Goal: Transaction & Acquisition: Book appointment/travel/reservation

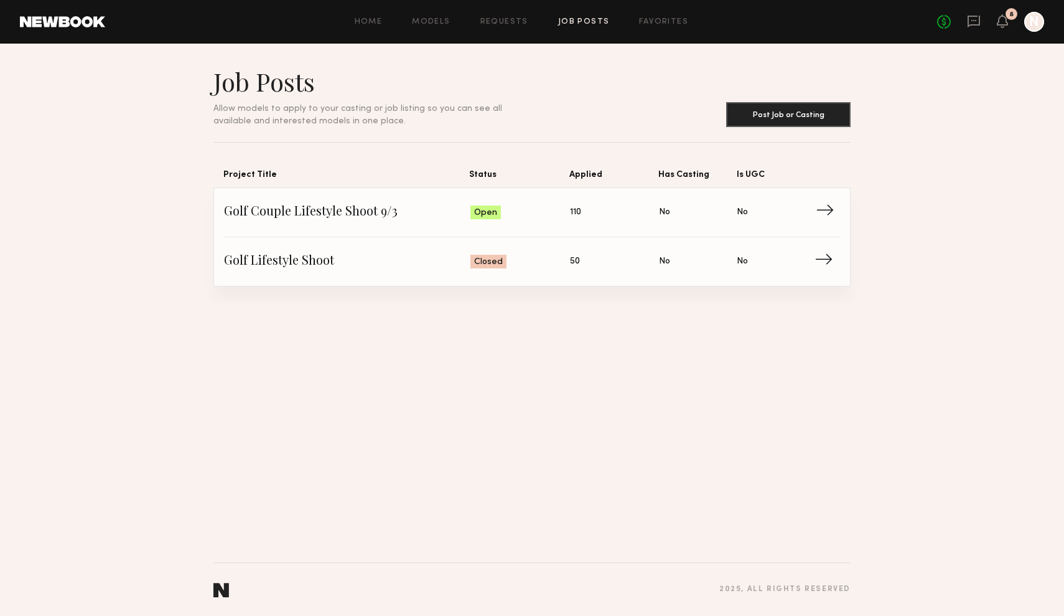
click at [832, 214] on span "→" at bounding box center [829, 212] width 26 height 19
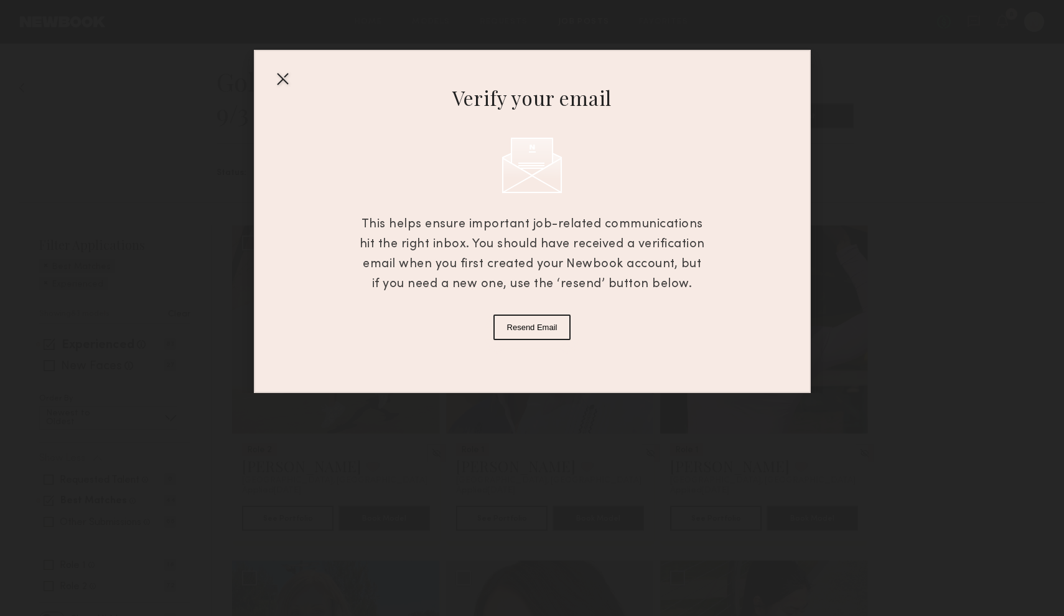
click at [271, 75] on div "Verify your email This helps ensure important job-related communications hit th…" at bounding box center [532, 221] width 557 height 343
click at [286, 80] on div at bounding box center [283, 78] width 20 height 20
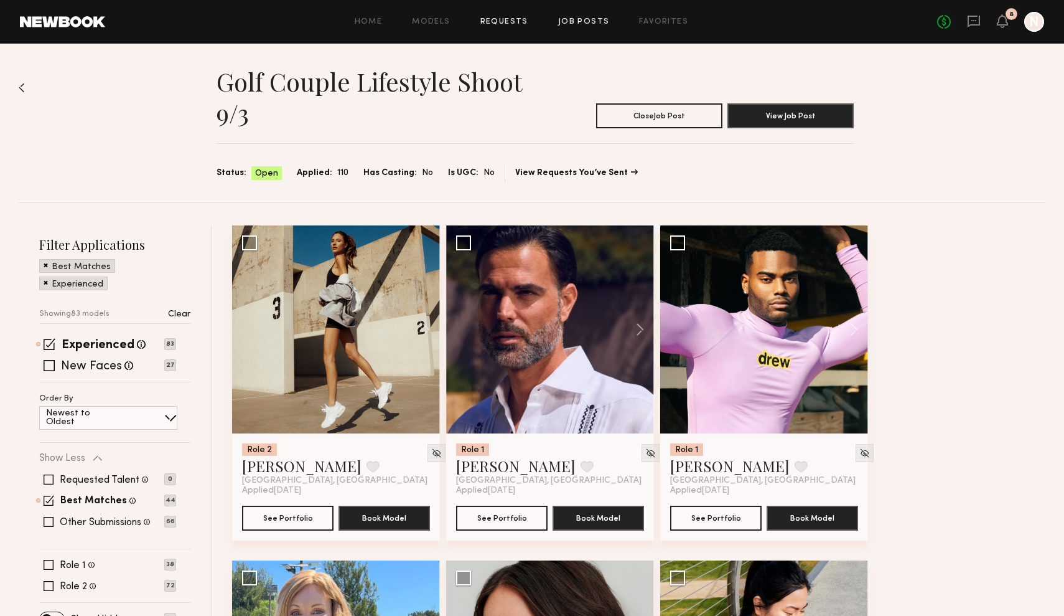
click at [515, 23] on link "Requests" at bounding box center [505, 22] width 48 height 8
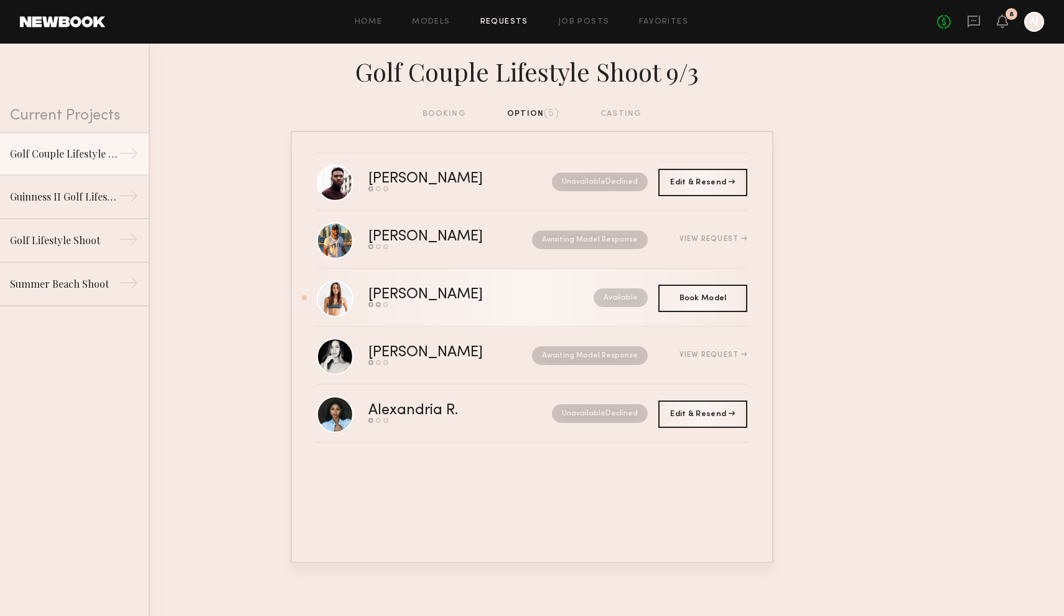
click at [405, 288] on div "[PERSON_NAME]" at bounding box center [453, 295] width 170 height 14
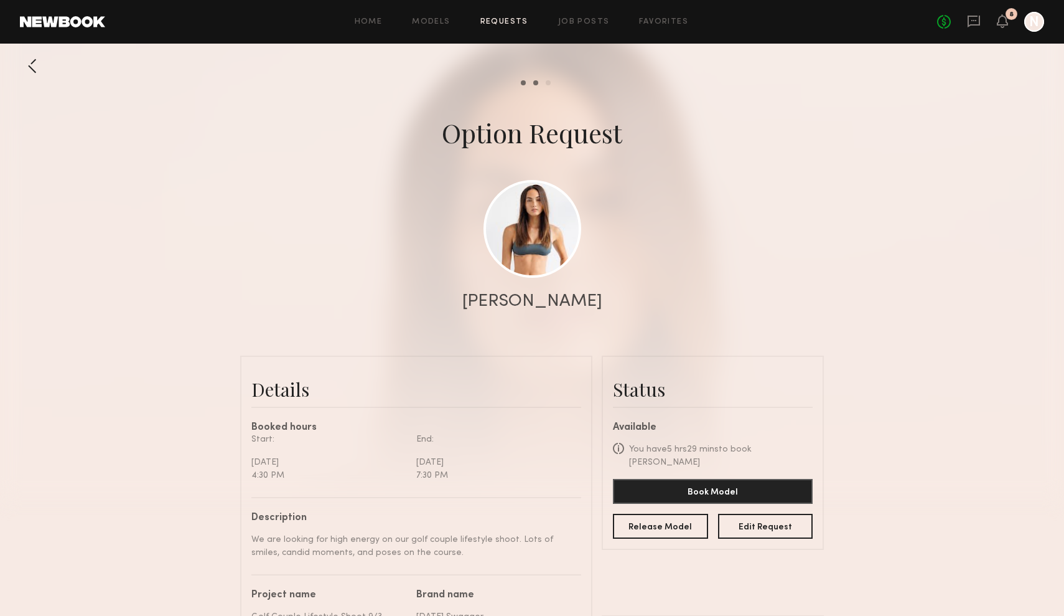
click at [36, 60] on div at bounding box center [32, 66] width 25 height 25
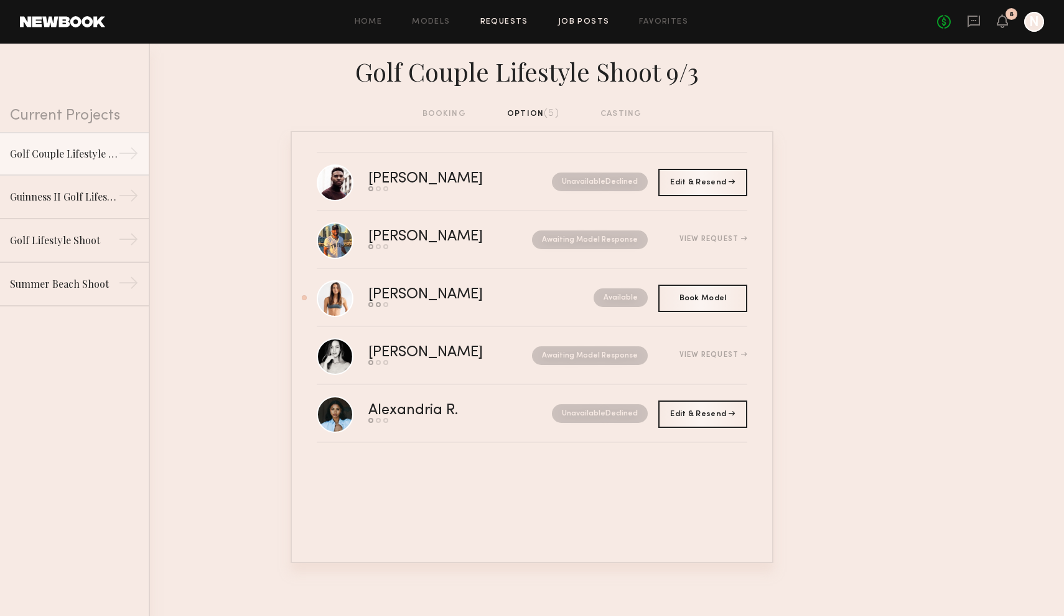
click at [588, 22] on link "Job Posts" at bounding box center [584, 22] width 52 height 8
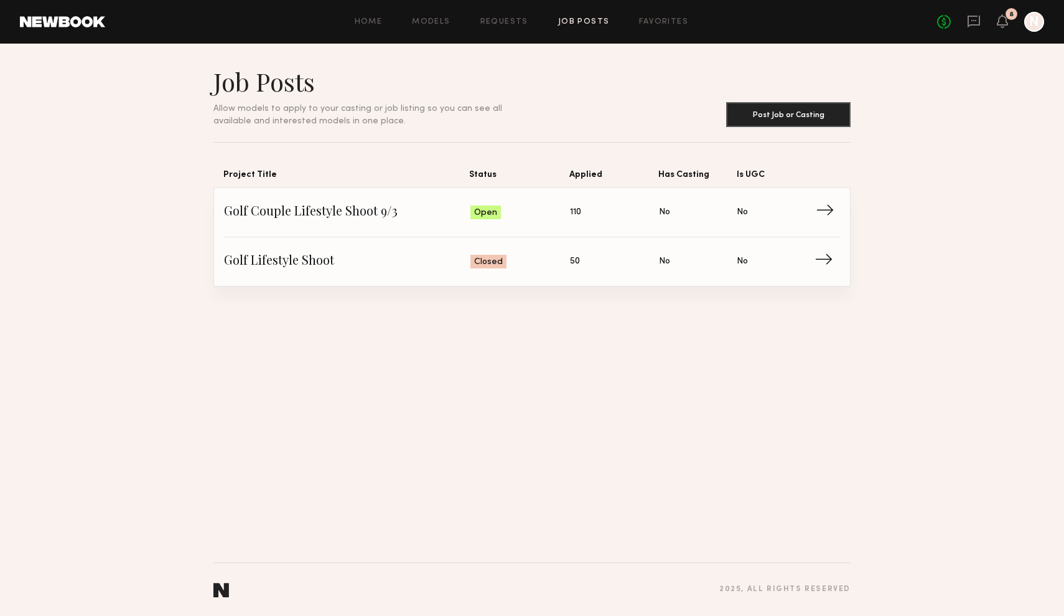
click at [825, 200] on link "Golf Couple Lifestyle Shoot 9/3 Status: Open Applied: 110 Has Casting: No Is UG…" at bounding box center [532, 212] width 616 height 49
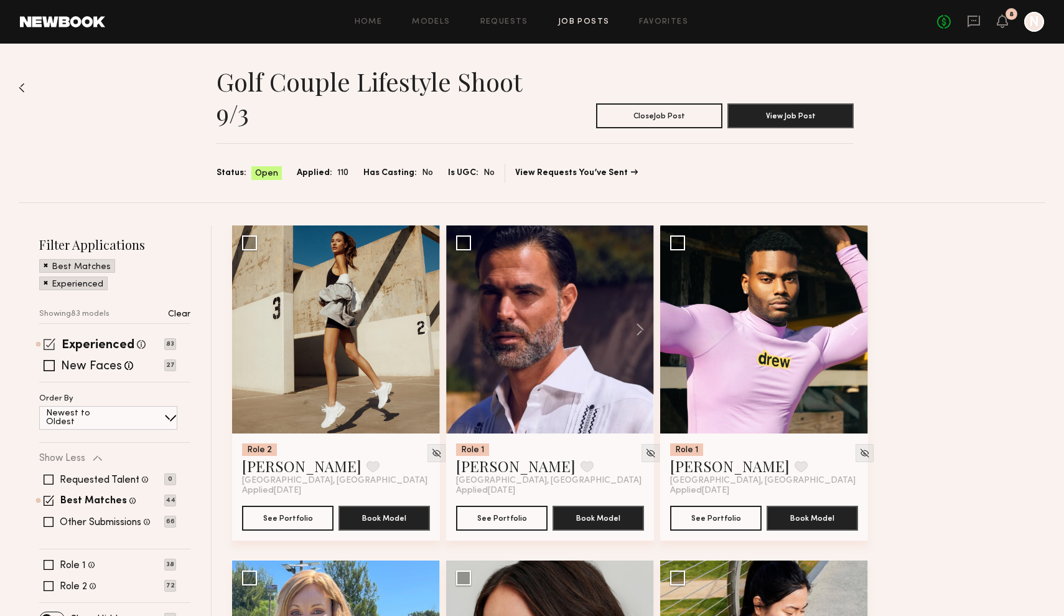
click at [52, 344] on span at bounding box center [50, 344] width 12 height 12
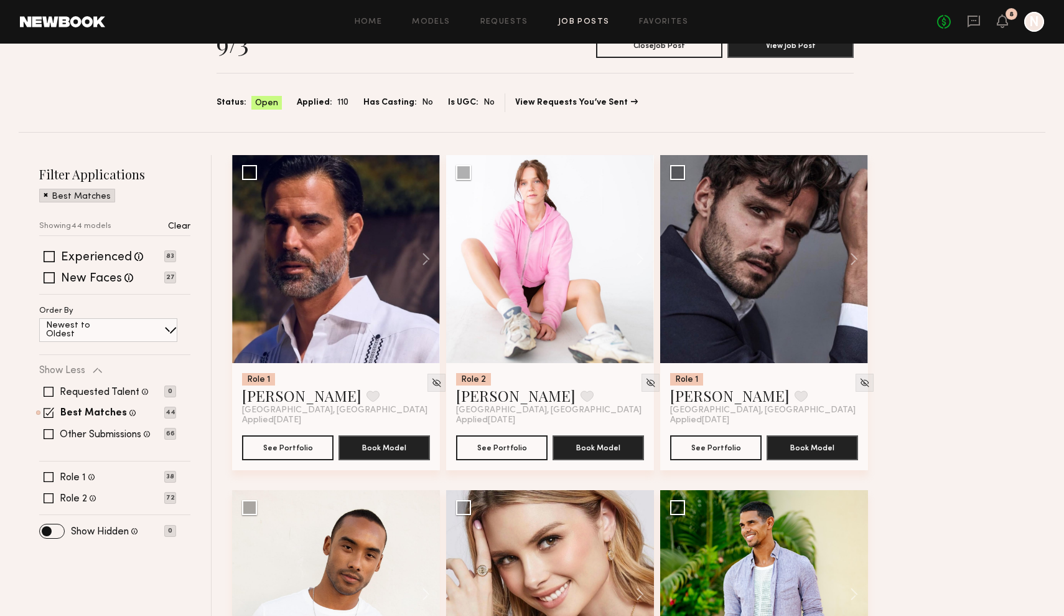
scroll to position [72, 0]
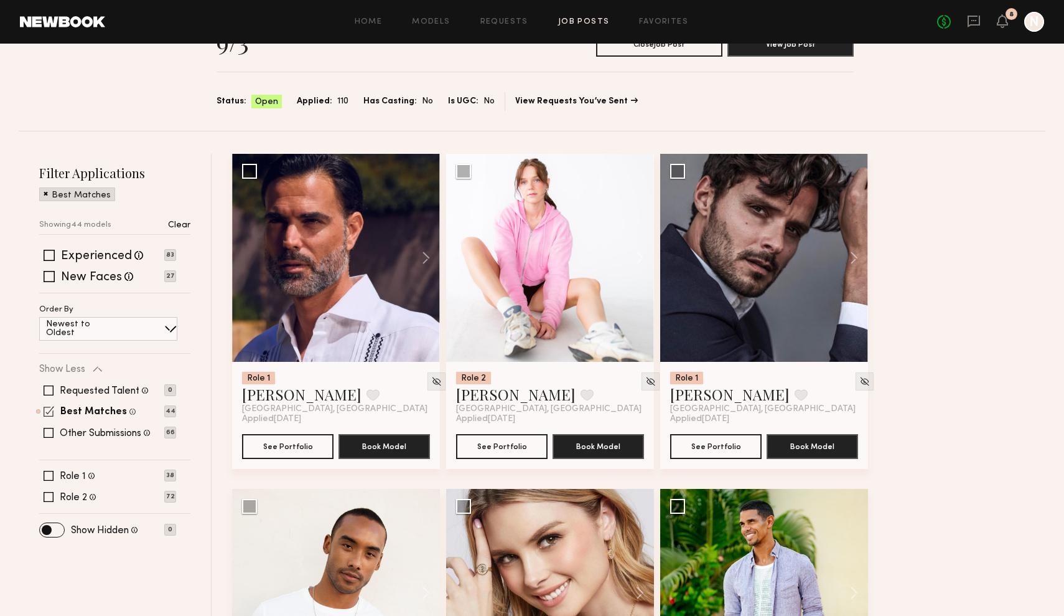
click at [55, 408] on div "Best Matches Models shown below match all requirements specified in your job po…" at bounding box center [107, 411] width 137 height 10
click at [49, 412] on span at bounding box center [49, 411] width 11 height 11
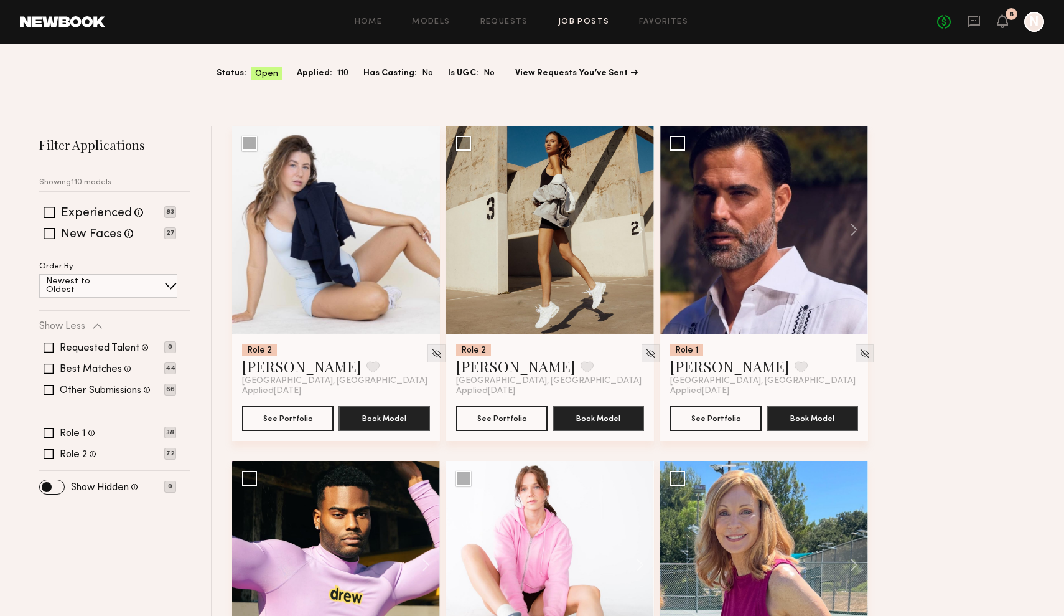
scroll to position [102, 0]
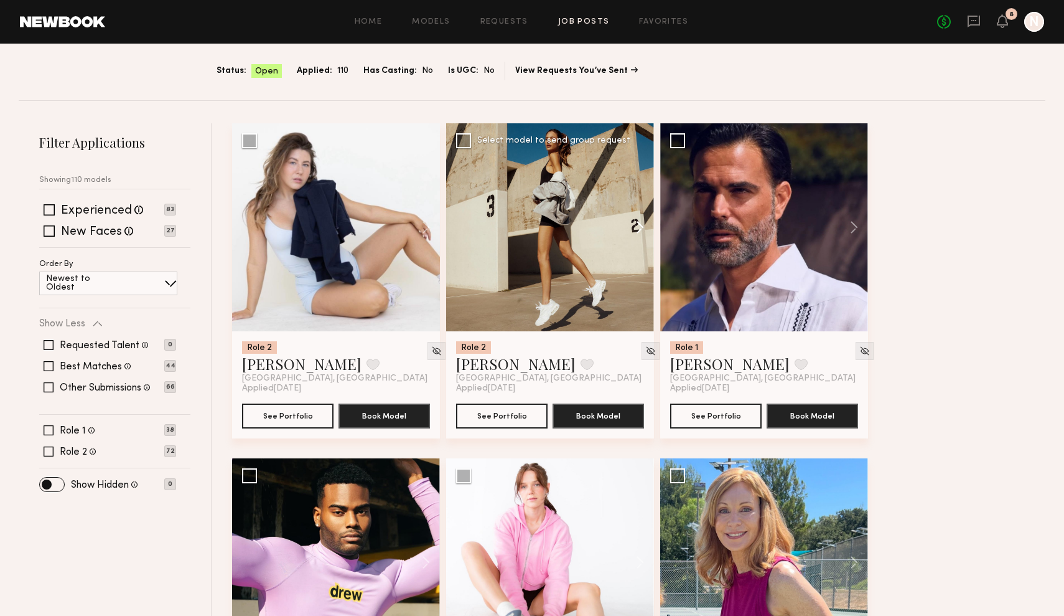
click at [640, 224] on button at bounding box center [634, 227] width 40 height 208
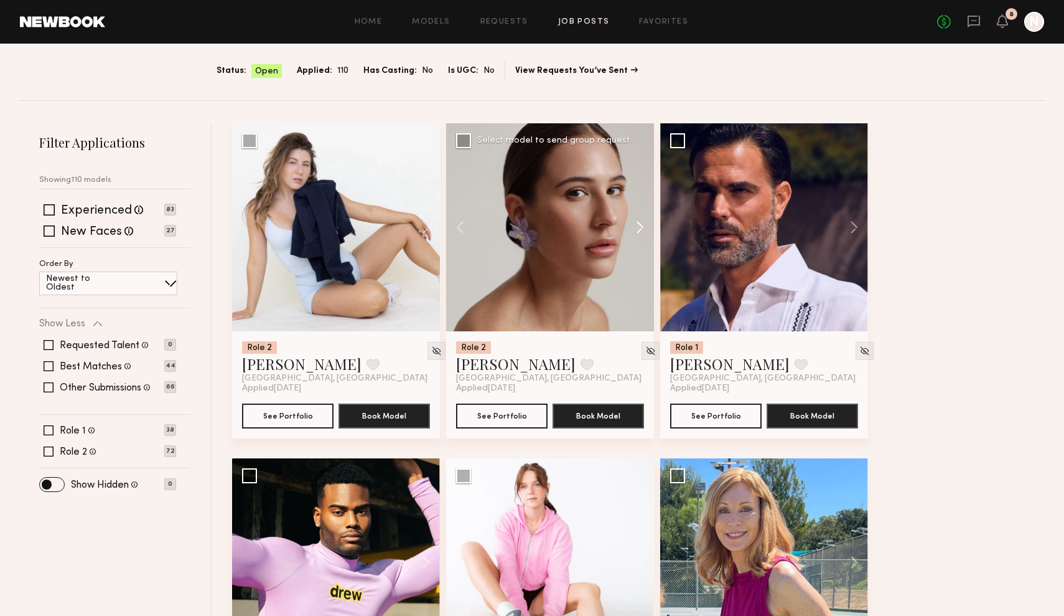
click at [640, 224] on button at bounding box center [634, 227] width 40 height 208
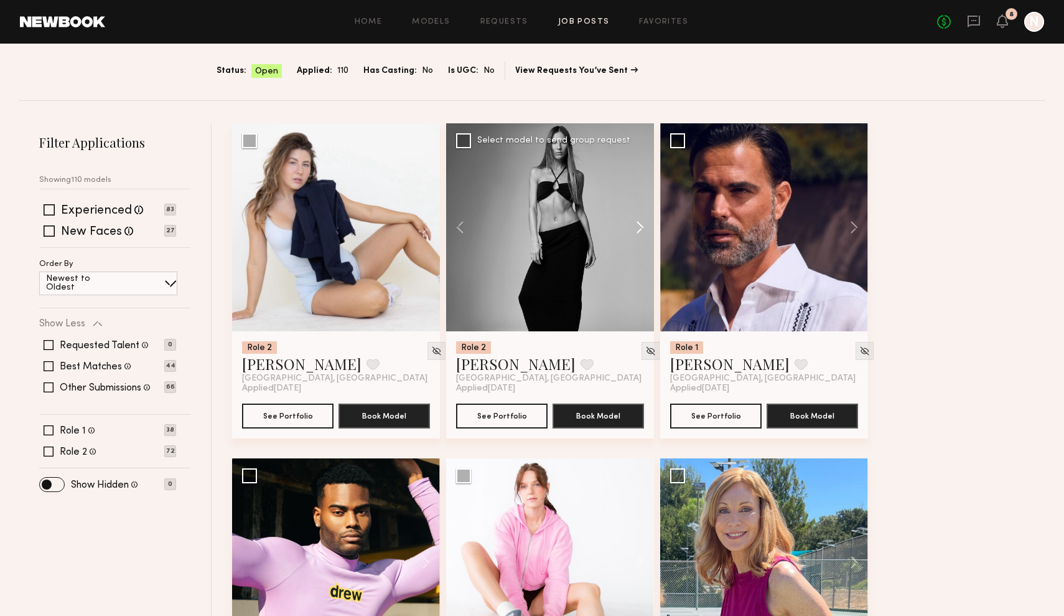
click at [640, 224] on button at bounding box center [634, 227] width 40 height 208
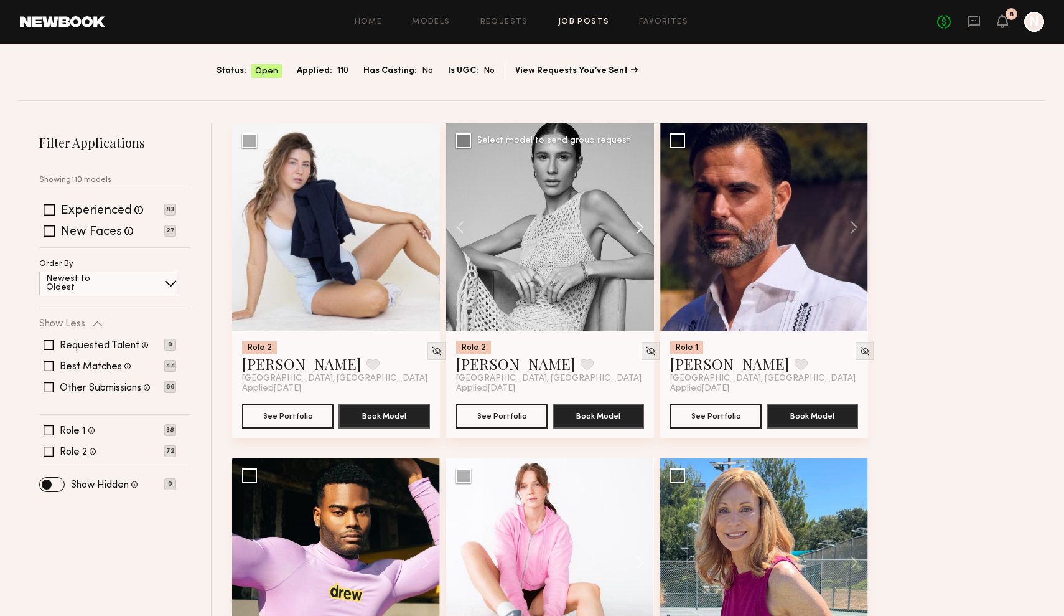
click at [640, 224] on button at bounding box center [634, 227] width 40 height 208
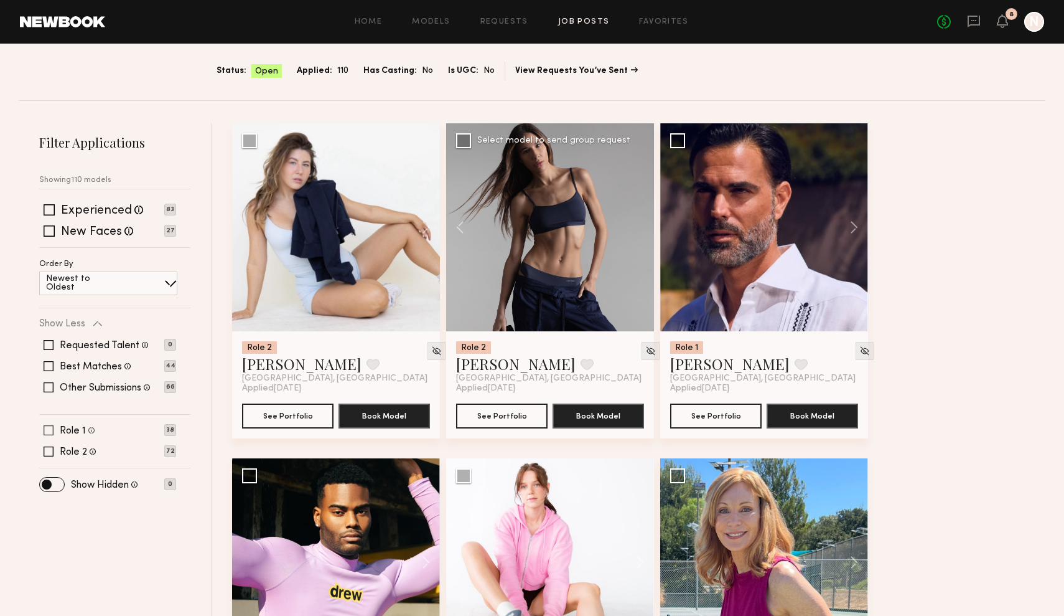
click at [52, 426] on span at bounding box center [49, 430] width 10 height 10
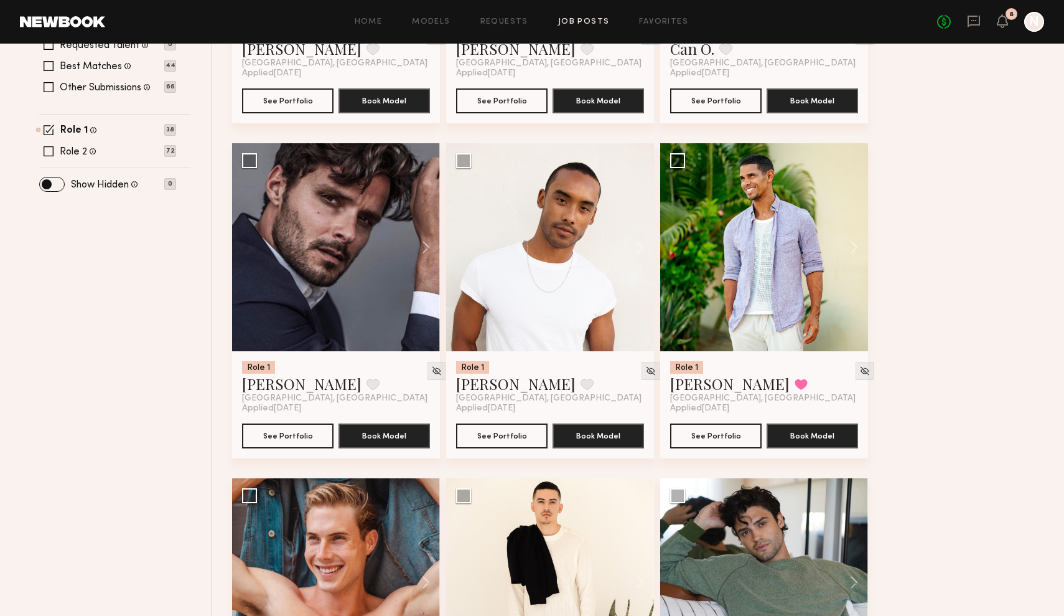
scroll to position [416, 0]
click at [644, 243] on button at bounding box center [634, 248] width 40 height 208
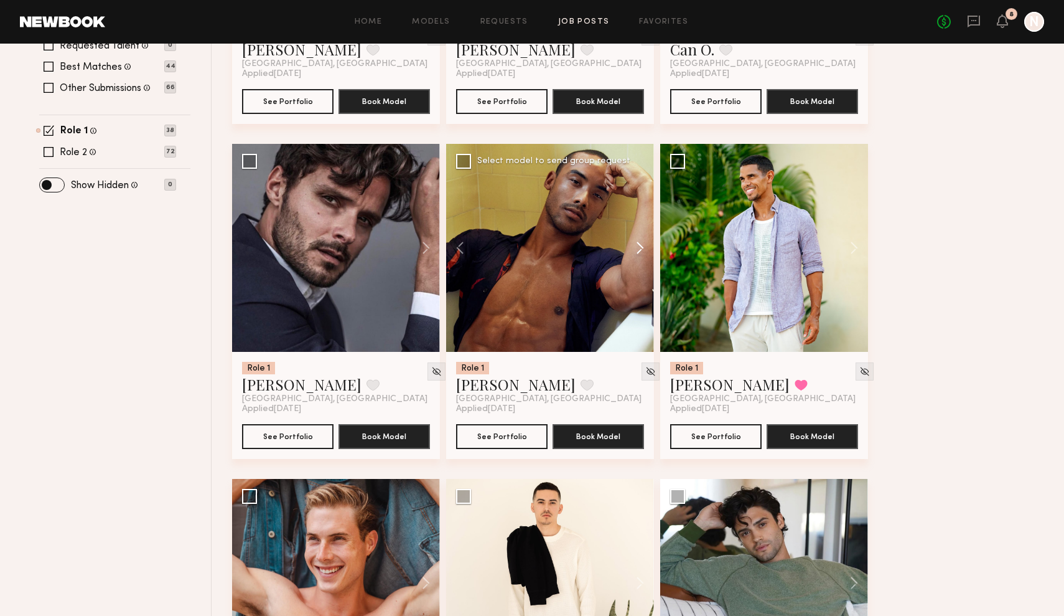
click at [644, 243] on button at bounding box center [634, 248] width 40 height 208
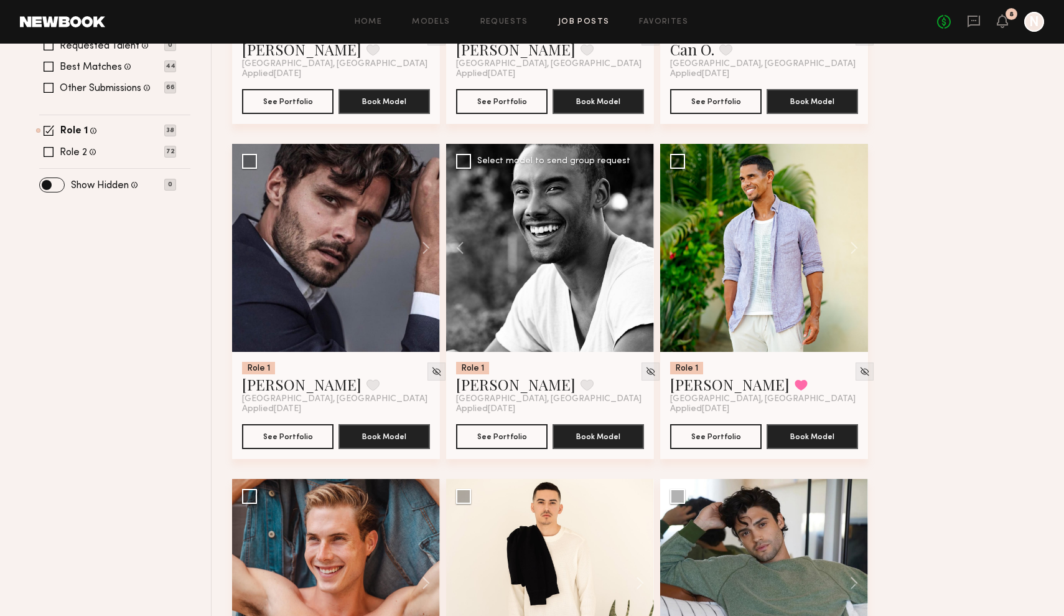
click at [644, 243] on button at bounding box center [634, 248] width 40 height 208
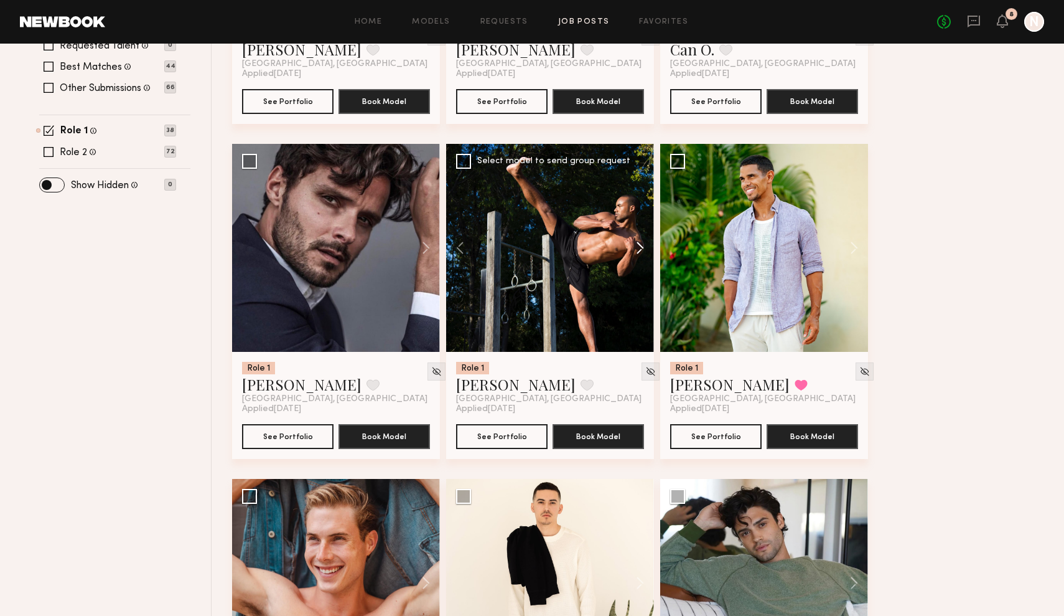
click at [644, 243] on button at bounding box center [634, 248] width 40 height 208
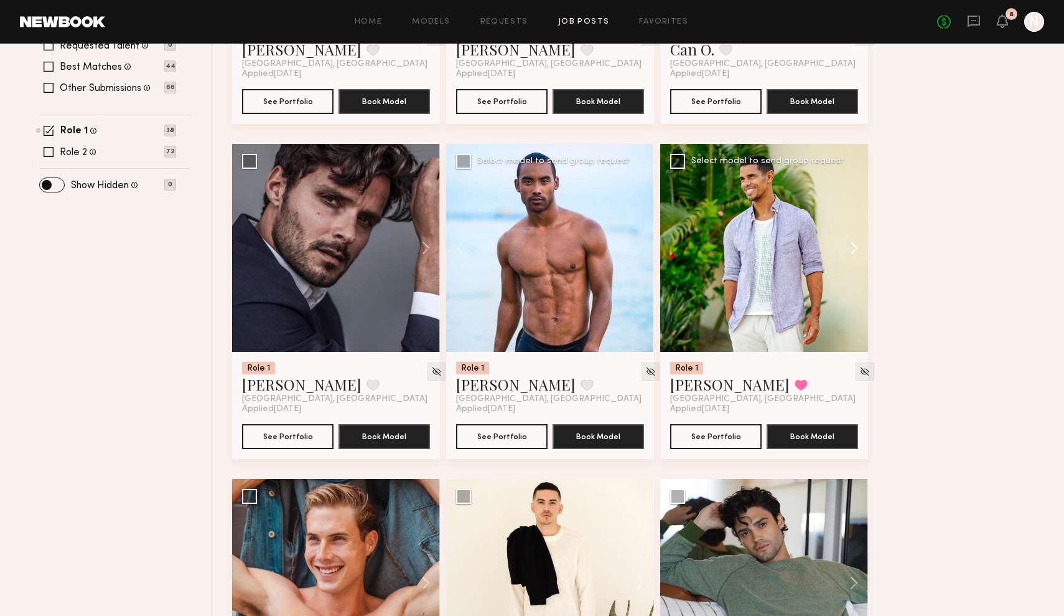
click at [853, 252] on button at bounding box center [848, 248] width 40 height 208
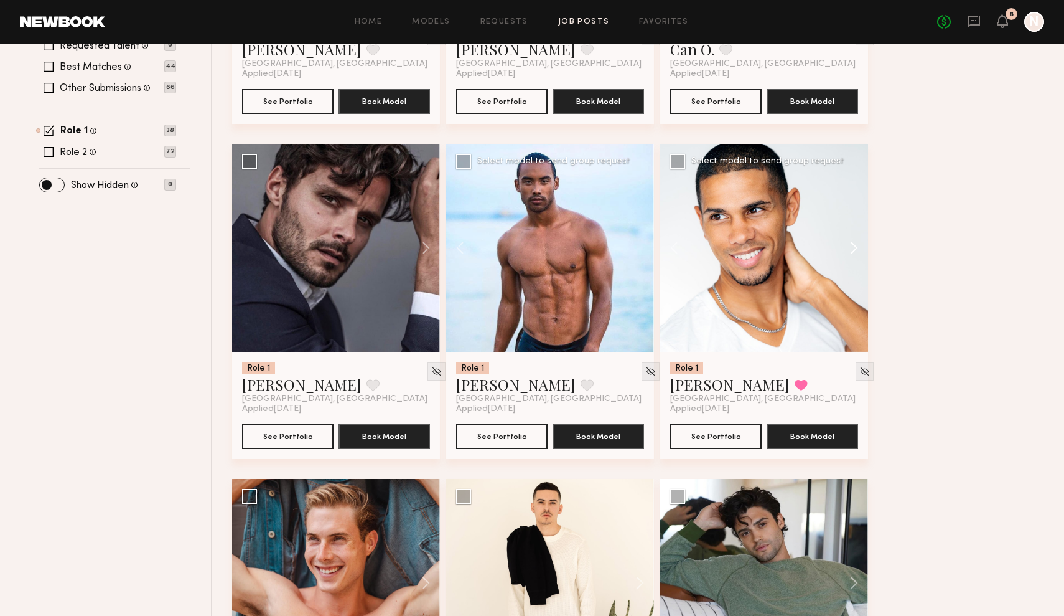
click at [853, 252] on button at bounding box center [848, 248] width 40 height 208
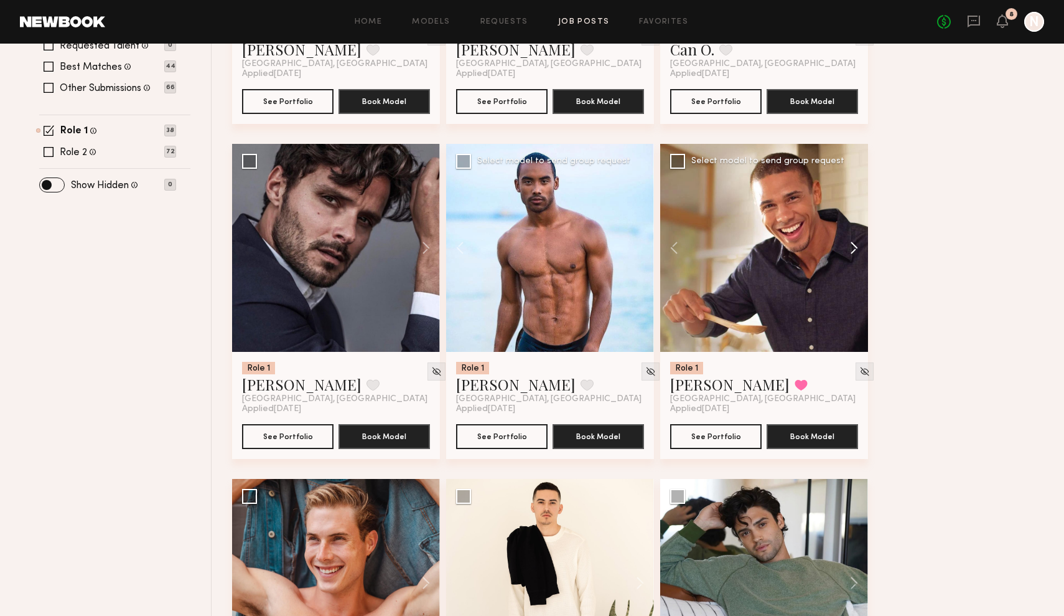
click at [853, 246] on button at bounding box center [848, 248] width 40 height 208
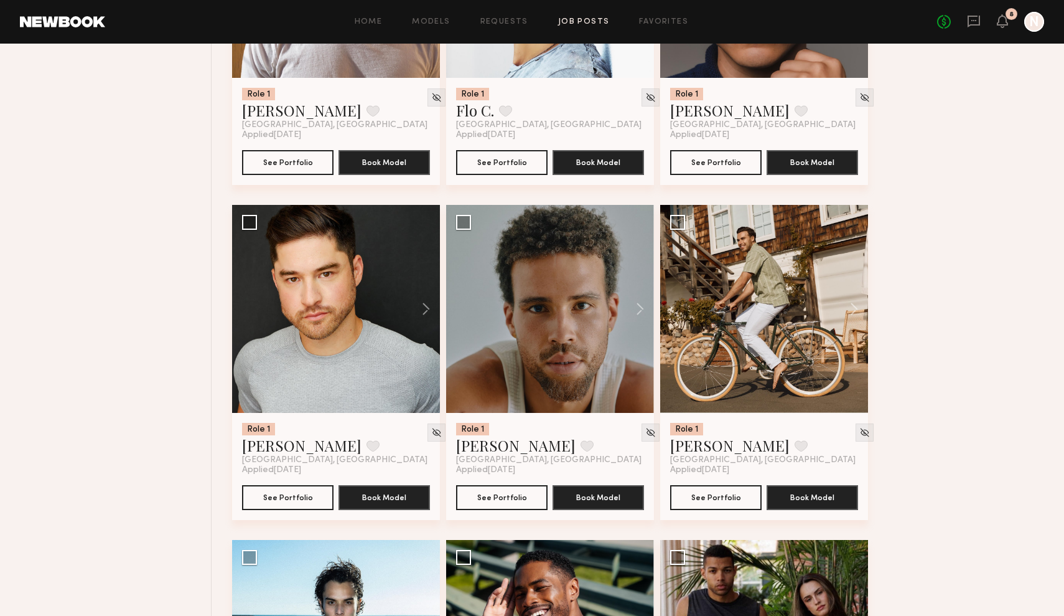
scroll to position [2039, 0]
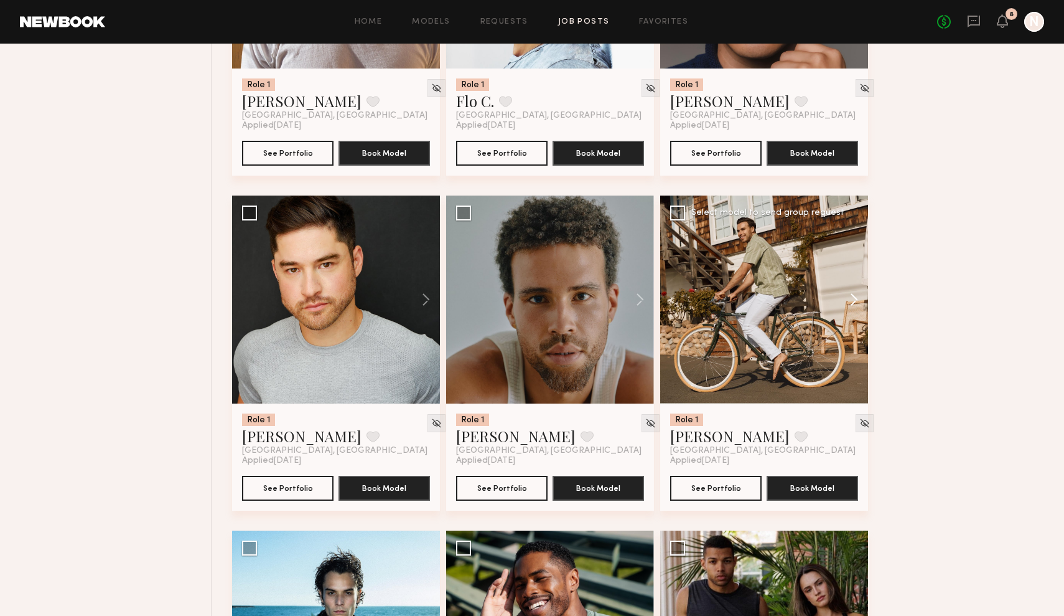
click at [855, 301] on button at bounding box center [848, 299] width 40 height 208
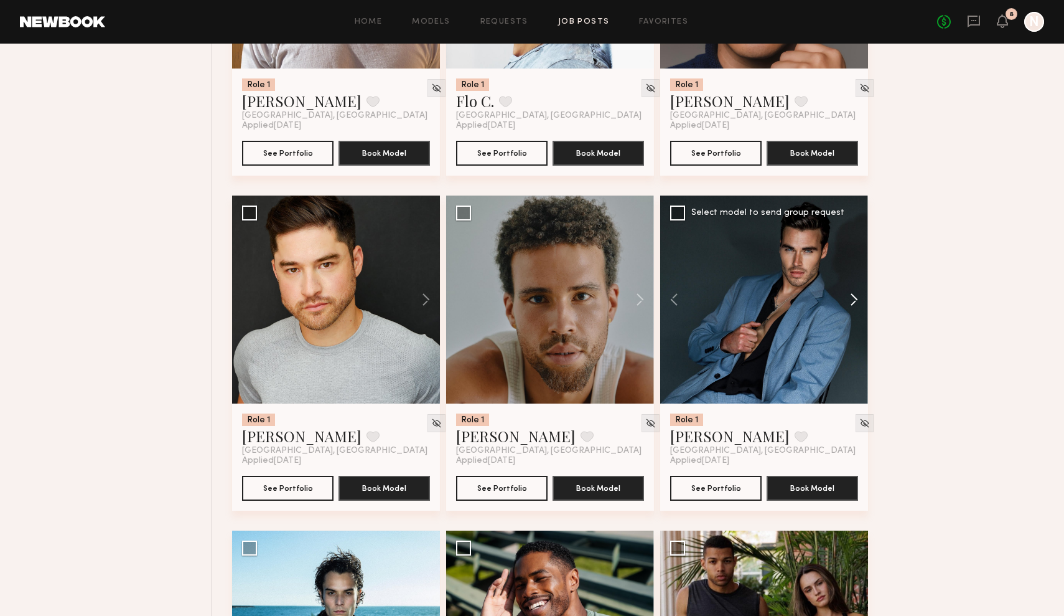
click at [855, 301] on button at bounding box center [848, 299] width 40 height 208
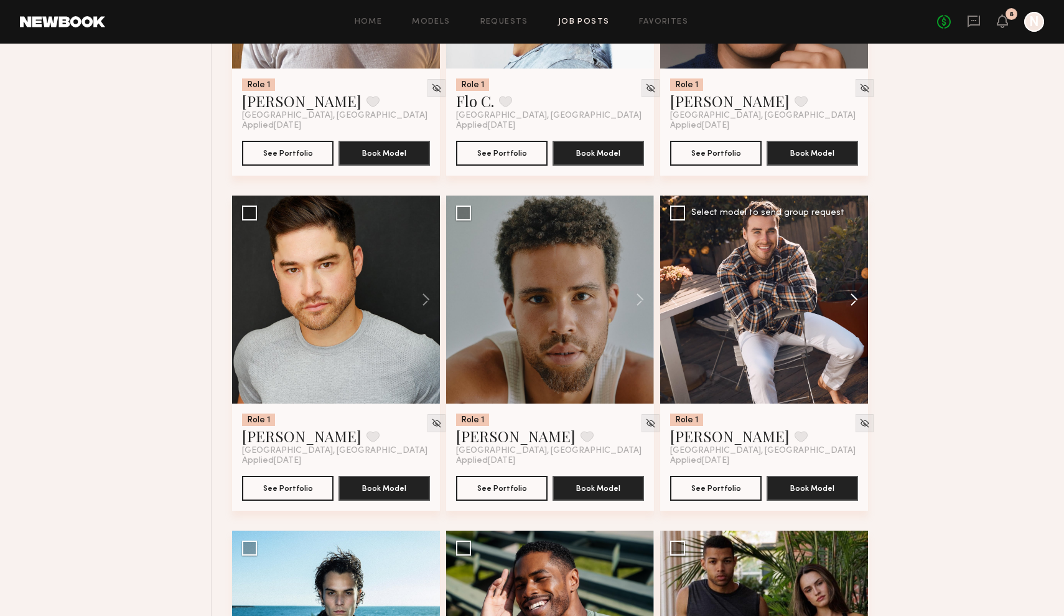
click at [857, 299] on button at bounding box center [848, 299] width 40 height 208
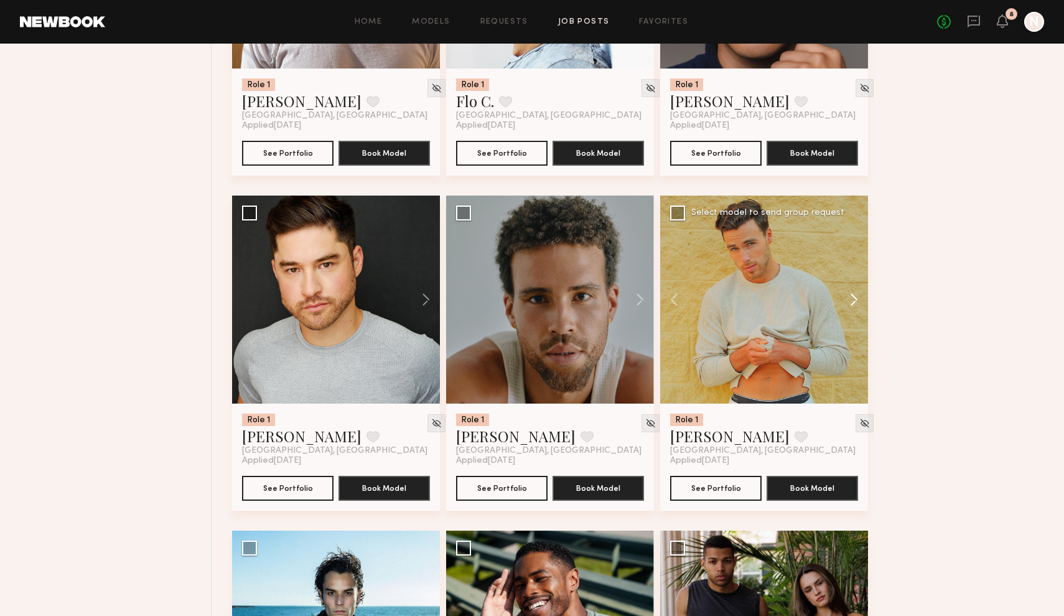
click at [857, 299] on button at bounding box center [848, 299] width 40 height 208
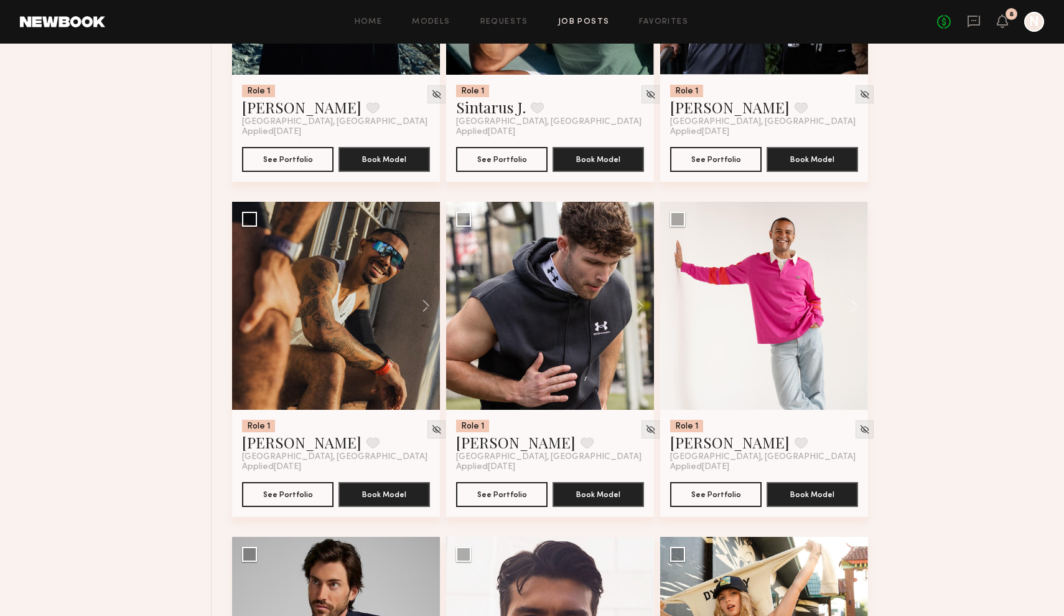
scroll to position [2703, 0]
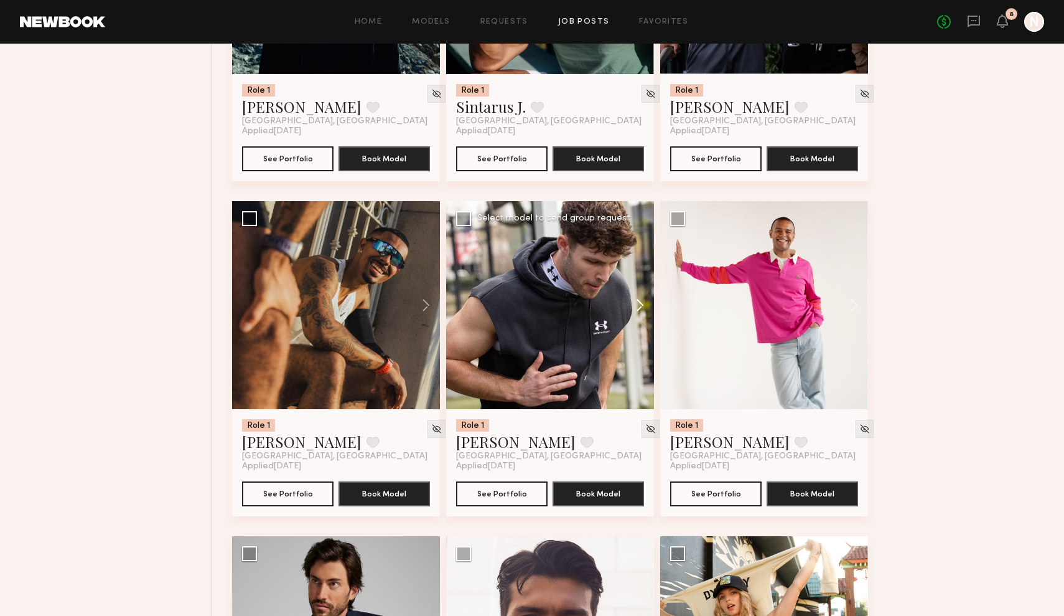
click at [643, 306] on button at bounding box center [634, 305] width 40 height 208
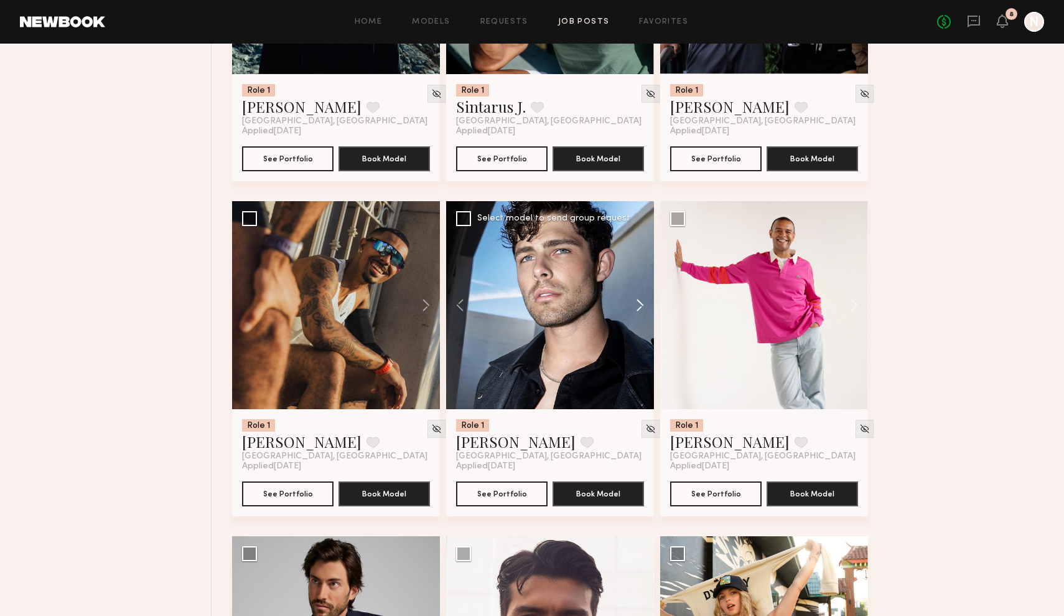
click at [643, 306] on button at bounding box center [634, 305] width 40 height 208
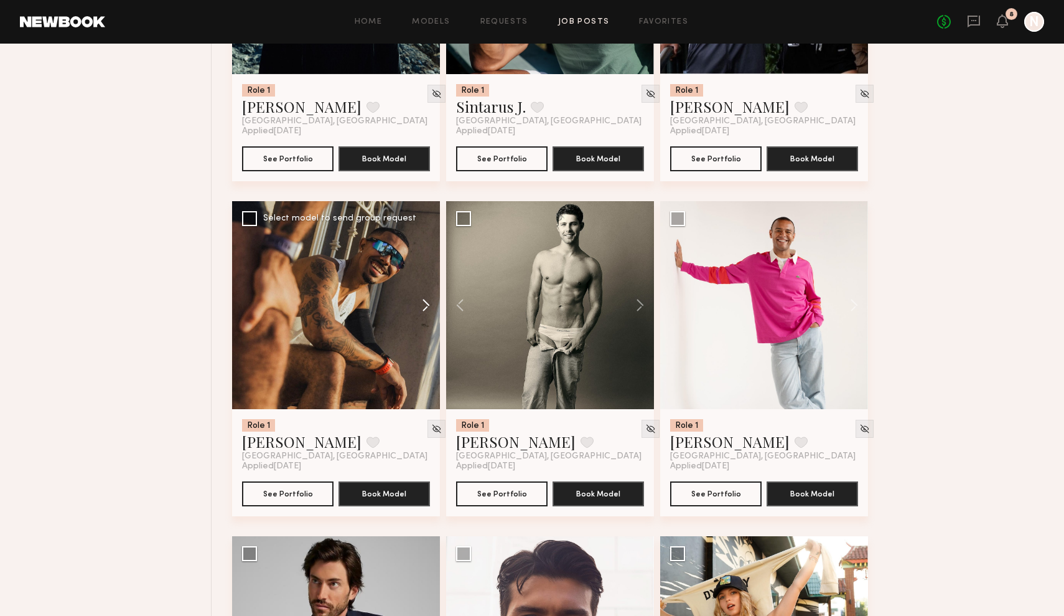
click at [426, 309] on button at bounding box center [420, 305] width 40 height 208
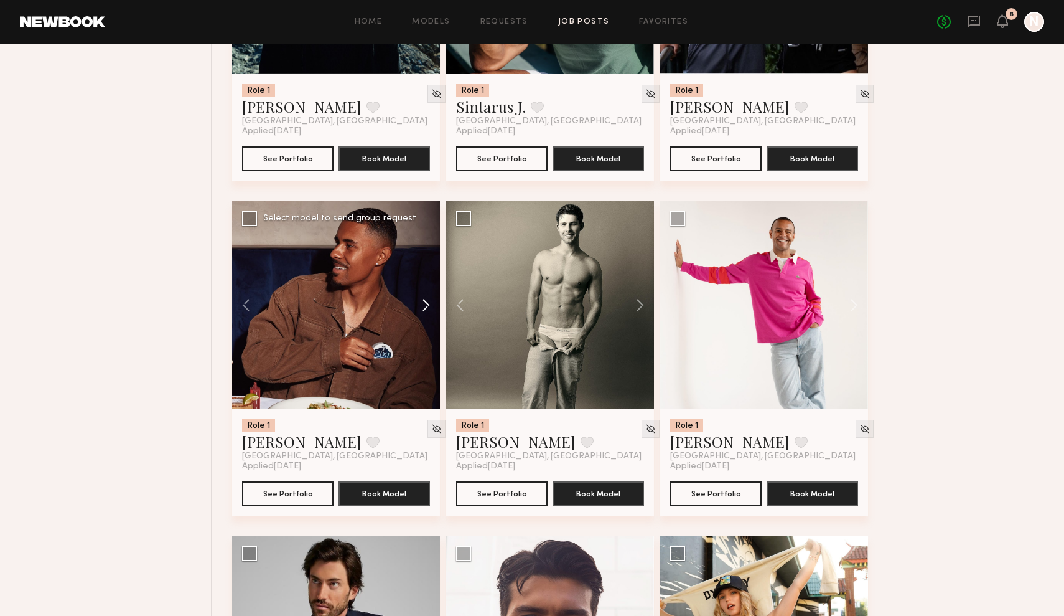
click at [426, 309] on button at bounding box center [420, 305] width 40 height 208
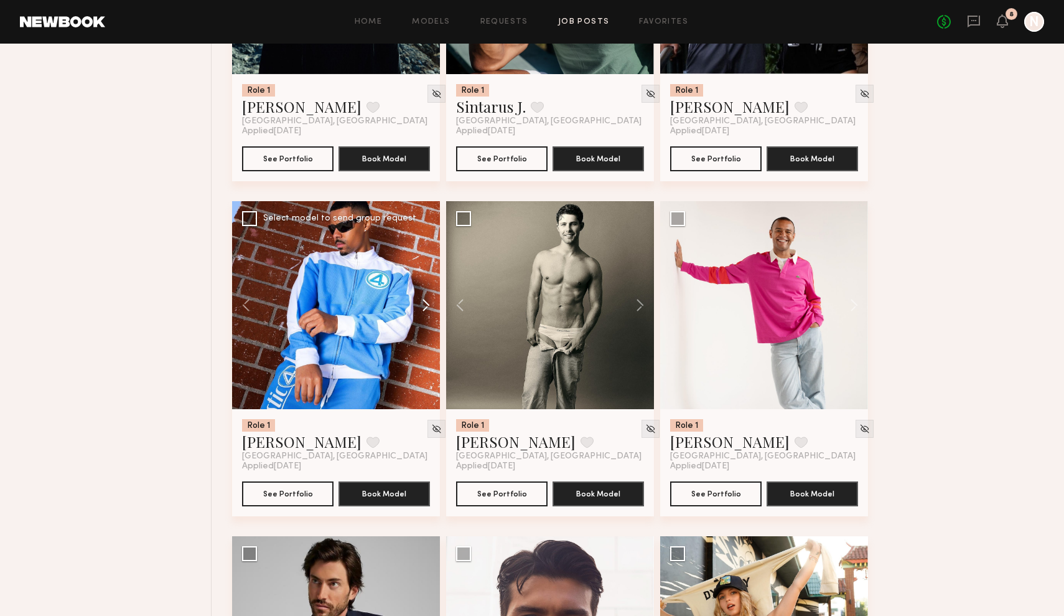
click at [426, 309] on button at bounding box center [420, 305] width 40 height 208
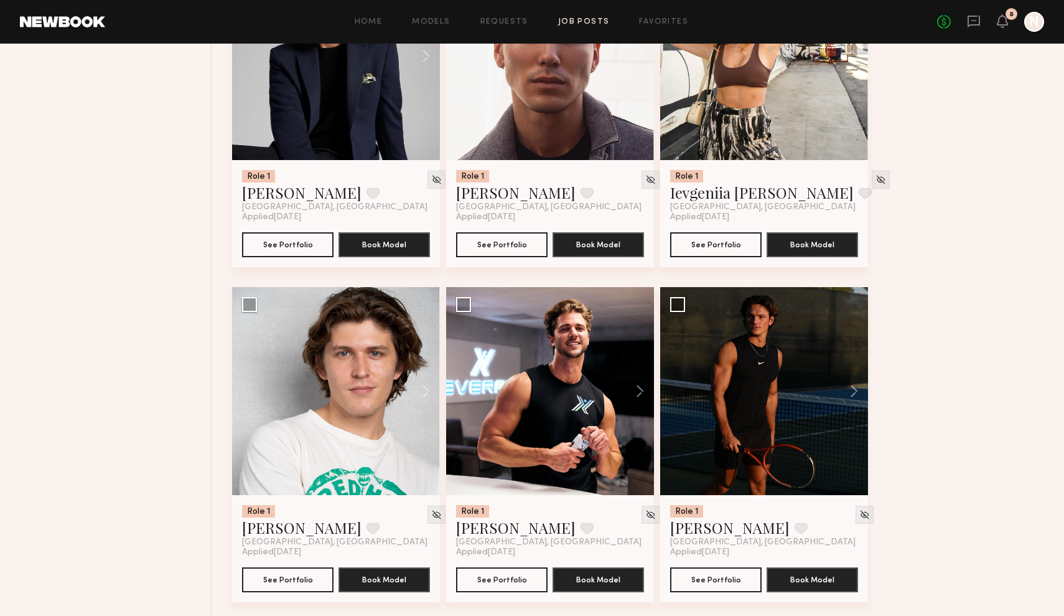
scroll to position [3288, 0]
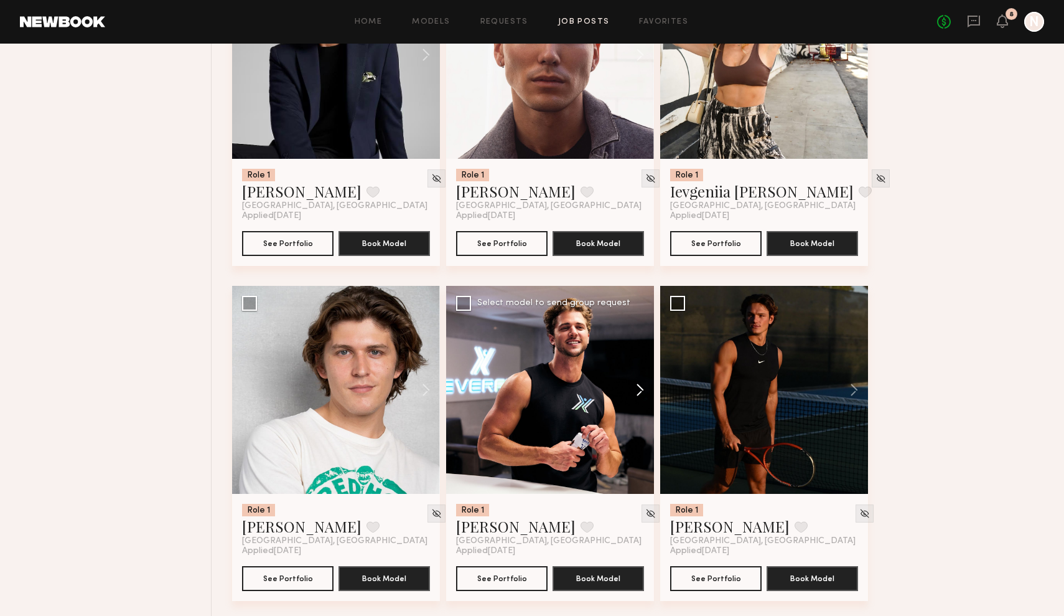
click at [641, 388] on button at bounding box center [634, 390] width 40 height 208
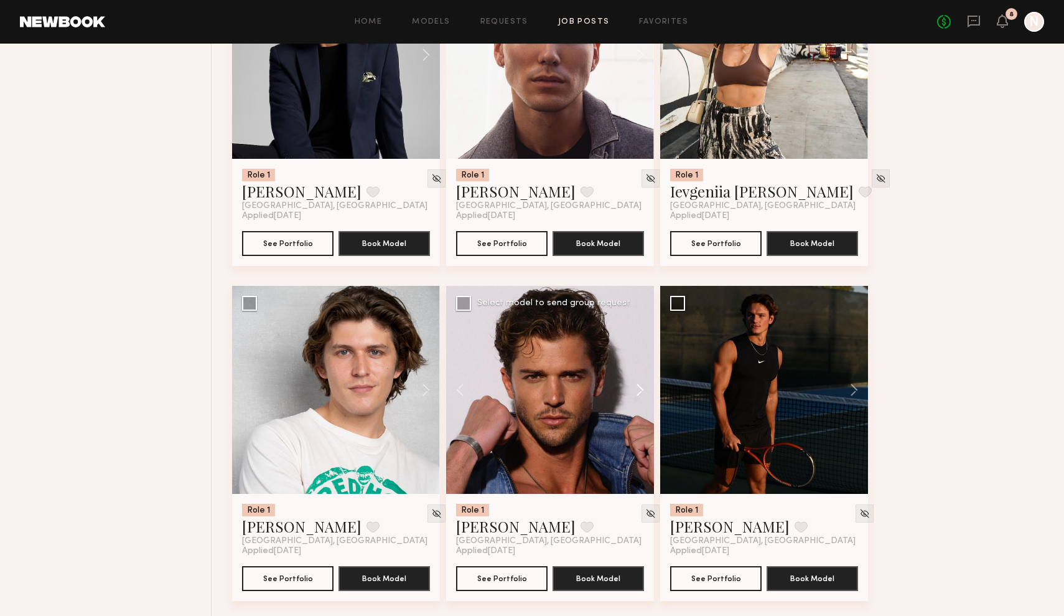
click at [641, 388] on button at bounding box center [634, 390] width 40 height 208
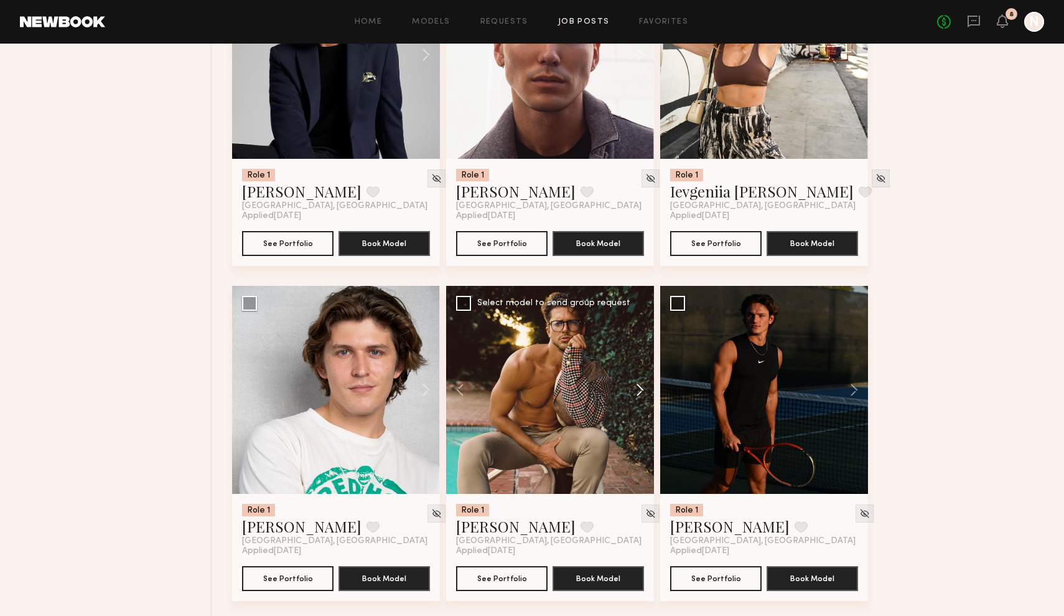
click at [641, 388] on button at bounding box center [634, 390] width 40 height 208
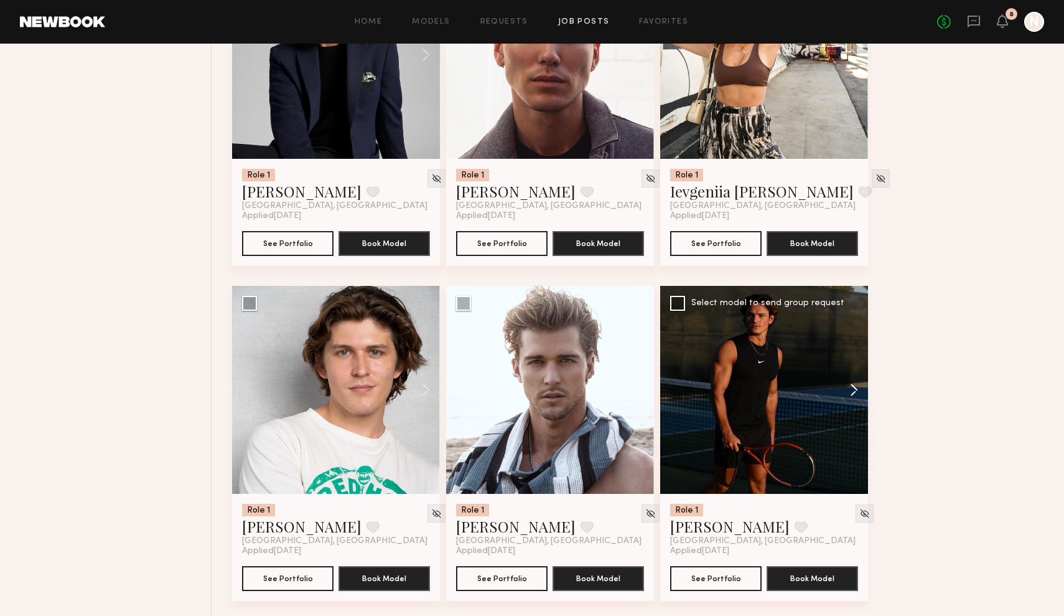
click at [852, 392] on button at bounding box center [848, 390] width 40 height 208
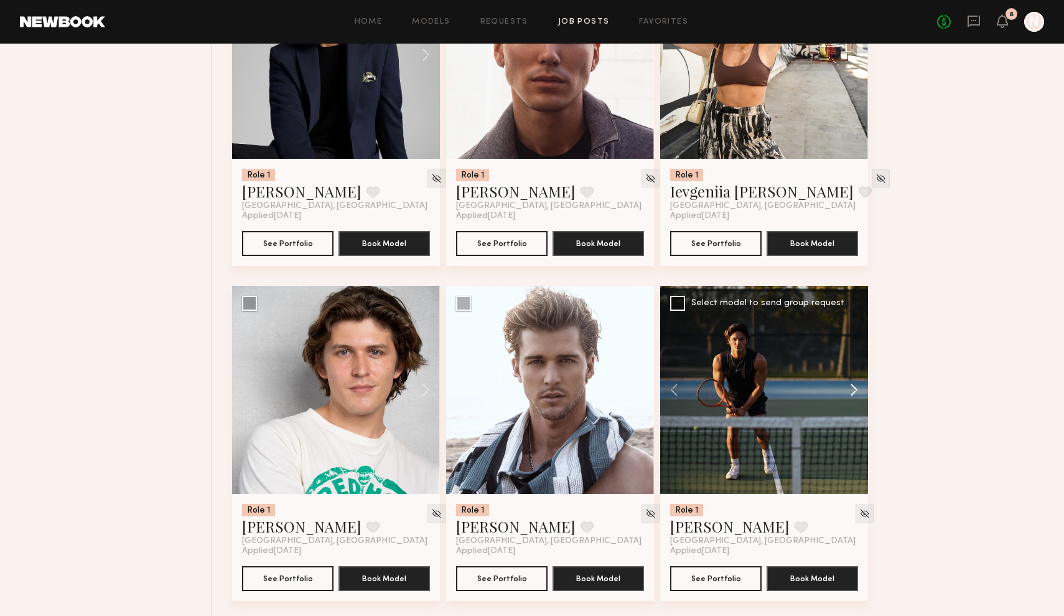
click at [852, 392] on button at bounding box center [848, 390] width 40 height 208
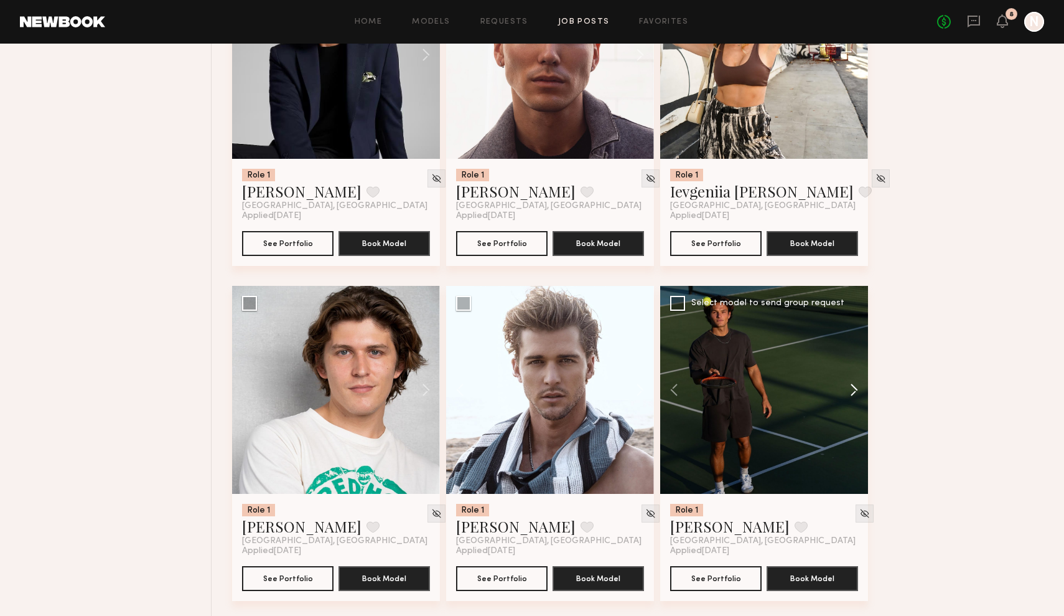
click at [852, 392] on button at bounding box center [848, 390] width 40 height 208
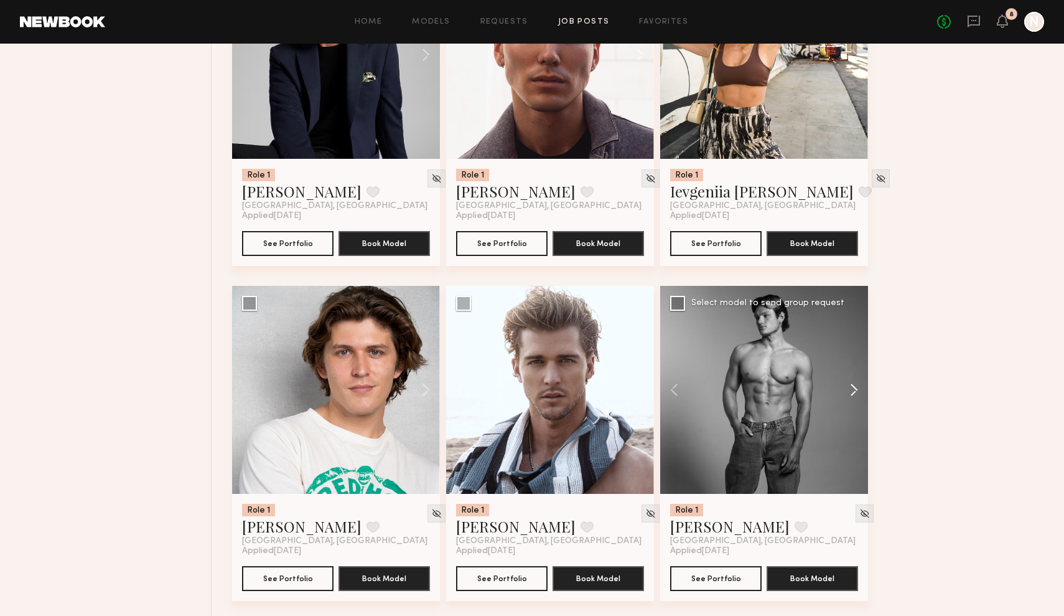
click at [852, 392] on button at bounding box center [848, 390] width 40 height 208
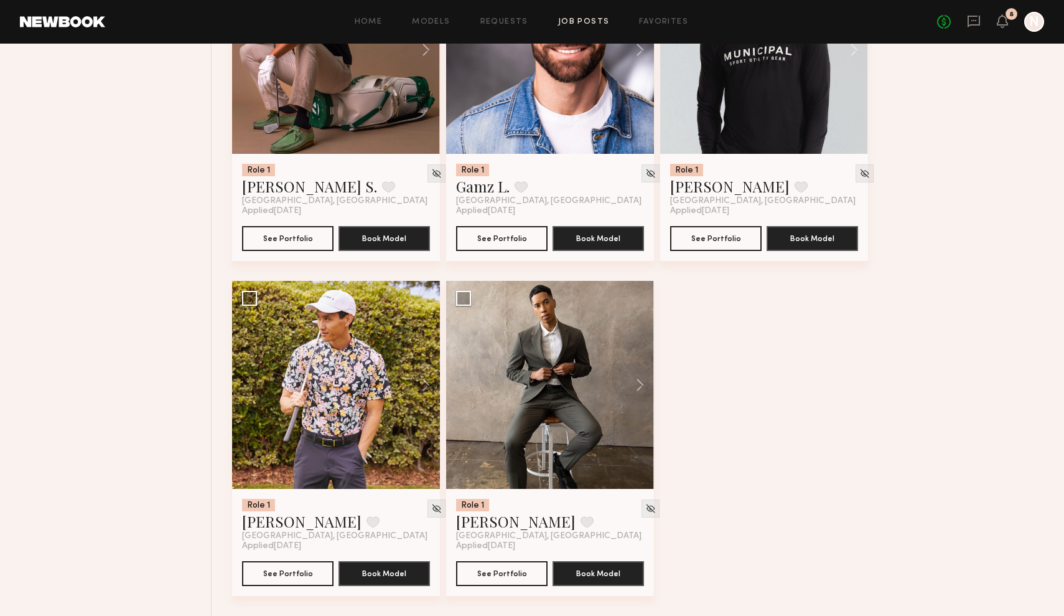
scroll to position [3963, 0]
click at [421, 387] on button at bounding box center [420, 385] width 40 height 208
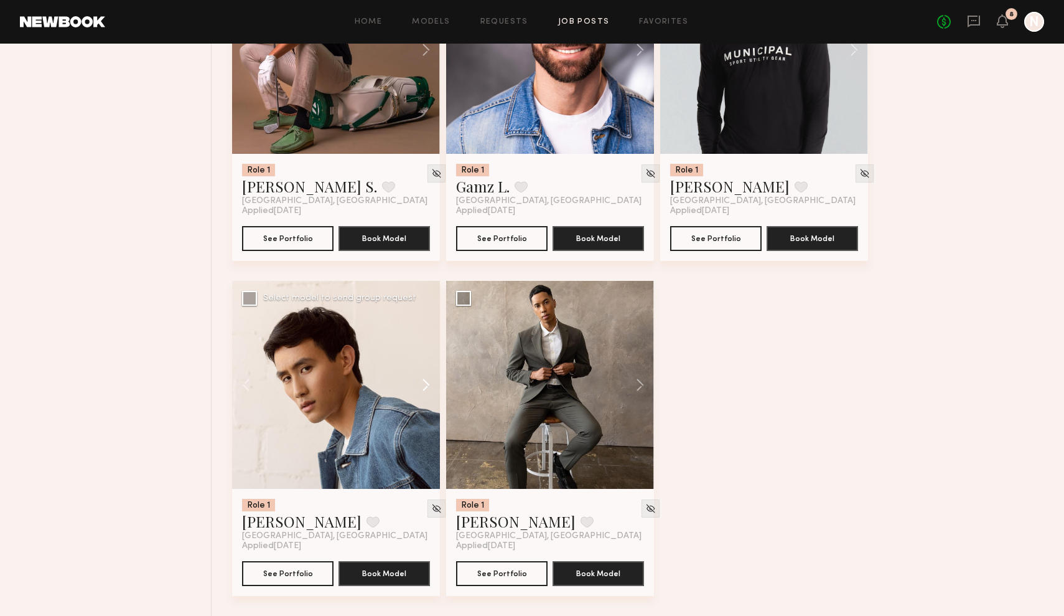
click at [421, 387] on button at bounding box center [420, 385] width 40 height 208
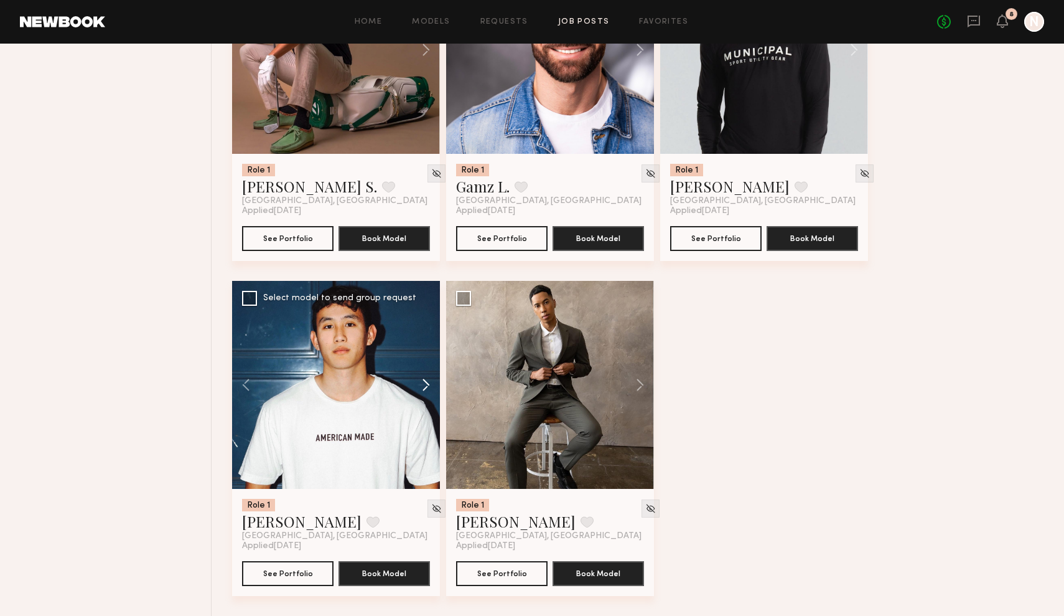
click at [421, 387] on button at bounding box center [420, 385] width 40 height 208
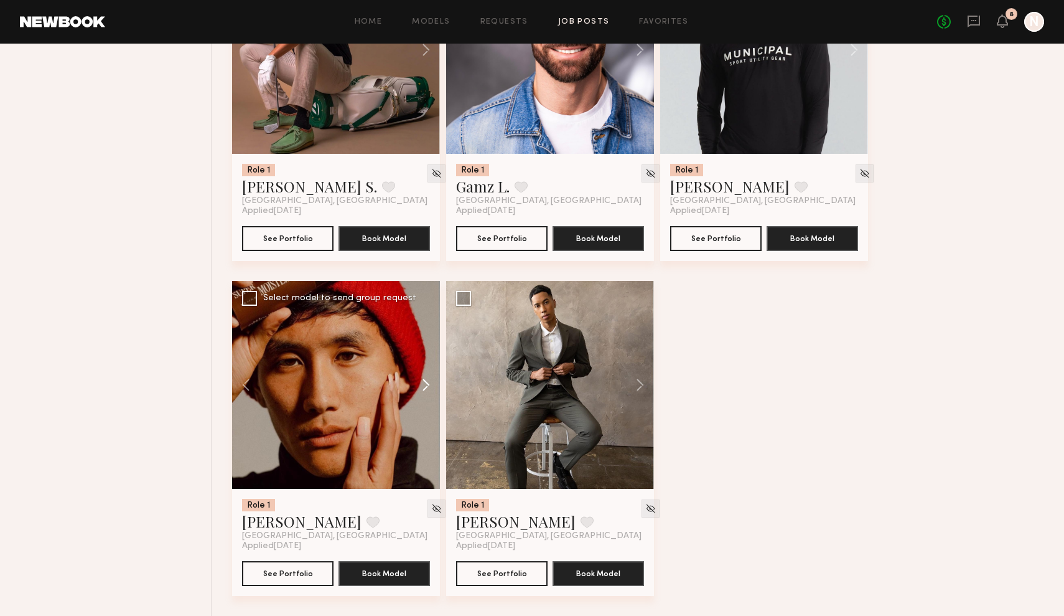
click at [421, 387] on button at bounding box center [420, 385] width 40 height 208
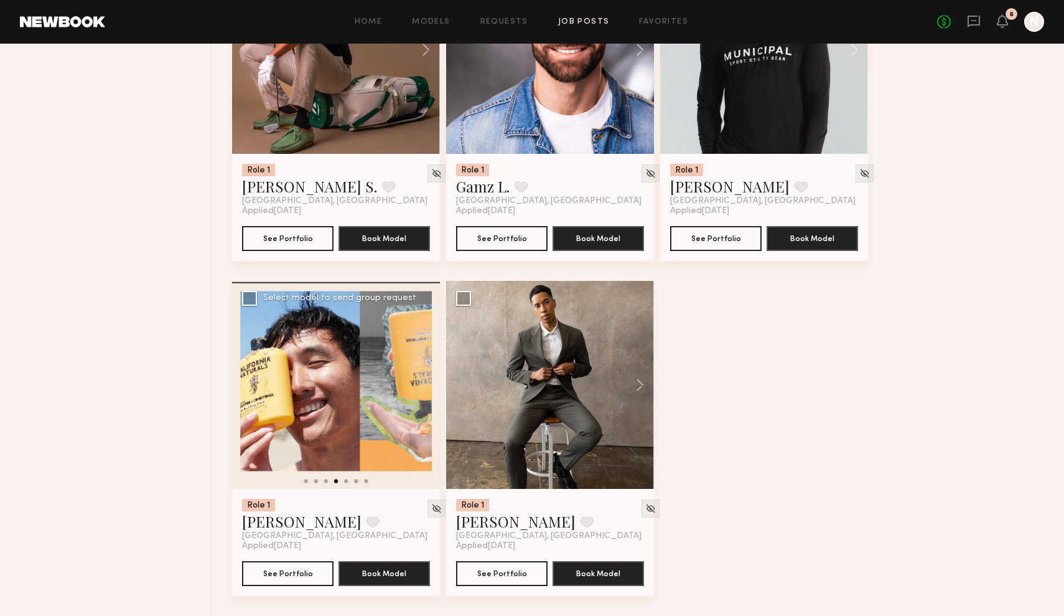
click at [421, 387] on div at bounding box center [336, 385] width 208 height 208
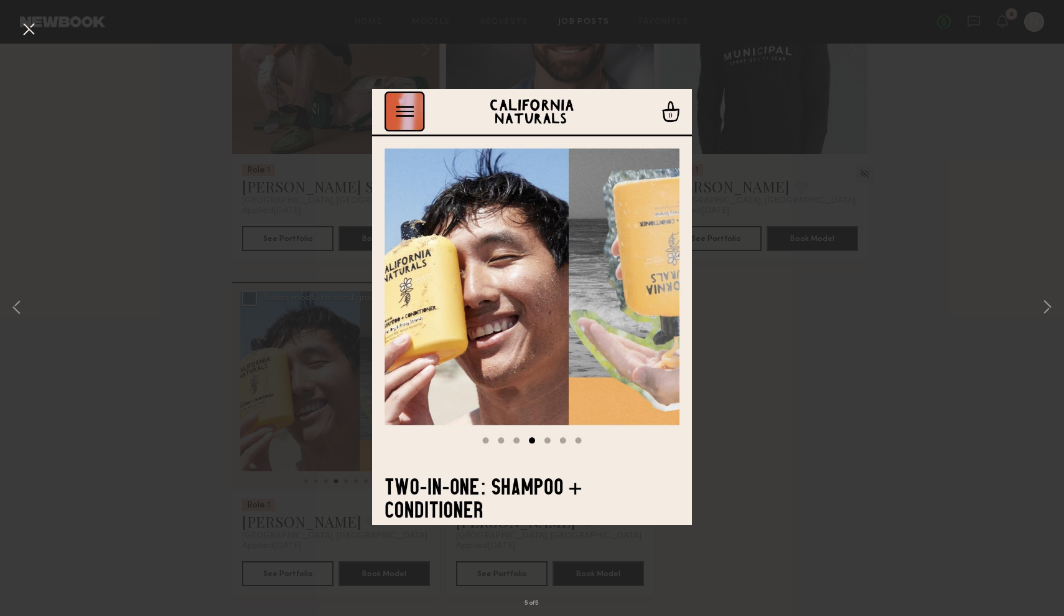
click at [21, 31] on button at bounding box center [29, 30] width 20 height 22
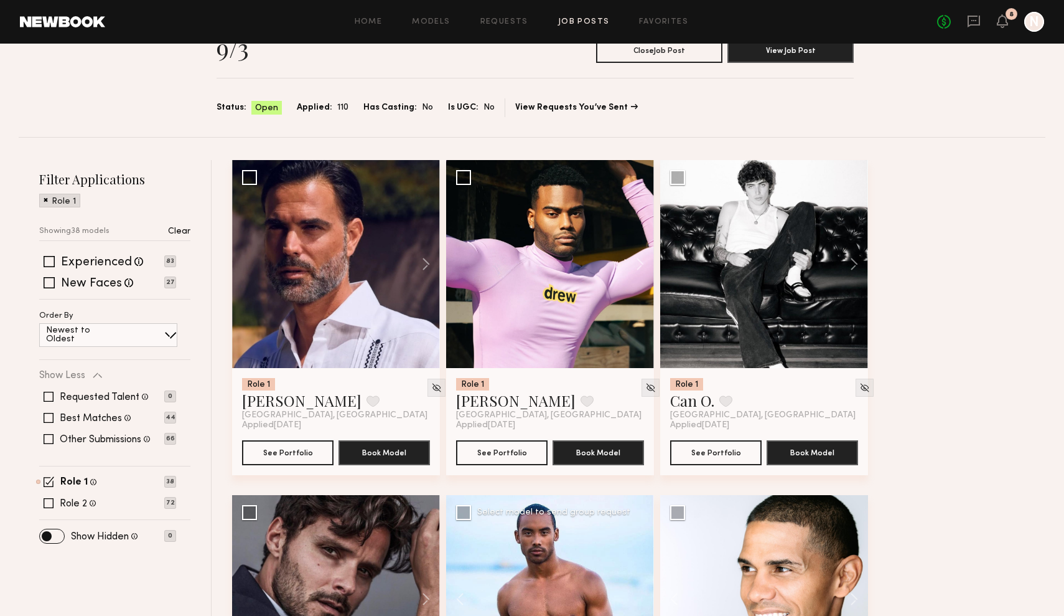
scroll to position [65, 0]
click at [47, 481] on span at bounding box center [49, 481] width 11 height 11
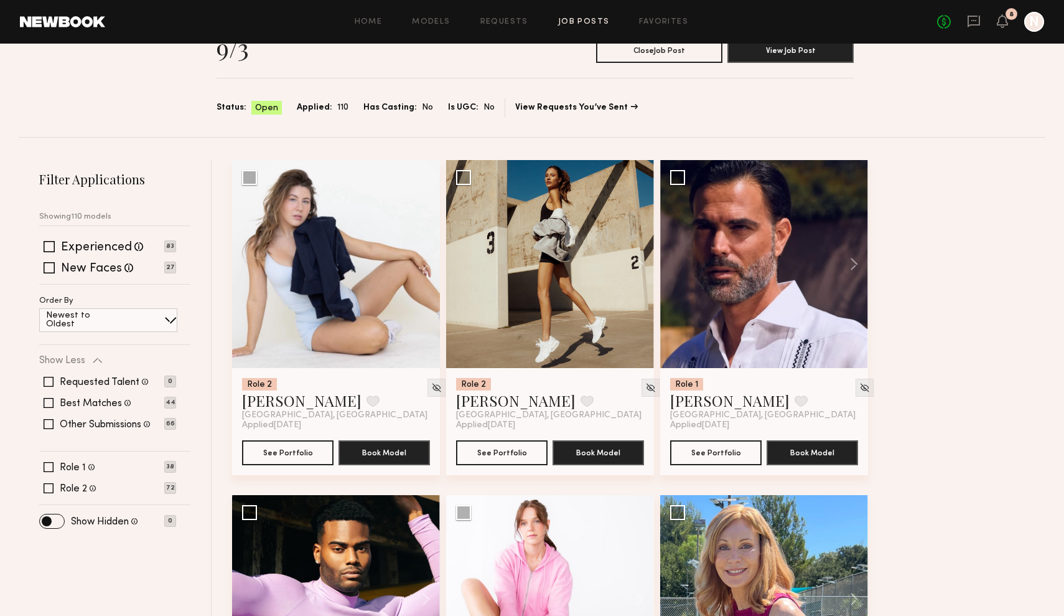
scroll to position [66, 0]
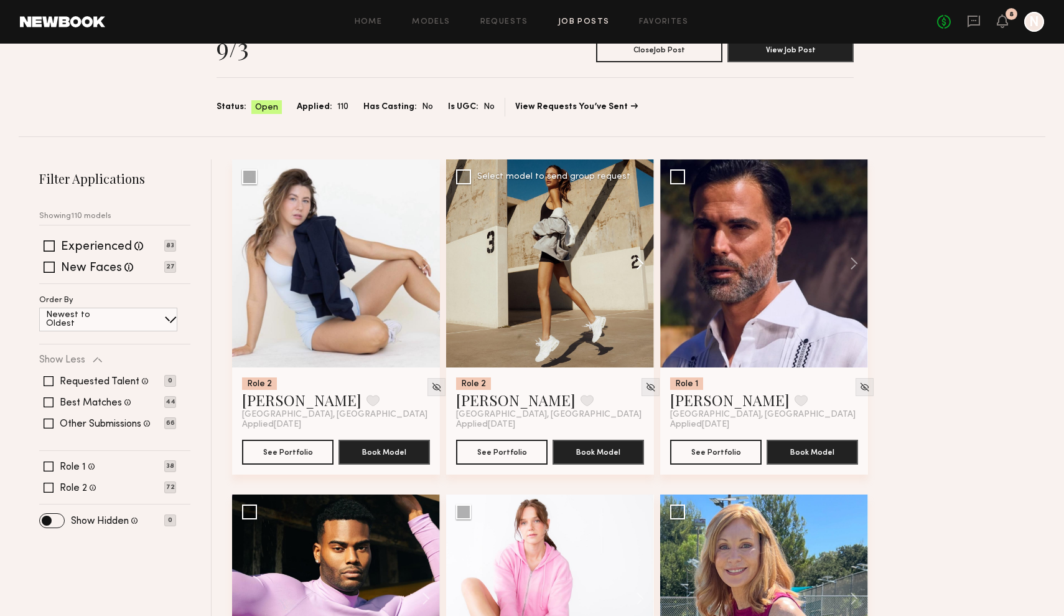
click at [644, 261] on button at bounding box center [634, 263] width 40 height 208
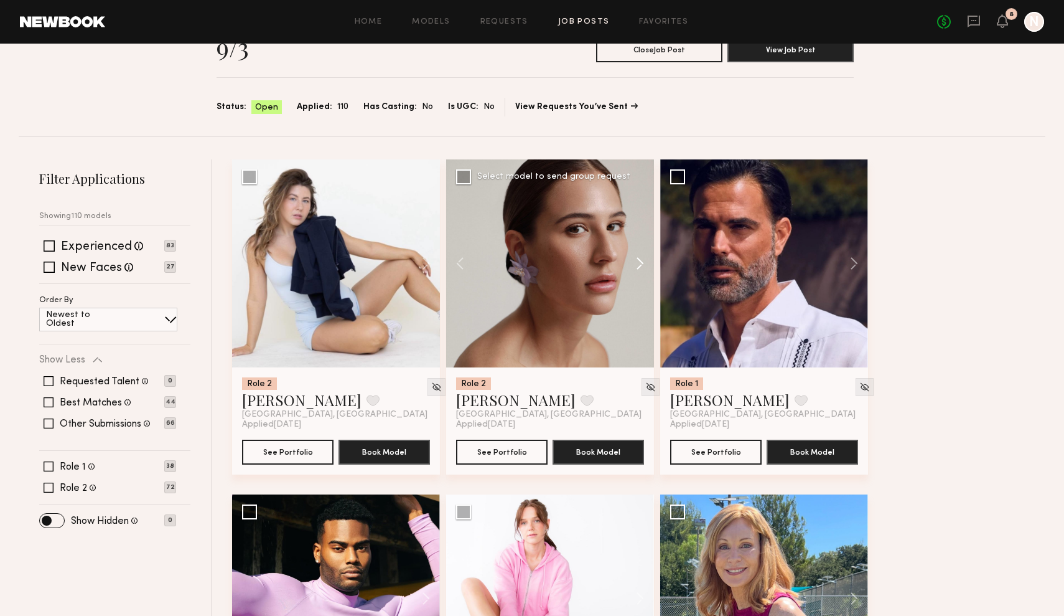
click at [644, 261] on button at bounding box center [634, 263] width 40 height 208
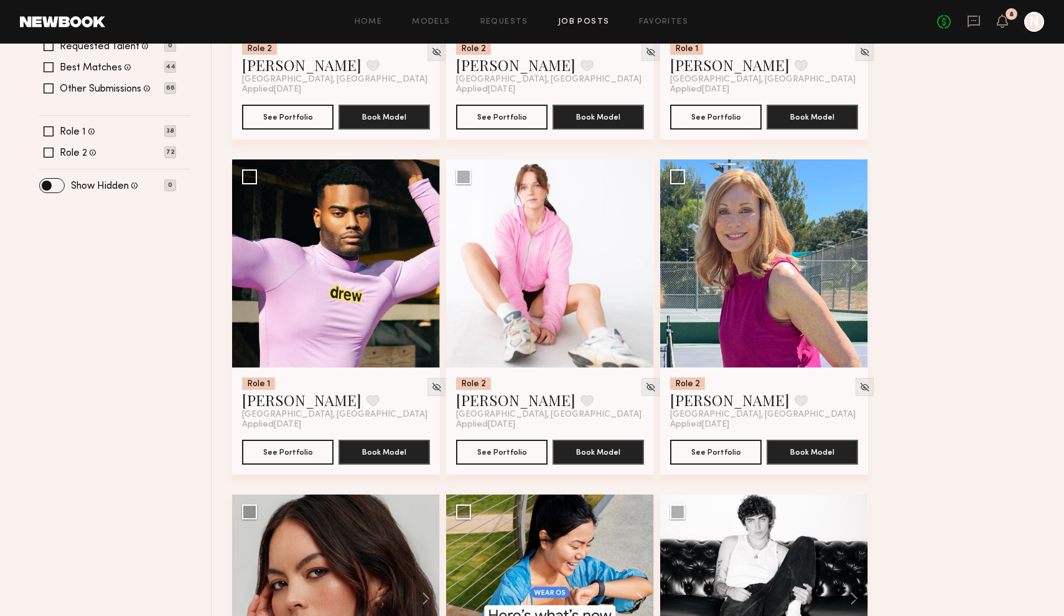
scroll to position [403, 0]
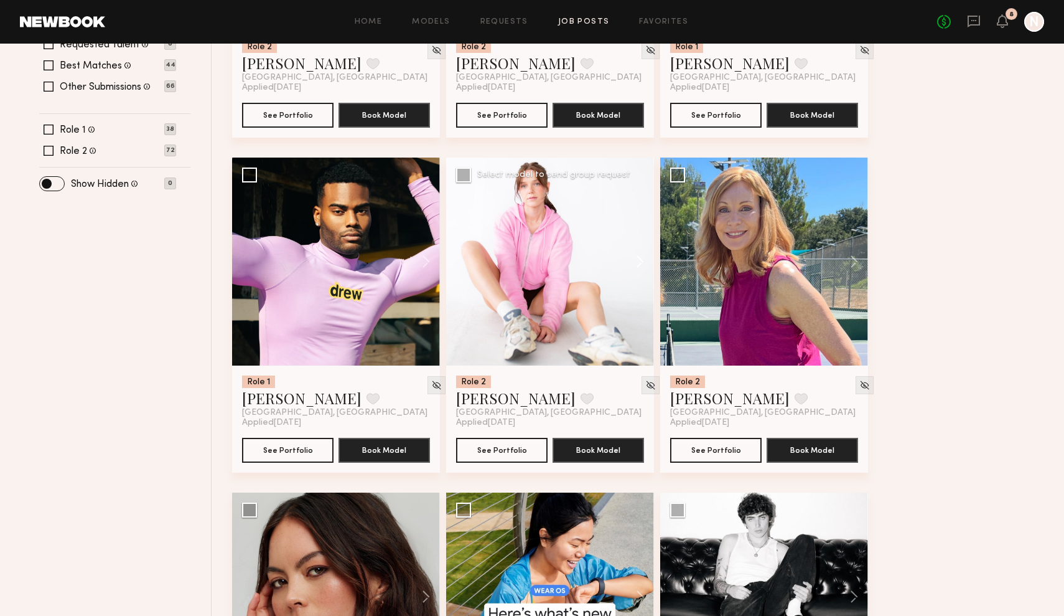
click at [636, 258] on button at bounding box center [634, 261] width 40 height 208
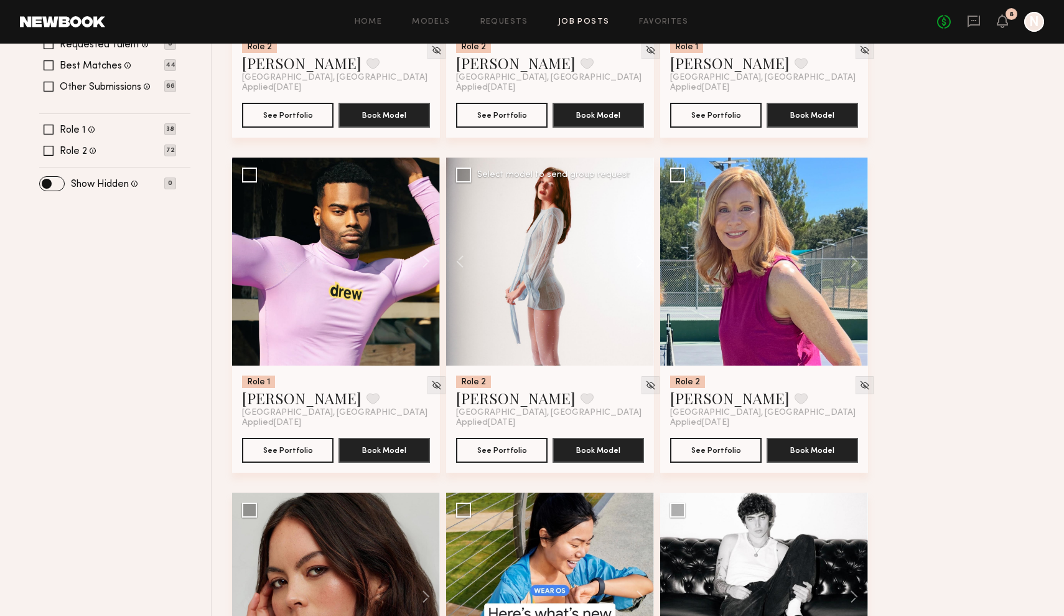
click at [636, 258] on button at bounding box center [634, 261] width 40 height 208
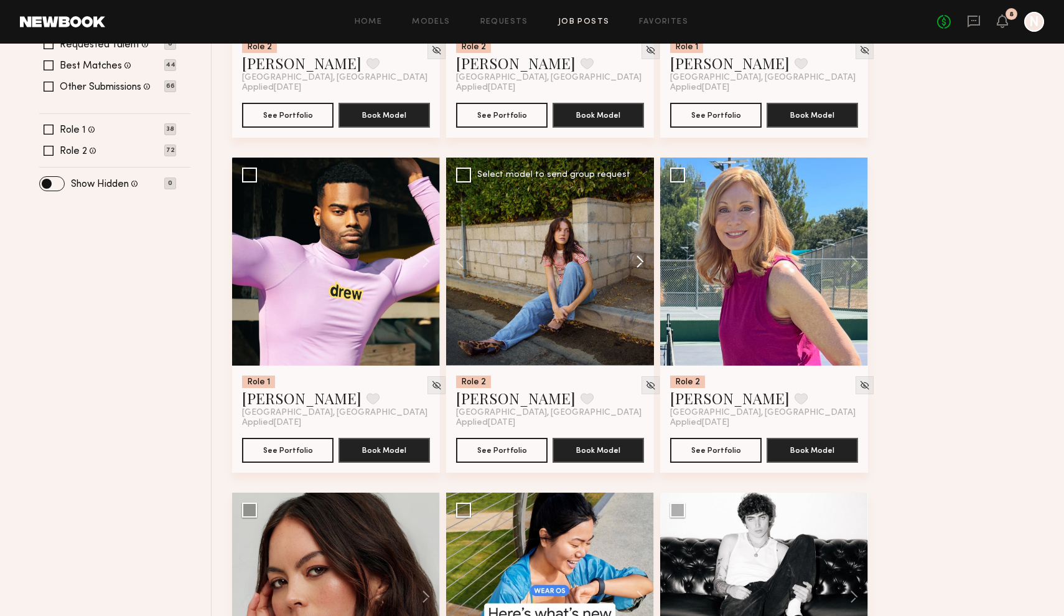
click at [636, 258] on button at bounding box center [634, 261] width 40 height 208
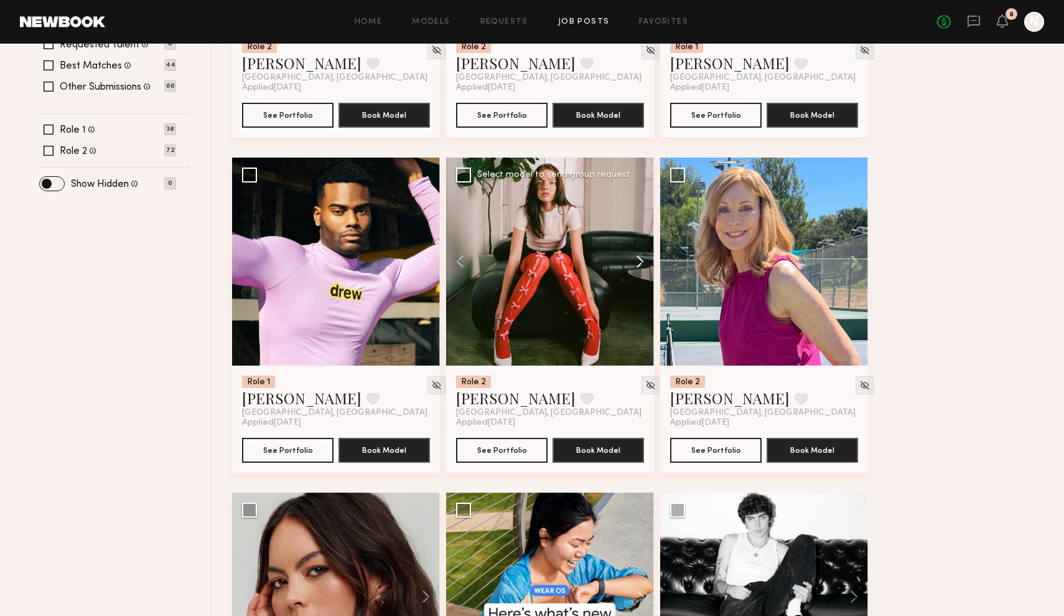
click at [636, 258] on button at bounding box center [634, 261] width 40 height 208
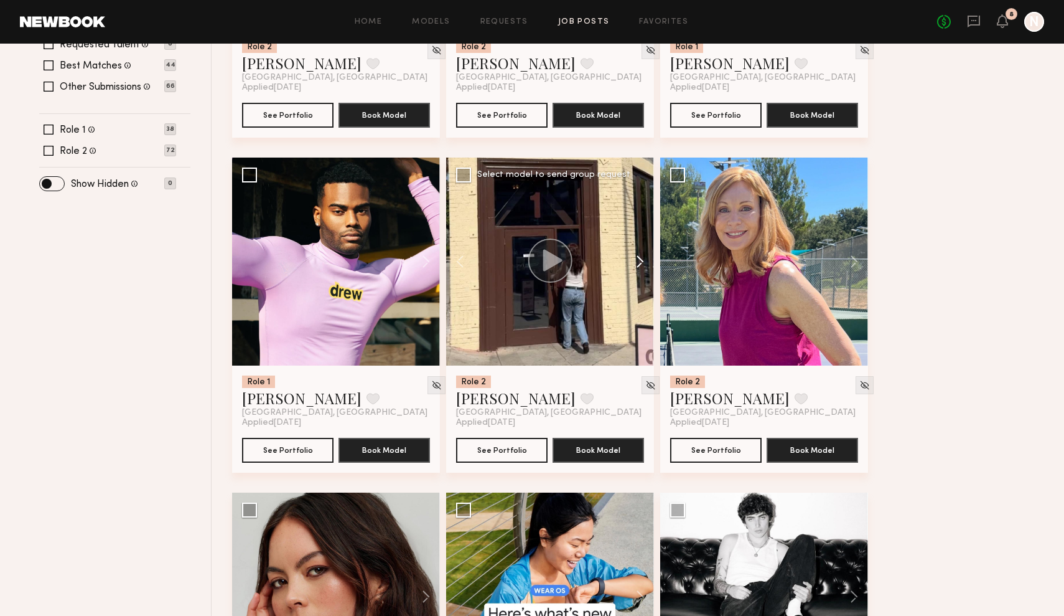
click at [636, 258] on button at bounding box center [634, 261] width 40 height 208
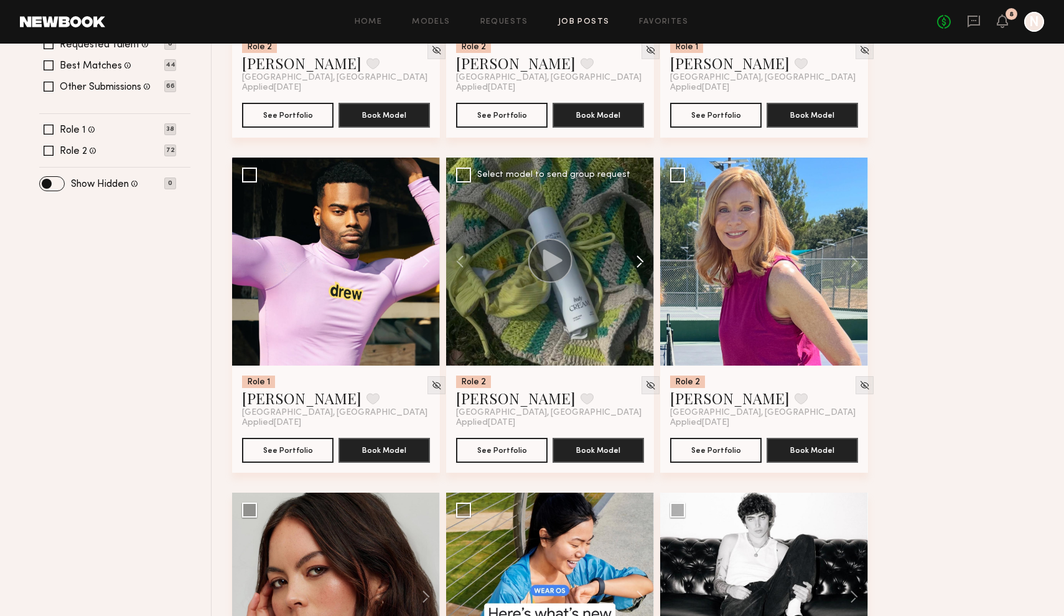
click at [636, 258] on button at bounding box center [634, 261] width 40 height 208
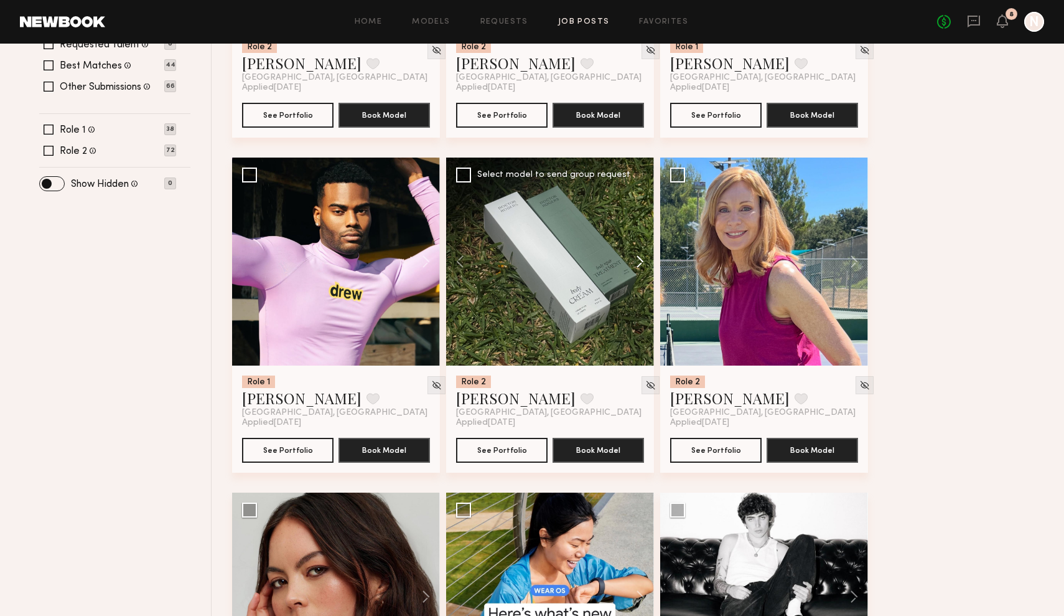
click at [636, 258] on button at bounding box center [634, 261] width 40 height 208
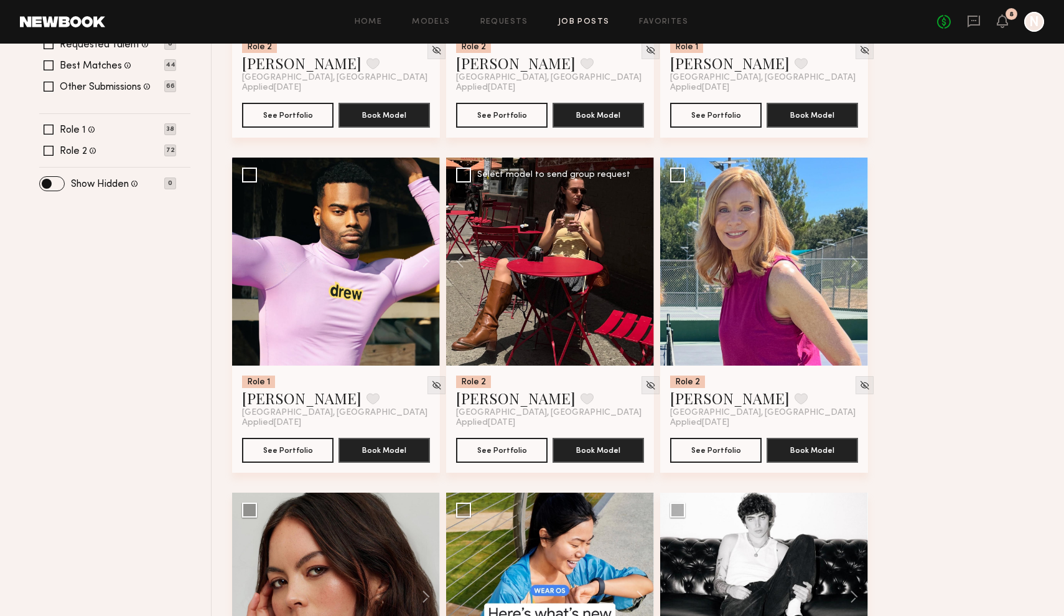
click at [636, 258] on div at bounding box center [550, 261] width 208 height 208
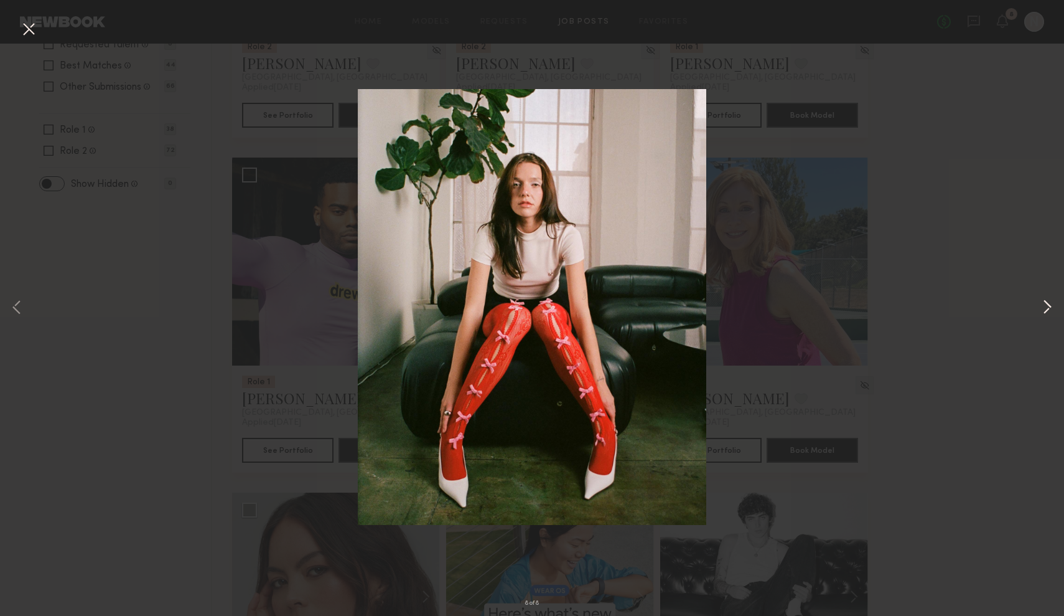
click at [1048, 306] on button at bounding box center [1047, 308] width 15 height 492
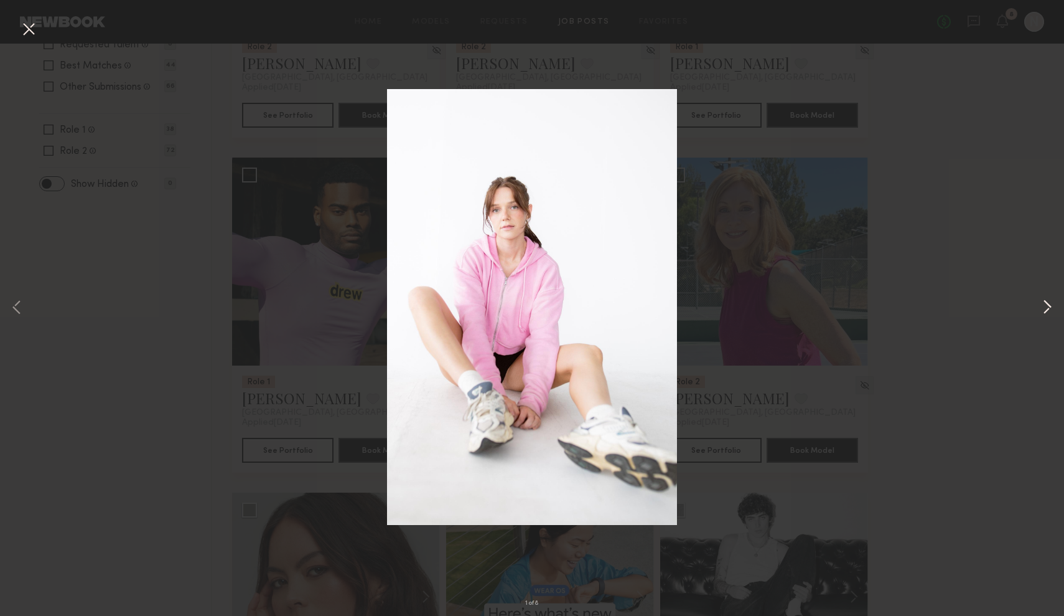
click at [1048, 306] on button at bounding box center [1047, 308] width 15 height 492
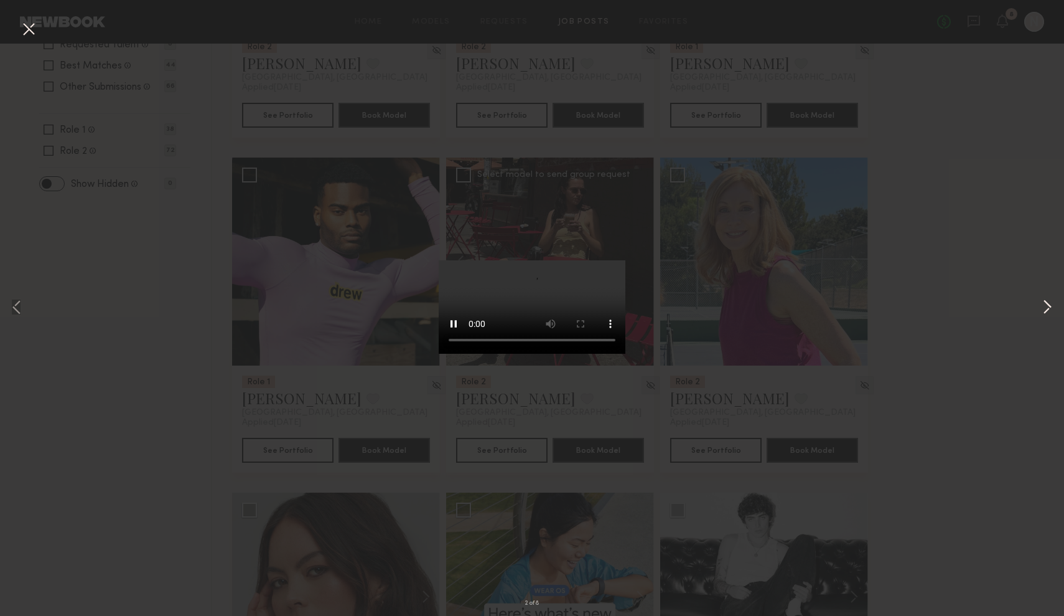
click at [1048, 306] on button at bounding box center [1047, 308] width 15 height 492
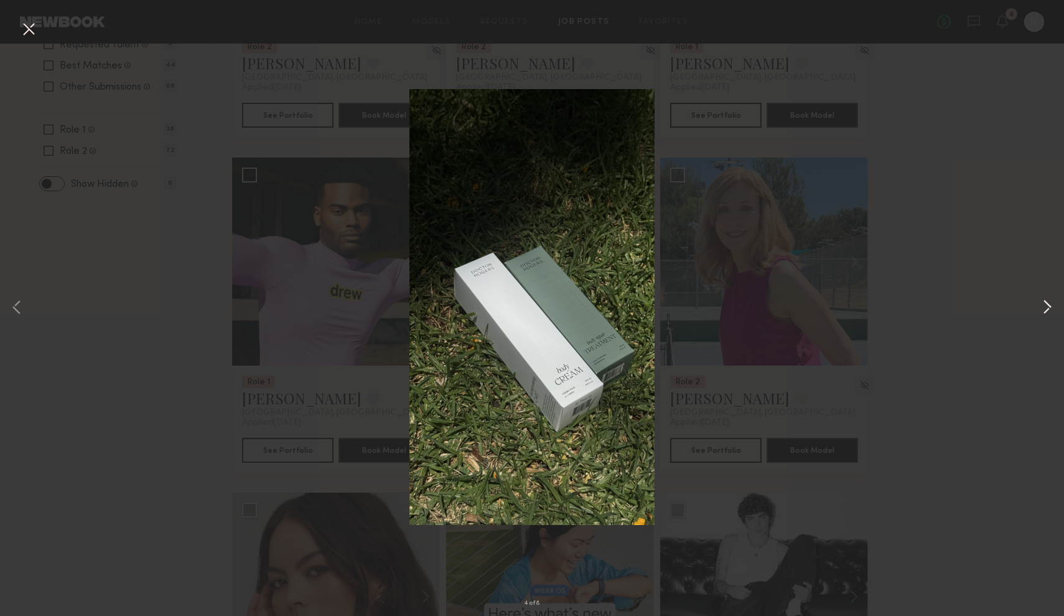
click at [1048, 306] on button at bounding box center [1047, 308] width 15 height 492
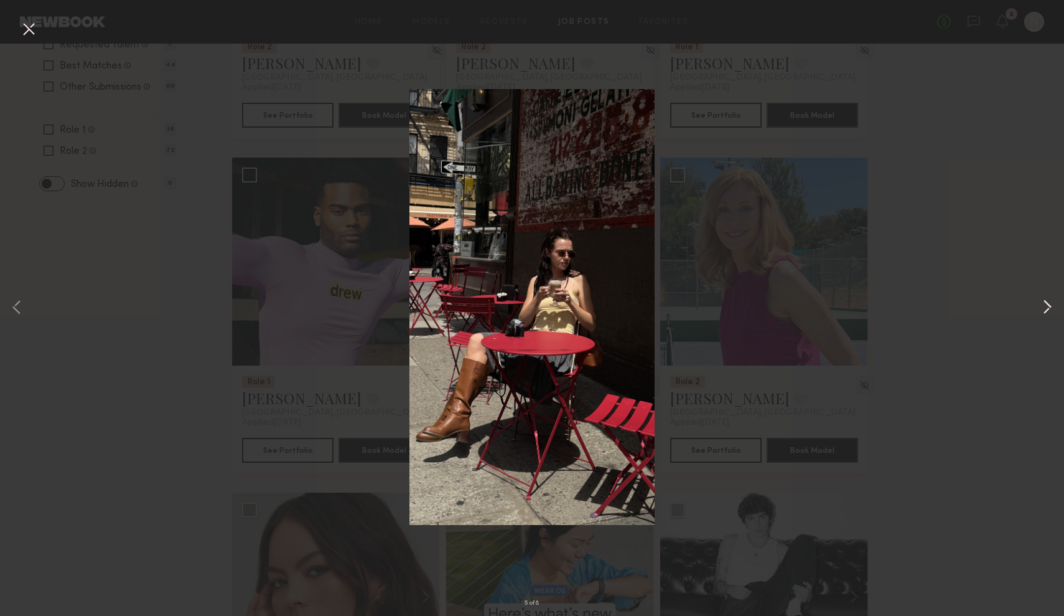
click at [1048, 307] on button at bounding box center [1047, 308] width 15 height 492
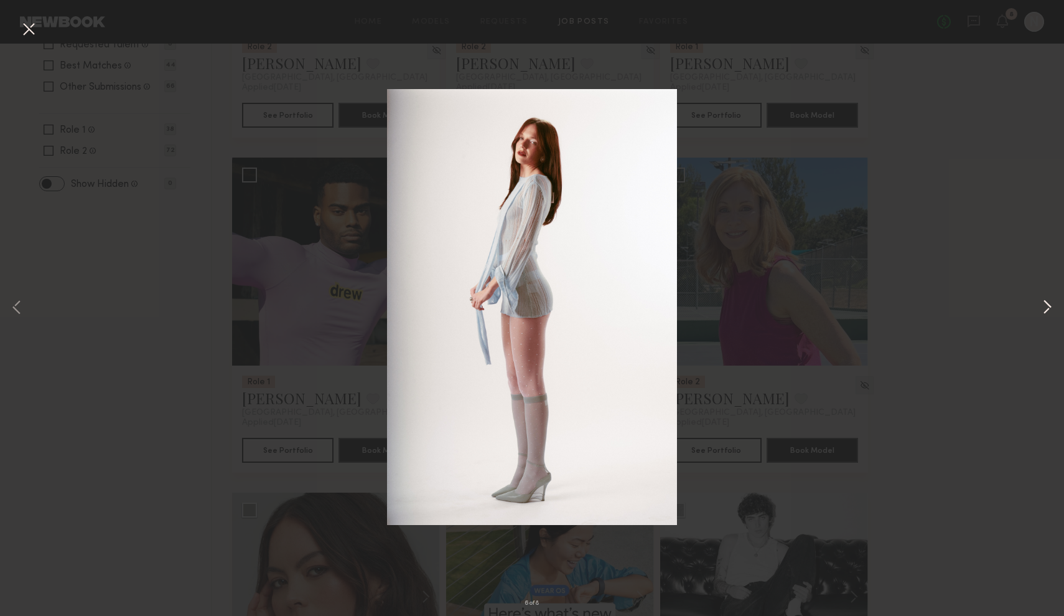
click at [1049, 307] on button at bounding box center [1047, 308] width 15 height 492
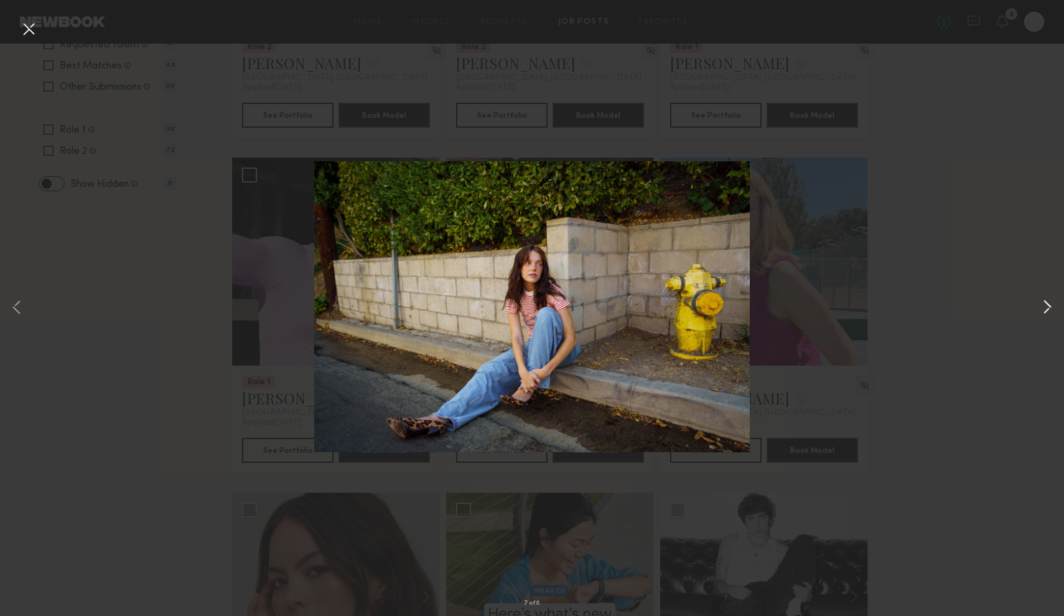
click at [1049, 307] on button at bounding box center [1047, 308] width 15 height 492
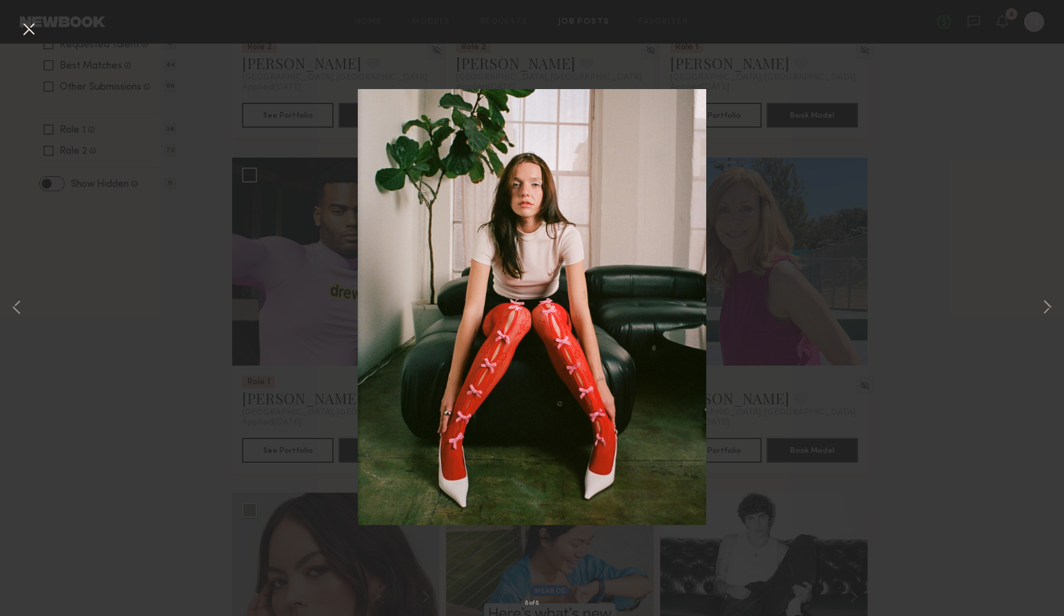
click at [25, 32] on button at bounding box center [29, 30] width 20 height 22
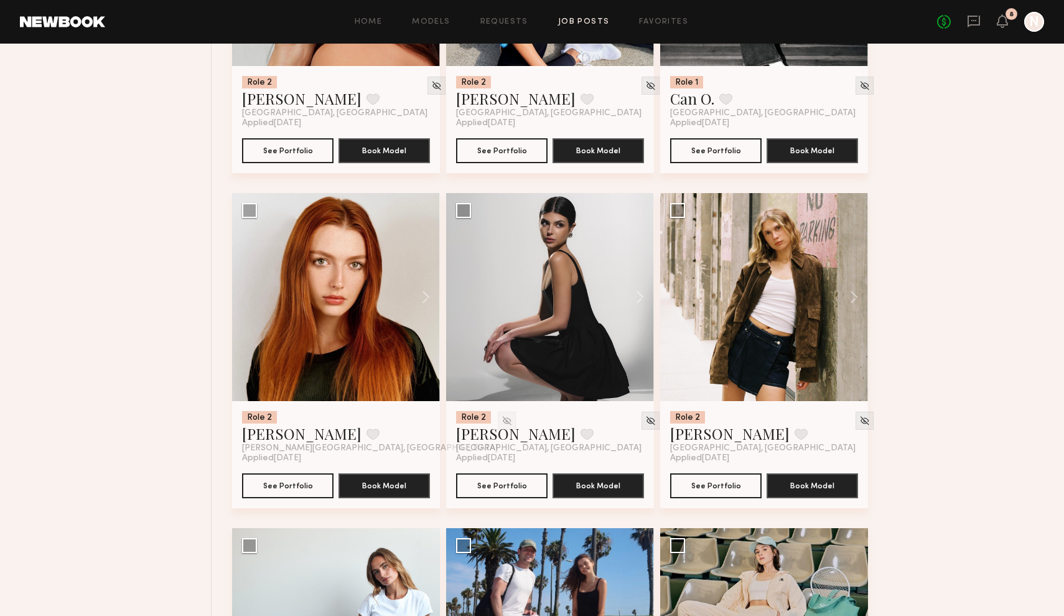
scroll to position [1038, 0]
click at [853, 298] on button at bounding box center [848, 296] width 40 height 208
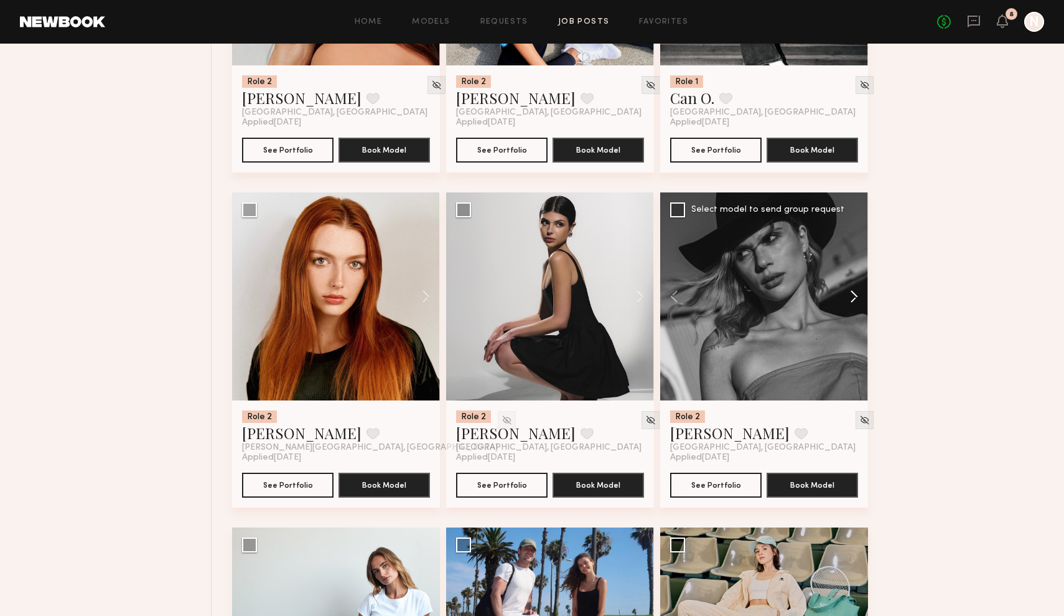
click at [853, 298] on button at bounding box center [848, 296] width 40 height 208
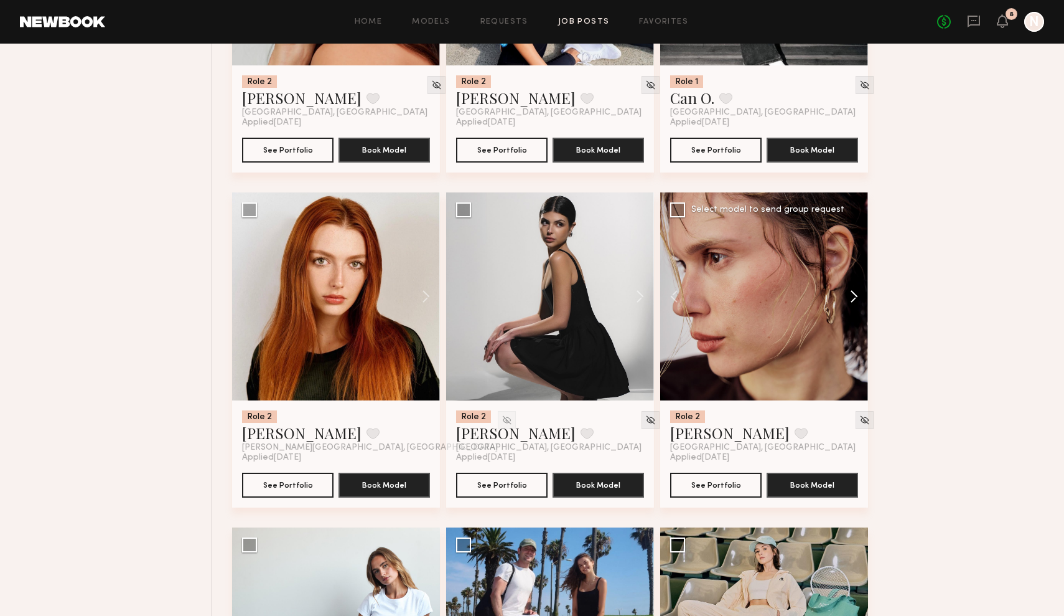
click at [853, 298] on button at bounding box center [848, 296] width 40 height 208
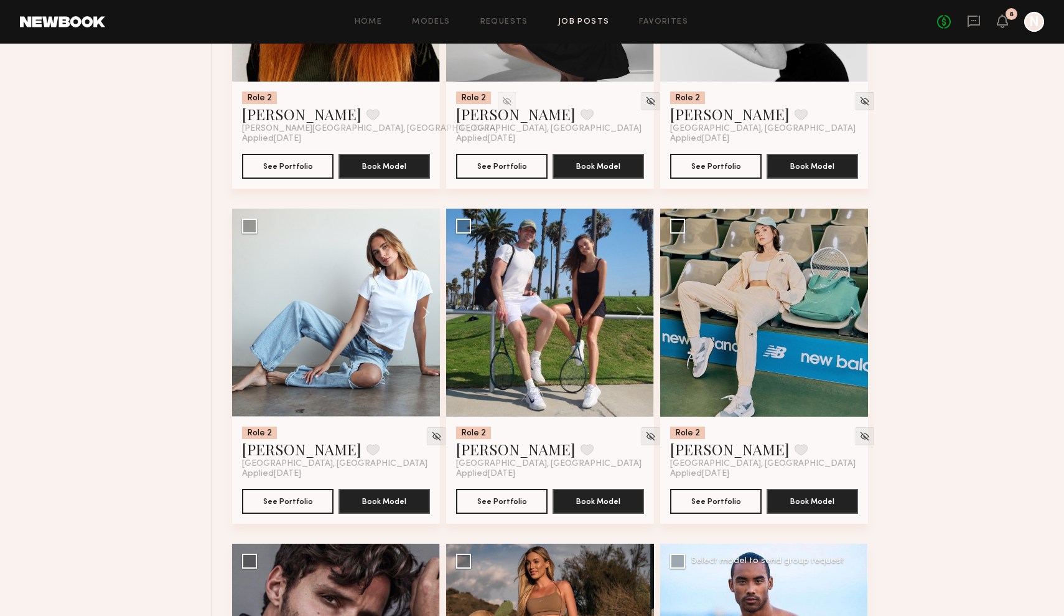
scroll to position [1358, 0]
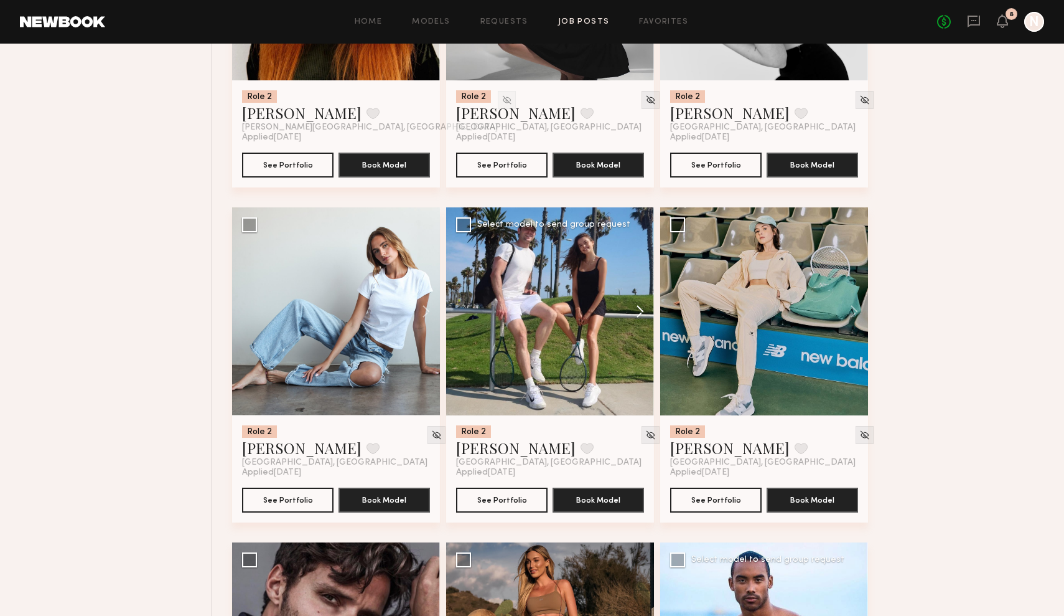
click at [642, 309] on button at bounding box center [634, 311] width 40 height 208
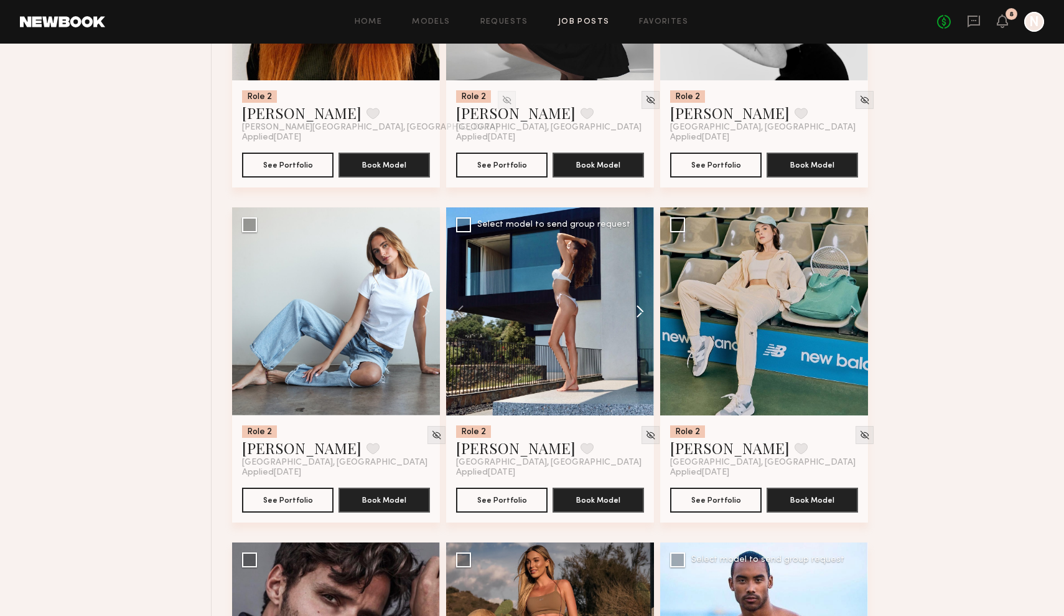
click at [642, 309] on button at bounding box center [634, 311] width 40 height 208
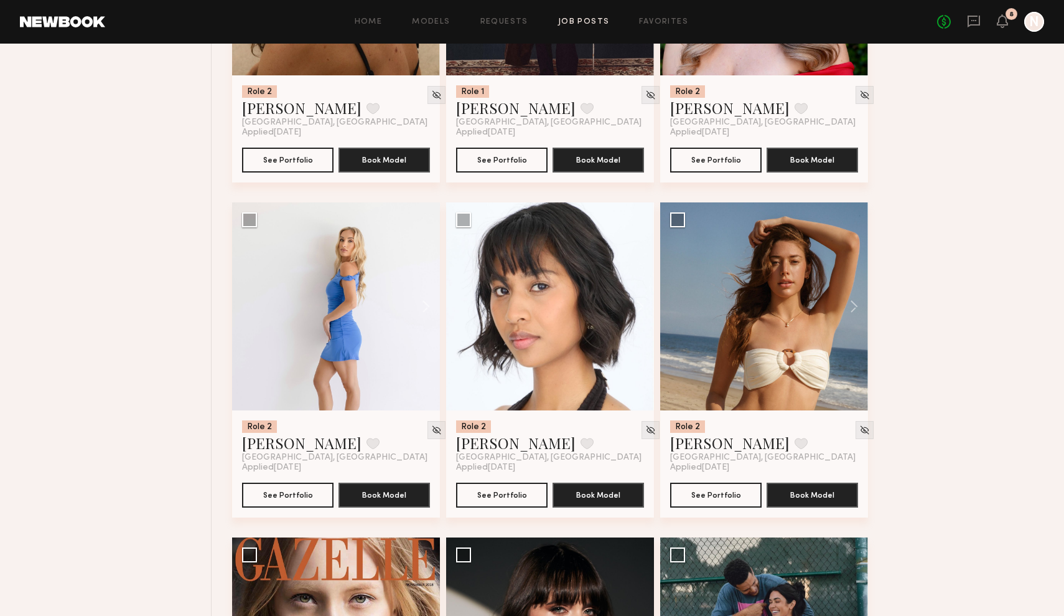
scroll to position [4037, 0]
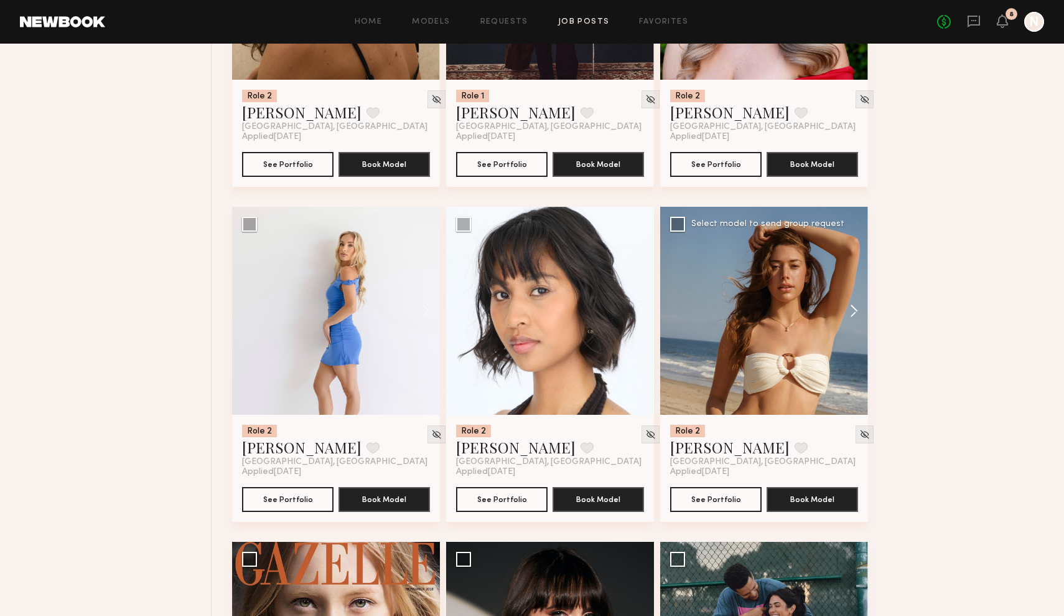
click at [858, 306] on button at bounding box center [848, 311] width 40 height 208
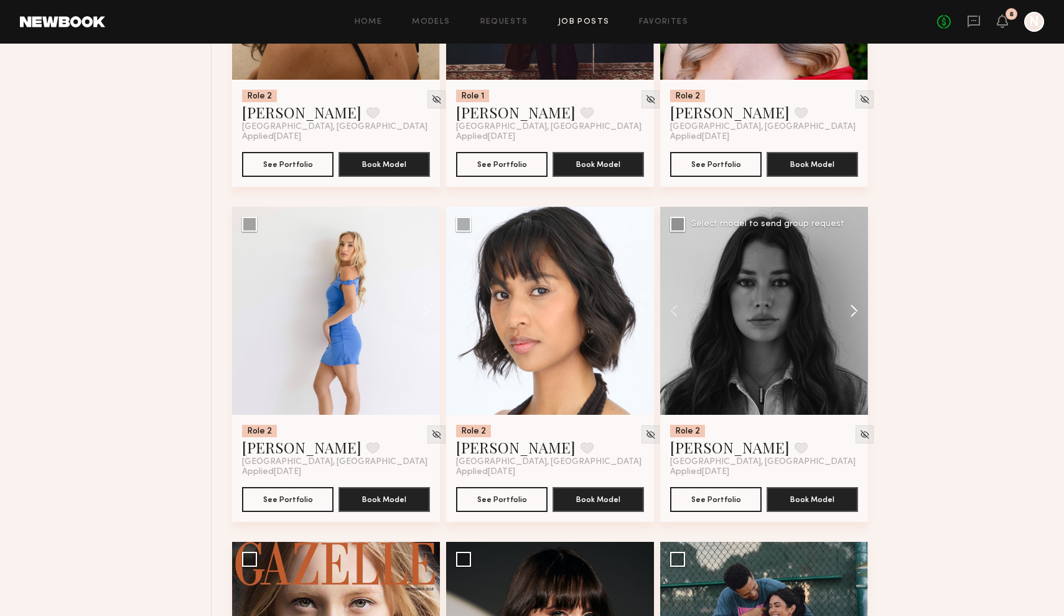
click at [858, 306] on button at bounding box center [848, 311] width 40 height 208
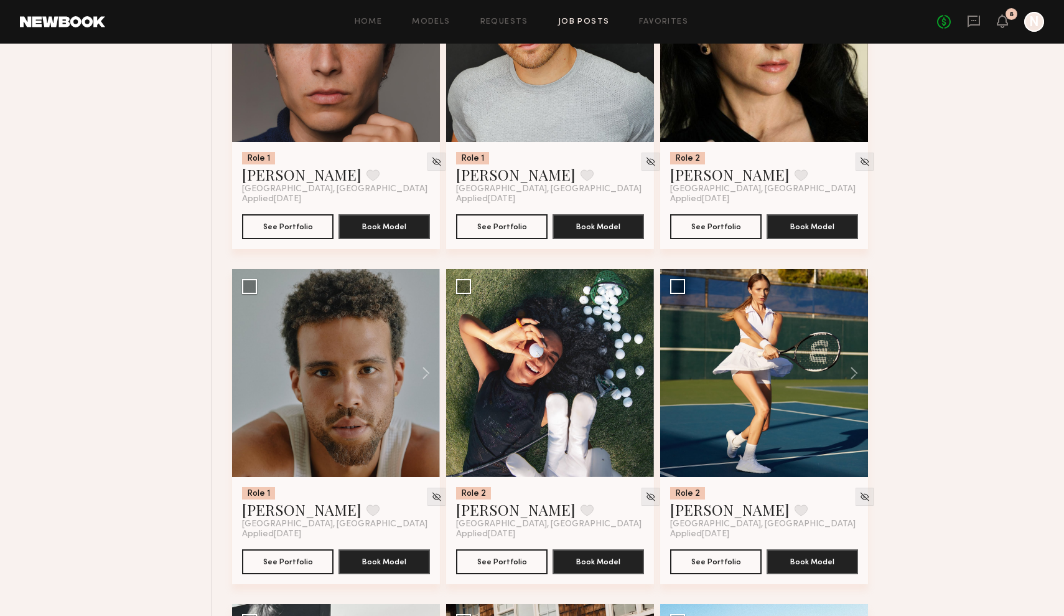
scroll to position [6346, 0]
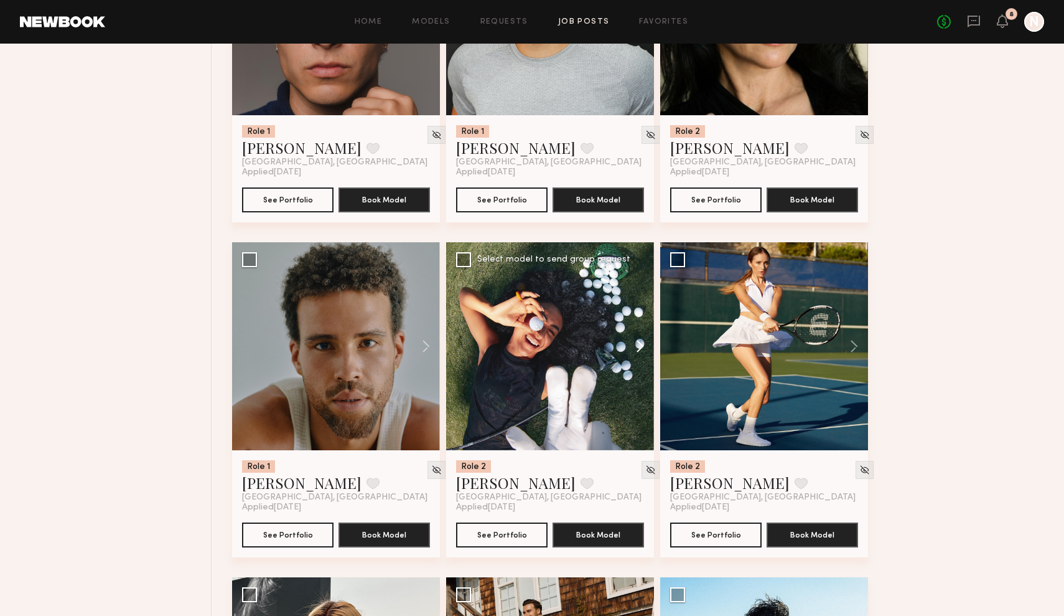
click at [641, 348] on button at bounding box center [634, 346] width 40 height 208
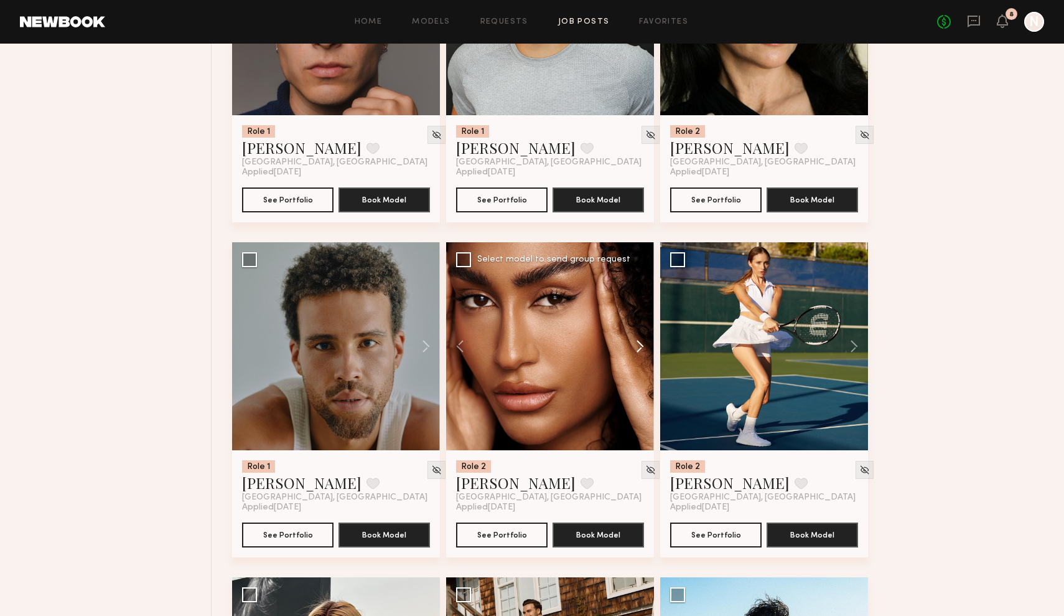
click at [641, 348] on button at bounding box center [634, 346] width 40 height 208
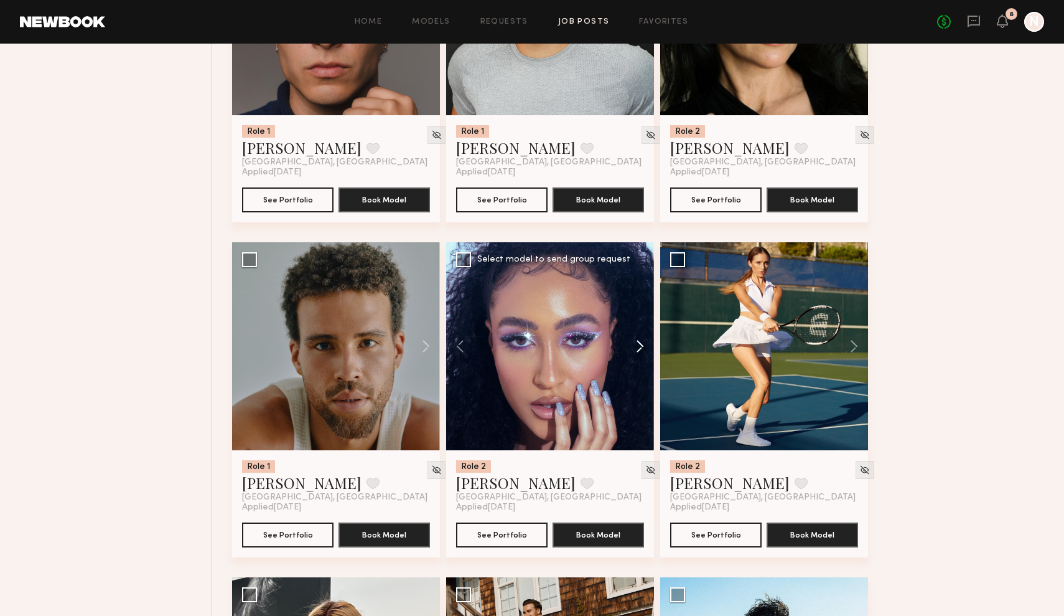
click at [641, 348] on button at bounding box center [634, 346] width 40 height 208
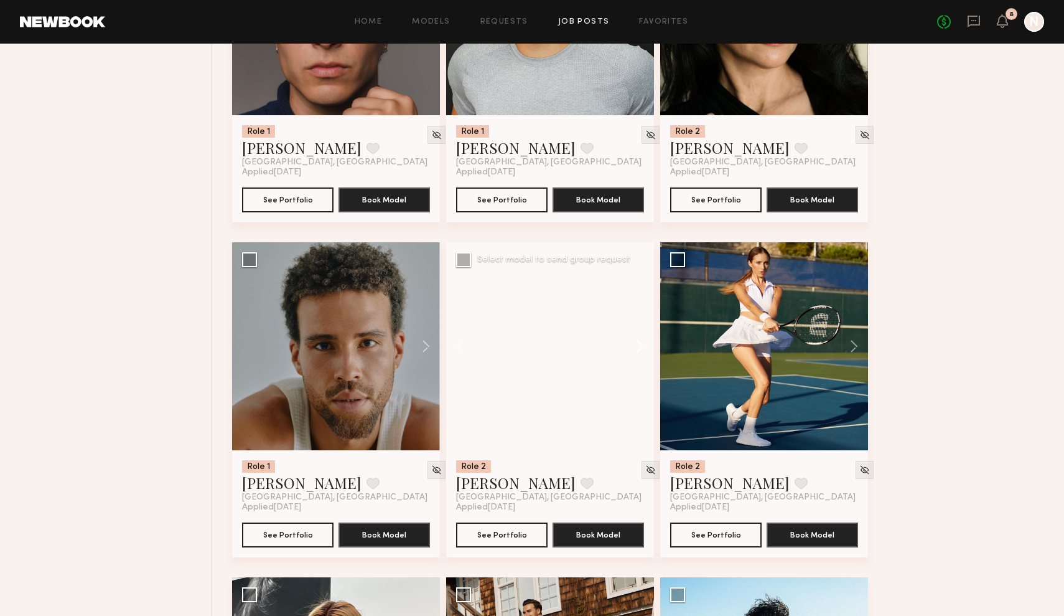
click at [641, 348] on button at bounding box center [634, 346] width 40 height 208
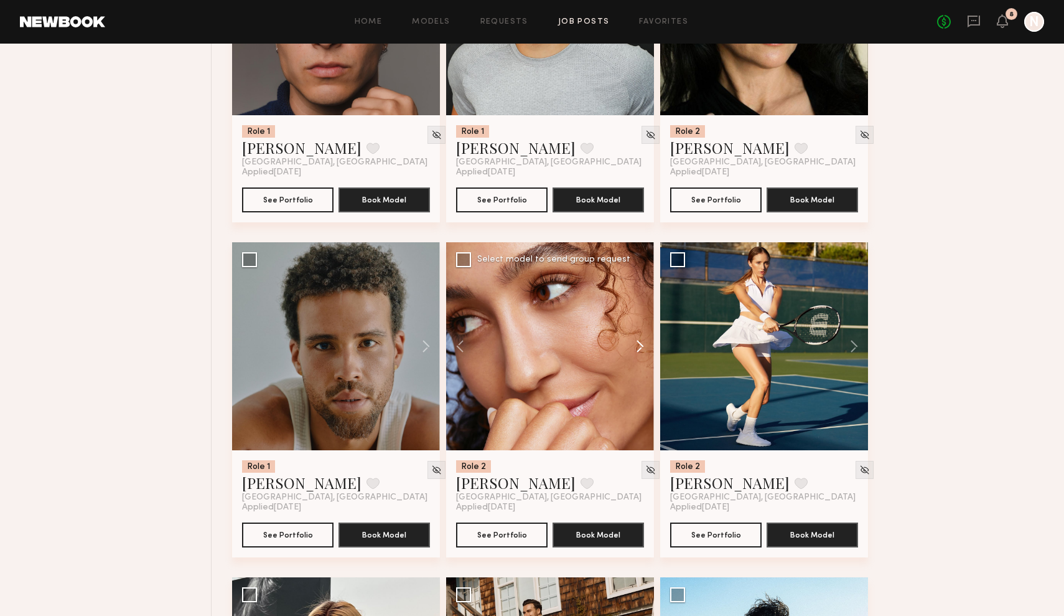
click at [641, 348] on button at bounding box center [634, 346] width 40 height 208
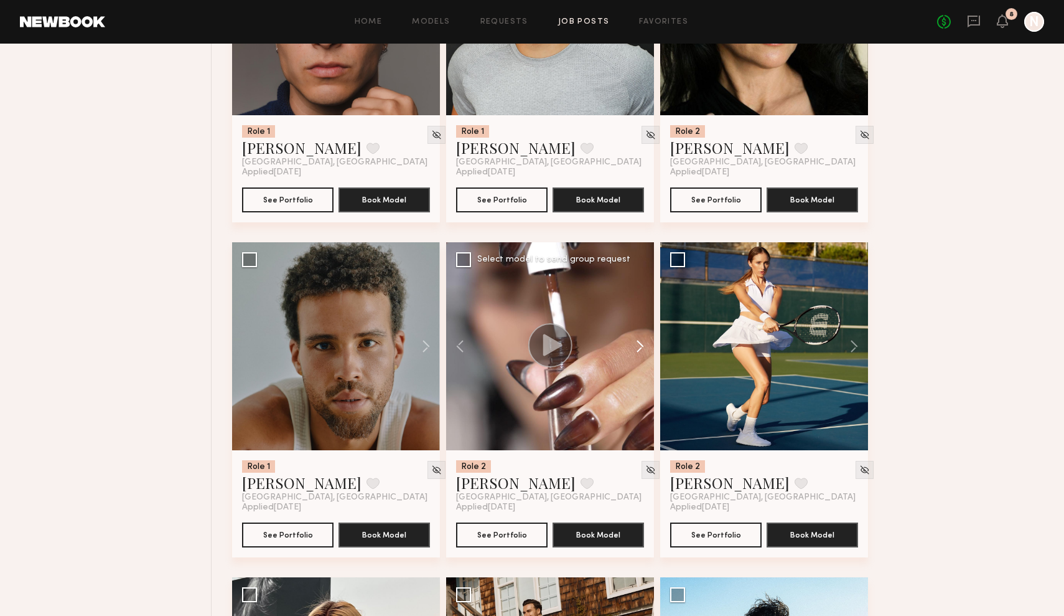
click at [641, 348] on button at bounding box center [634, 346] width 40 height 208
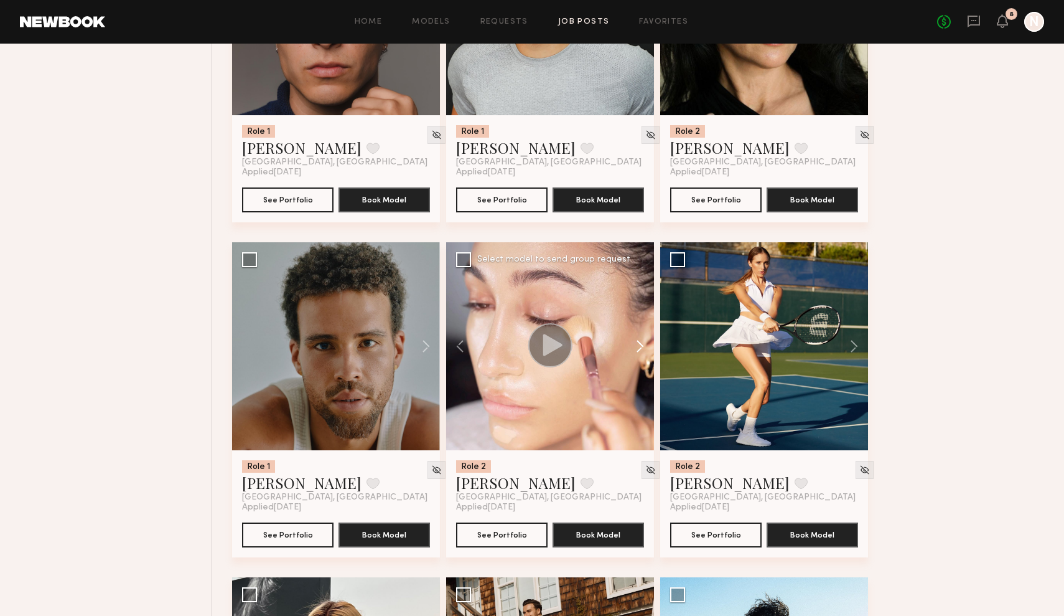
click at [641, 348] on button at bounding box center [634, 346] width 40 height 208
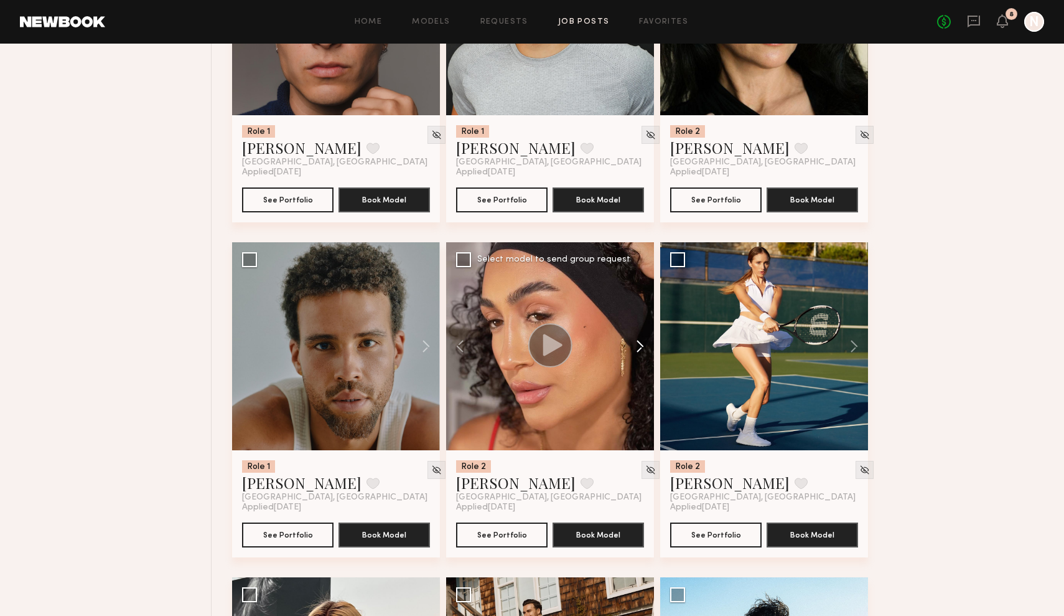
click at [641, 348] on button at bounding box center [634, 346] width 40 height 208
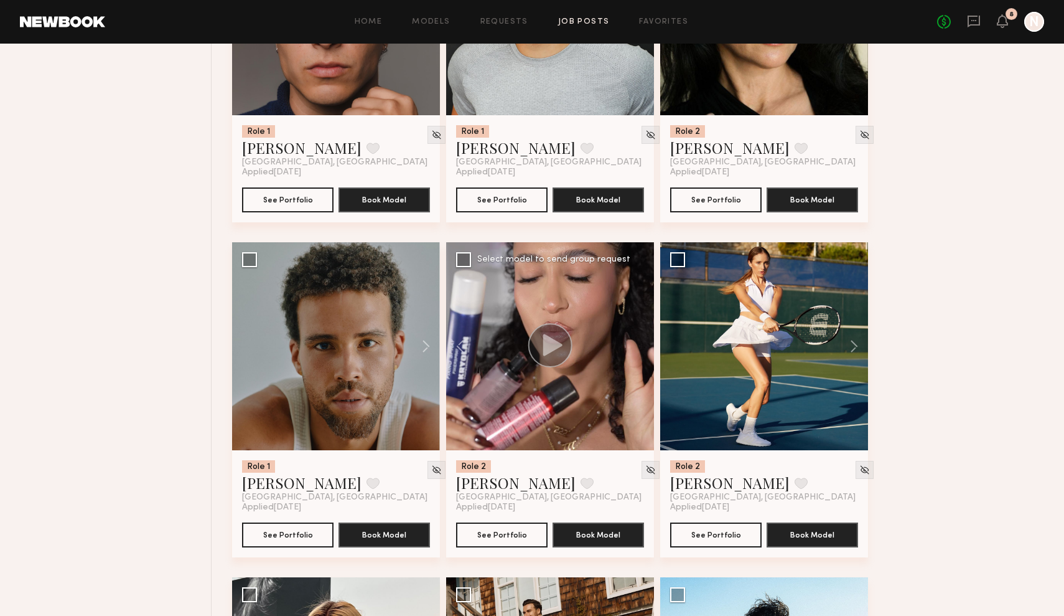
click at [641, 348] on div at bounding box center [550, 346] width 208 height 208
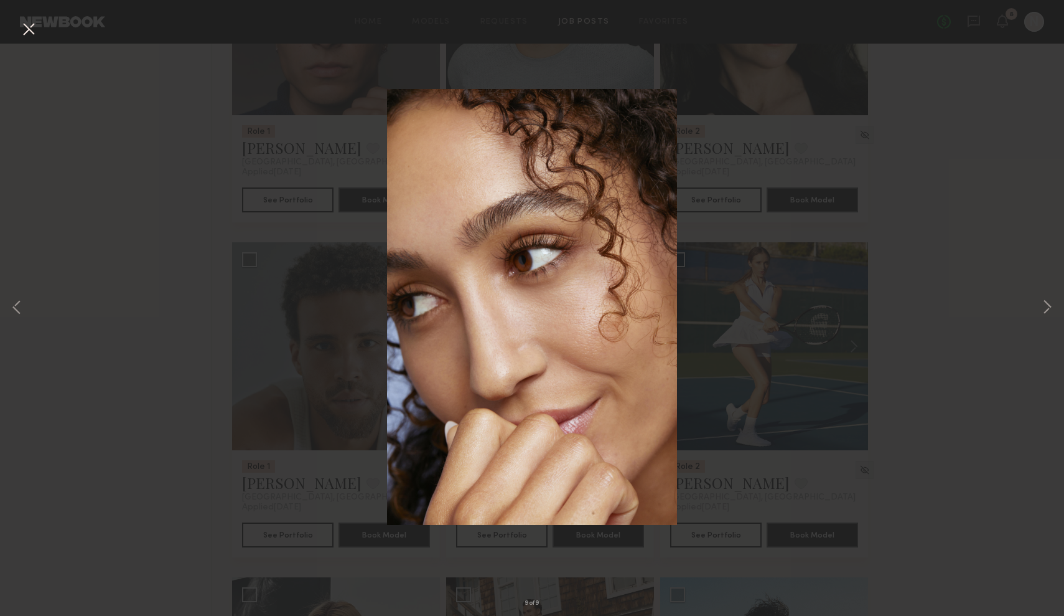
click at [18, 28] on div "9 of 9" at bounding box center [532, 308] width 1064 height 616
click at [24, 26] on button at bounding box center [29, 30] width 20 height 22
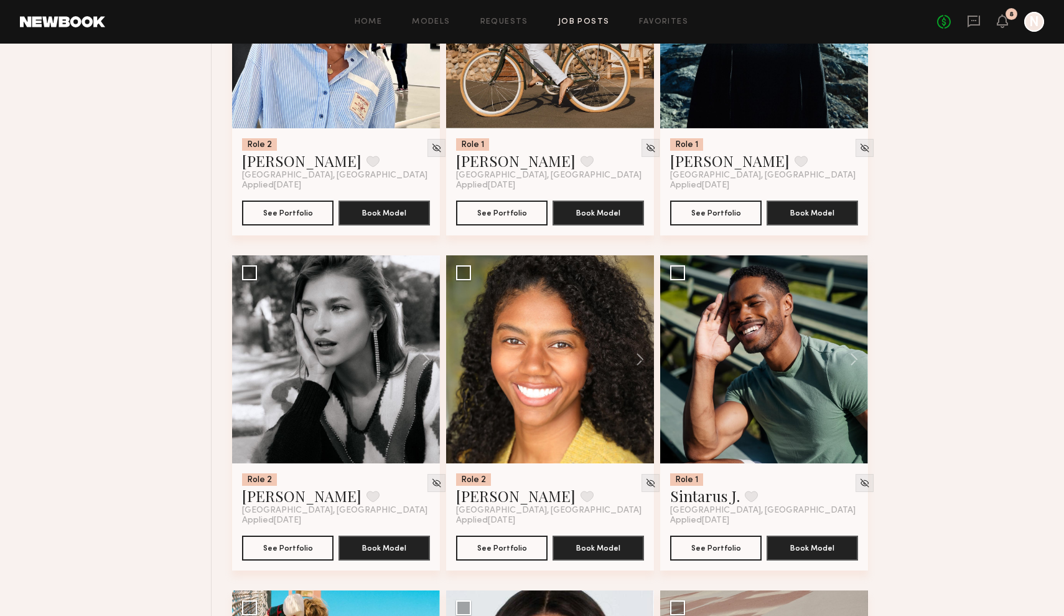
scroll to position [7010, 0]
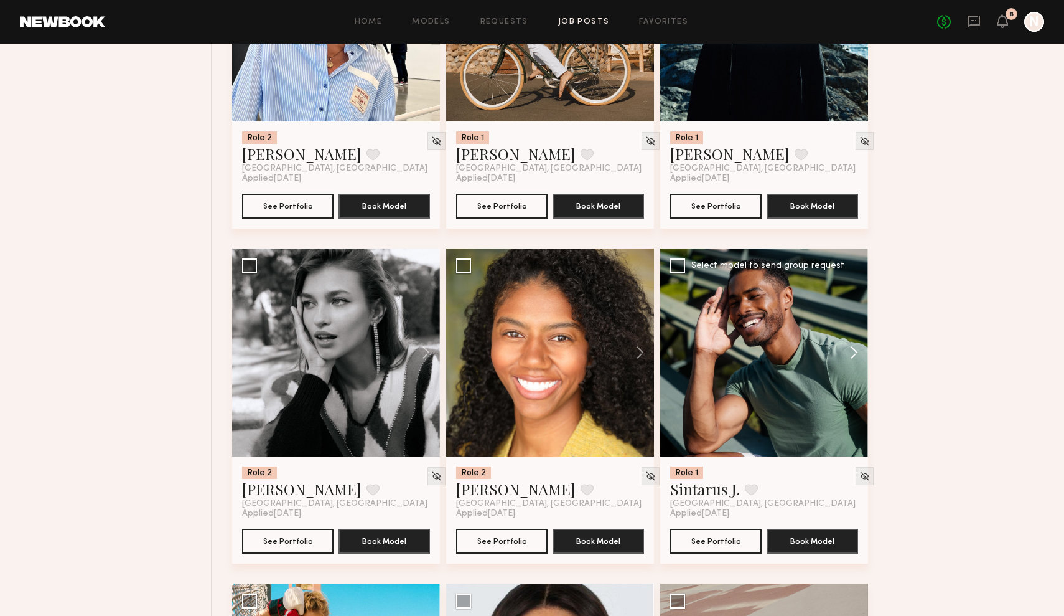
click at [861, 356] on button at bounding box center [848, 352] width 40 height 208
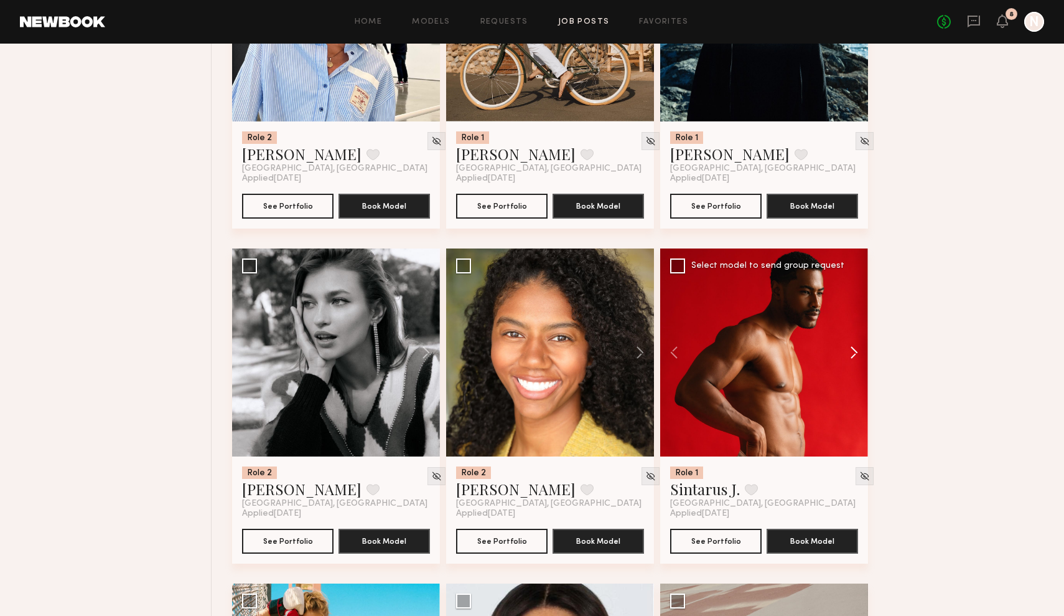
click at [861, 356] on button at bounding box center [848, 352] width 40 height 208
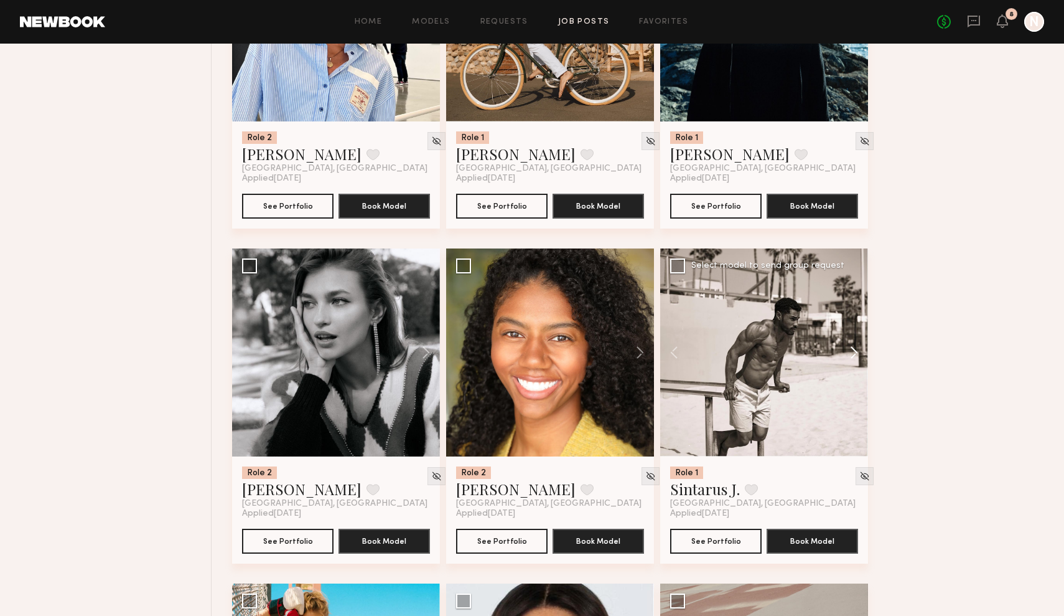
click at [861, 356] on button at bounding box center [848, 352] width 40 height 208
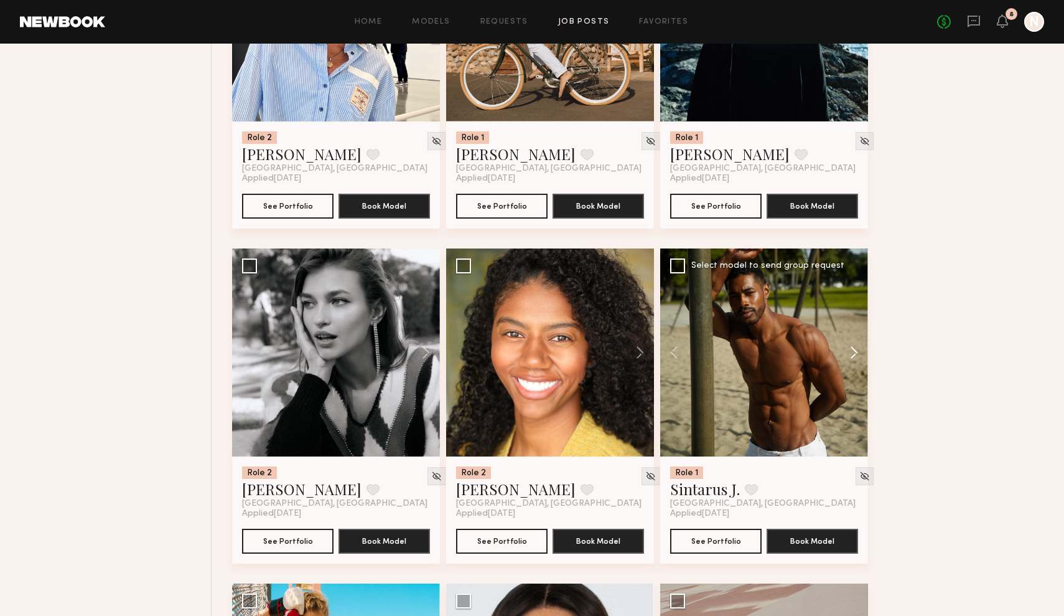
click at [859, 355] on button at bounding box center [848, 352] width 40 height 208
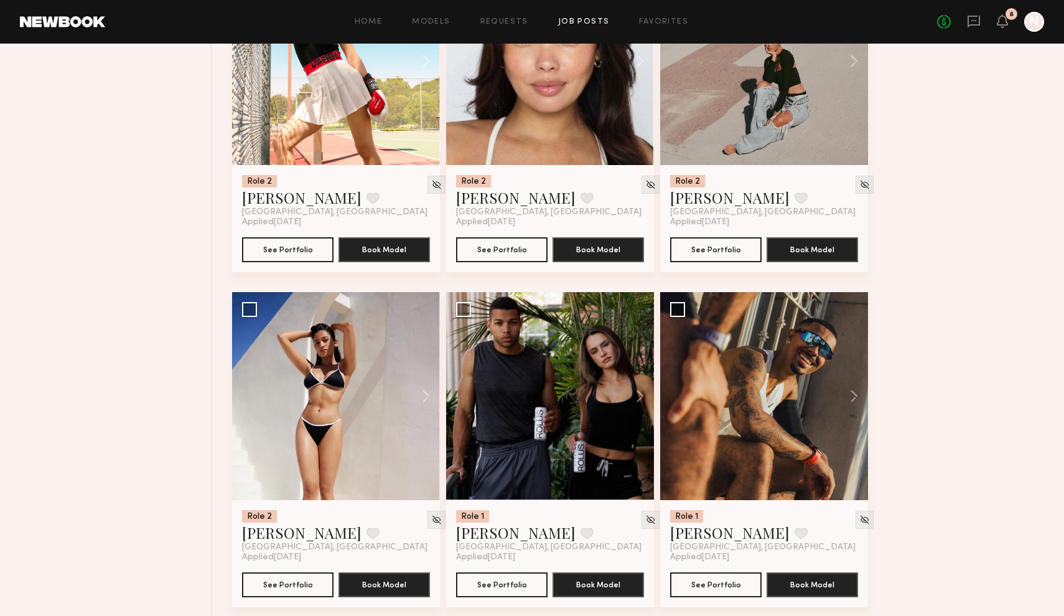
scroll to position [7698, 0]
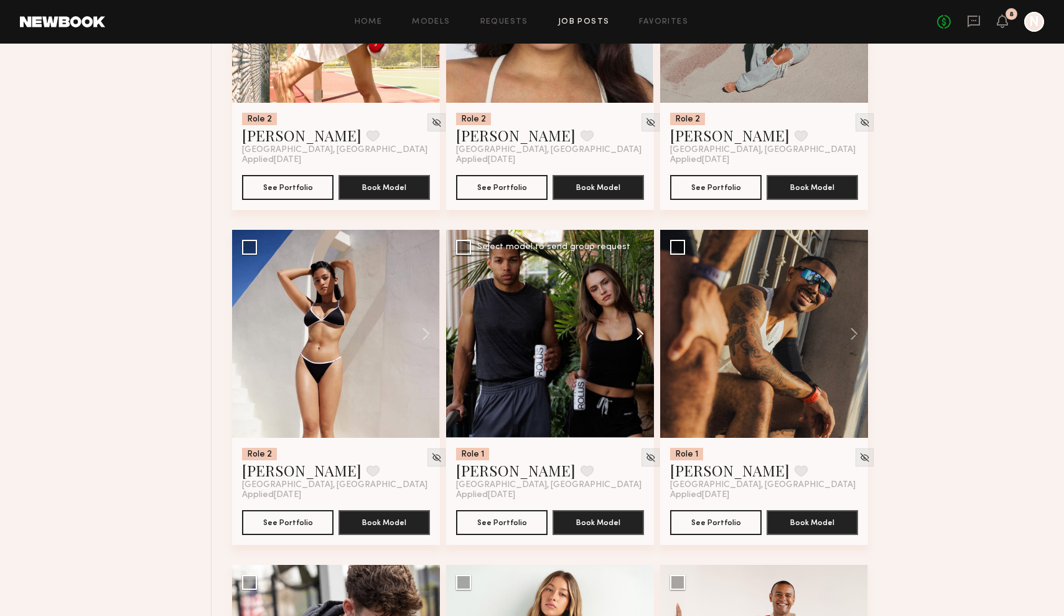
click at [635, 327] on button at bounding box center [634, 334] width 40 height 208
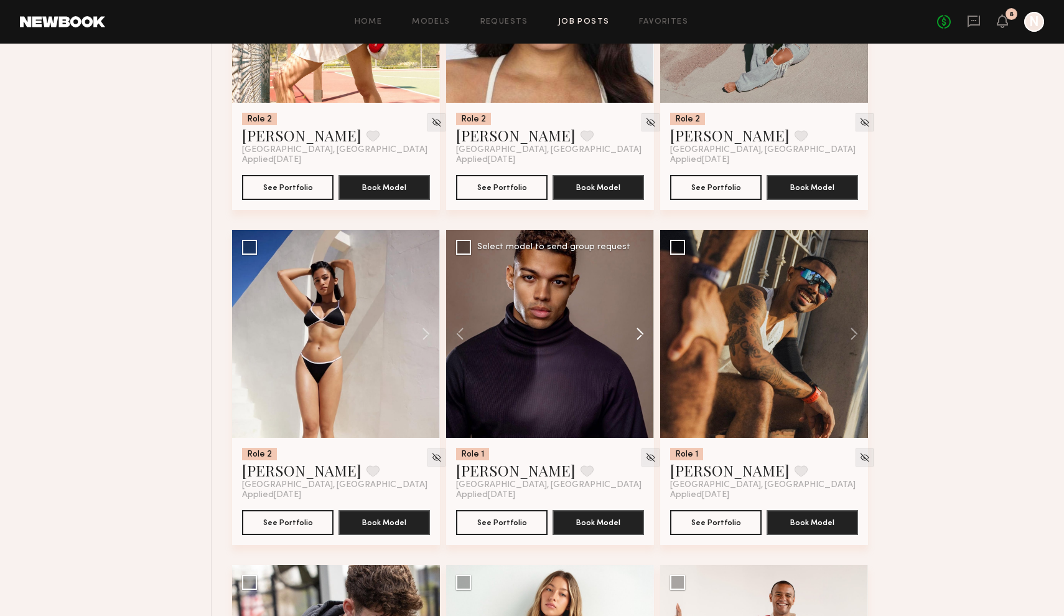
click at [635, 327] on button at bounding box center [634, 334] width 40 height 208
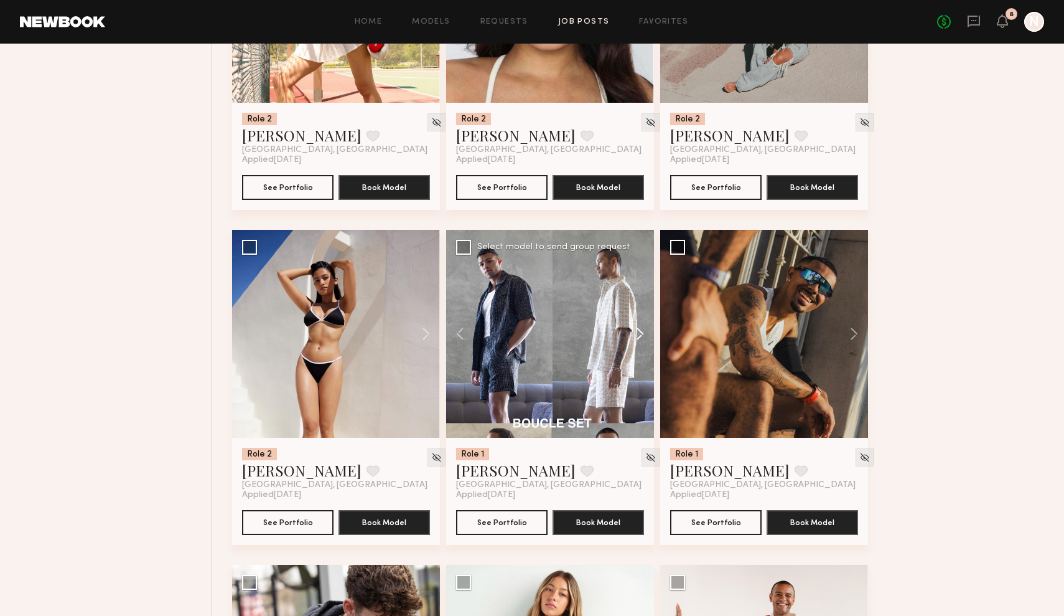
click at [635, 327] on button at bounding box center [634, 334] width 40 height 208
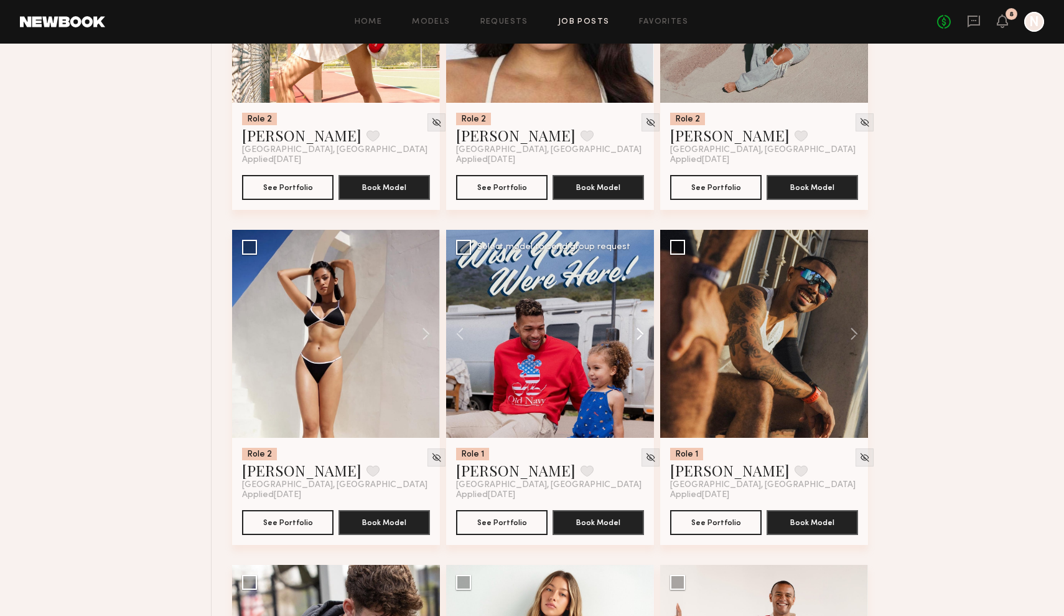
click at [635, 327] on button at bounding box center [634, 334] width 40 height 208
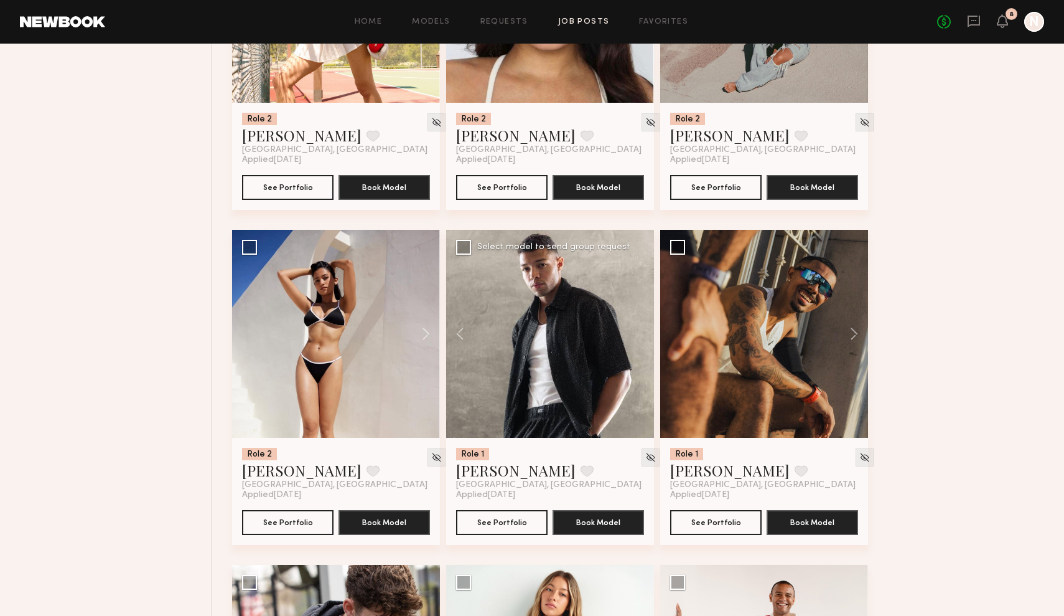
click at [635, 327] on div at bounding box center [550, 334] width 208 height 208
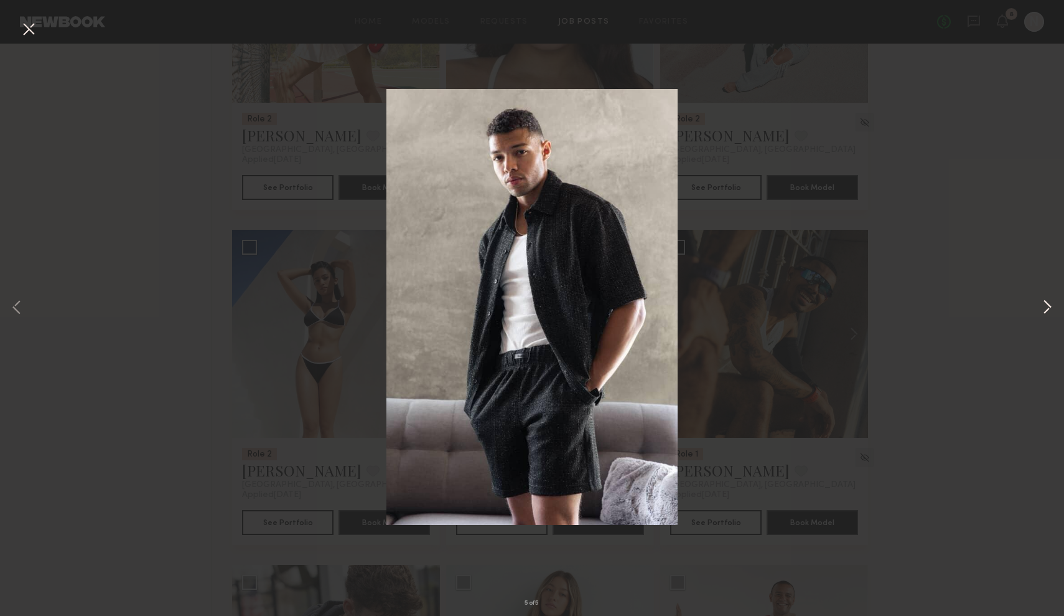
click at [1044, 316] on button at bounding box center [1047, 308] width 15 height 492
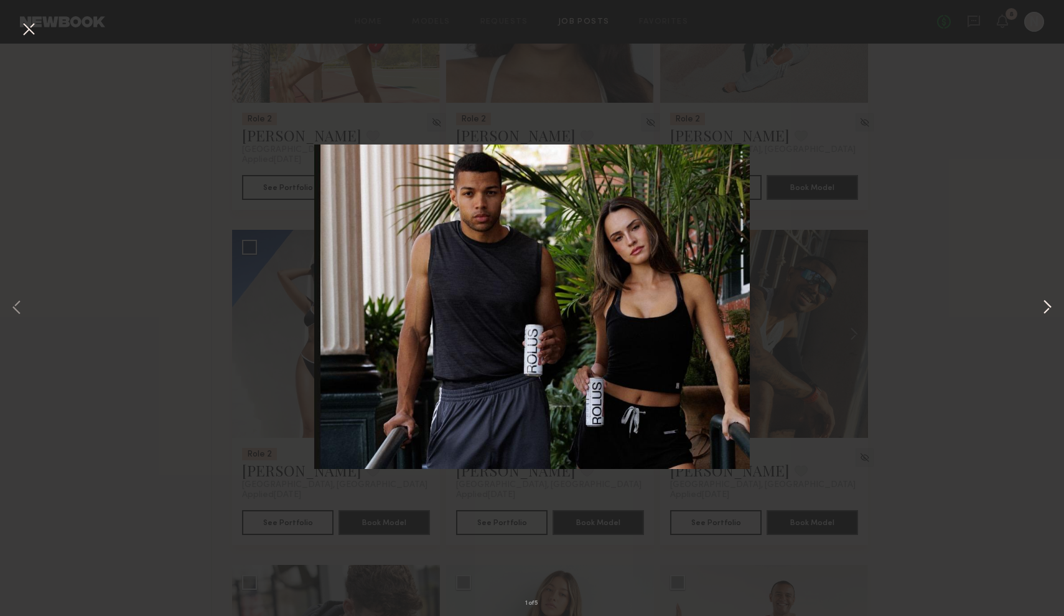
click at [1044, 316] on button at bounding box center [1047, 308] width 15 height 492
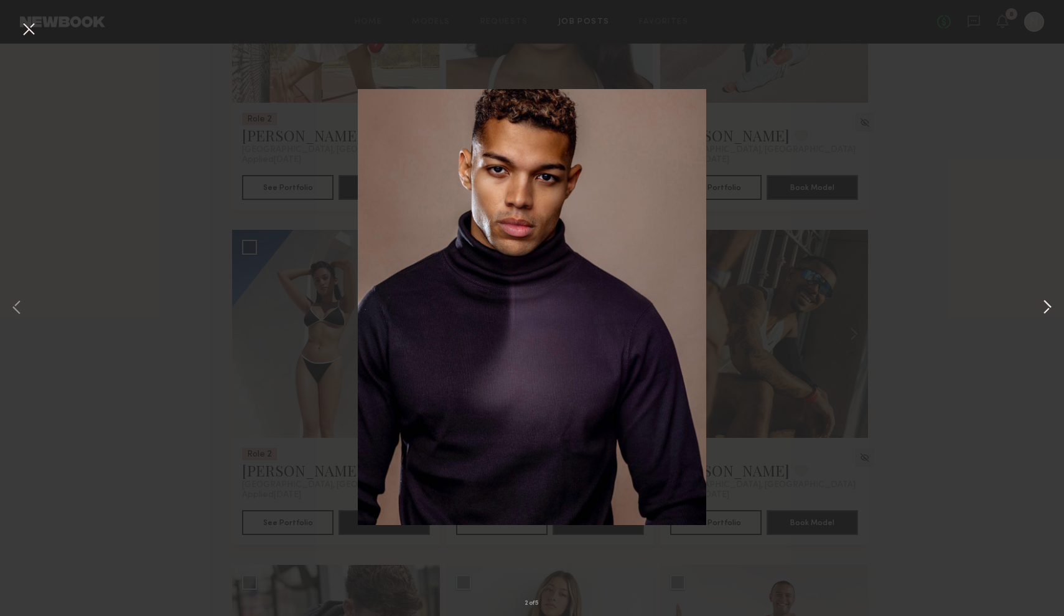
click at [1044, 316] on button at bounding box center [1047, 308] width 15 height 492
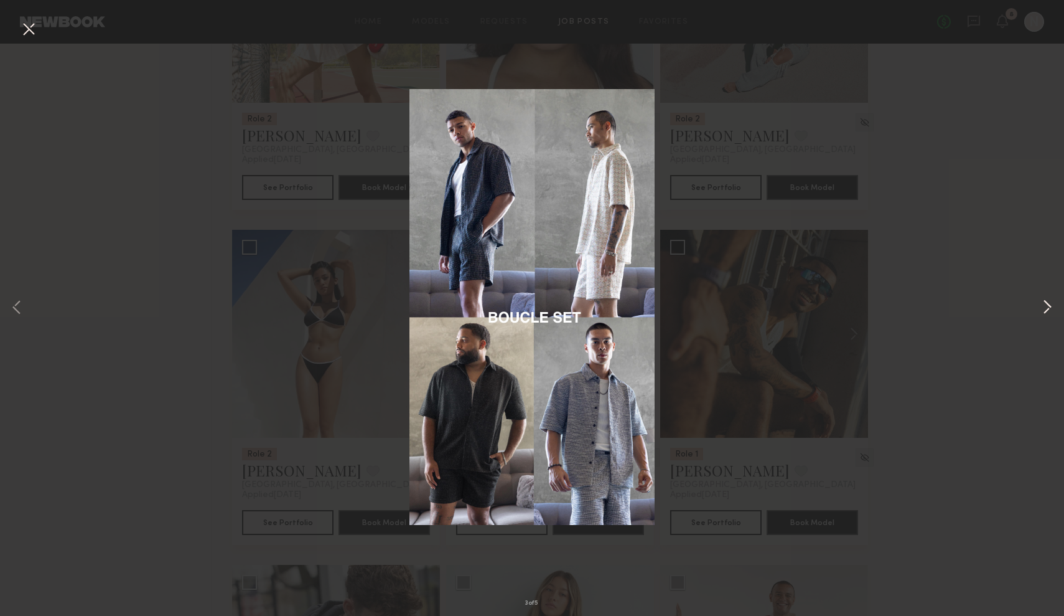
click at [1044, 316] on button at bounding box center [1047, 308] width 15 height 492
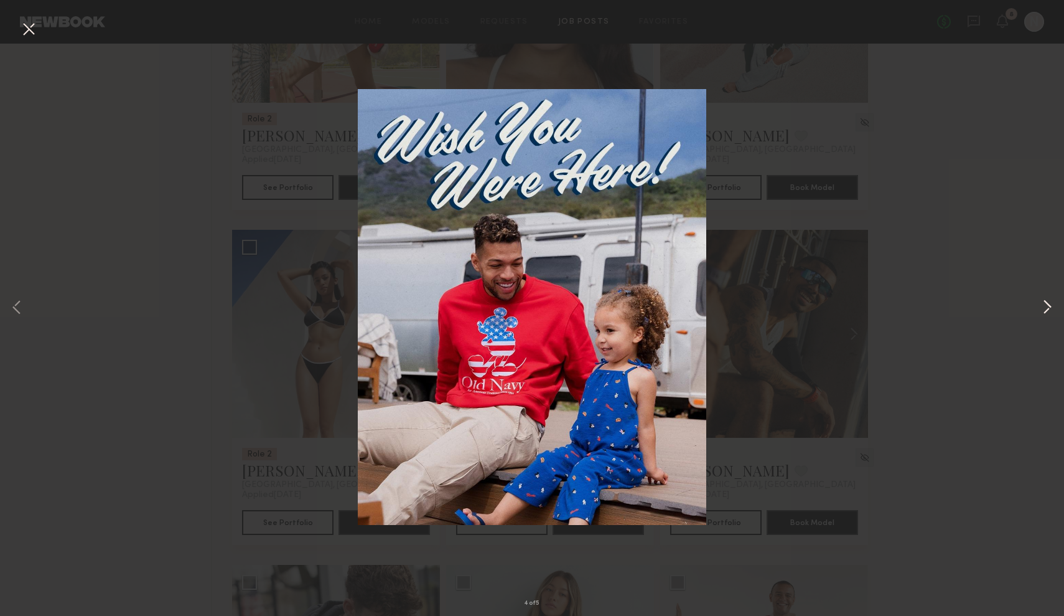
click at [1044, 316] on button at bounding box center [1047, 308] width 15 height 492
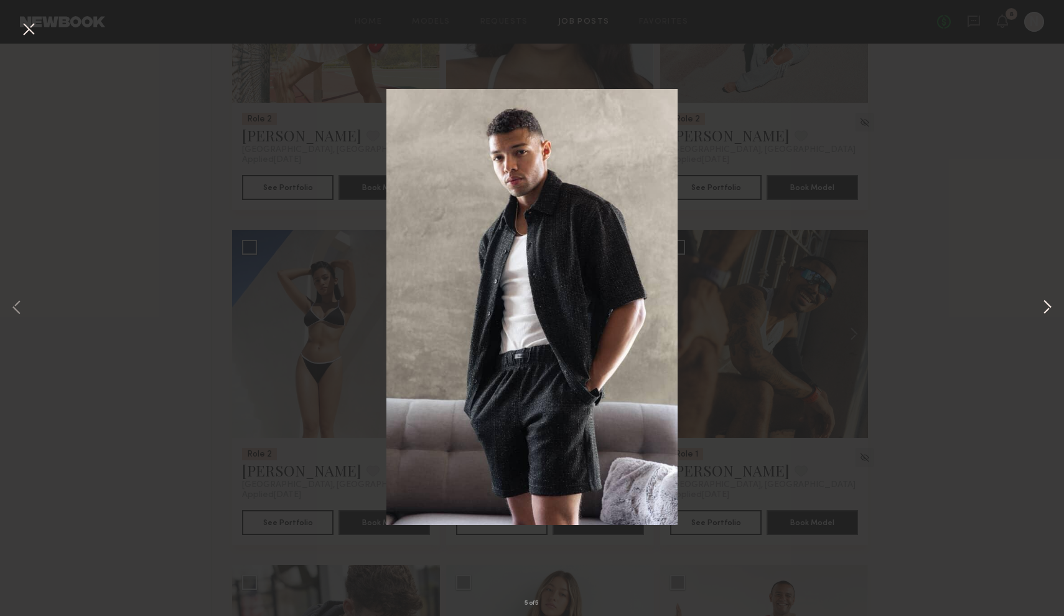
click at [1044, 316] on button at bounding box center [1047, 308] width 15 height 492
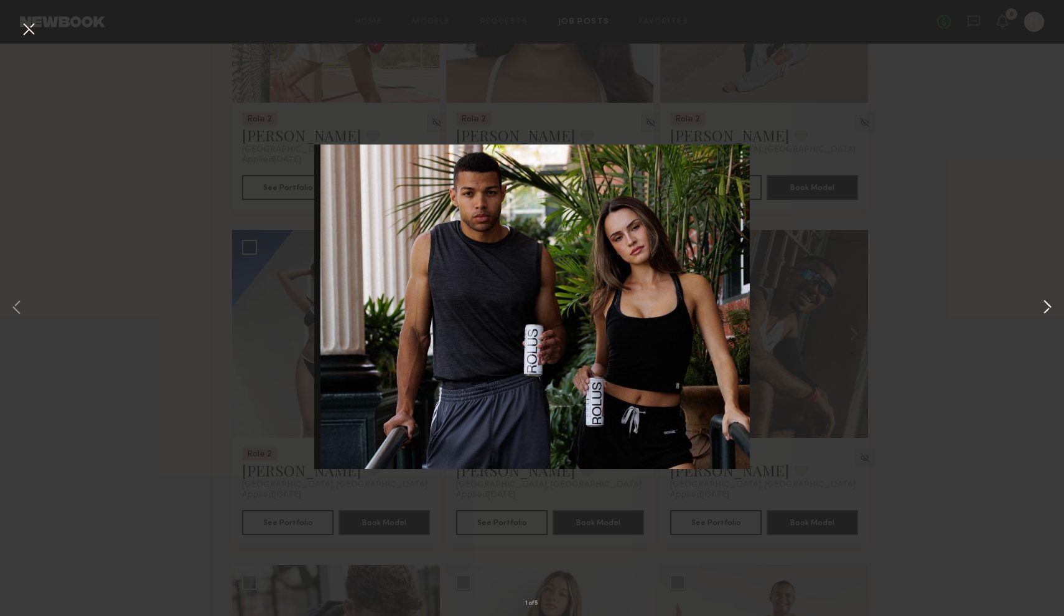
click at [1044, 316] on button at bounding box center [1047, 308] width 15 height 492
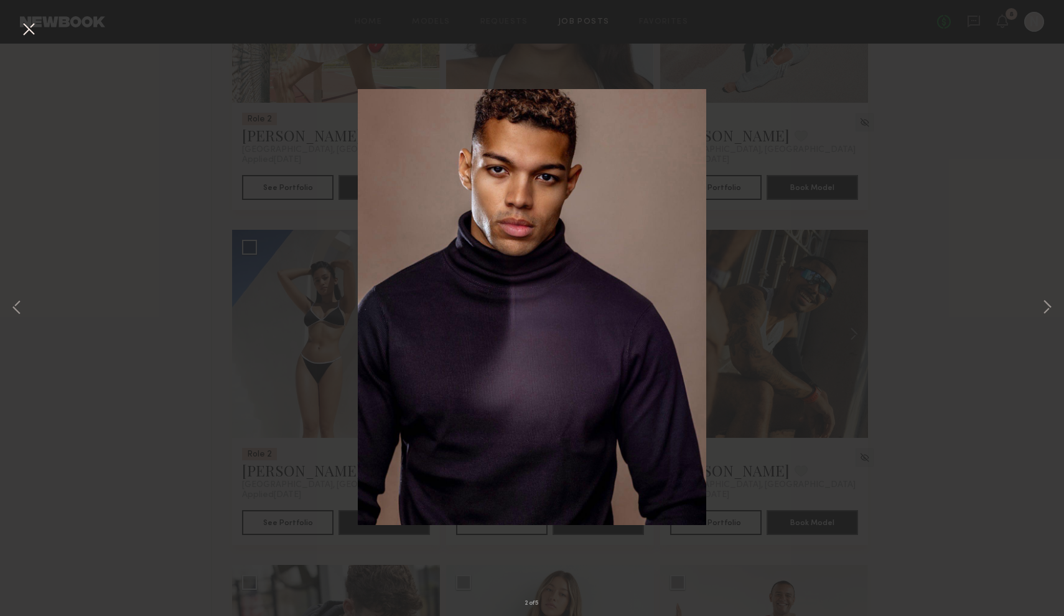
click at [27, 35] on button at bounding box center [29, 30] width 20 height 22
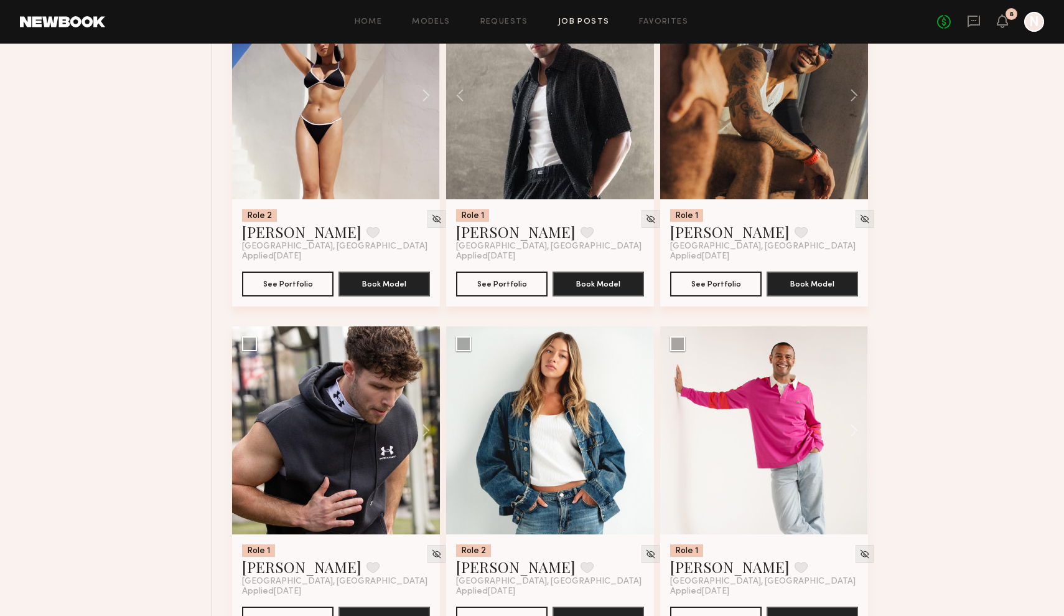
scroll to position [7951, 0]
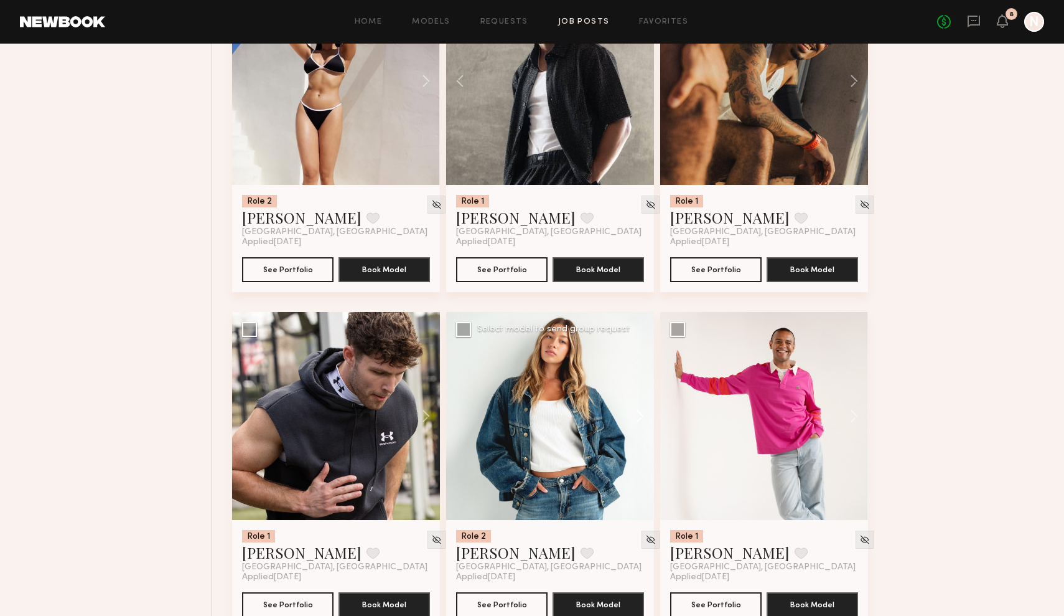
click at [640, 418] on button at bounding box center [634, 416] width 40 height 208
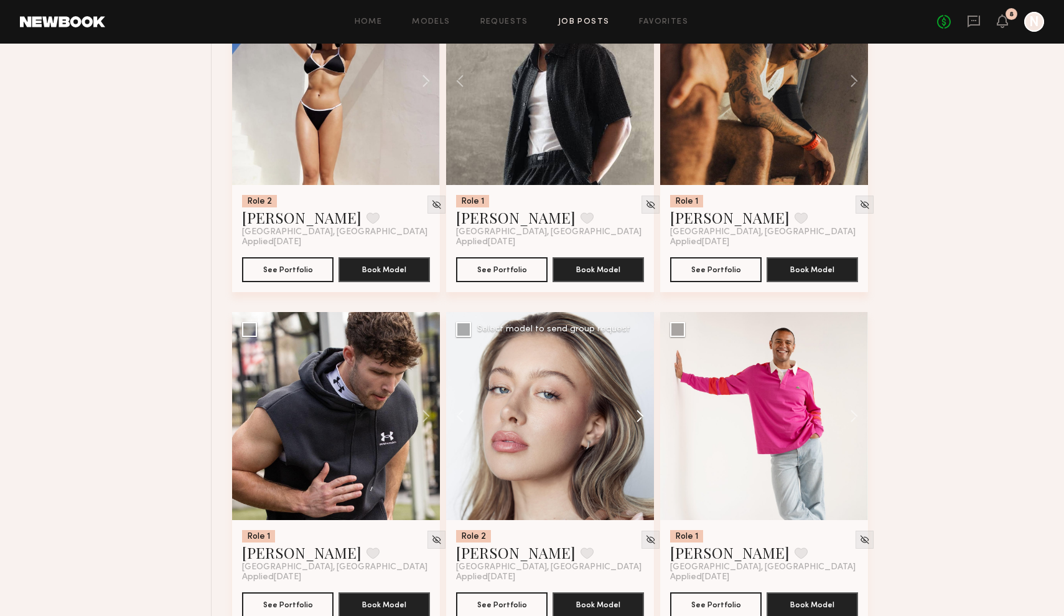
click at [640, 418] on button at bounding box center [634, 416] width 40 height 208
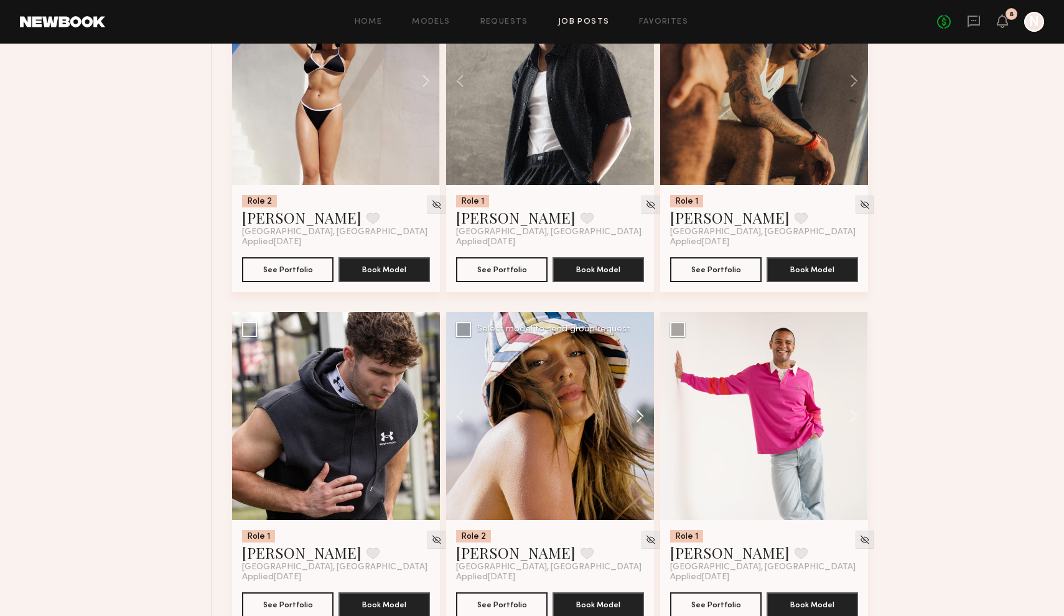
click at [640, 418] on button at bounding box center [634, 416] width 40 height 208
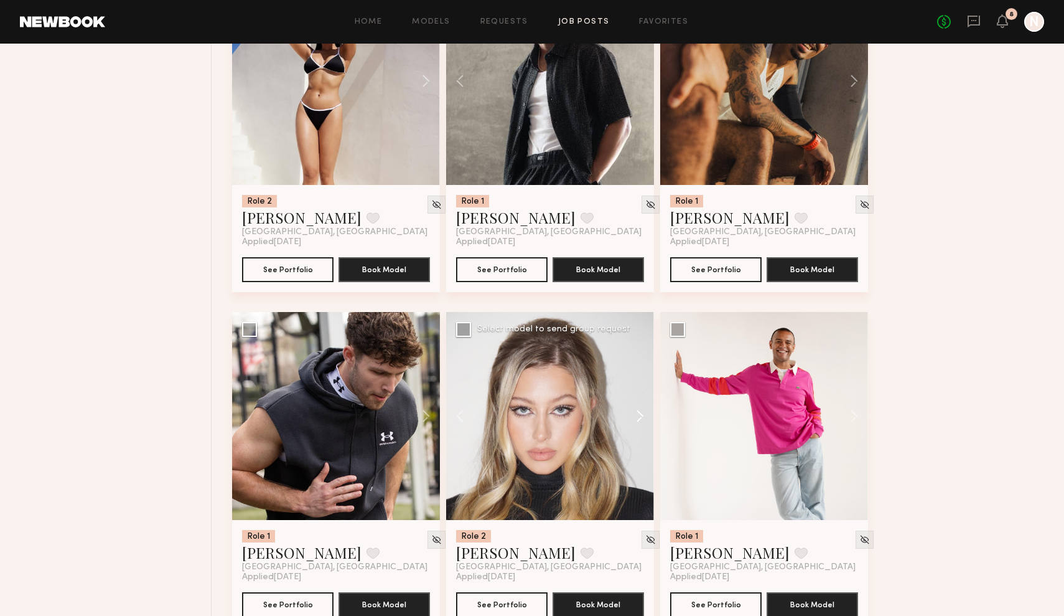
click at [640, 418] on button at bounding box center [634, 416] width 40 height 208
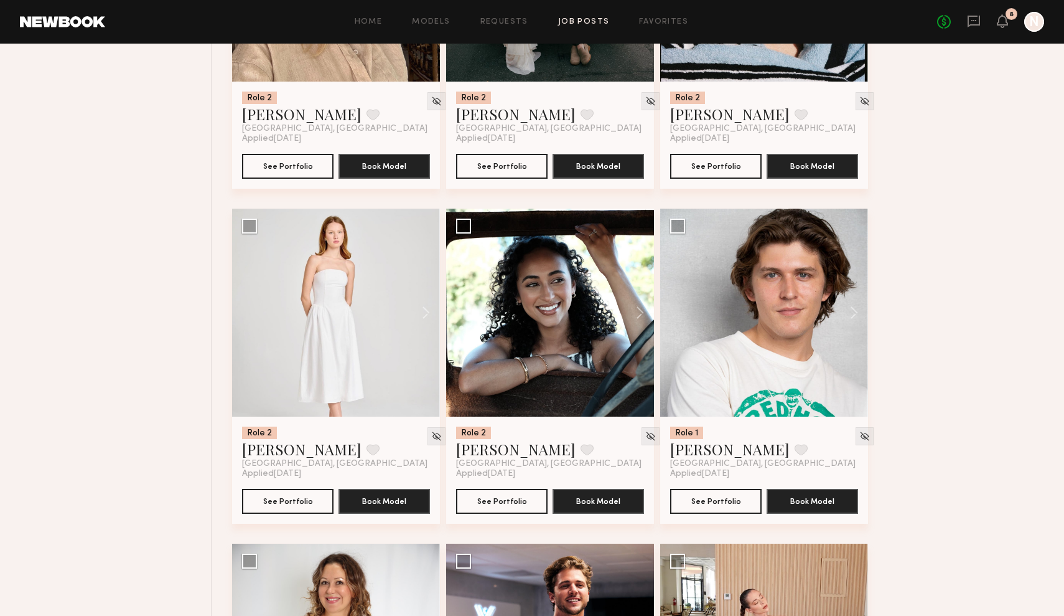
scroll to position [9062, 0]
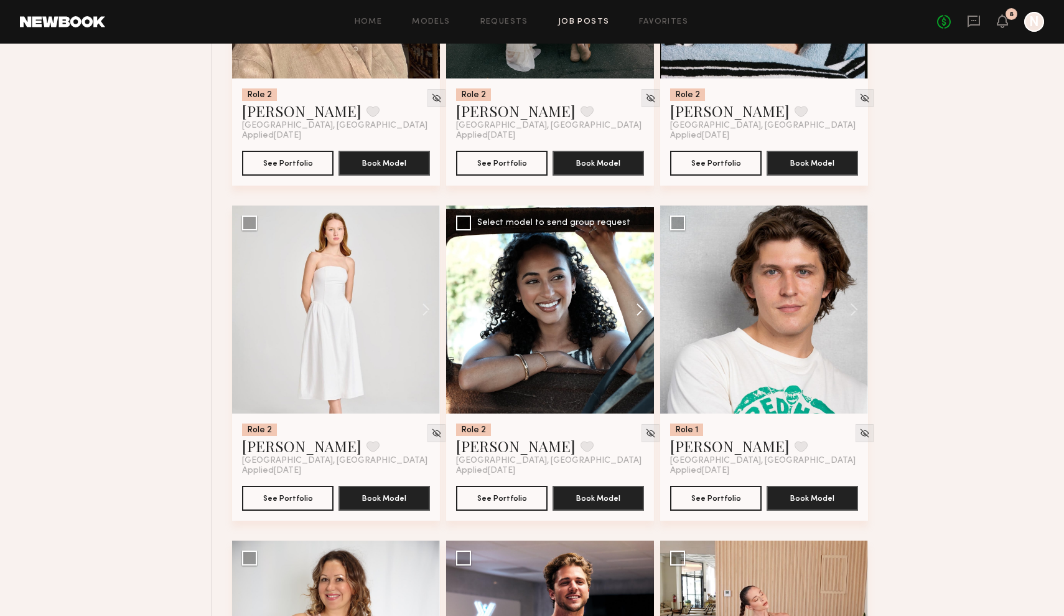
click at [642, 309] on button at bounding box center [634, 309] width 40 height 208
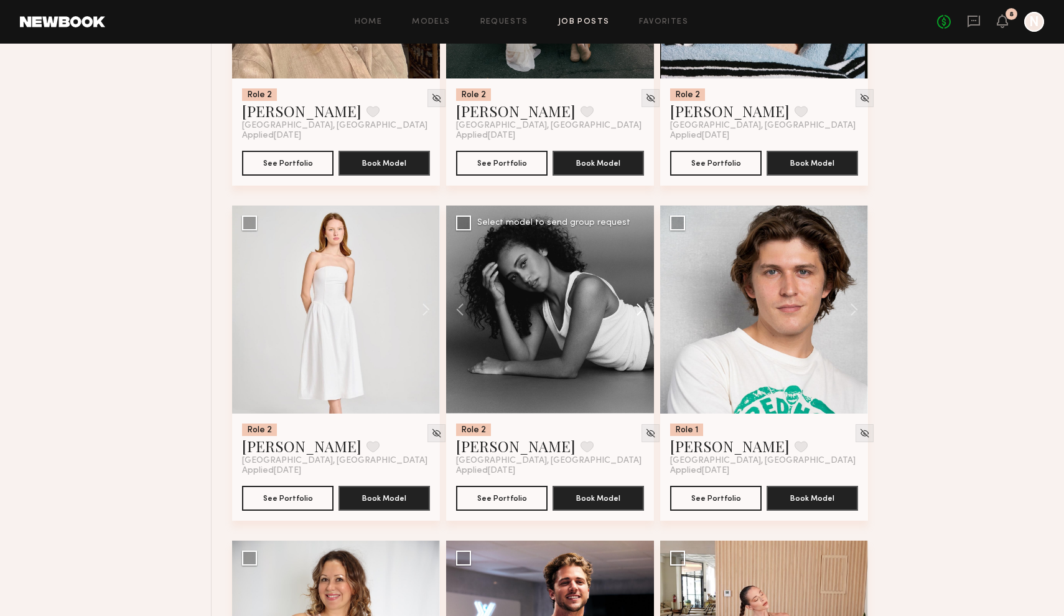
click at [642, 309] on button at bounding box center [634, 309] width 40 height 208
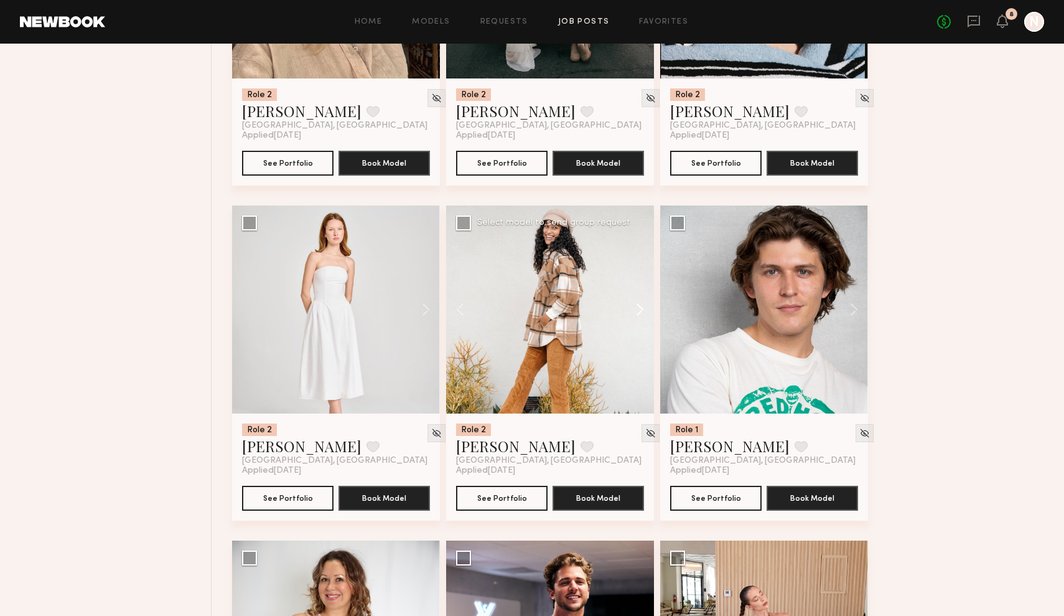
click at [642, 309] on button at bounding box center [634, 309] width 40 height 208
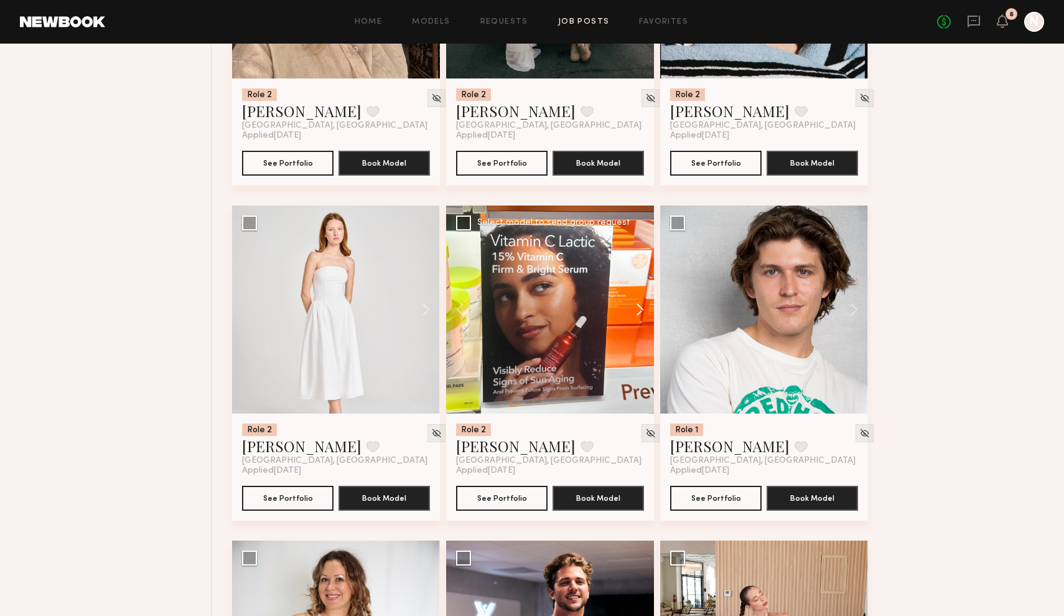
click at [642, 309] on button at bounding box center [634, 309] width 40 height 208
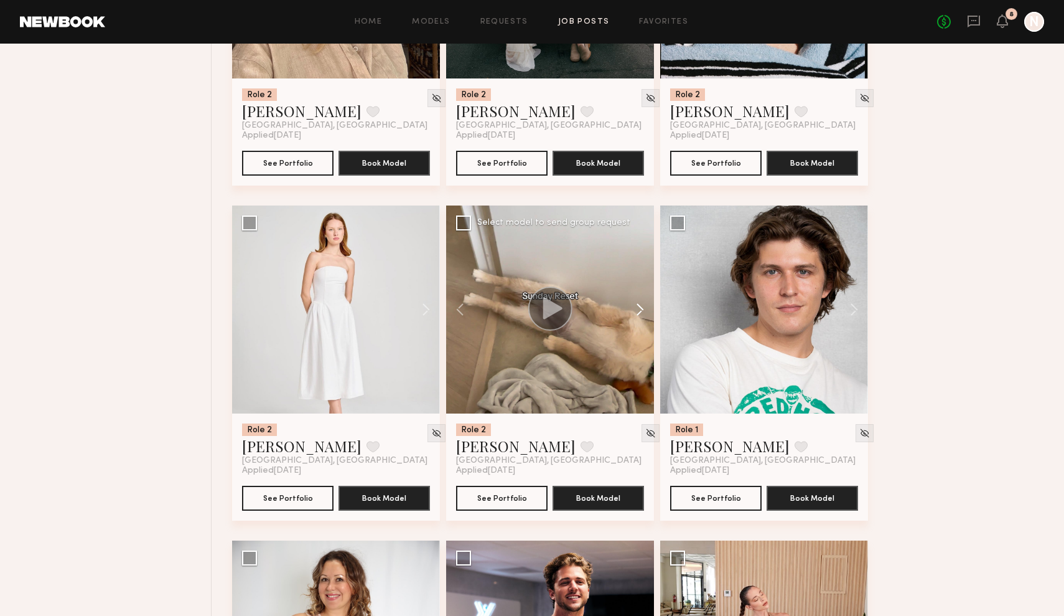
click at [642, 309] on button at bounding box center [634, 309] width 40 height 208
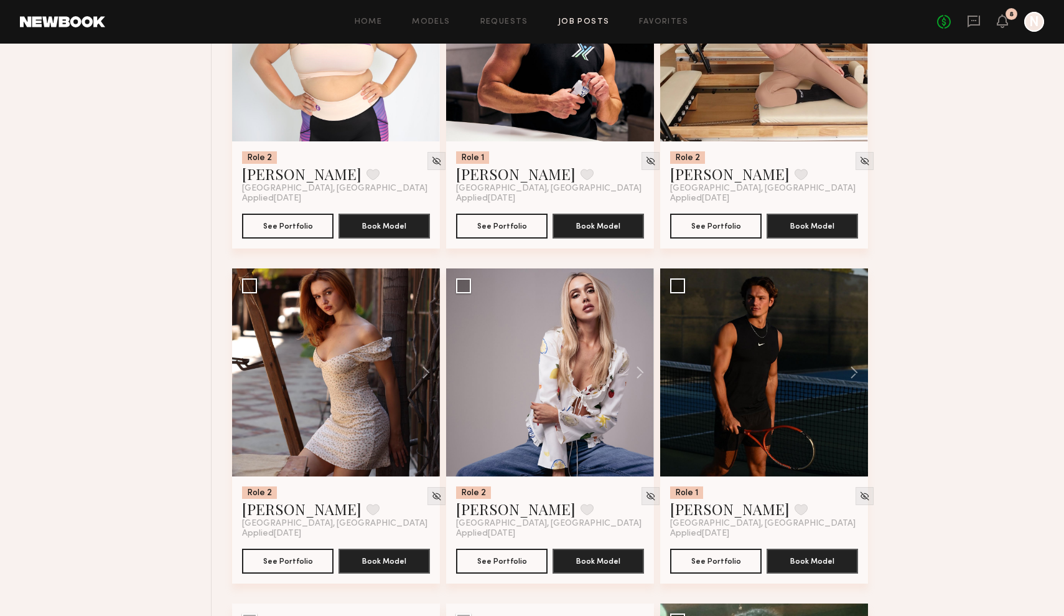
scroll to position [9668, 0]
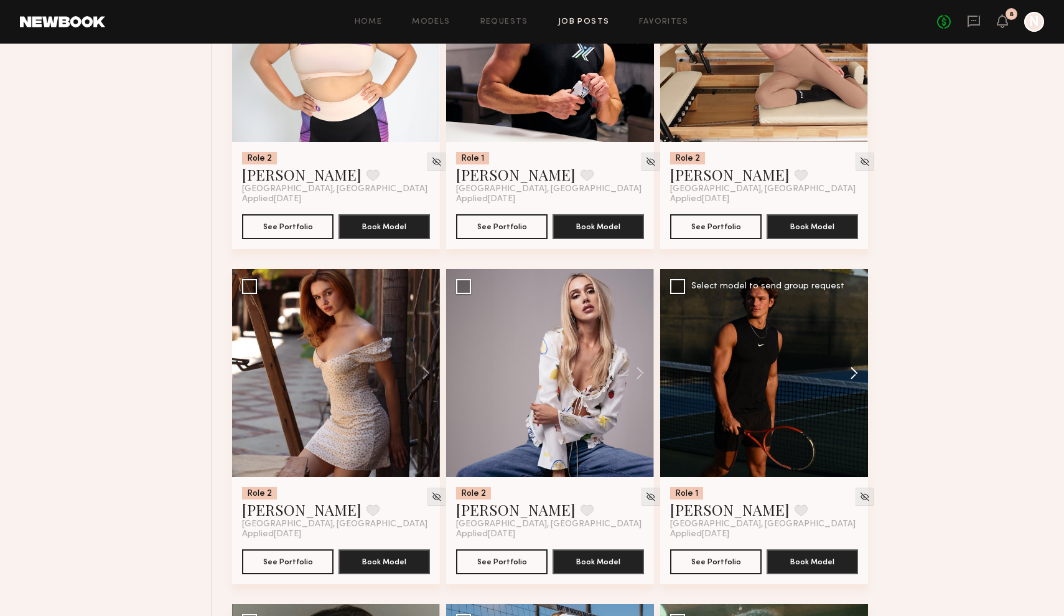
click at [856, 375] on button at bounding box center [848, 373] width 40 height 208
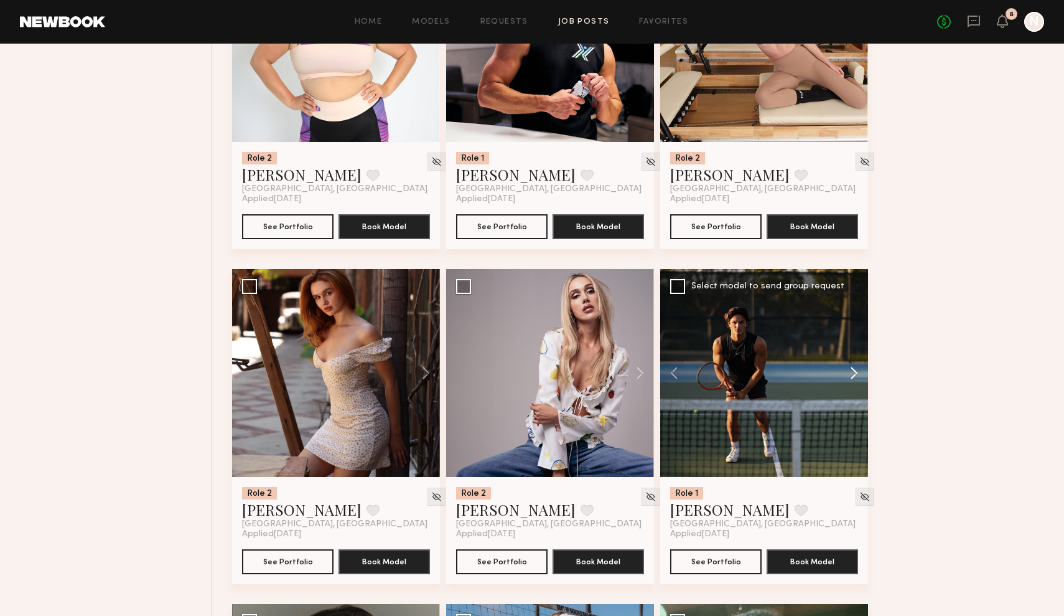
click at [856, 375] on button at bounding box center [848, 373] width 40 height 208
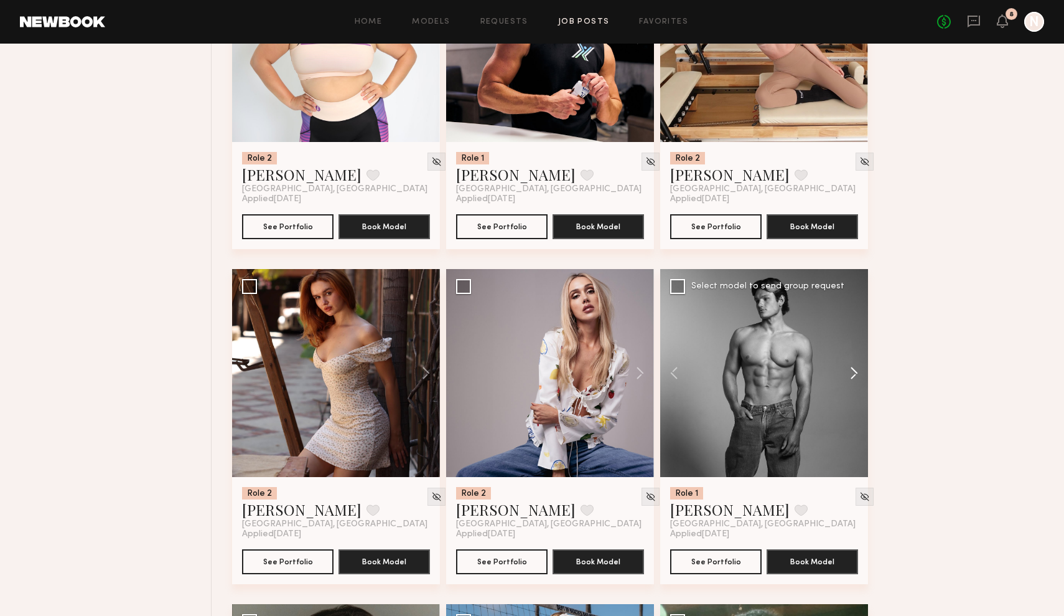
click at [856, 375] on button at bounding box center [848, 373] width 40 height 208
click at [856, 375] on div at bounding box center [764, 373] width 208 height 208
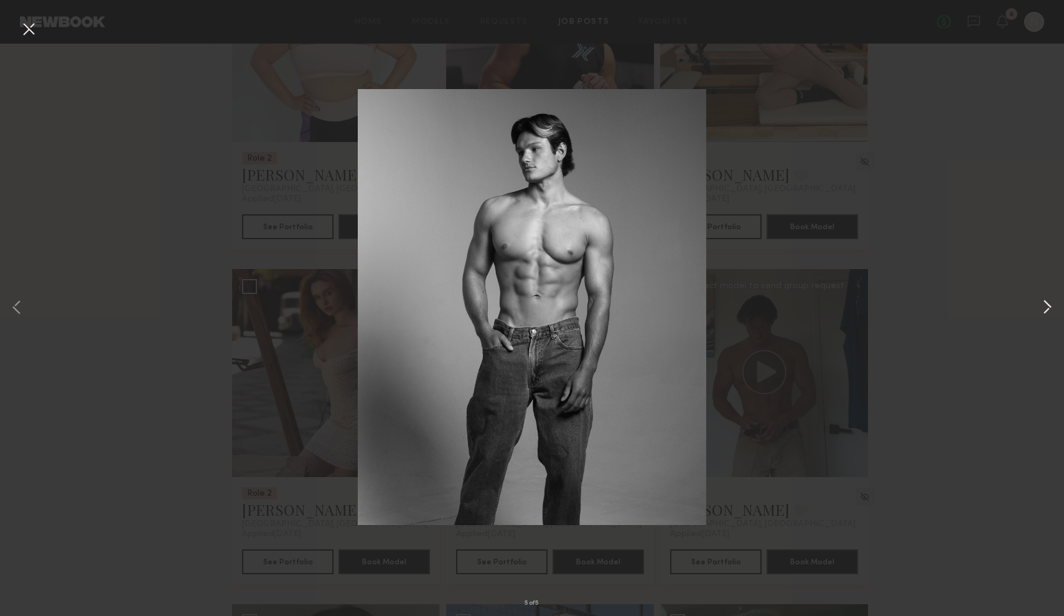
click at [1046, 303] on button at bounding box center [1047, 308] width 15 height 492
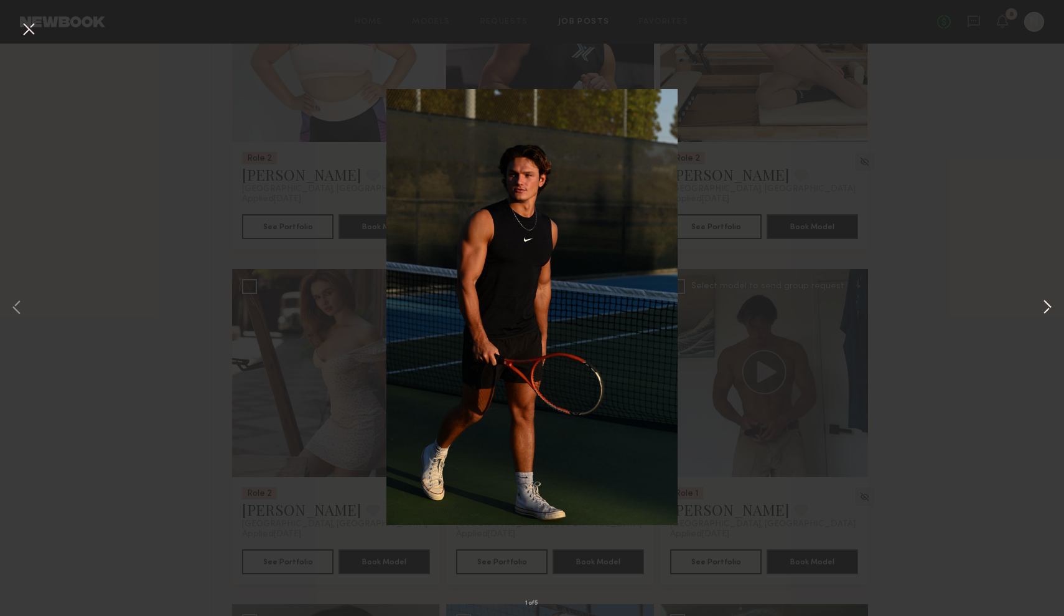
click at [1046, 303] on button at bounding box center [1047, 308] width 15 height 492
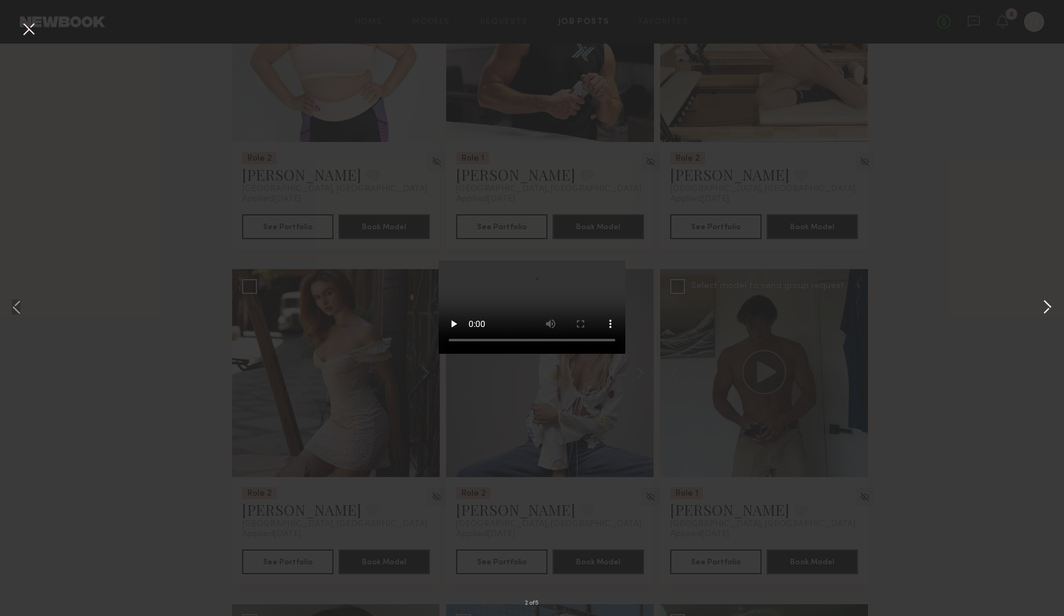
click at [1046, 303] on button at bounding box center [1047, 308] width 15 height 492
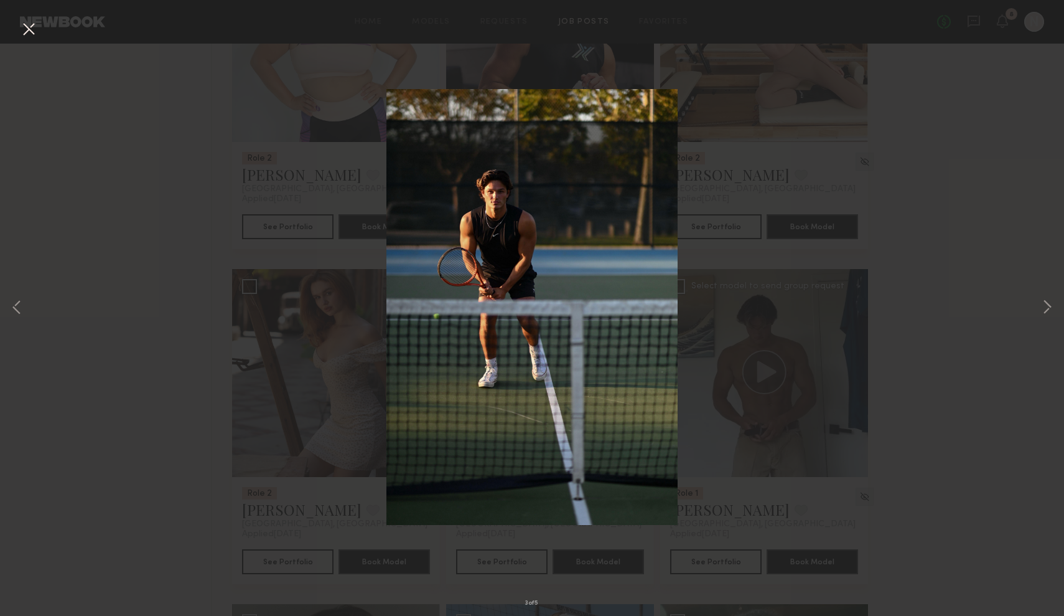
click at [22, 22] on button at bounding box center [29, 30] width 20 height 22
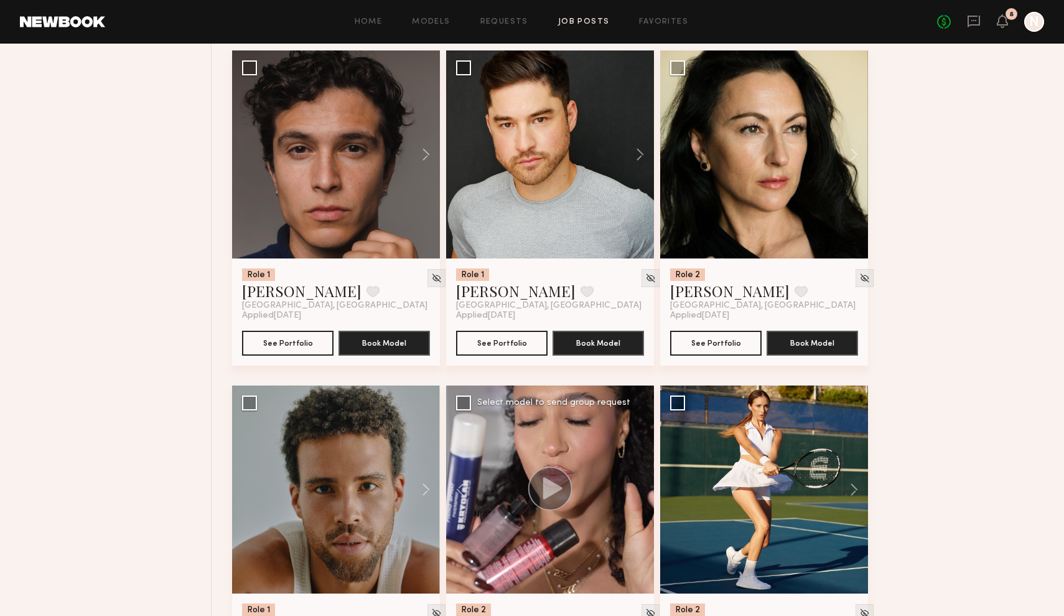
scroll to position [6205, 0]
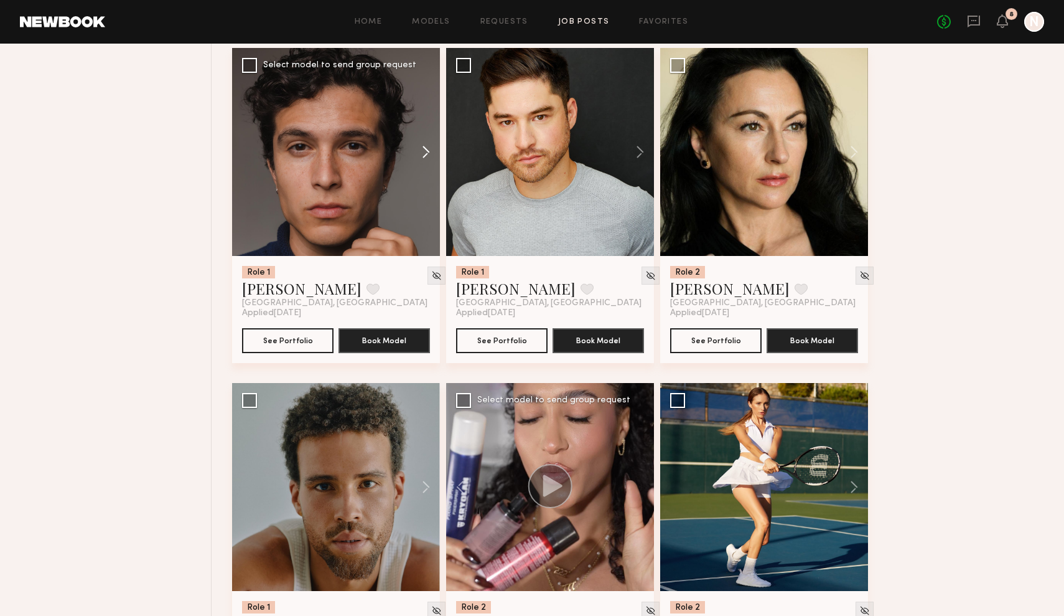
click at [431, 149] on button at bounding box center [420, 152] width 40 height 208
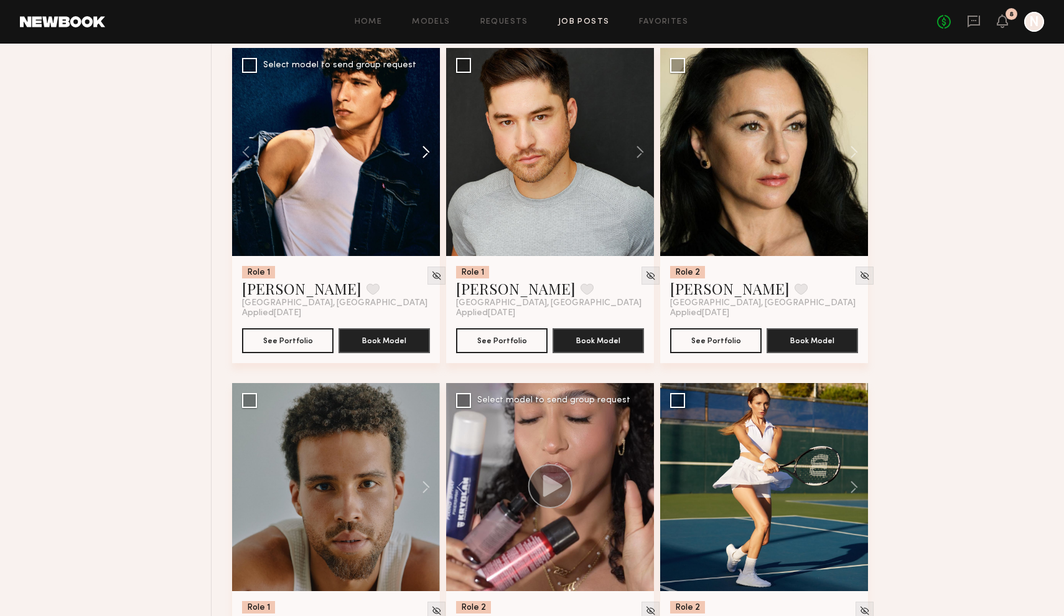
click at [431, 149] on button at bounding box center [420, 152] width 40 height 208
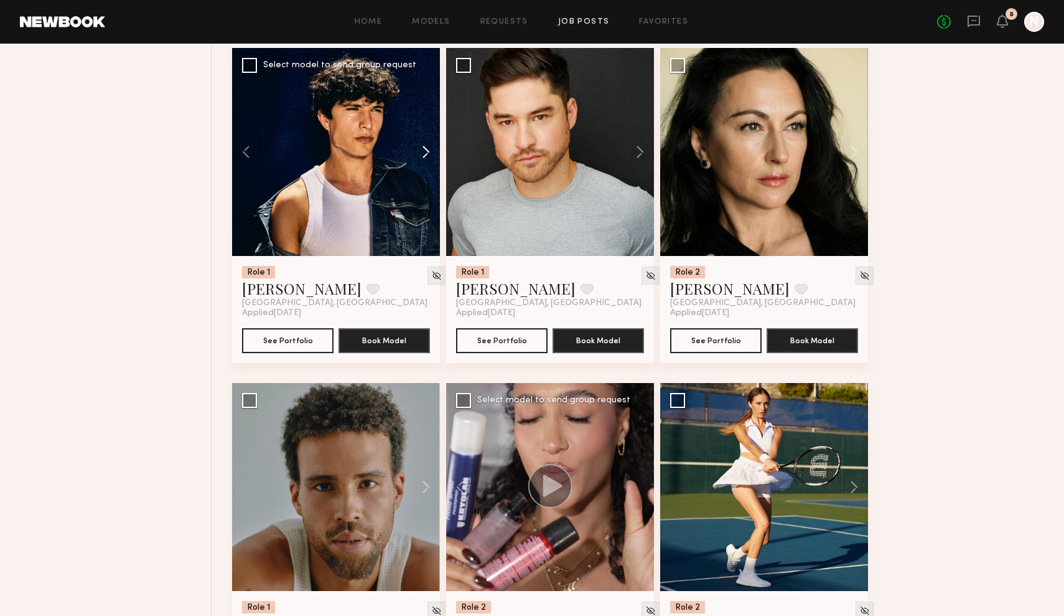
click at [431, 149] on button at bounding box center [420, 152] width 40 height 208
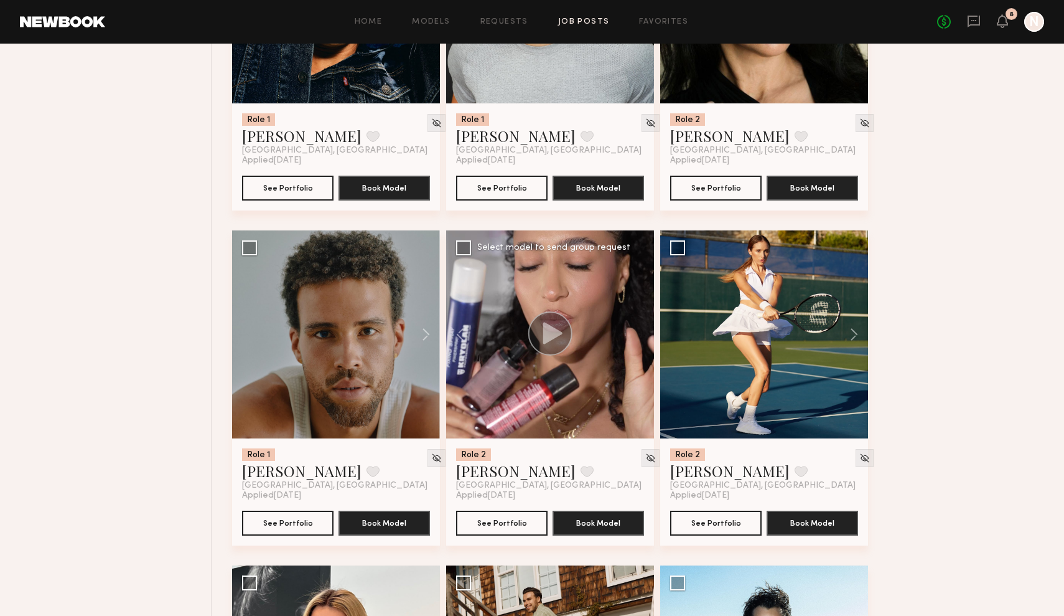
scroll to position [6410, 0]
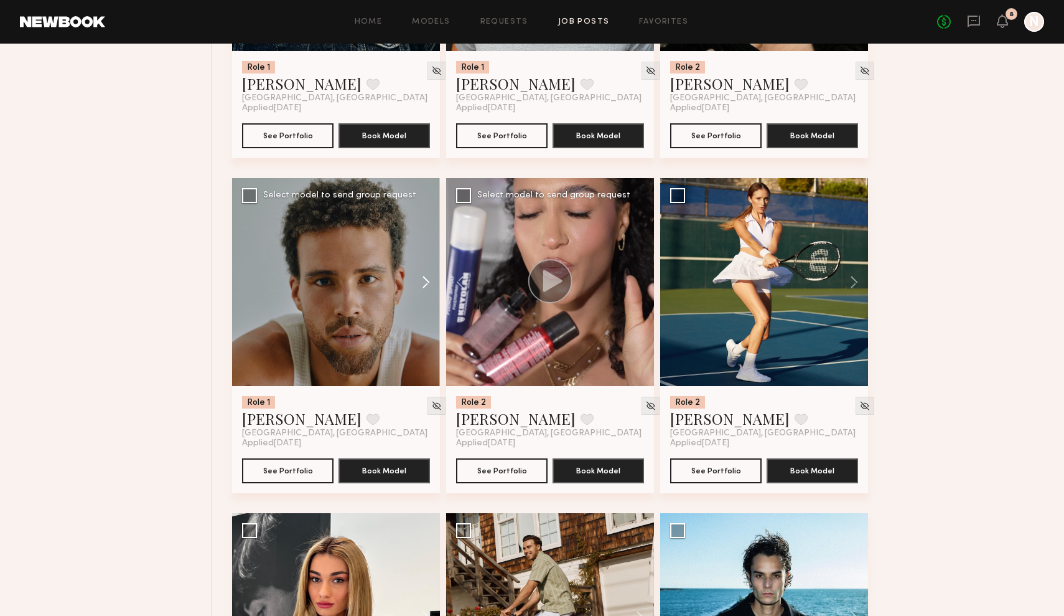
click at [431, 284] on button at bounding box center [420, 282] width 40 height 208
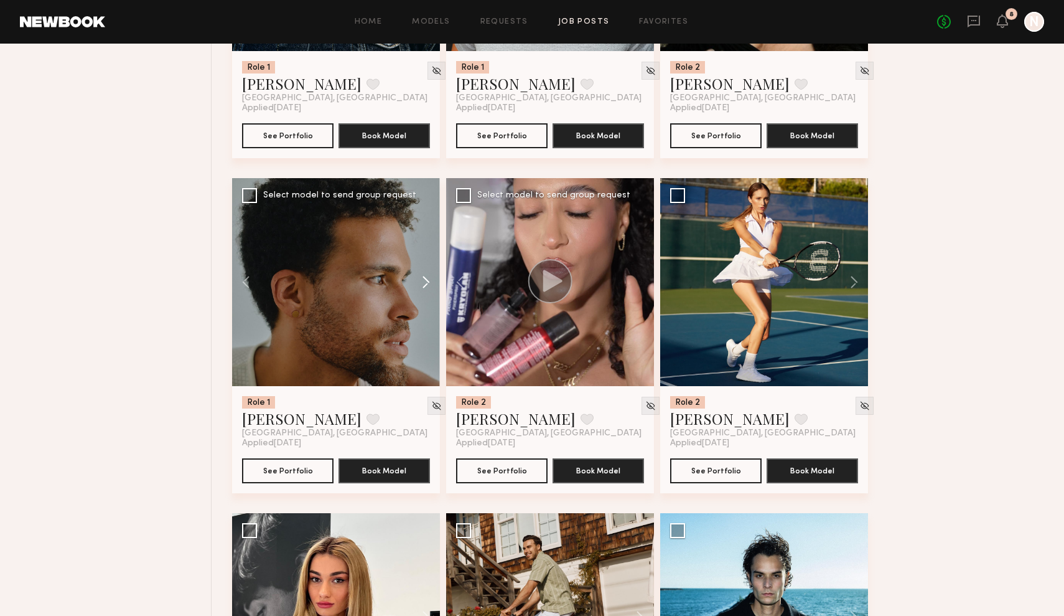
click at [431, 284] on button at bounding box center [420, 282] width 40 height 208
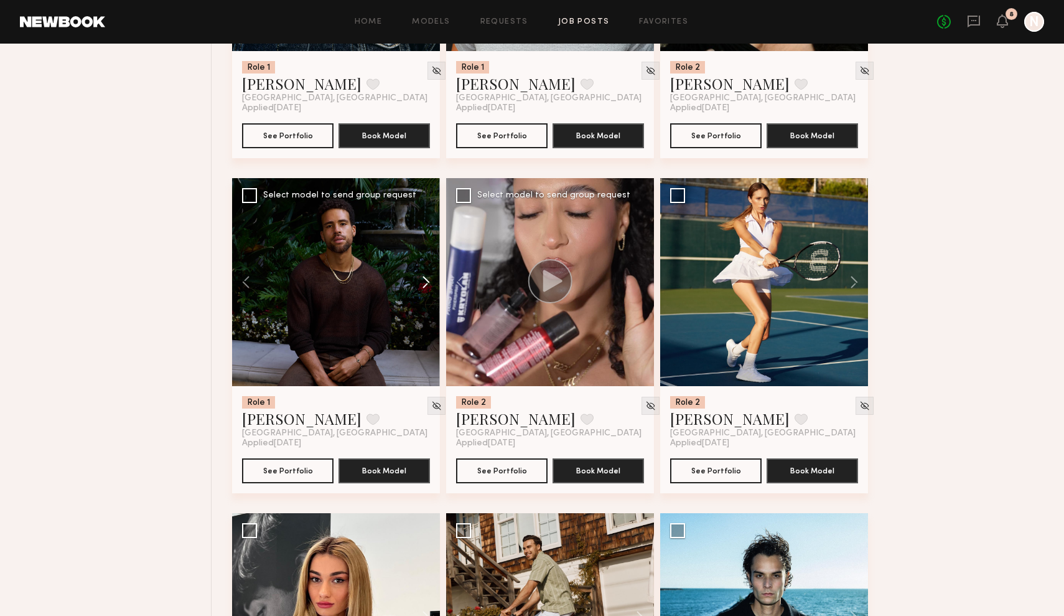
click at [431, 284] on button at bounding box center [420, 282] width 40 height 208
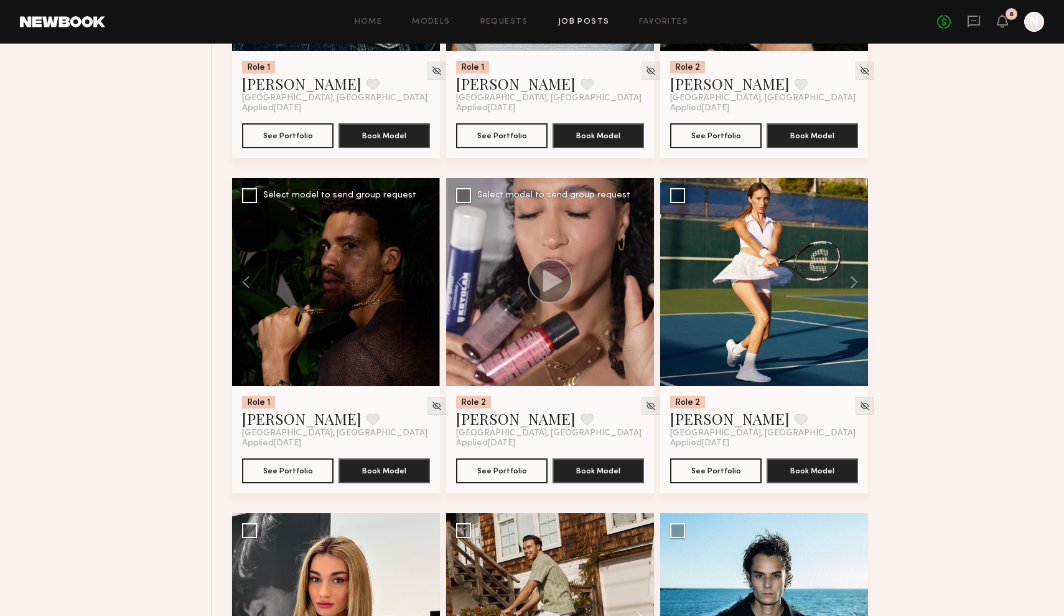
click at [431, 284] on div at bounding box center [336, 282] width 208 height 208
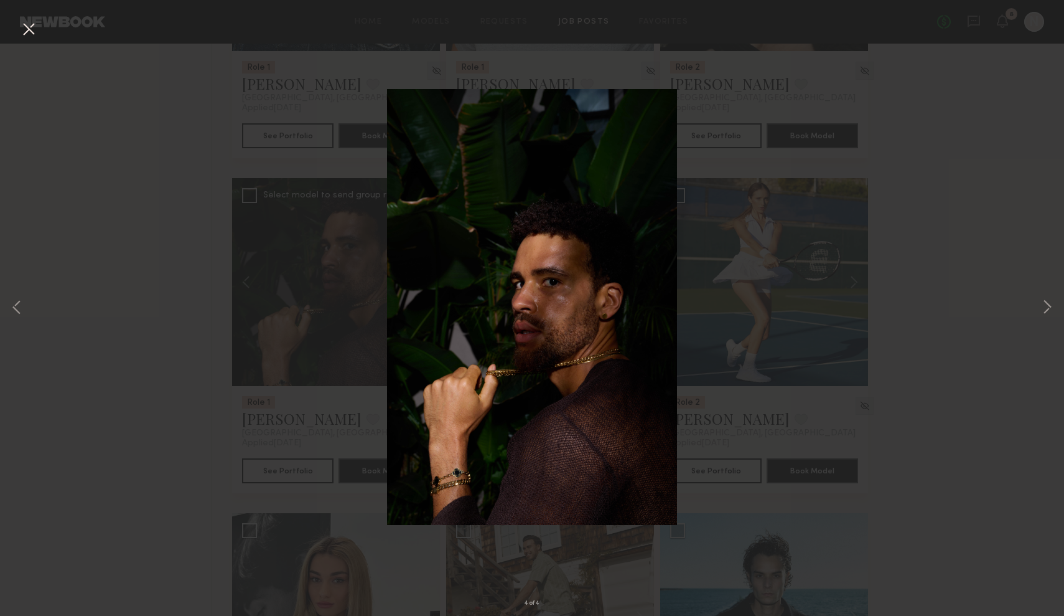
click at [25, 30] on button at bounding box center [29, 30] width 20 height 22
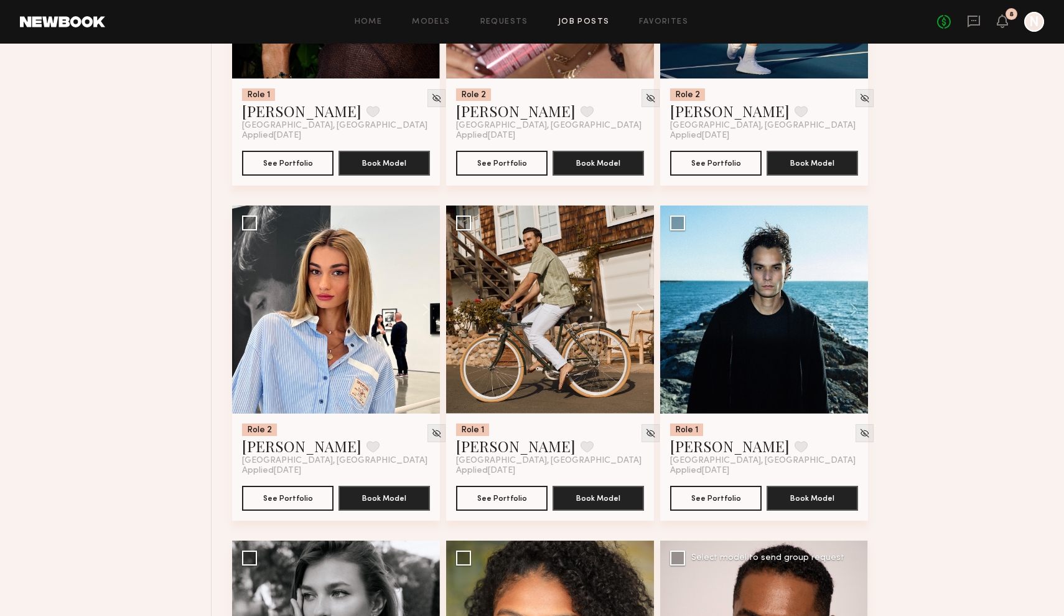
scroll to position [6718, 0]
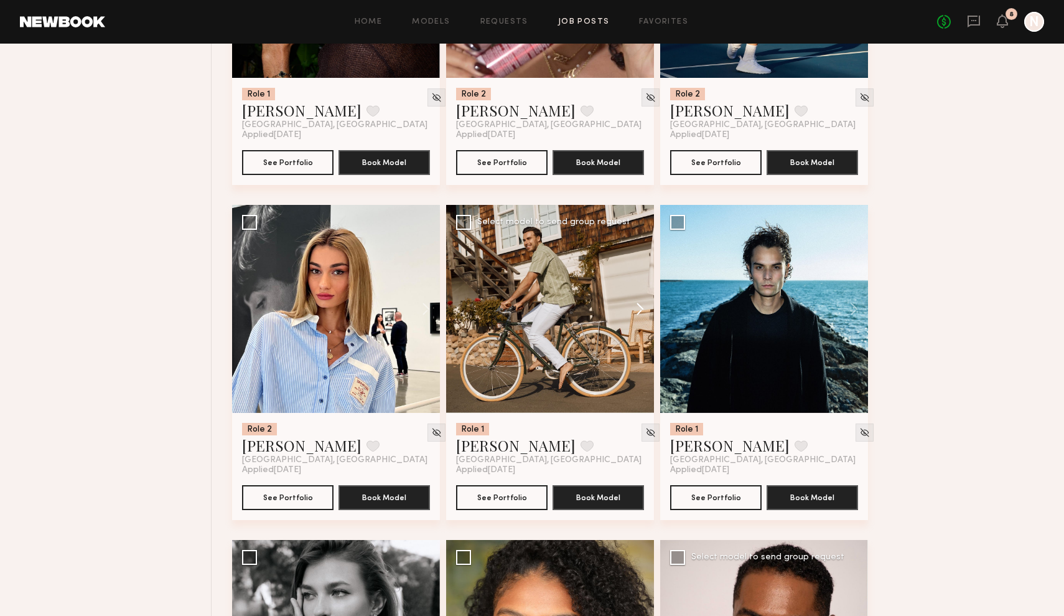
click at [644, 311] on button at bounding box center [634, 309] width 40 height 208
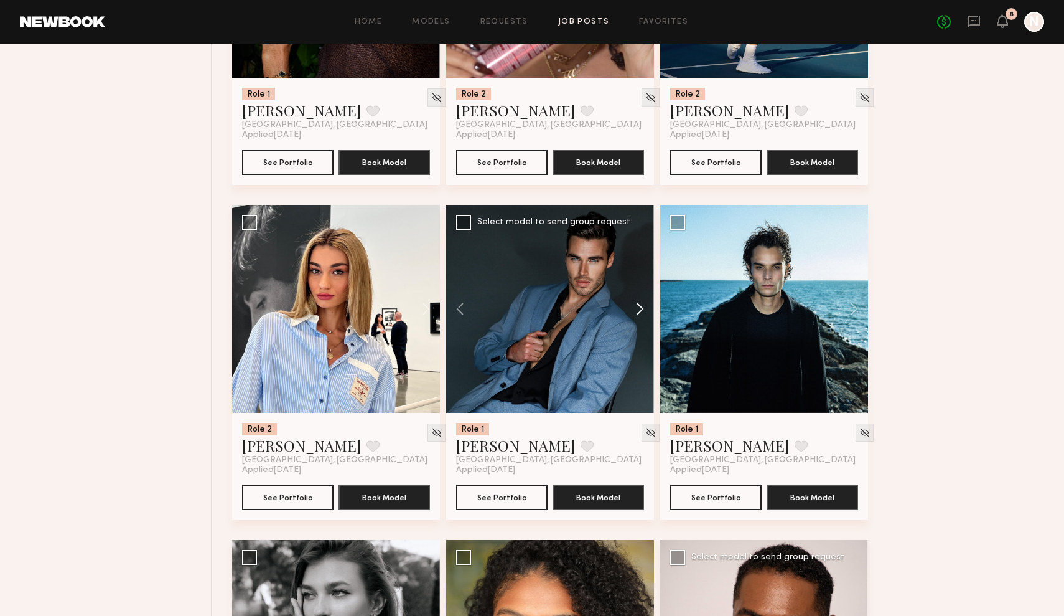
click at [644, 311] on button at bounding box center [634, 309] width 40 height 208
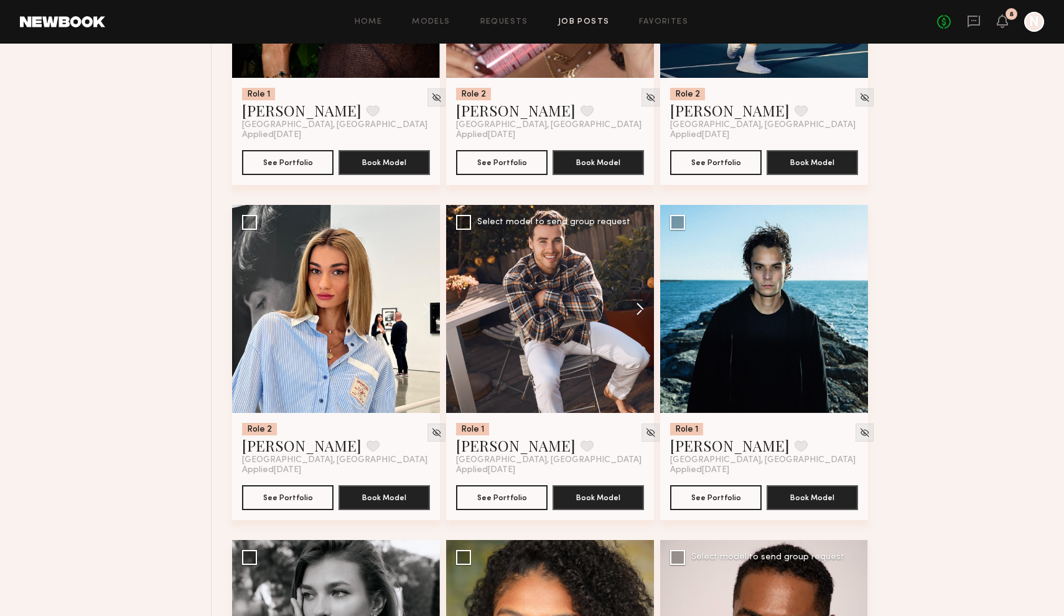
click at [644, 311] on button at bounding box center [634, 309] width 40 height 208
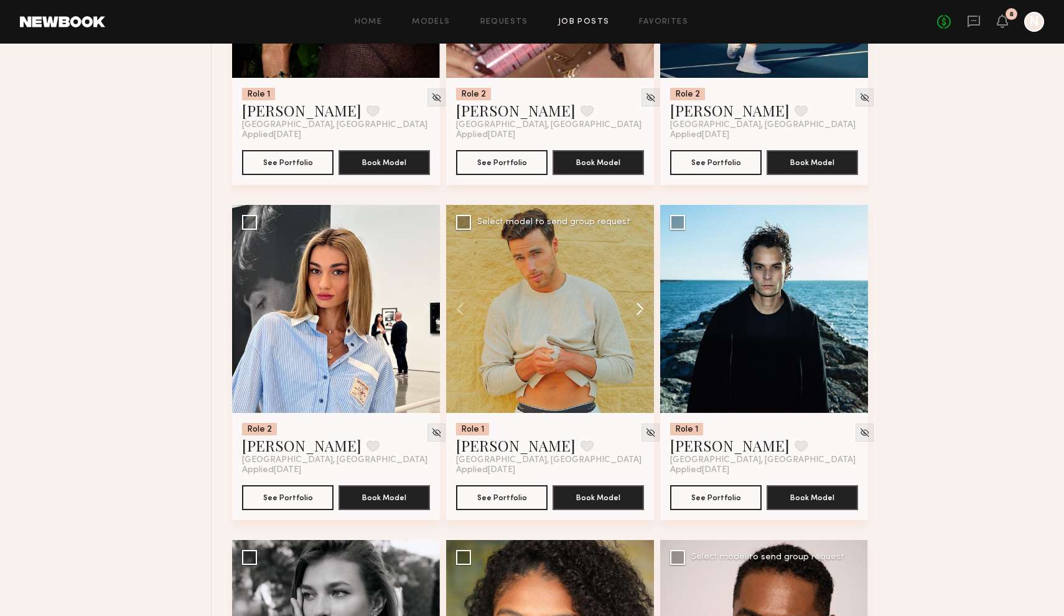
click at [644, 311] on button at bounding box center [634, 309] width 40 height 208
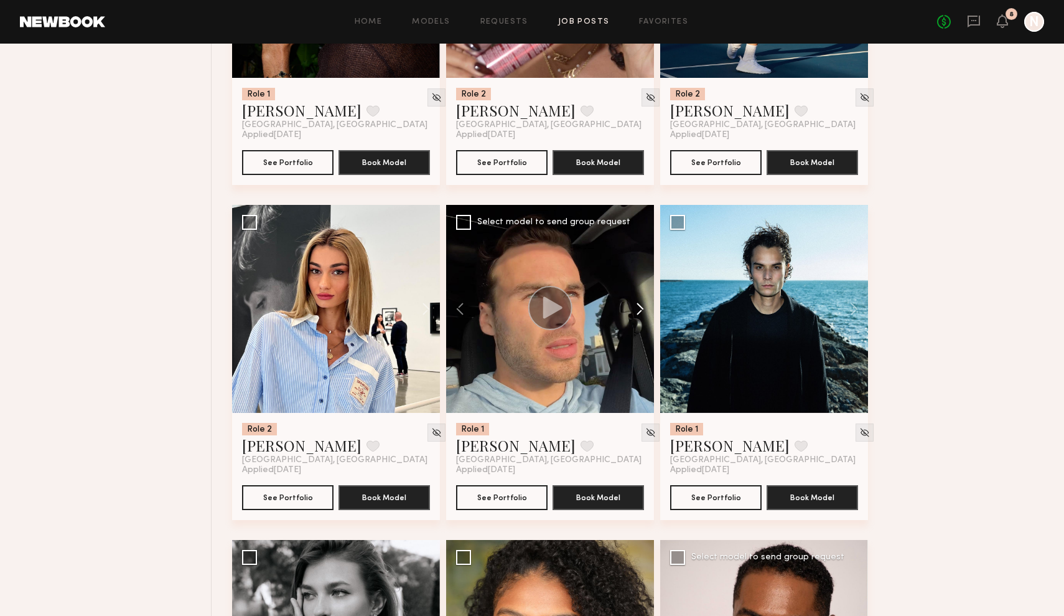
click at [644, 314] on button at bounding box center [634, 309] width 40 height 208
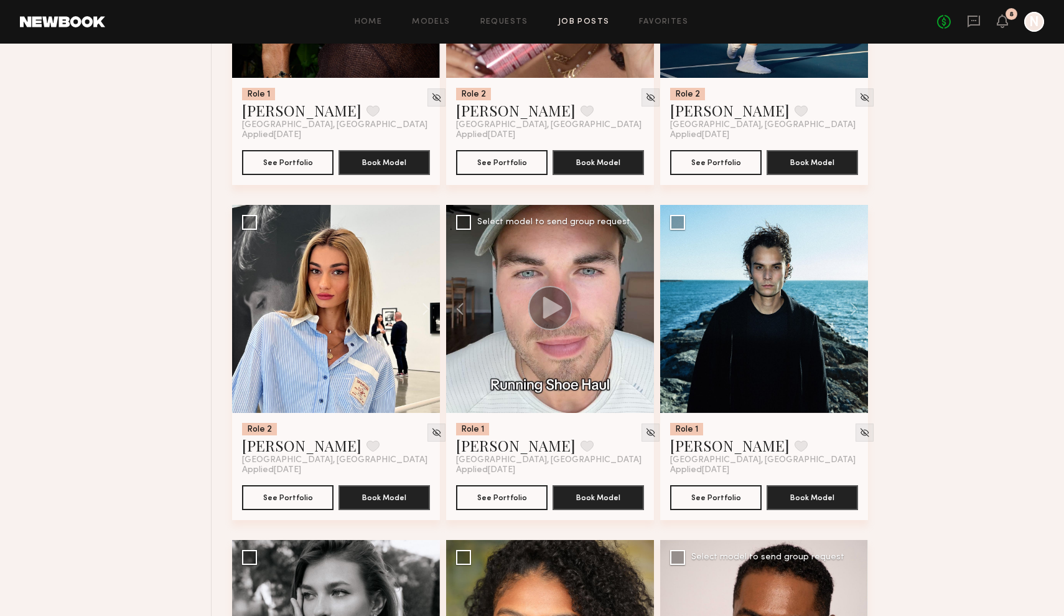
click at [644, 314] on div at bounding box center [550, 309] width 208 height 208
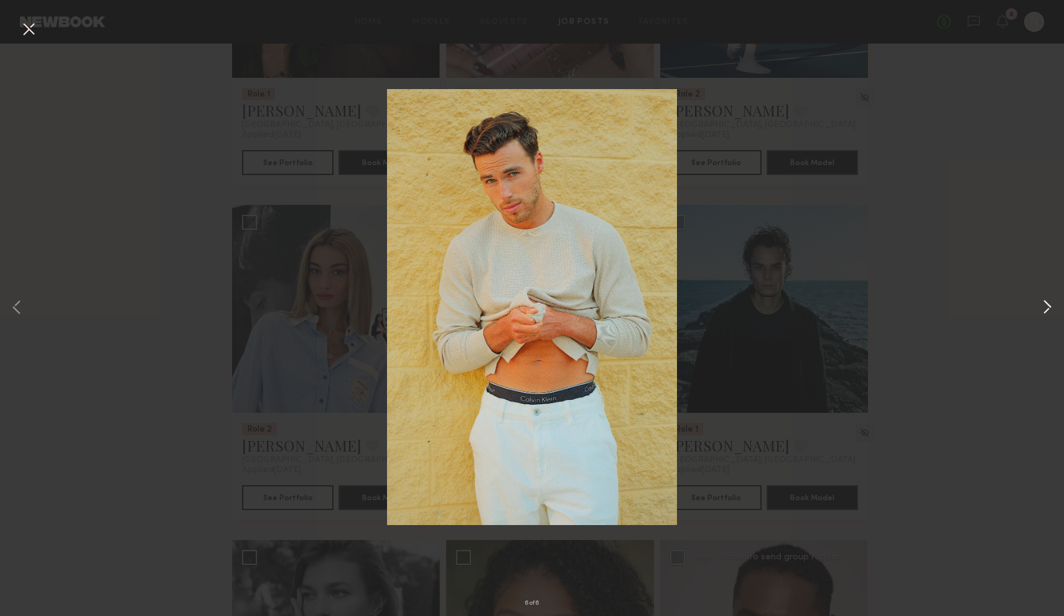
click at [1049, 305] on button at bounding box center [1047, 308] width 15 height 492
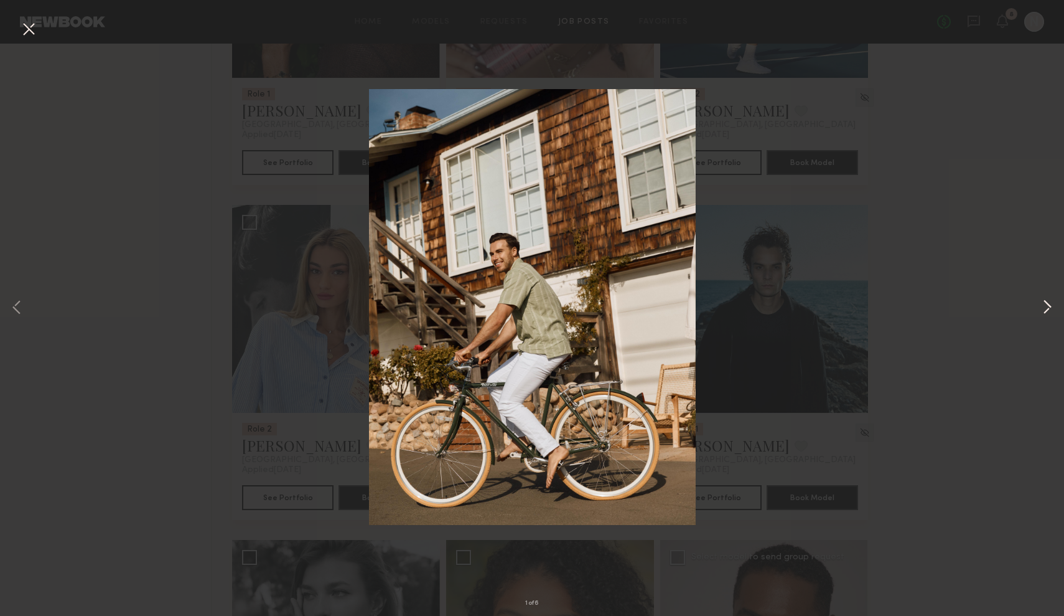
click at [1049, 305] on button at bounding box center [1047, 308] width 15 height 492
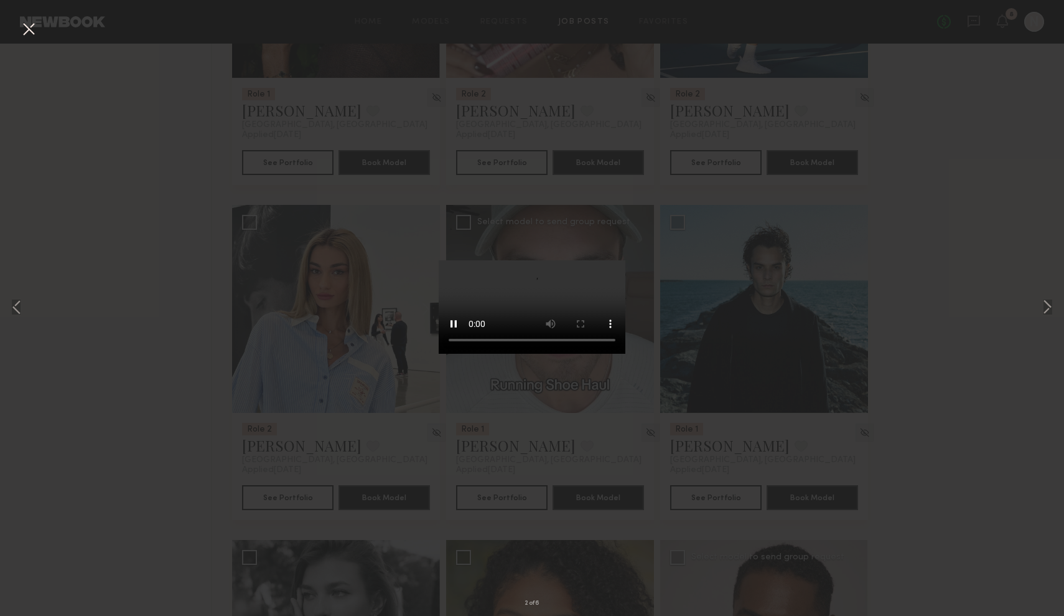
click at [593, 354] on video at bounding box center [532, 306] width 187 height 93
drag, startPoint x: 520, startPoint y: 512, endPoint x: 450, endPoint y: 517, distance: 69.9
click at [453, 354] on video at bounding box center [532, 306] width 187 height 93
drag, startPoint x: 486, startPoint y: 511, endPoint x: 548, endPoint y: 517, distance: 61.9
click at [548, 354] on video at bounding box center [532, 306] width 187 height 93
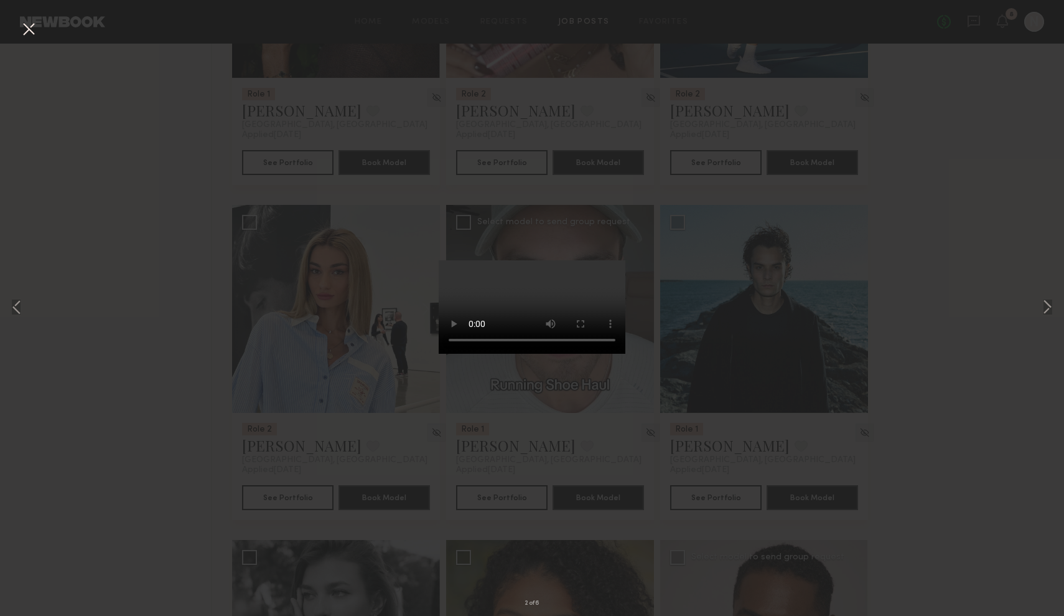
click at [605, 260] on video at bounding box center [532, 306] width 187 height 93
click at [650, 565] on div "2 of 6" at bounding box center [532, 308] width 1064 height 616
click at [28, 28] on button at bounding box center [29, 30] width 20 height 22
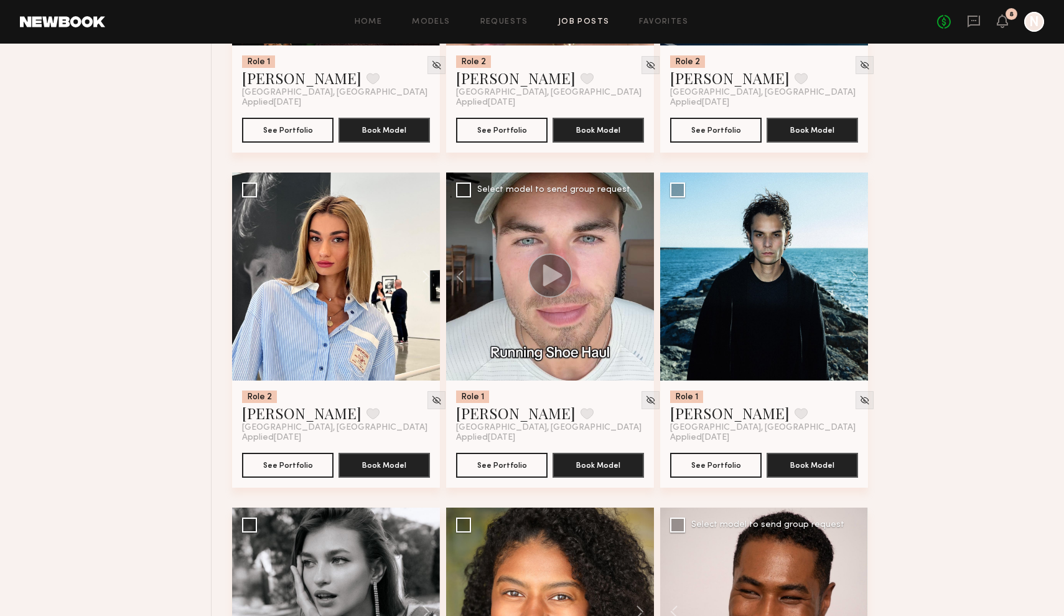
scroll to position [6784, 0]
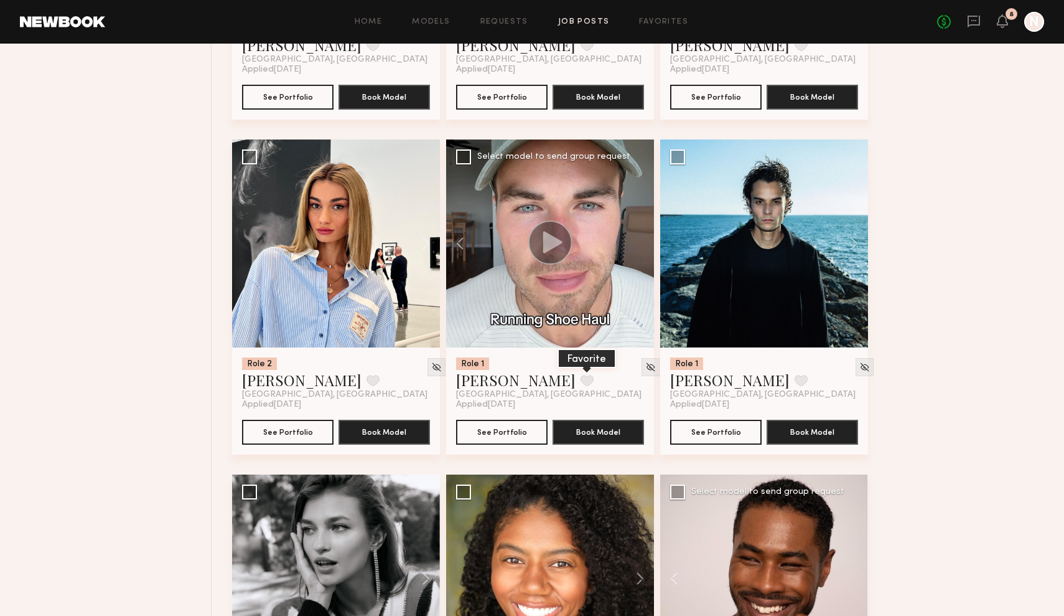
click at [581, 382] on button at bounding box center [587, 380] width 13 height 11
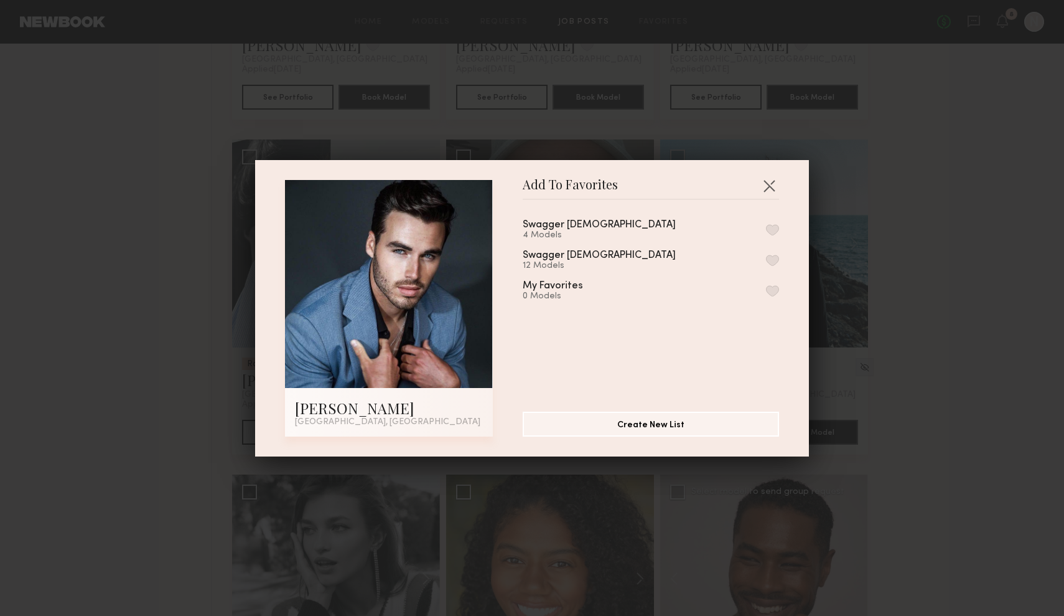
click at [608, 261] on div "12 Models" at bounding box center [614, 266] width 183 height 10
click at [773, 257] on button "button" at bounding box center [772, 260] width 13 height 11
click at [772, 181] on button "button" at bounding box center [769, 186] width 20 height 20
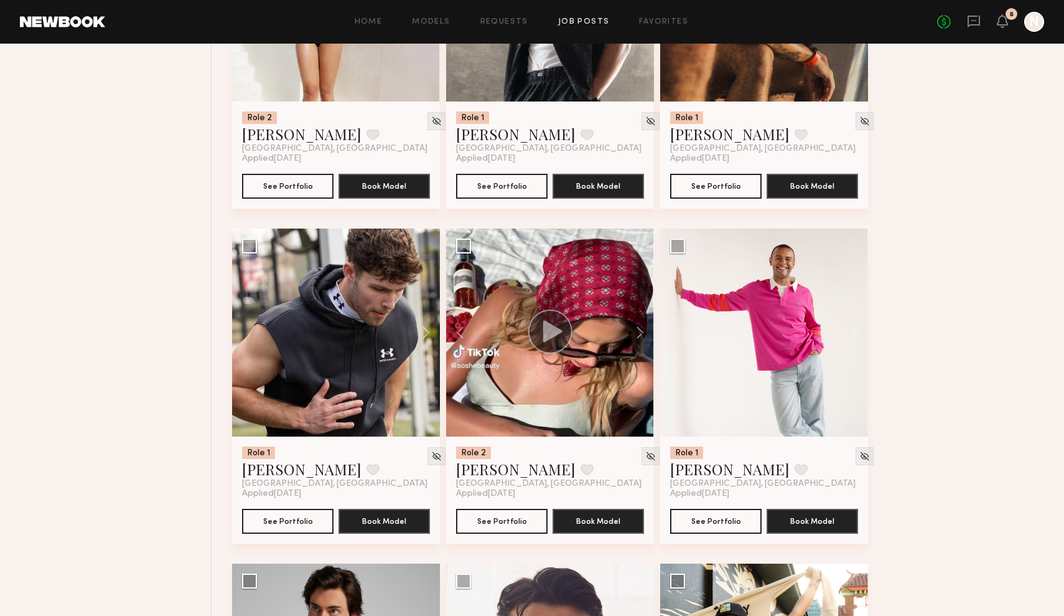
scroll to position [8036, 0]
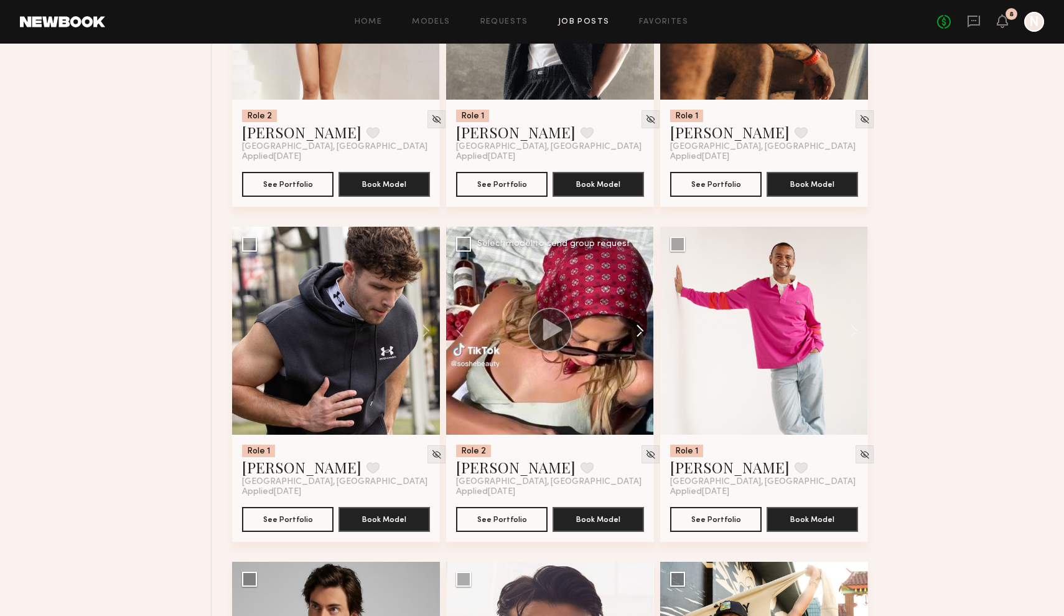
click at [641, 329] on button at bounding box center [634, 331] width 40 height 208
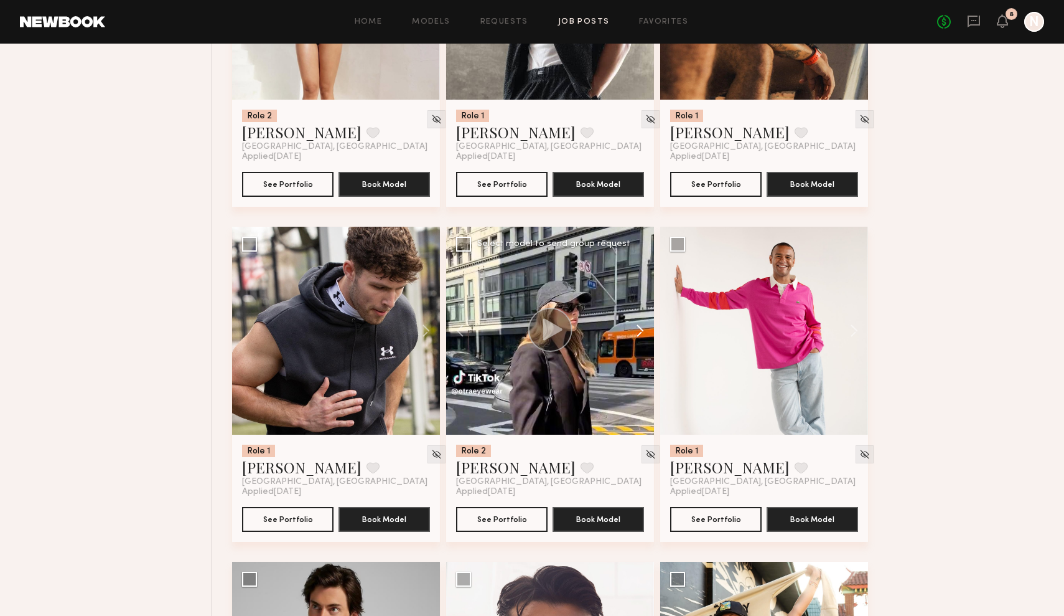
click at [641, 329] on button at bounding box center [634, 331] width 40 height 208
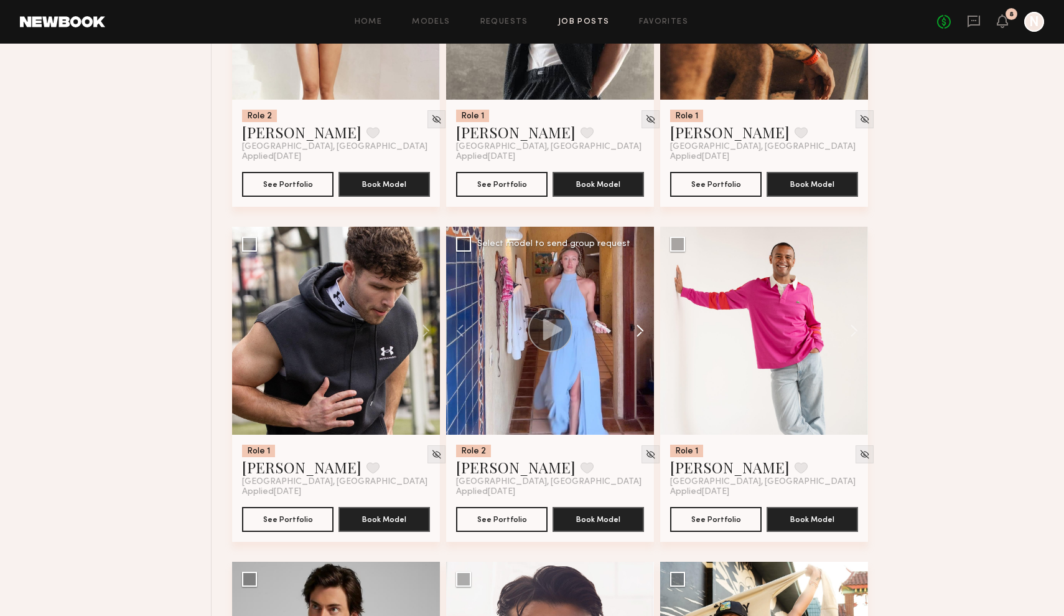
click at [641, 330] on button at bounding box center [634, 331] width 40 height 208
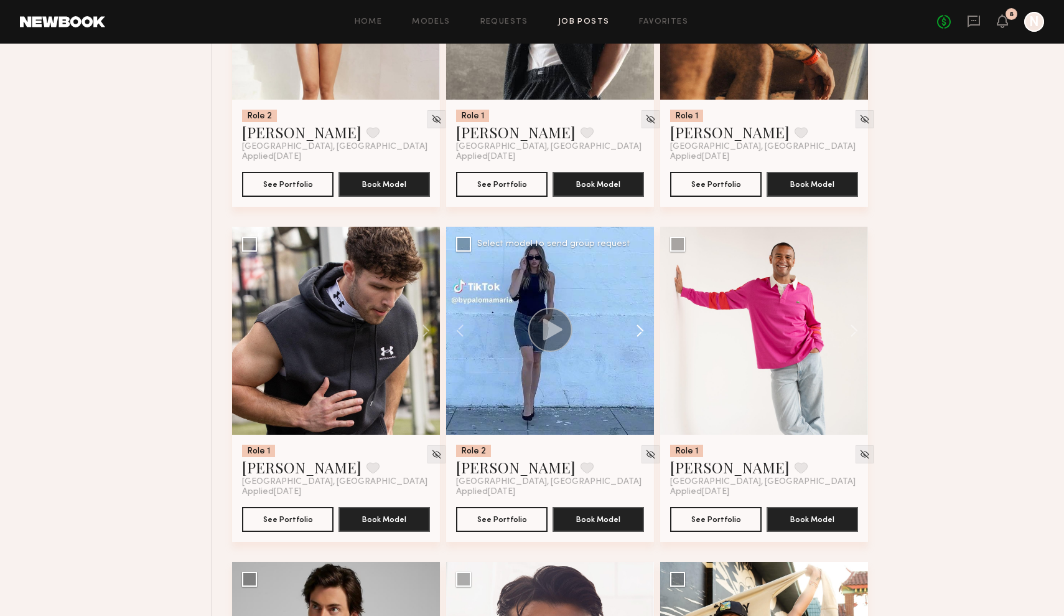
click at [641, 330] on button at bounding box center [634, 331] width 40 height 208
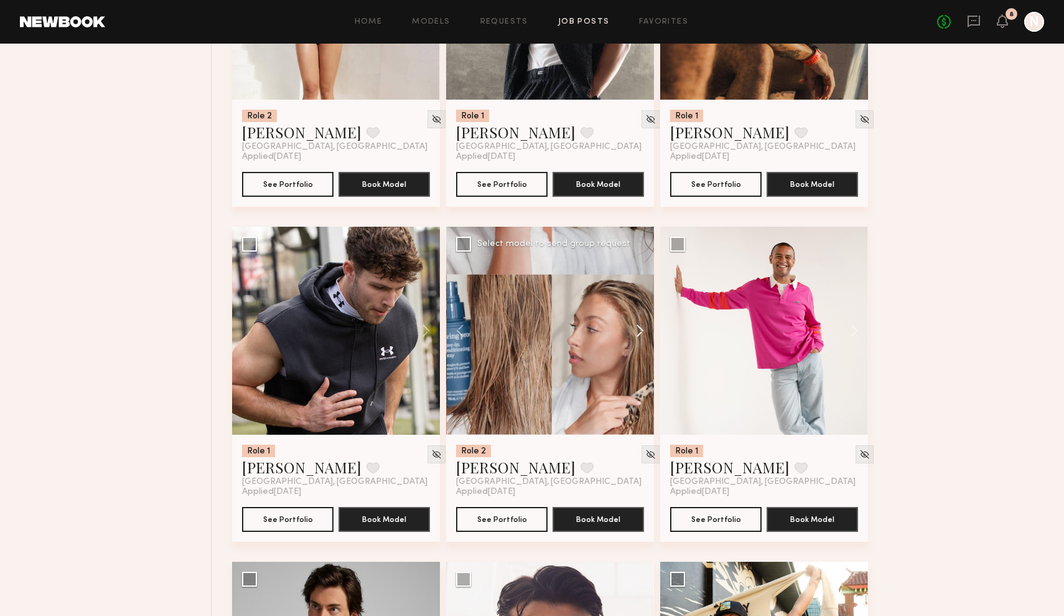
click at [641, 330] on button at bounding box center [634, 331] width 40 height 208
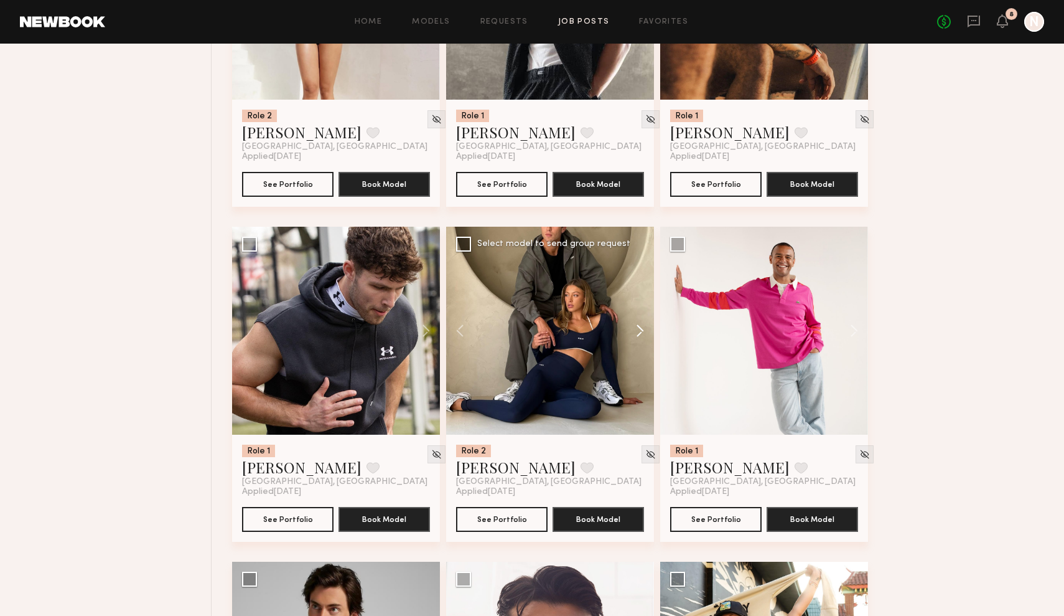
click at [641, 330] on button at bounding box center [634, 331] width 40 height 208
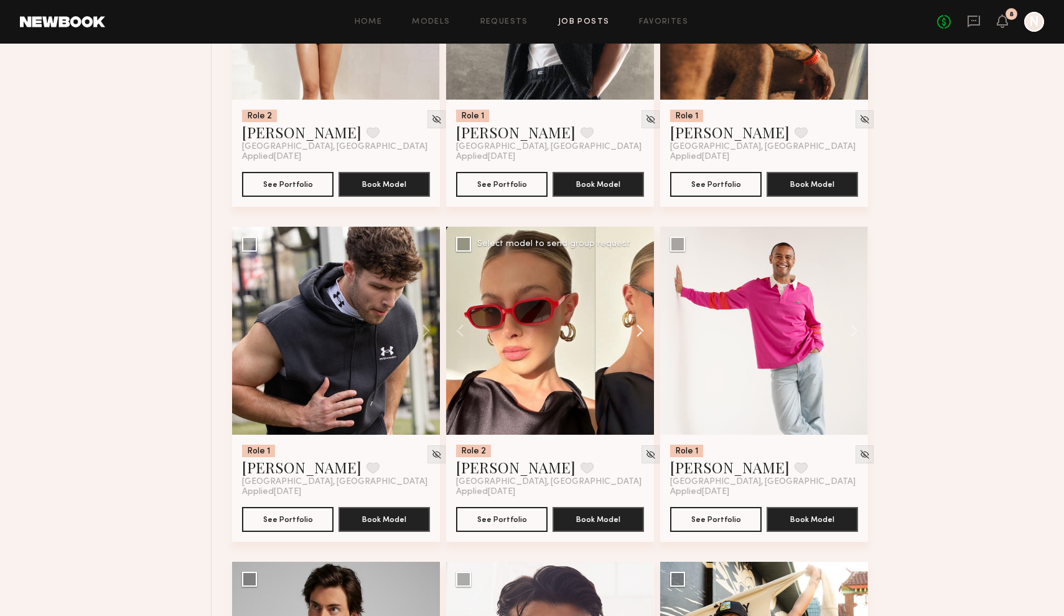
click at [642, 330] on button at bounding box center [634, 331] width 40 height 208
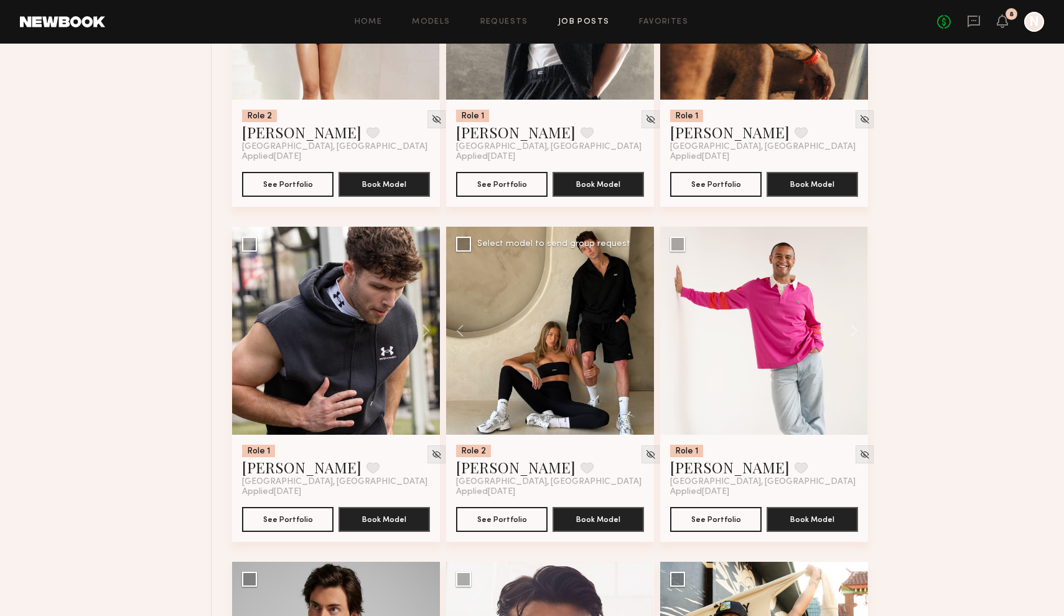
click at [642, 330] on div at bounding box center [550, 331] width 208 height 208
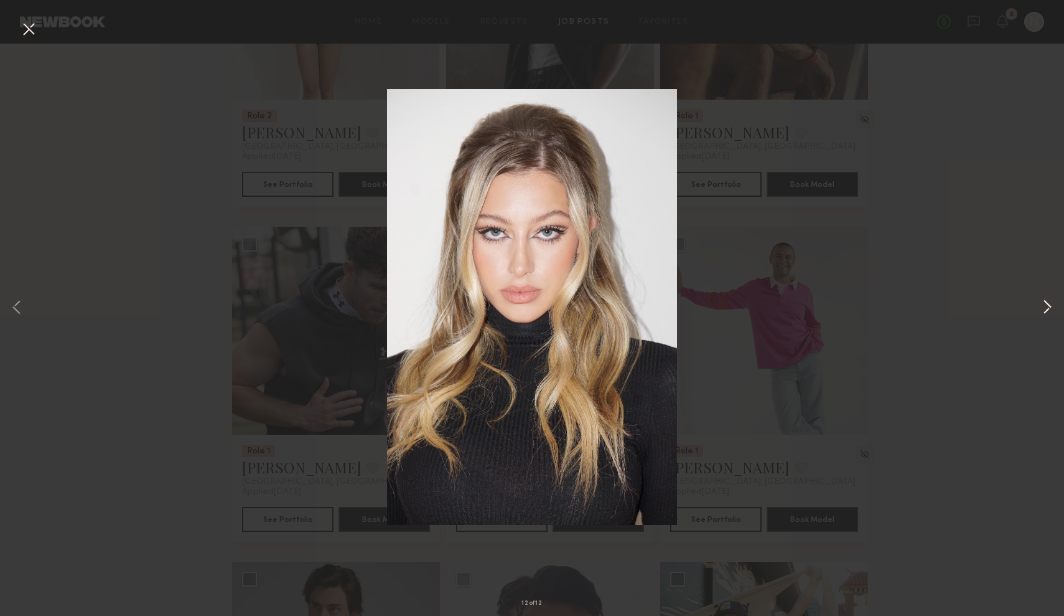
click at [1044, 308] on button at bounding box center [1047, 308] width 15 height 492
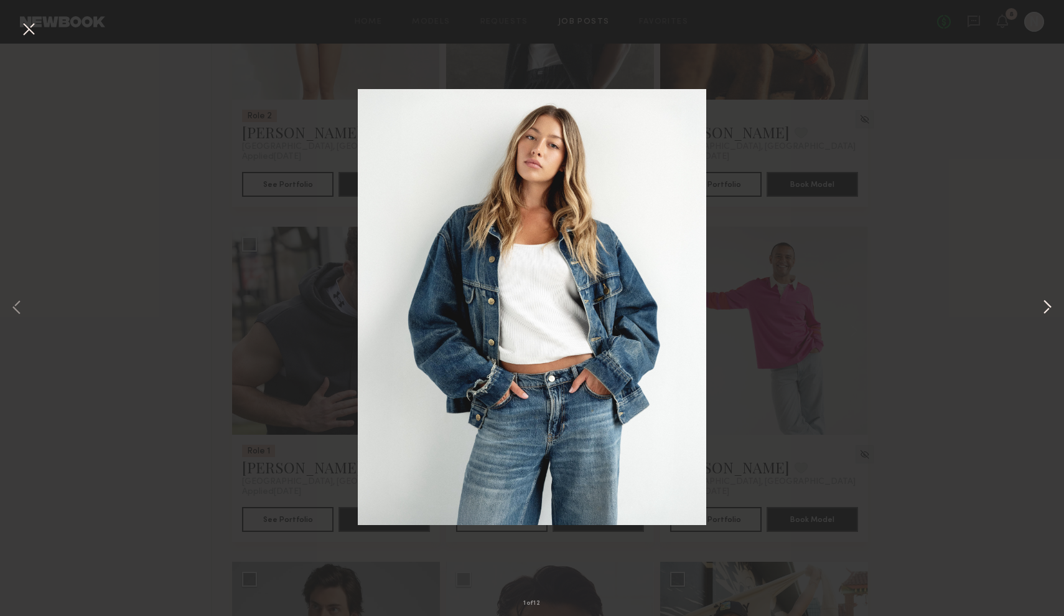
click at [1044, 308] on button at bounding box center [1047, 308] width 15 height 492
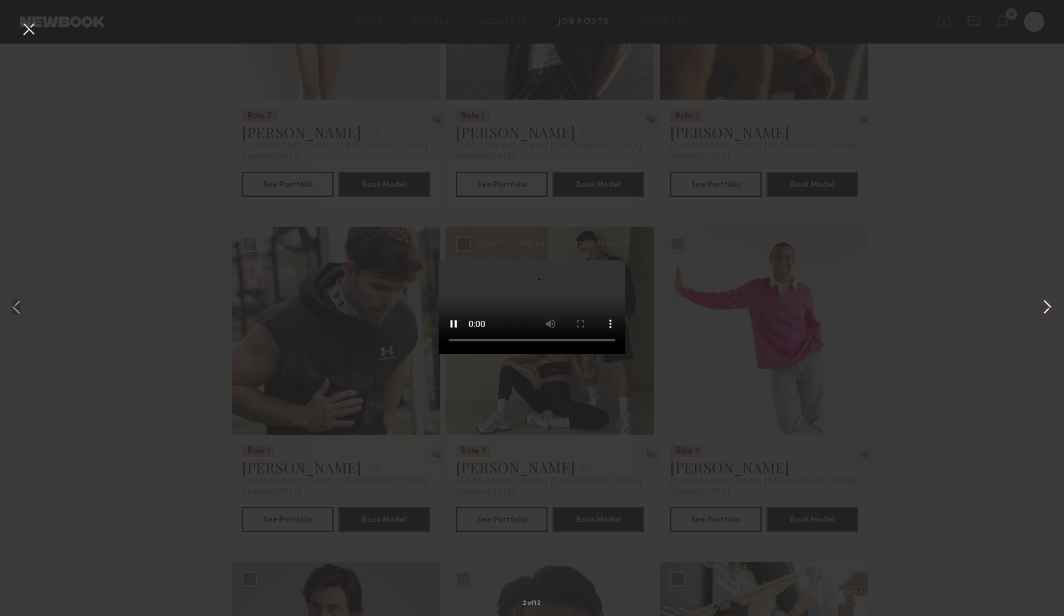
click at [1044, 308] on button at bounding box center [1047, 308] width 15 height 492
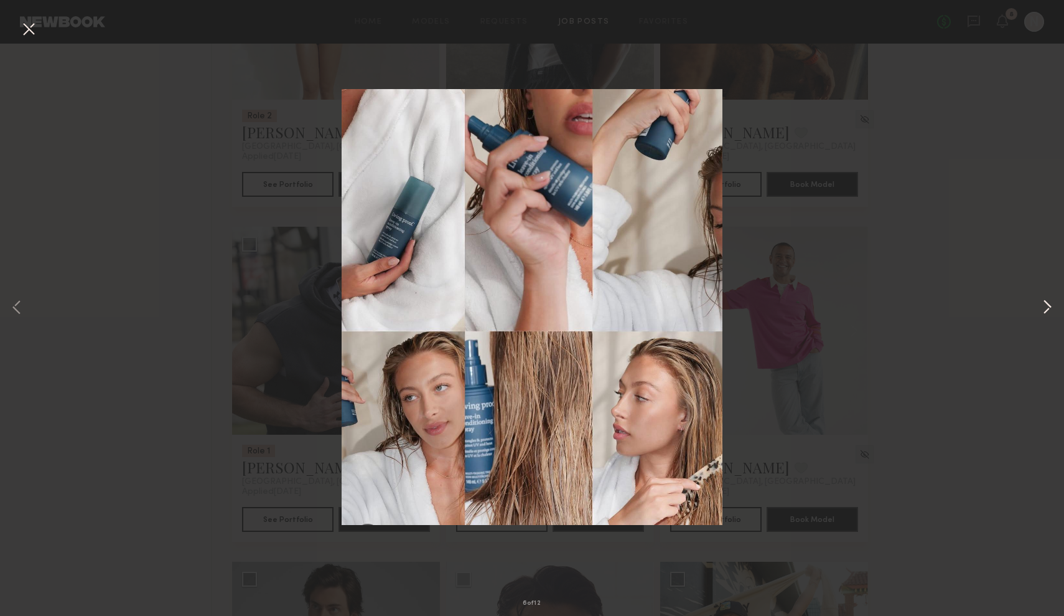
click at [1044, 308] on button at bounding box center [1047, 308] width 15 height 492
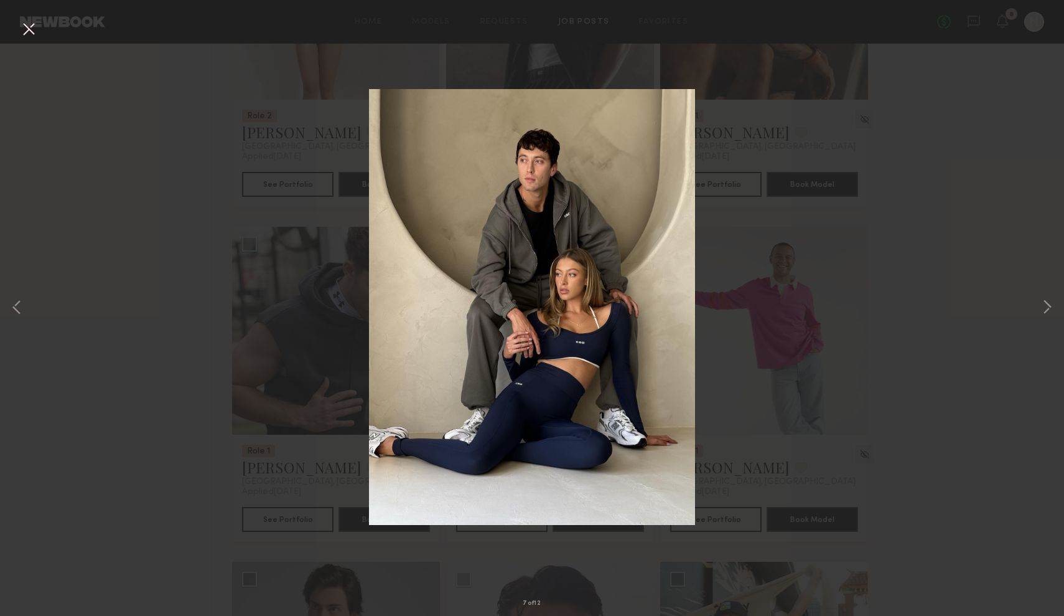
click at [21, 34] on button at bounding box center [29, 30] width 20 height 22
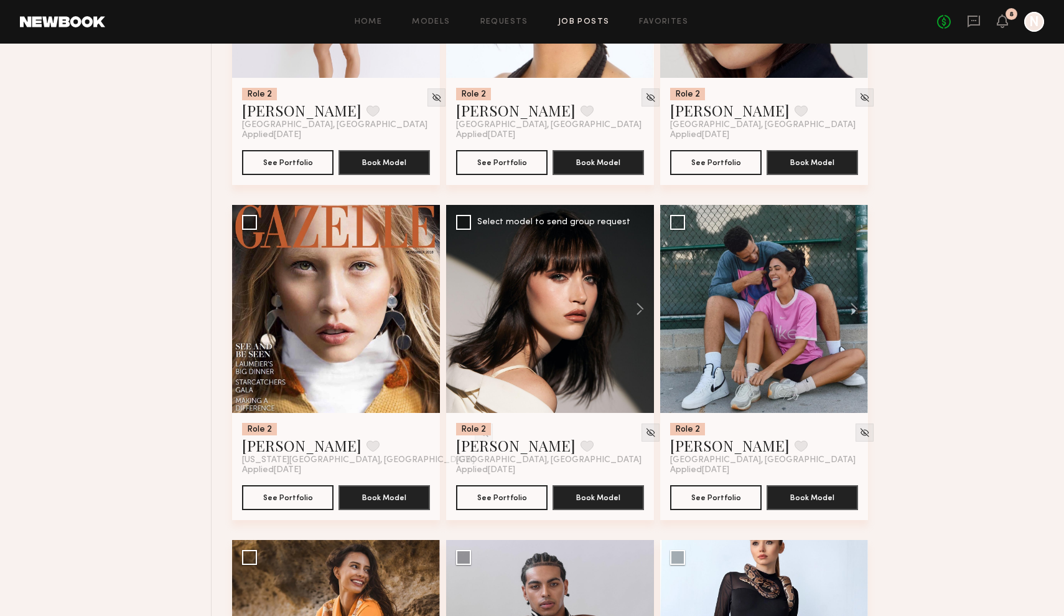
scroll to position [4374, 0]
click at [857, 311] on button at bounding box center [848, 309] width 40 height 208
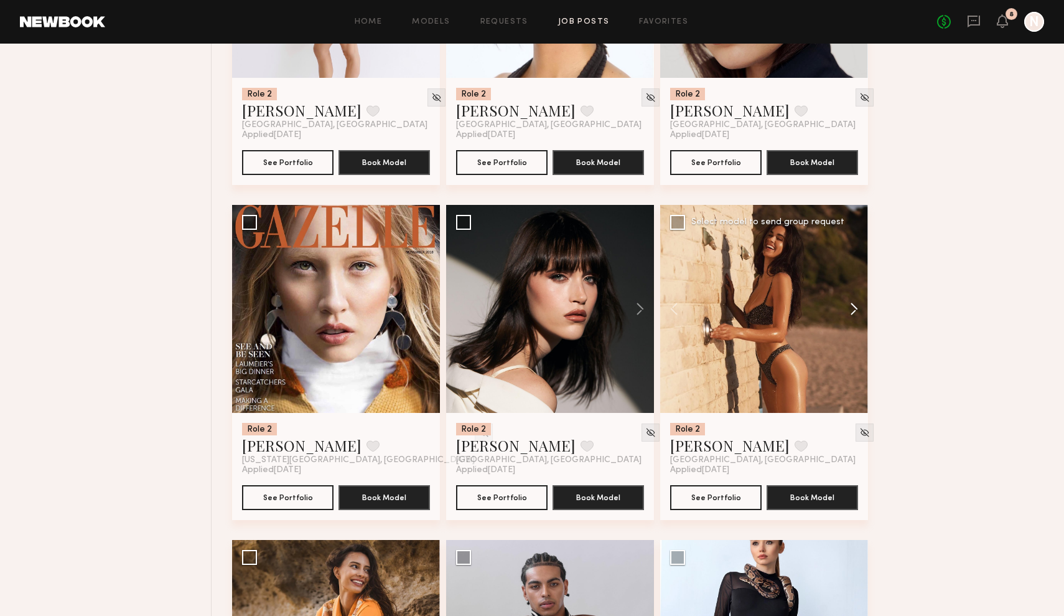
click at [857, 311] on button at bounding box center [848, 309] width 40 height 208
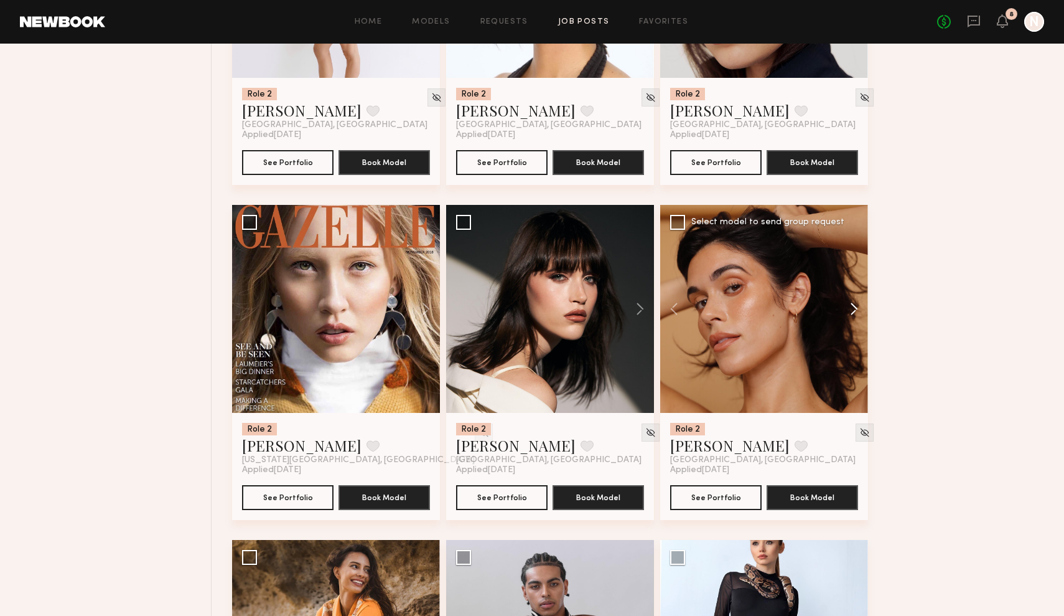
click at [857, 311] on button at bounding box center [848, 309] width 40 height 208
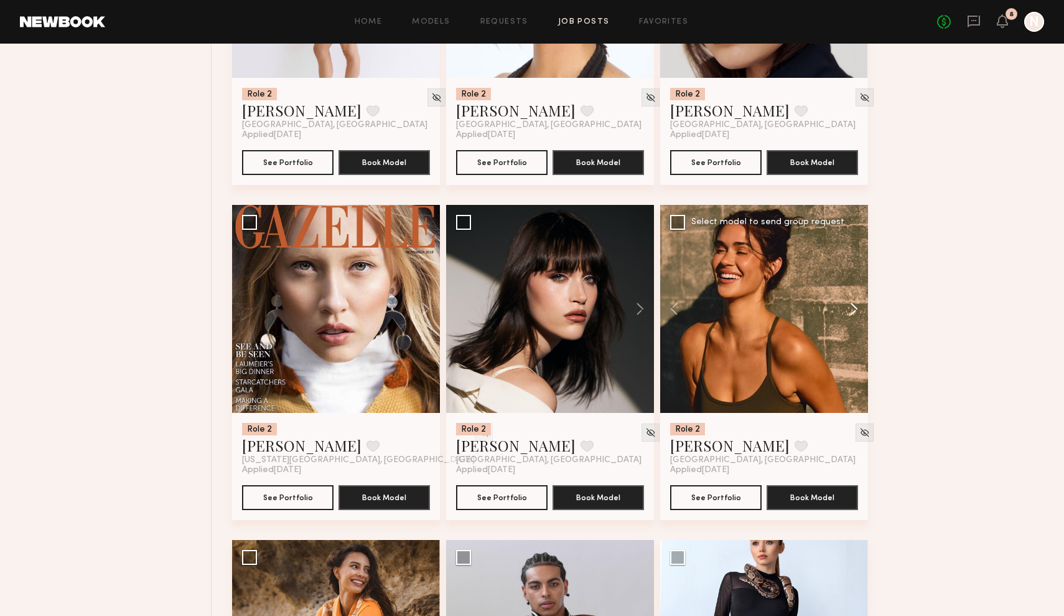
click at [857, 311] on button at bounding box center [848, 309] width 40 height 208
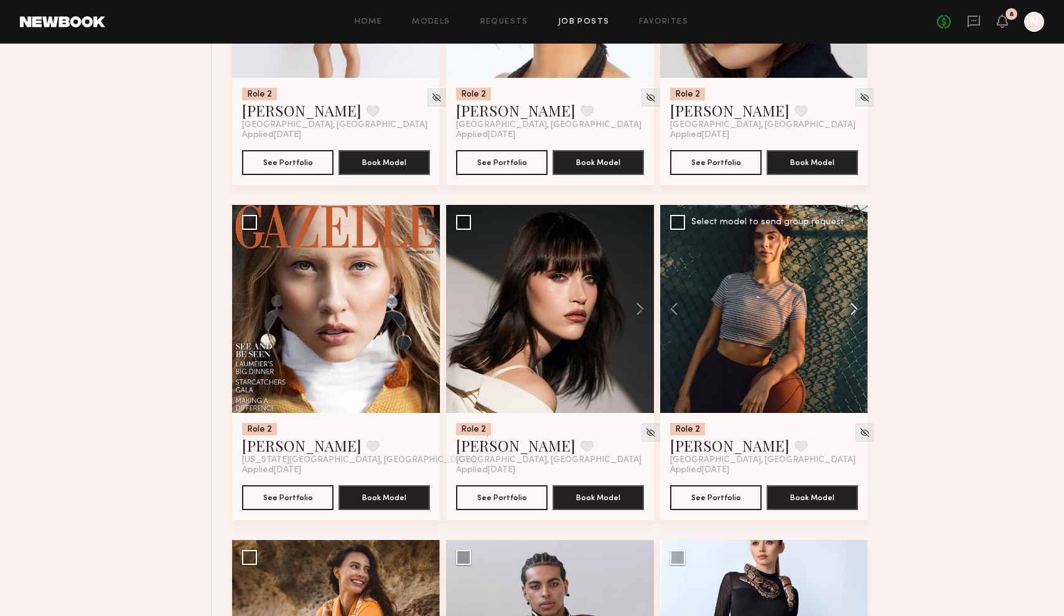
click at [857, 311] on button at bounding box center [848, 309] width 40 height 208
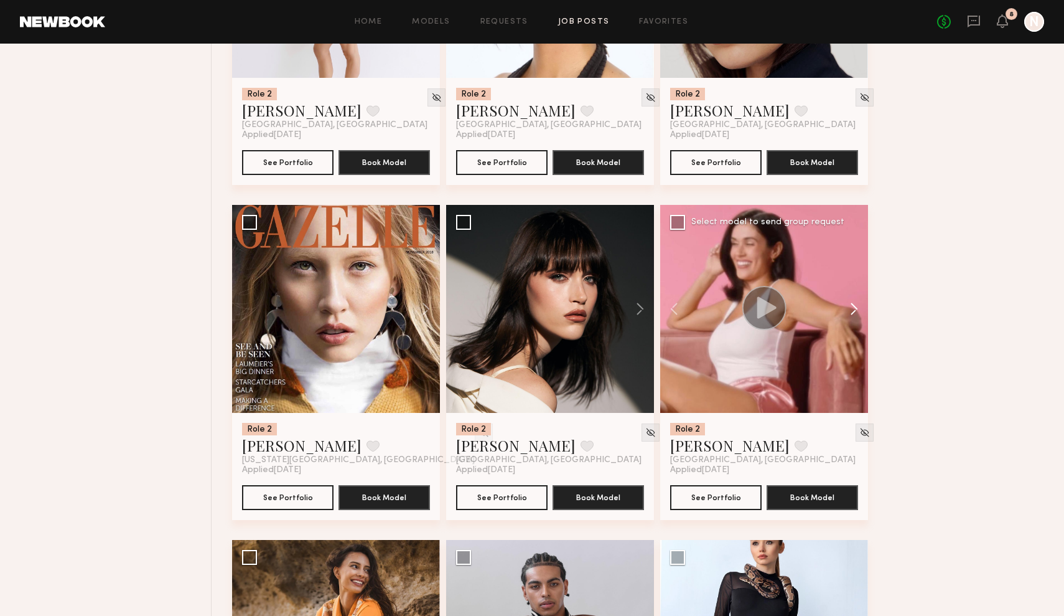
click at [857, 311] on button at bounding box center [848, 309] width 40 height 208
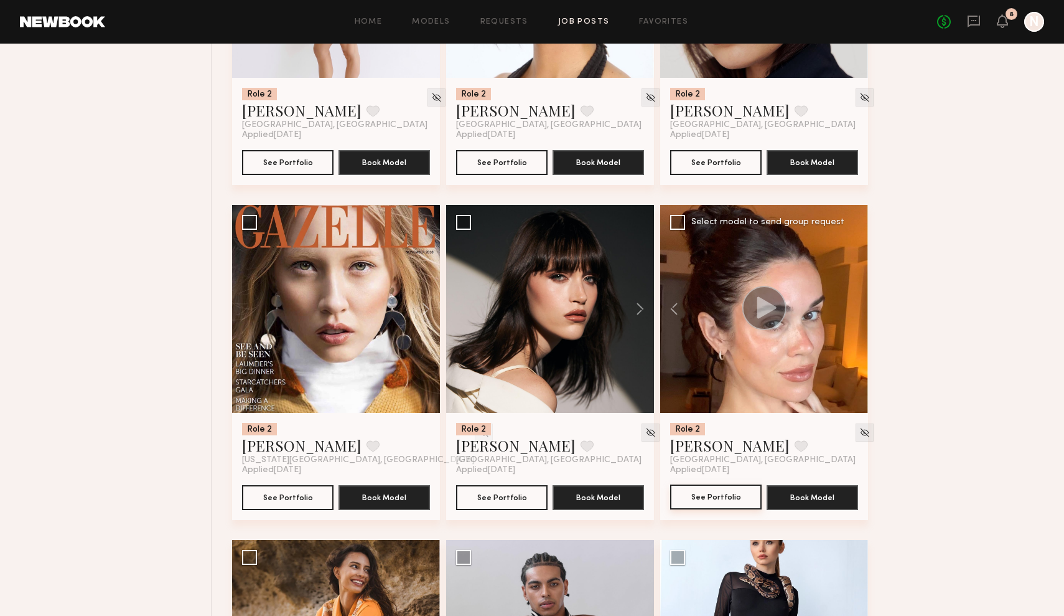
click at [734, 499] on button "See Portfolio" at bounding box center [716, 496] width 92 height 25
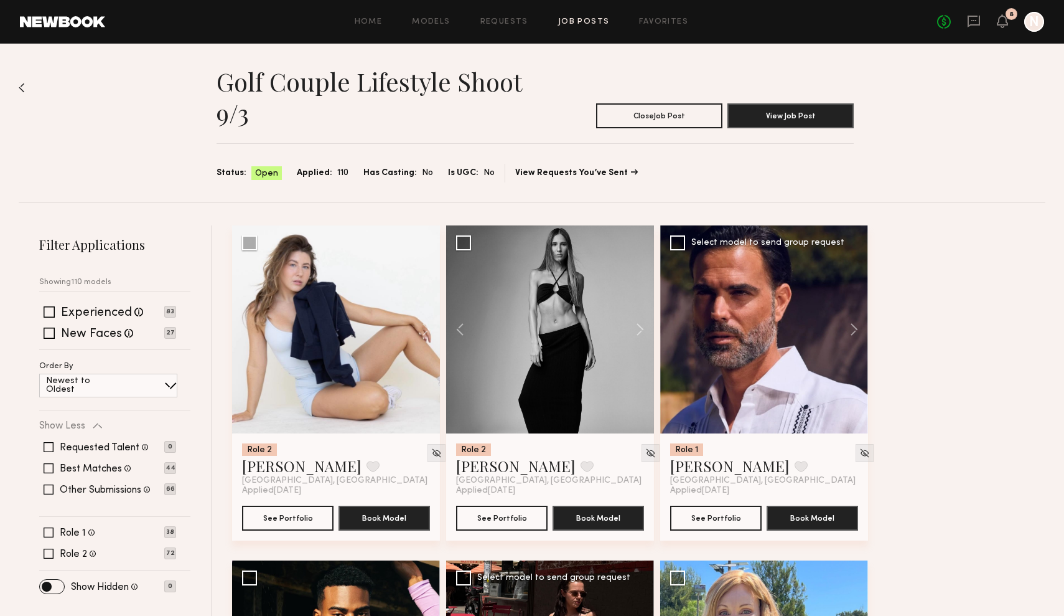
scroll to position [0, 0]
click at [791, 115] on button "View Job Post" at bounding box center [791, 115] width 126 height 25
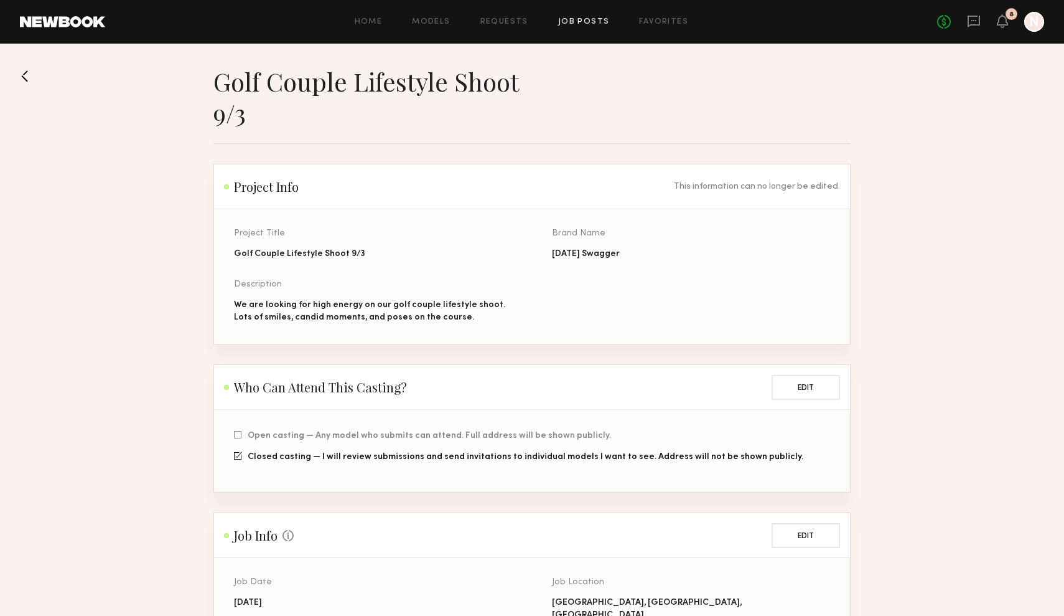
click at [28, 81] on button at bounding box center [30, 76] width 20 height 20
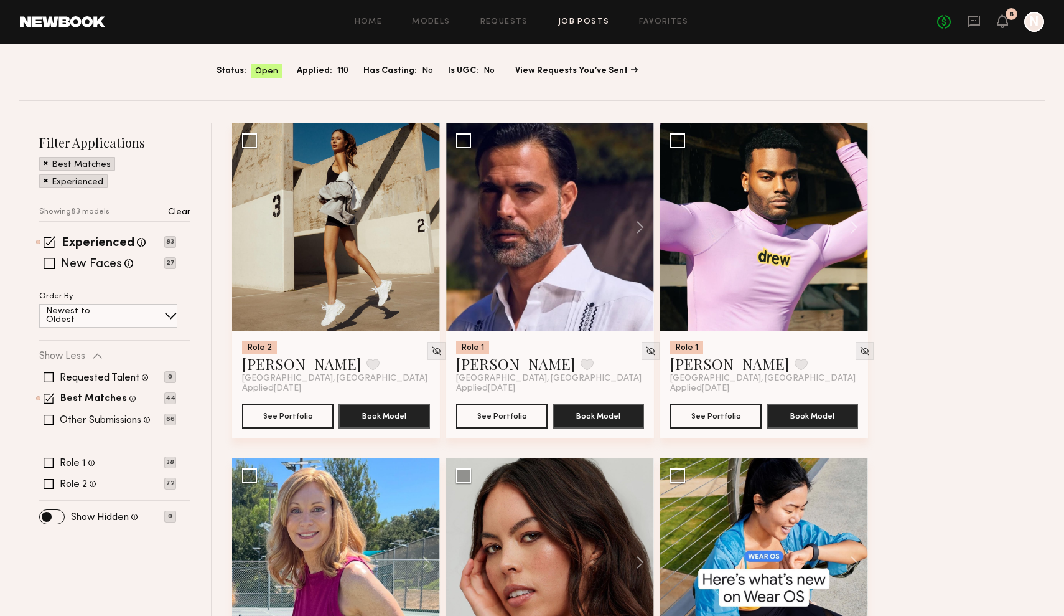
scroll to position [98, 0]
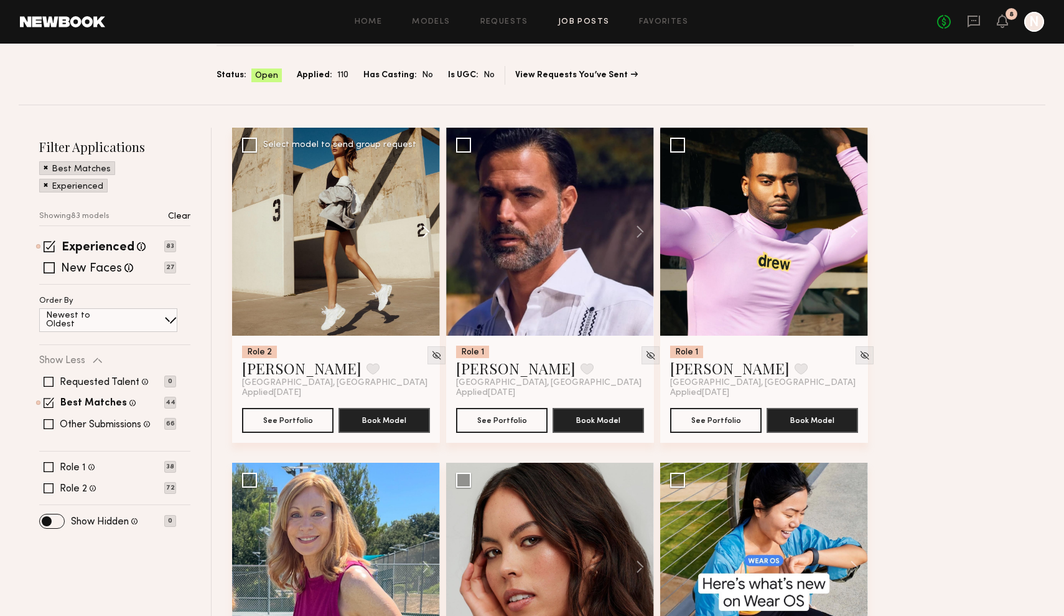
click at [428, 228] on button at bounding box center [420, 232] width 40 height 208
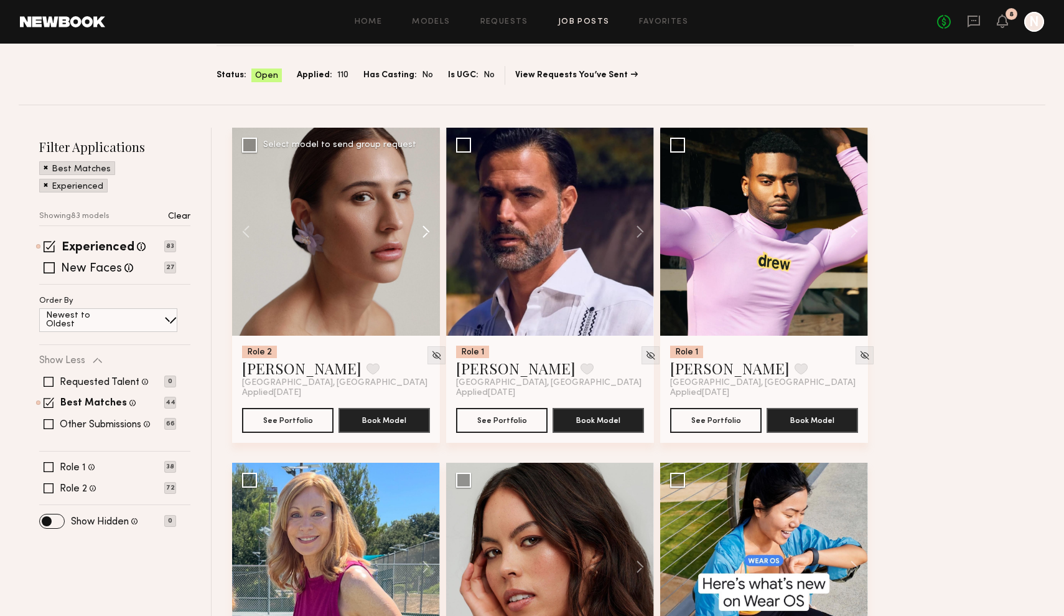
click at [428, 228] on button at bounding box center [420, 232] width 40 height 208
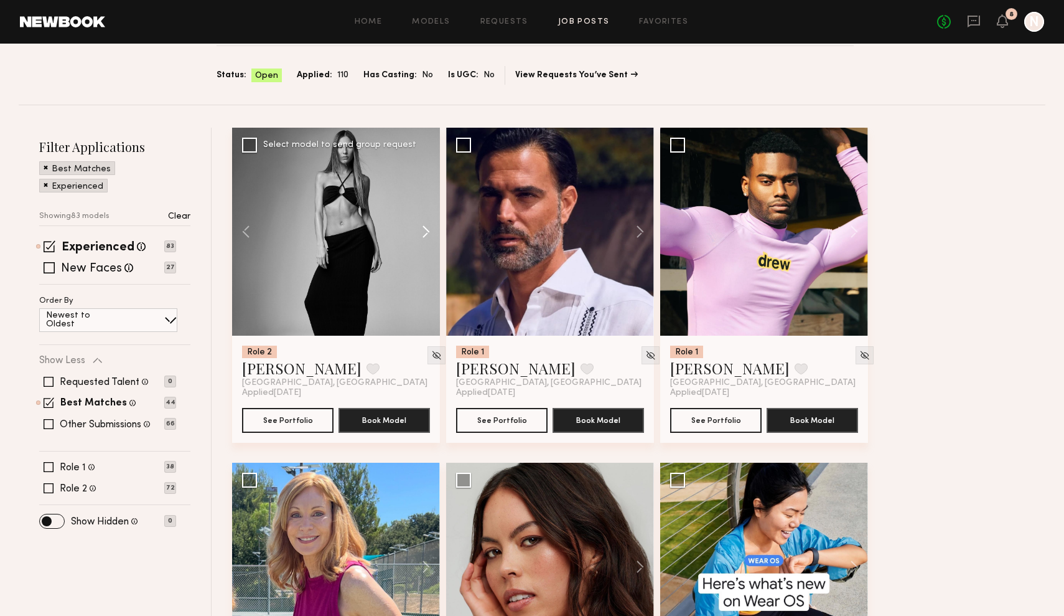
click at [428, 228] on button at bounding box center [420, 232] width 40 height 208
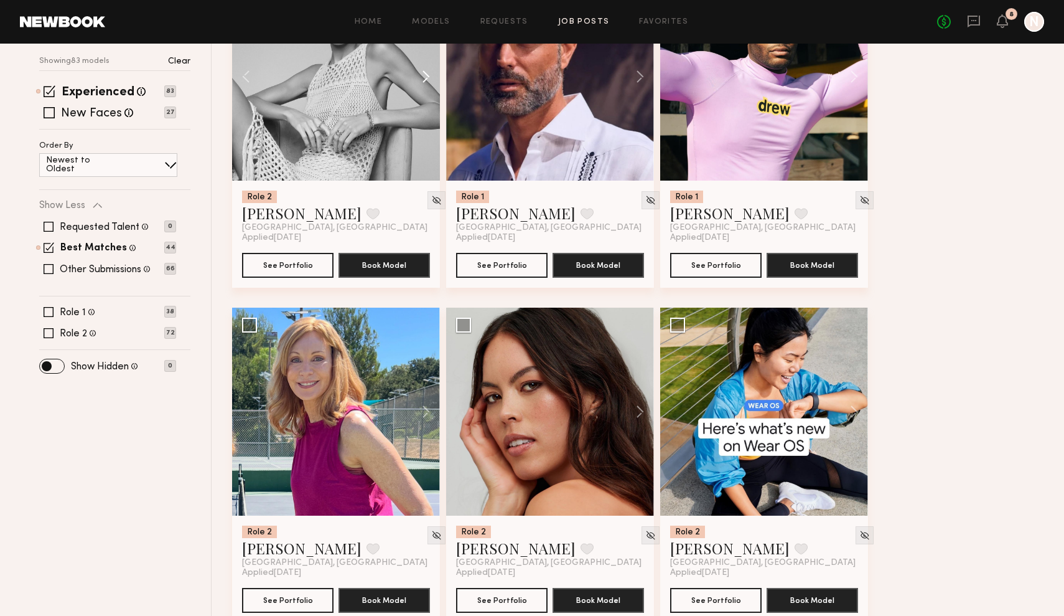
scroll to position [254, 0]
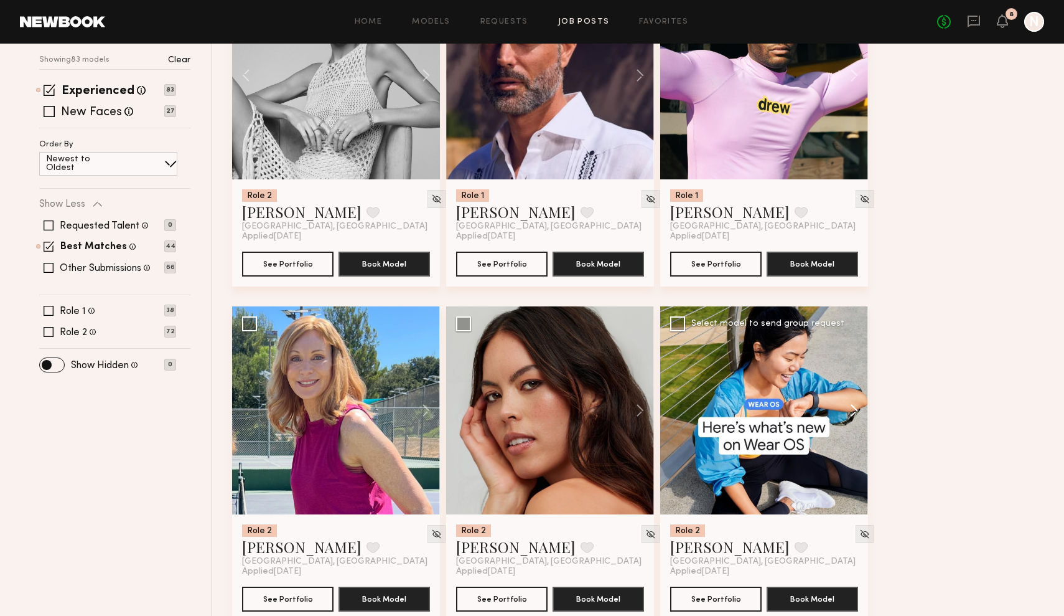
click at [855, 413] on button at bounding box center [848, 410] width 40 height 208
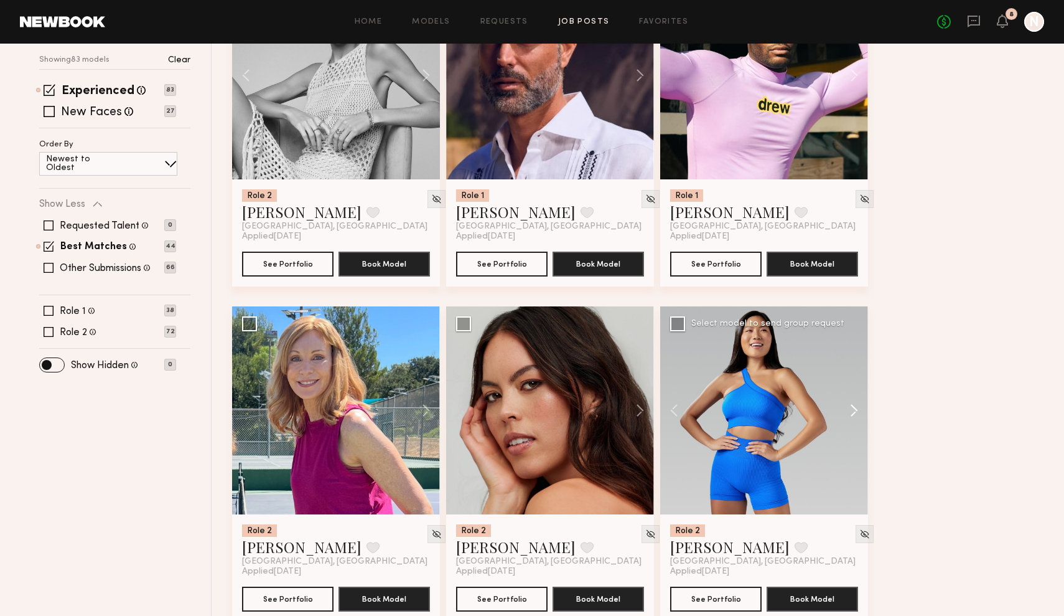
click at [855, 413] on button at bounding box center [848, 410] width 40 height 208
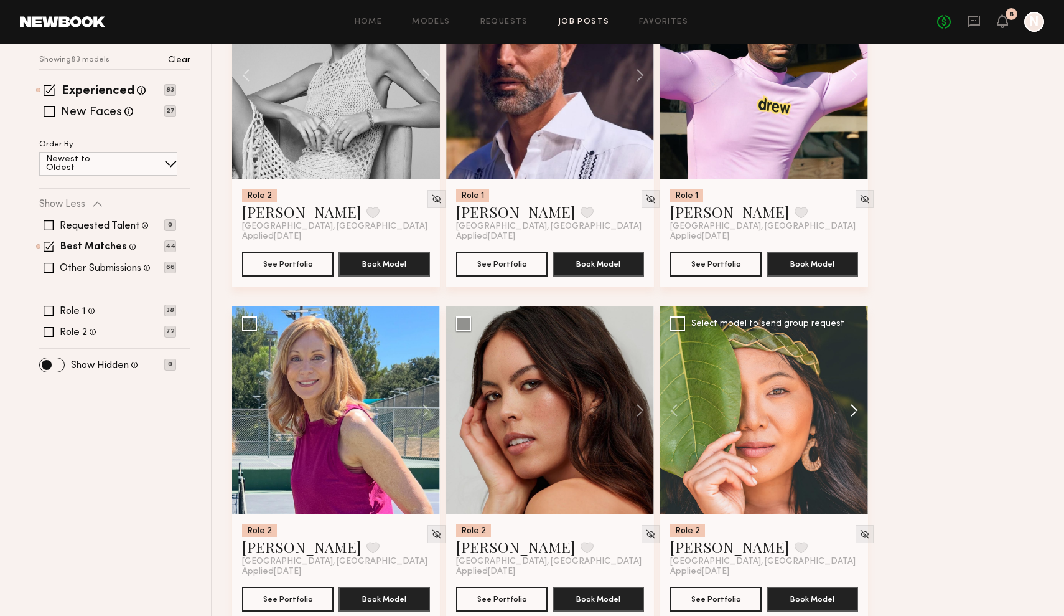
click at [855, 413] on button at bounding box center [848, 410] width 40 height 208
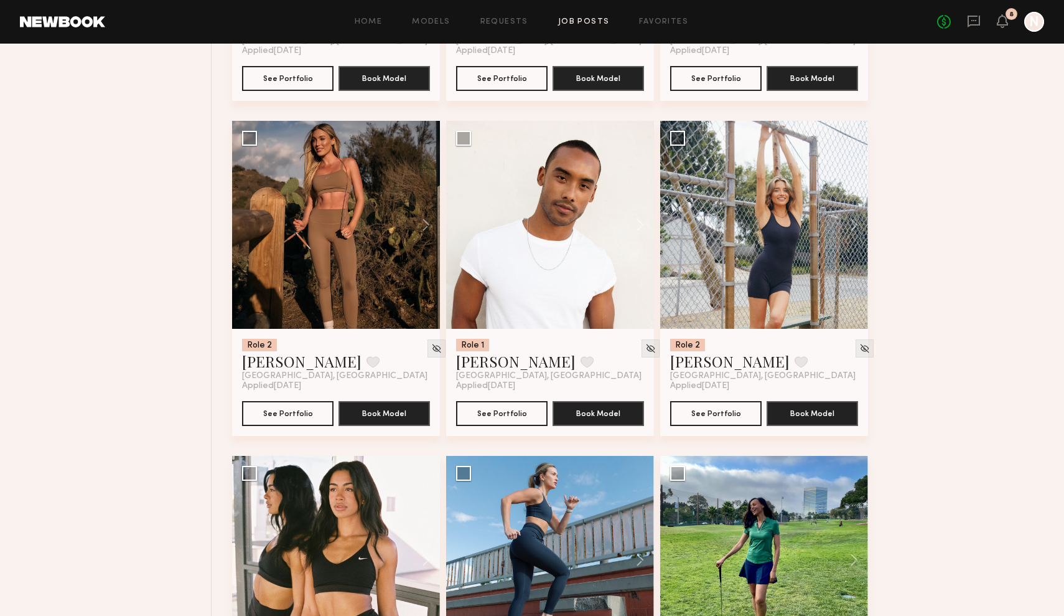
scroll to position [1448, 0]
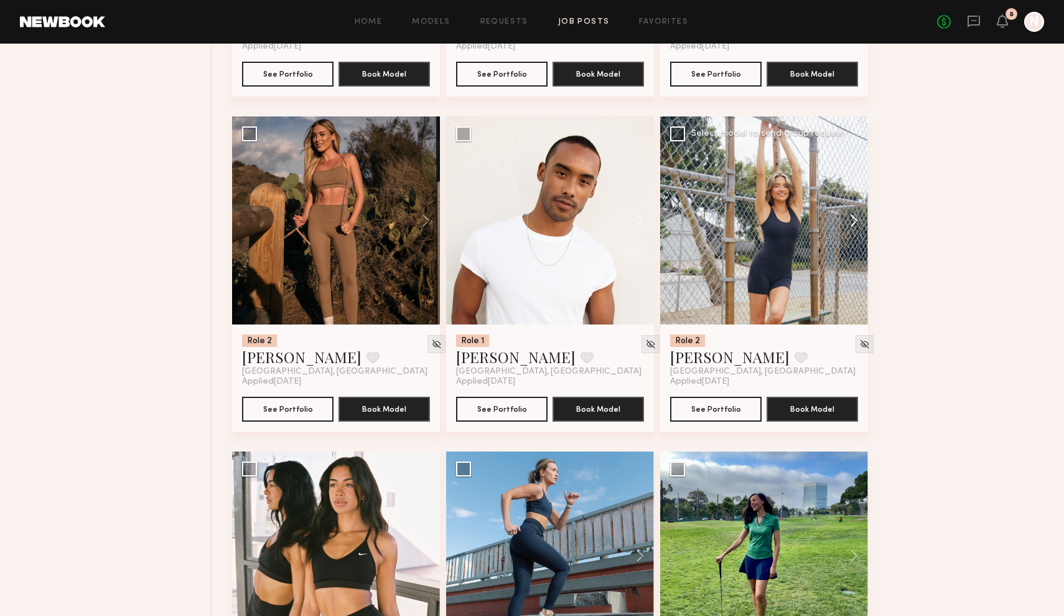
click at [855, 214] on button at bounding box center [848, 220] width 40 height 208
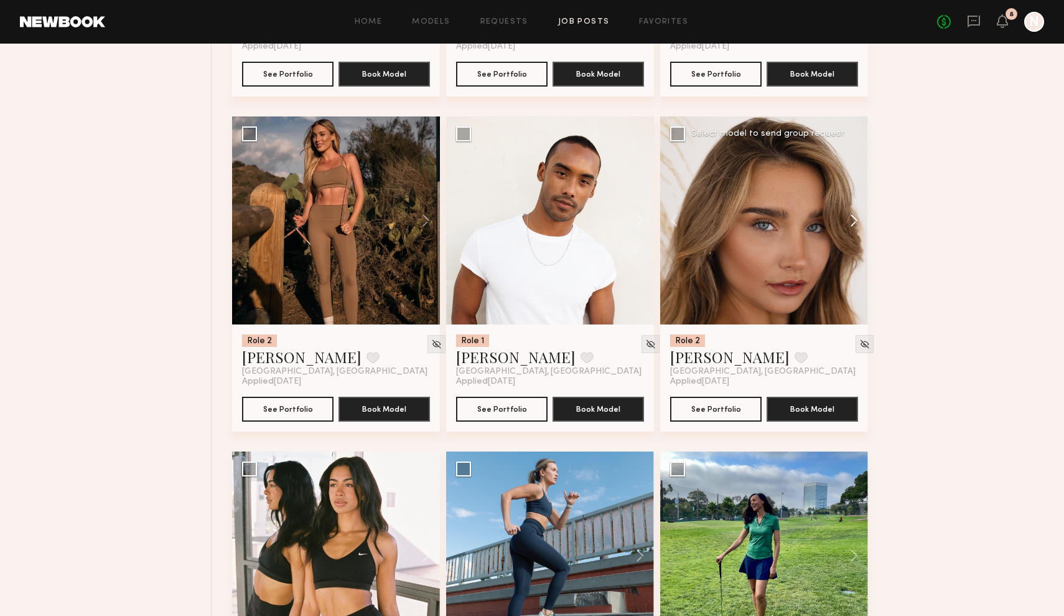
click at [855, 216] on button at bounding box center [848, 220] width 40 height 208
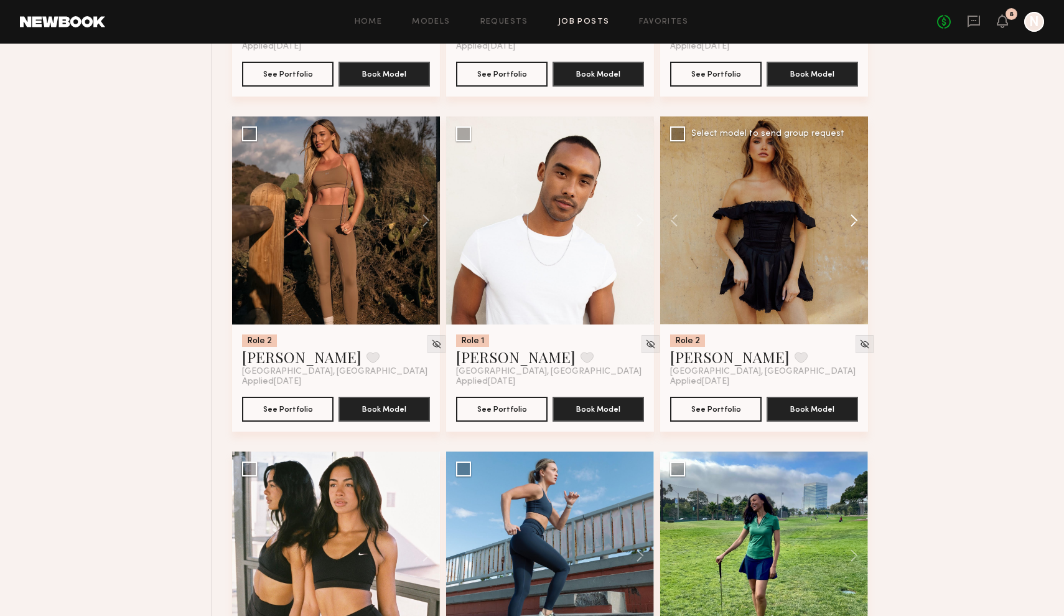
click at [855, 217] on button at bounding box center [848, 220] width 40 height 208
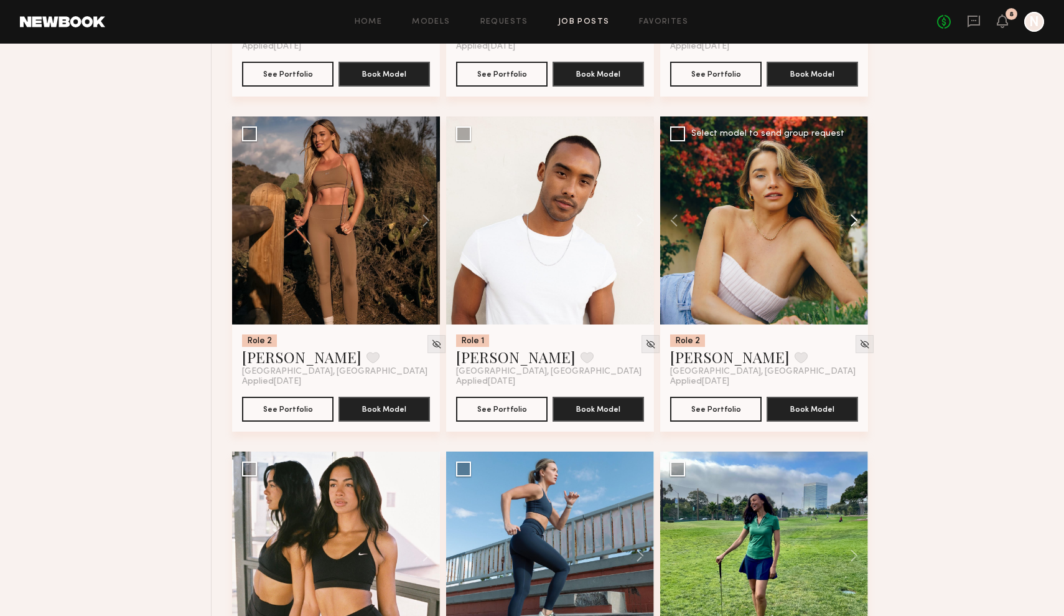
click at [855, 219] on button at bounding box center [848, 220] width 40 height 208
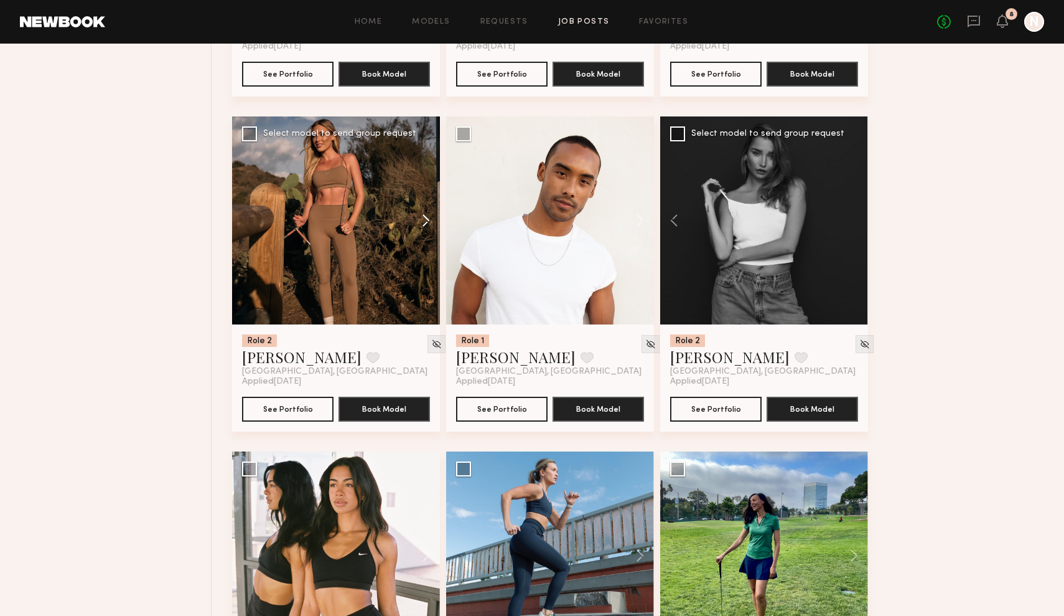
click at [426, 220] on button at bounding box center [420, 220] width 40 height 208
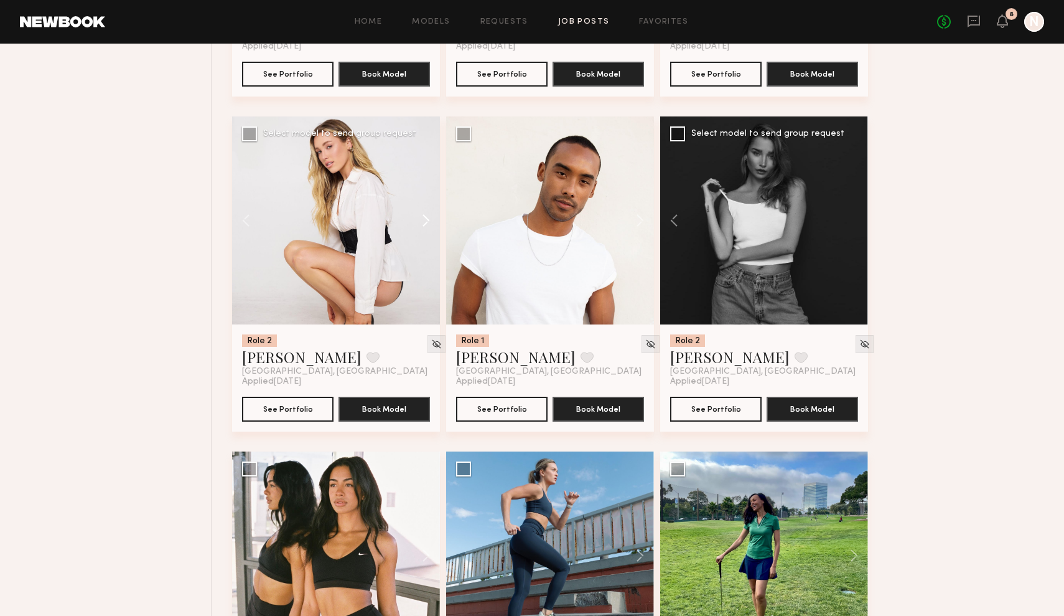
click at [426, 221] on button at bounding box center [420, 220] width 40 height 208
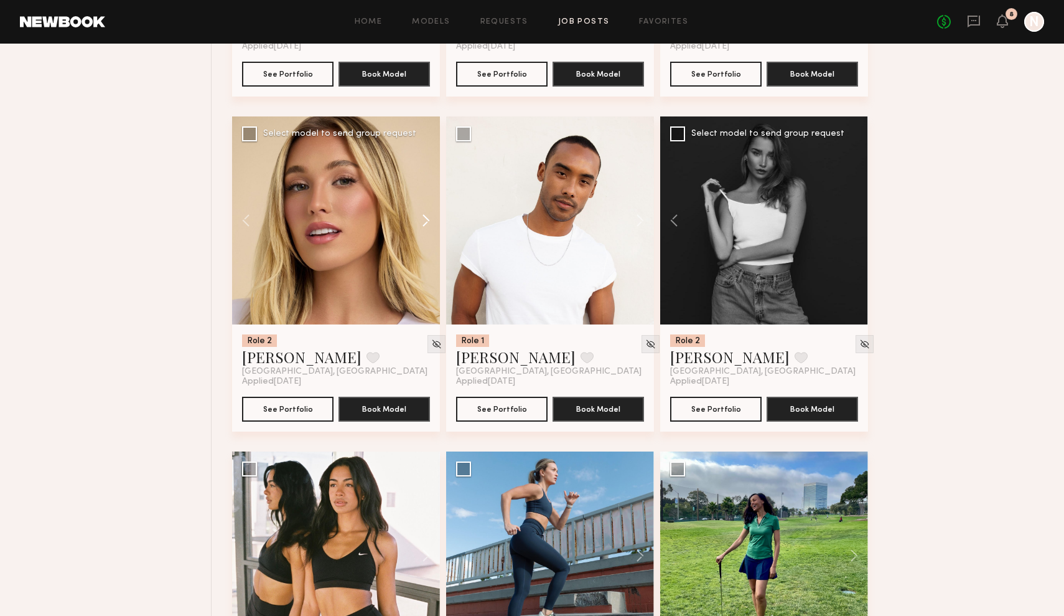
click at [426, 221] on button at bounding box center [420, 220] width 40 height 208
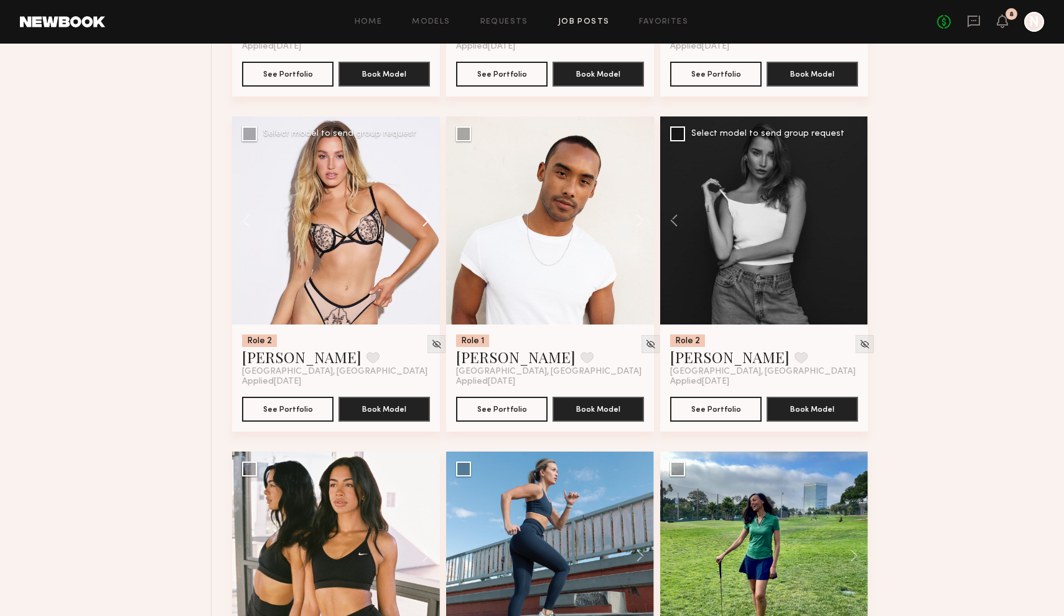
click at [426, 223] on button at bounding box center [420, 220] width 40 height 208
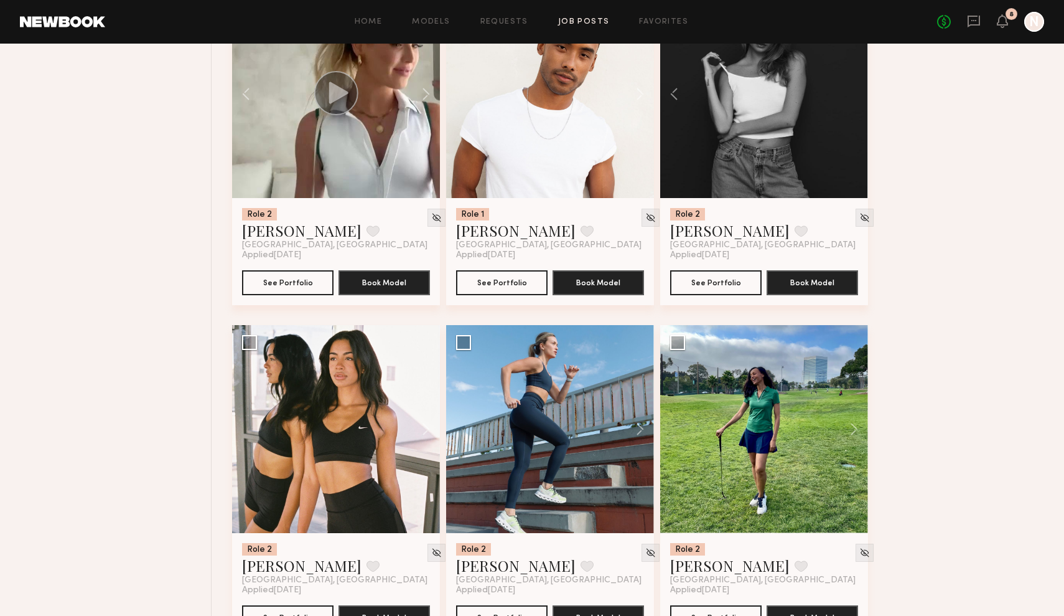
scroll to position [1594, 0]
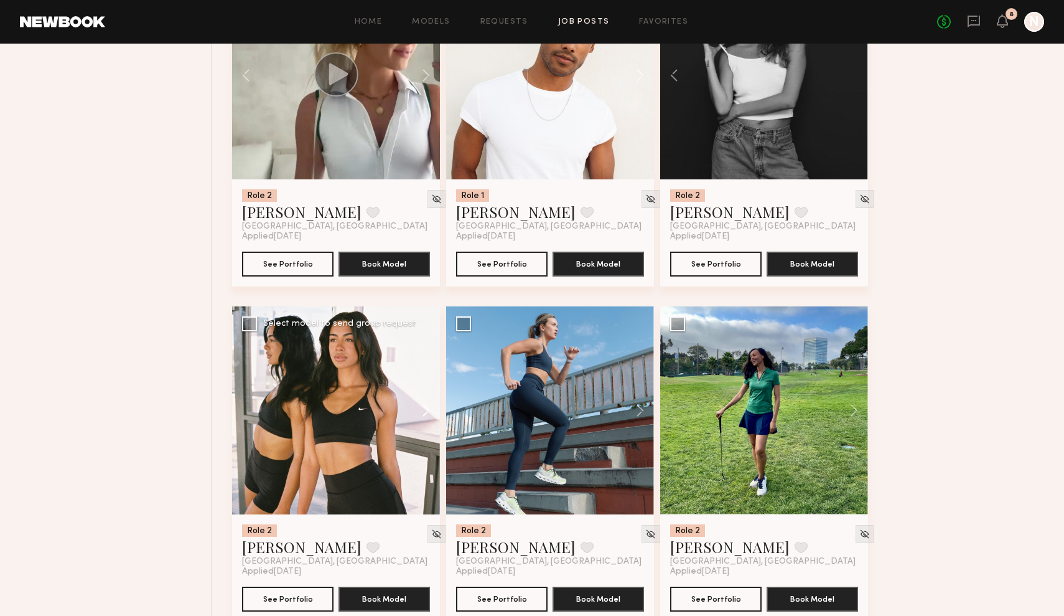
click at [424, 409] on button at bounding box center [420, 410] width 40 height 208
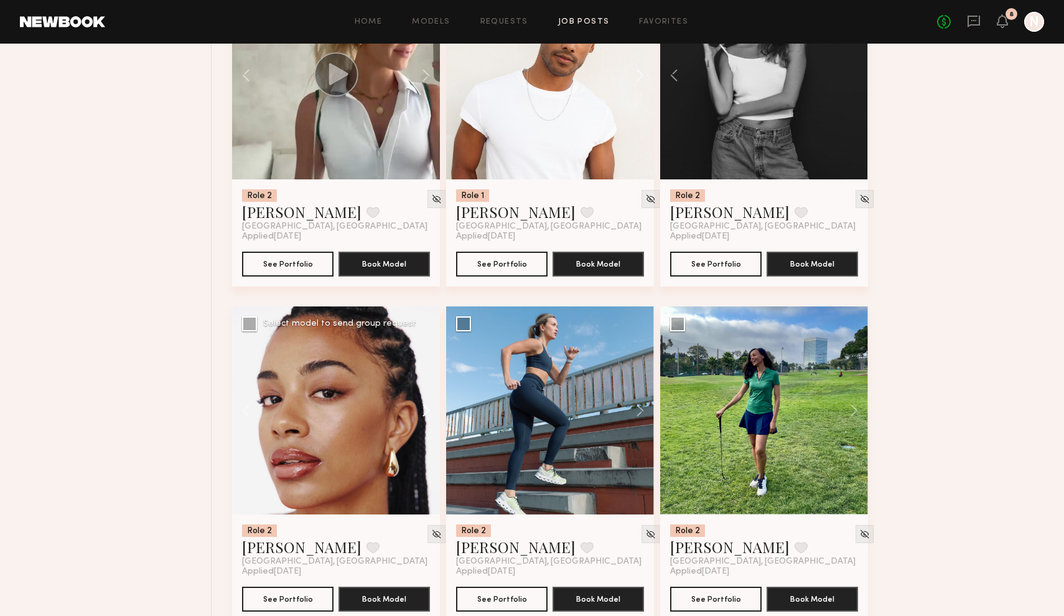
click at [424, 409] on button at bounding box center [420, 410] width 40 height 208
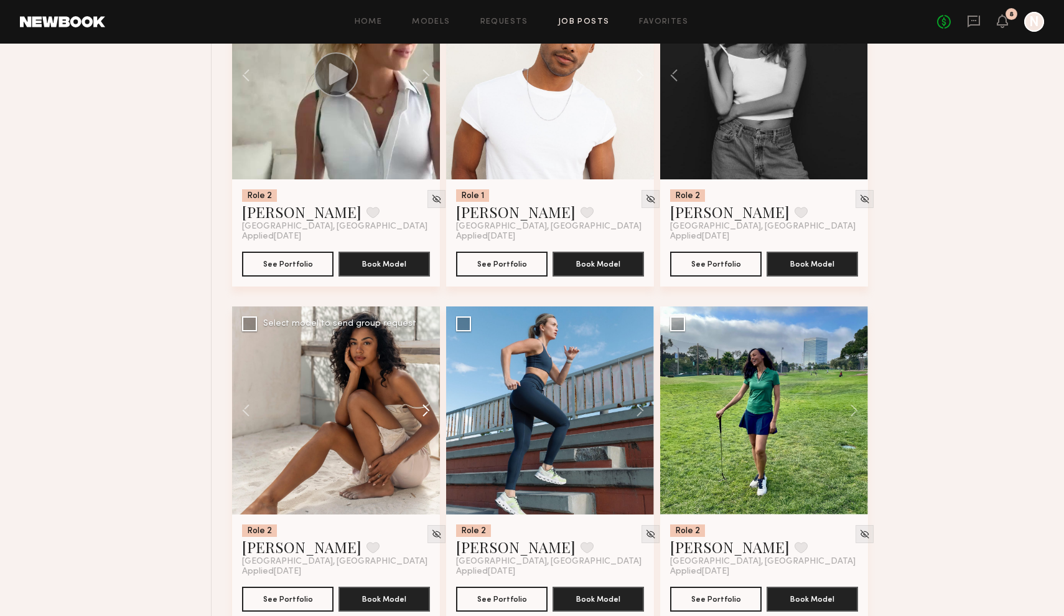
click at [425, 410] on button at bounding box center [420, 410] width 40 height 208
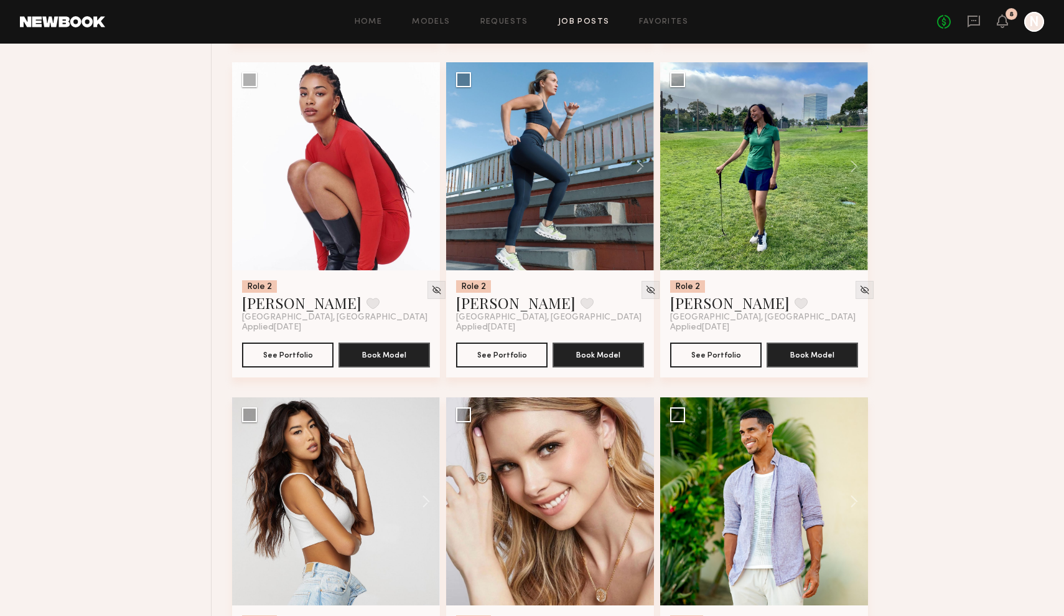
scroll to position [1834, 0]
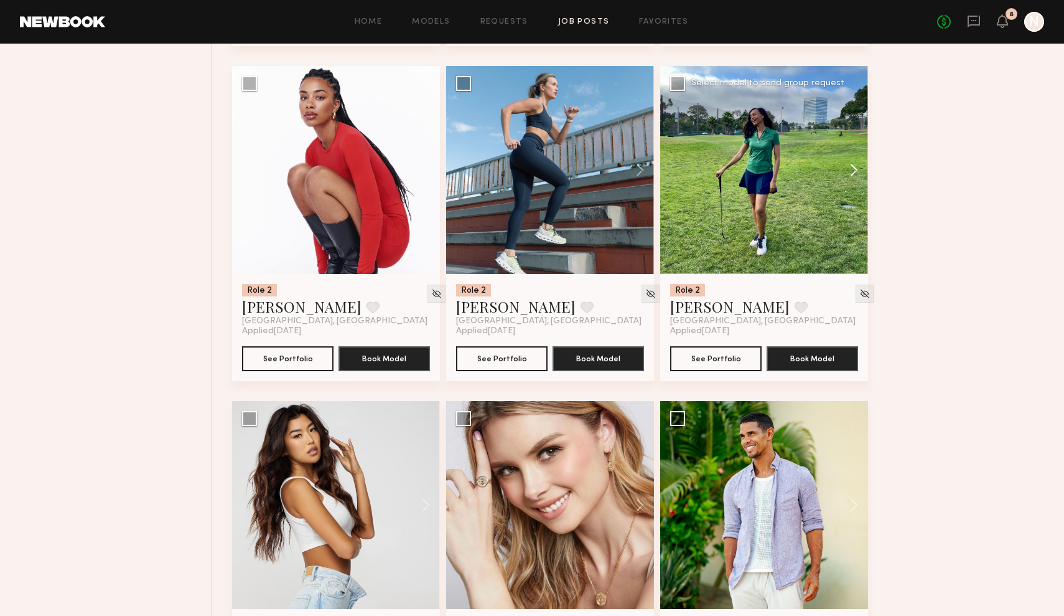
click at [856, 169] on button at bounding box center [848, 170] width 40 height 208
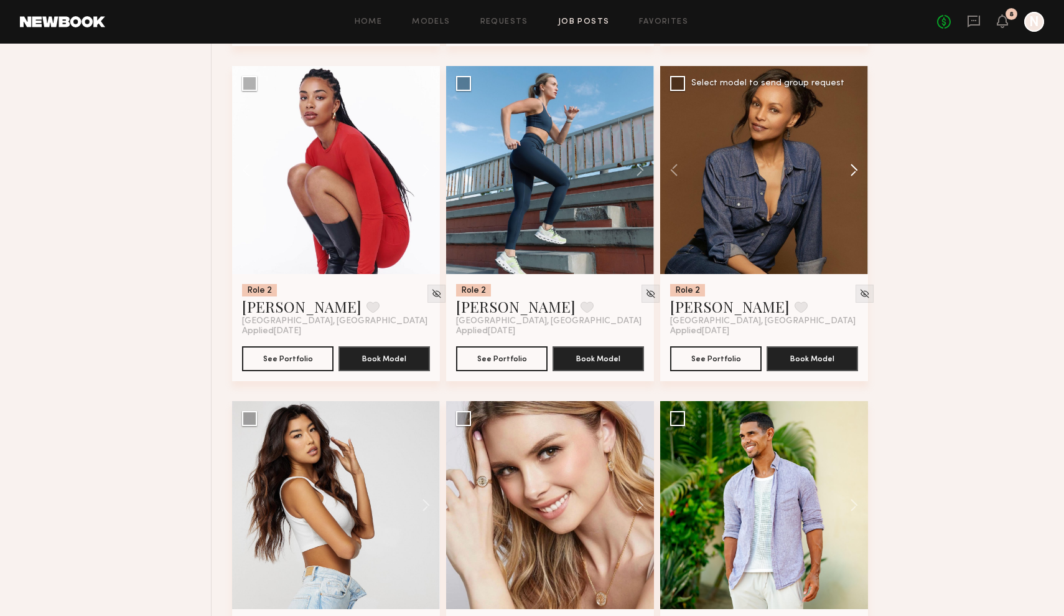
click at [856, 169] on button at bounding box center [848, 170] width 40 height 208
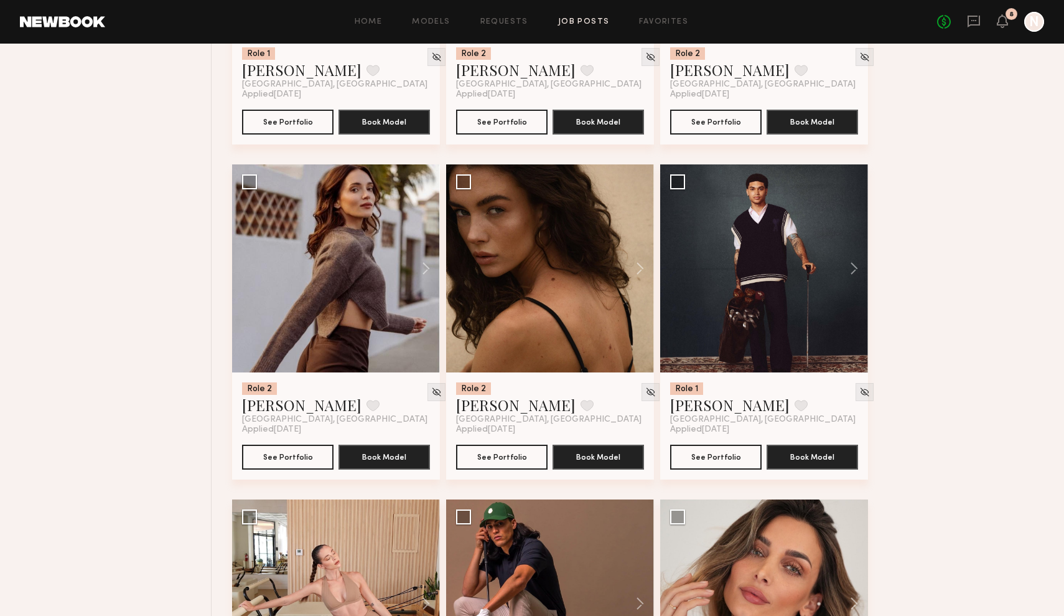
scroll to position [3074, 0]
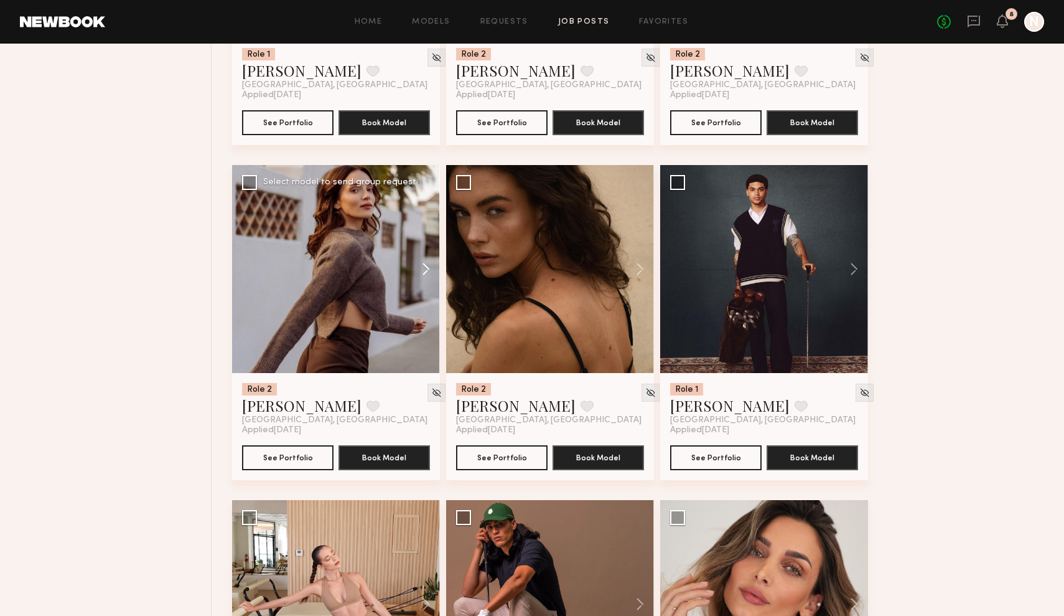
click at [431, 260] on button at bounding box center [420, 269] width 40 height 208
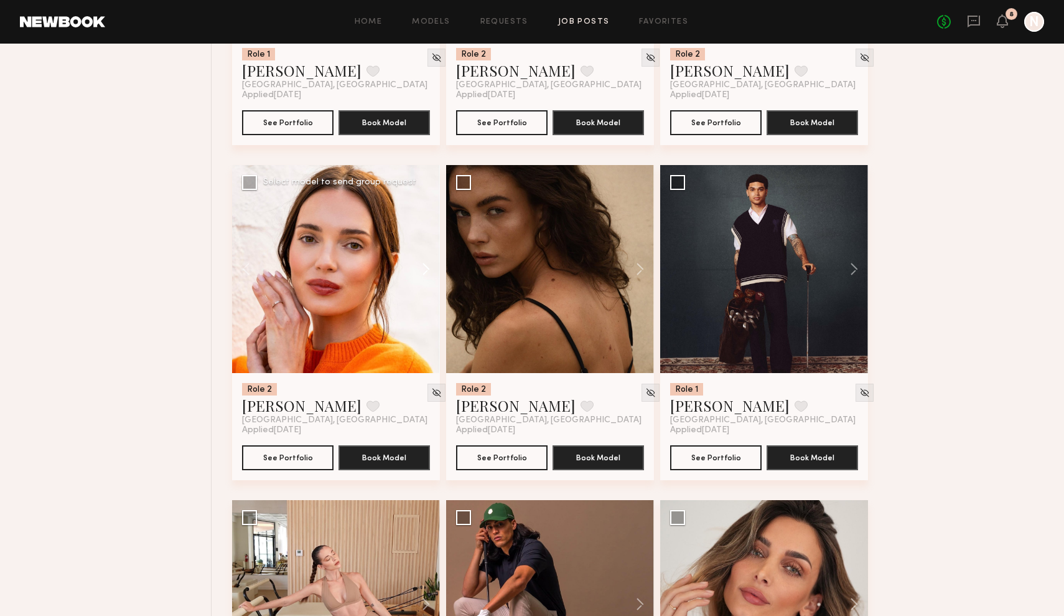
click at [431, 260] on button at bounding box center [420, 269] width 40 height 208
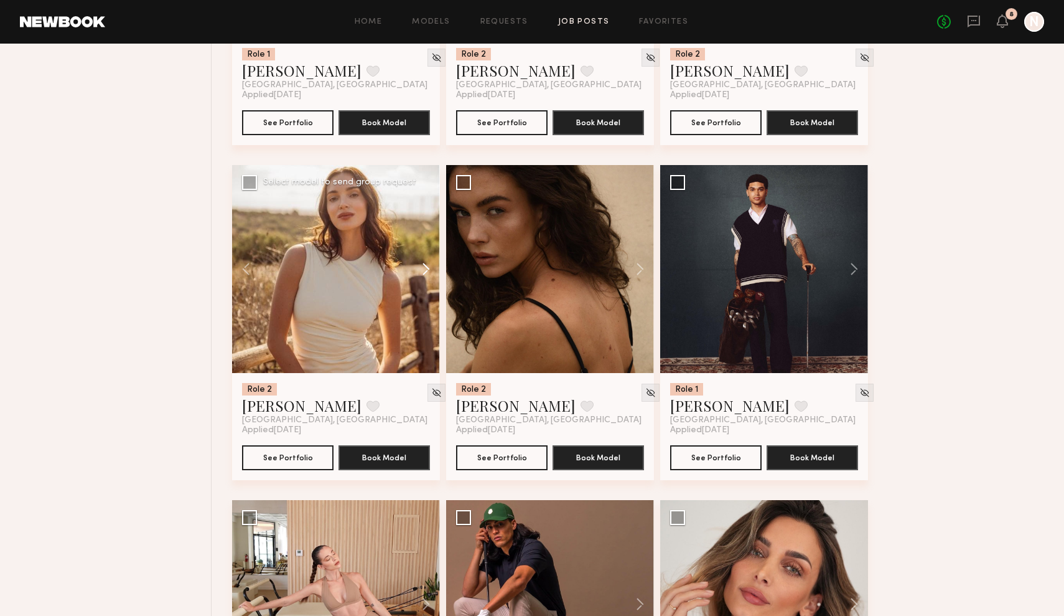
click at [431, 261] on button at bounding box center [420, 269] width 40 height 208
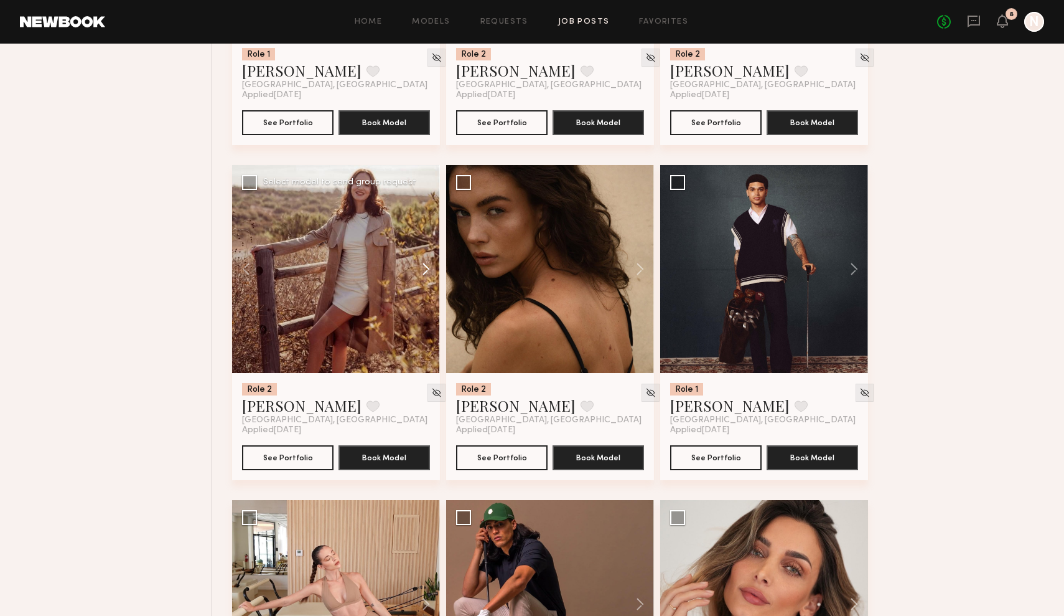
click at [431, 263] on button at bounding box center [420, 269] width 40 height 208
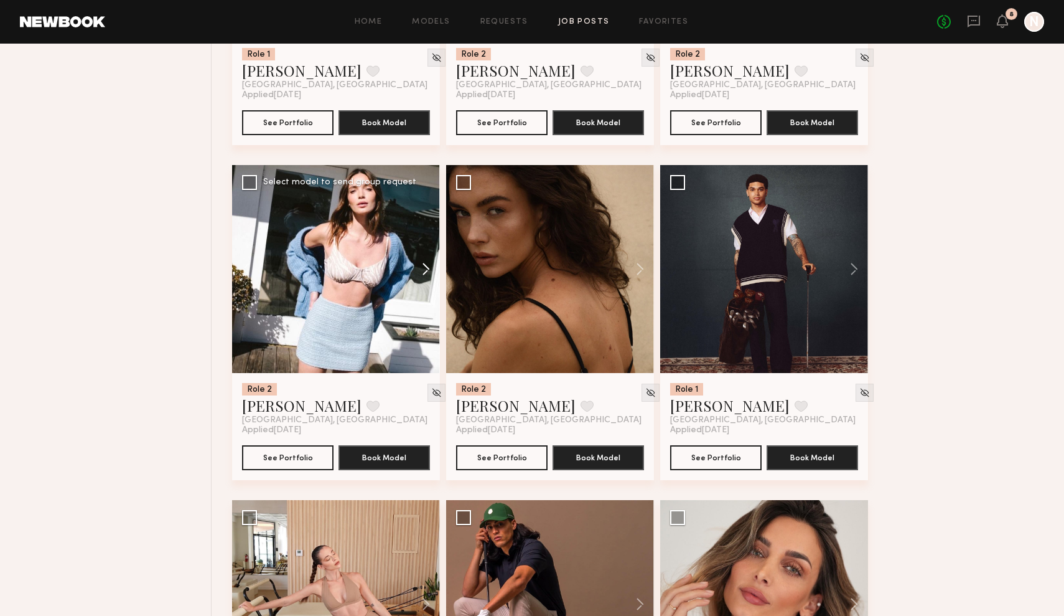
click at [431, 264] on button at bounding box center [420, 269] width 40 height 208
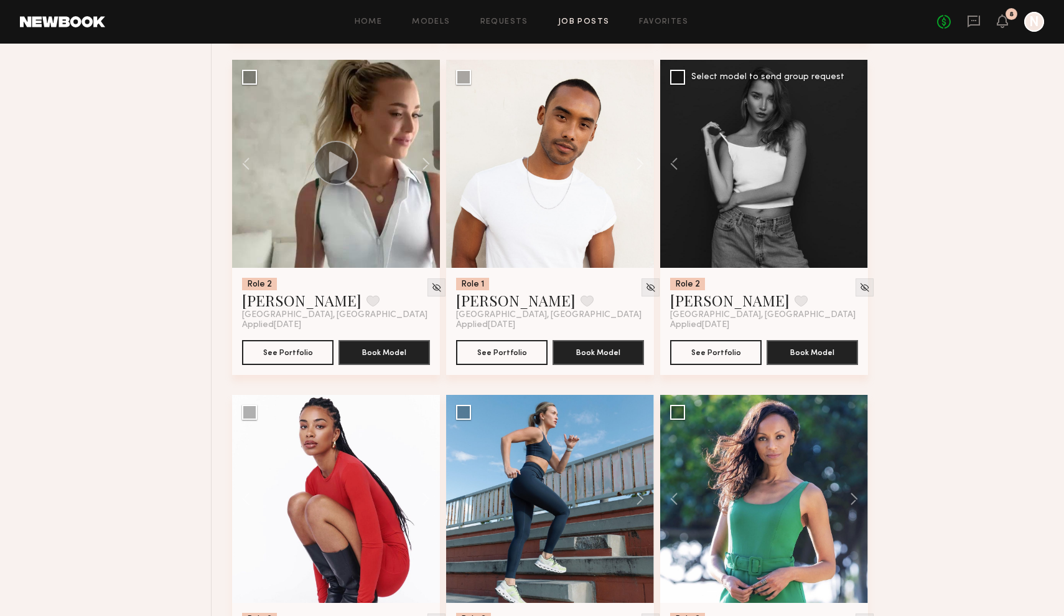
scroll to position [1505, 0]
click at [641, 492] on button at bounding box center [634, 499] width 40 height 208
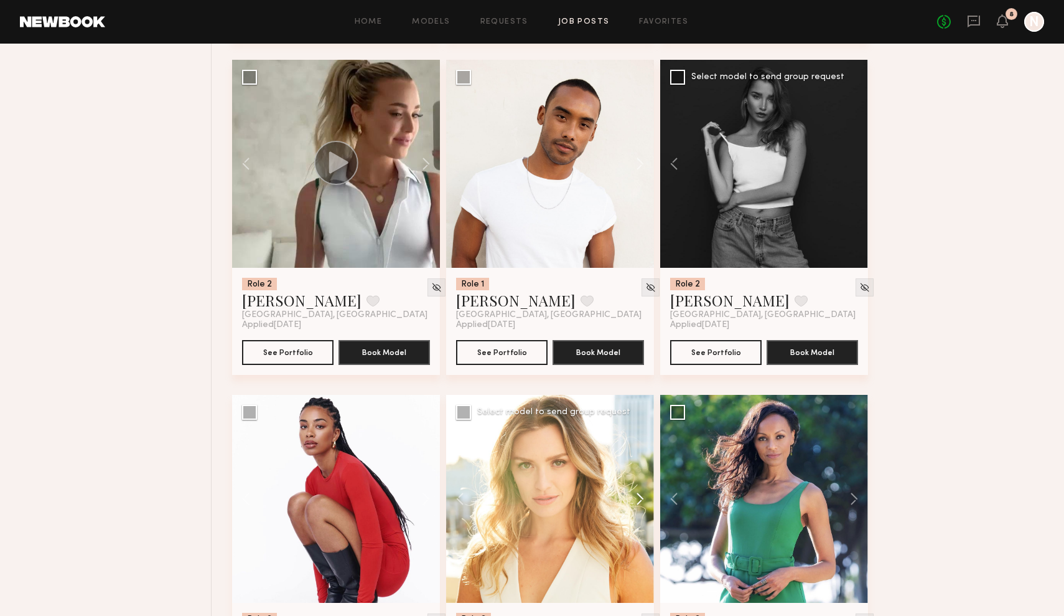
click at [642, 492] on button at bounding box center [634, 499] width 40 height 208
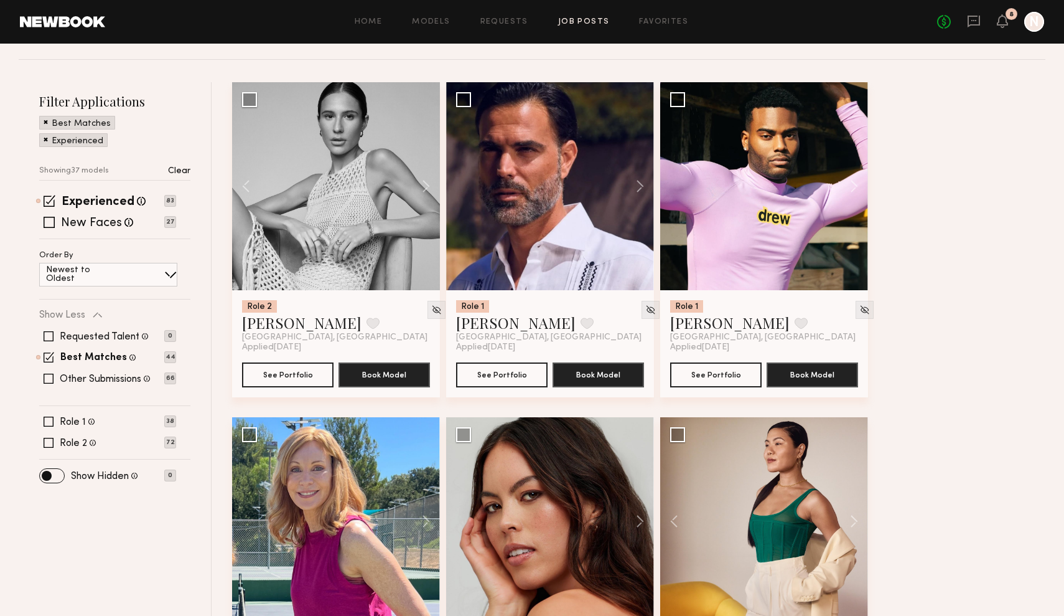
scroll to position [144, 0]
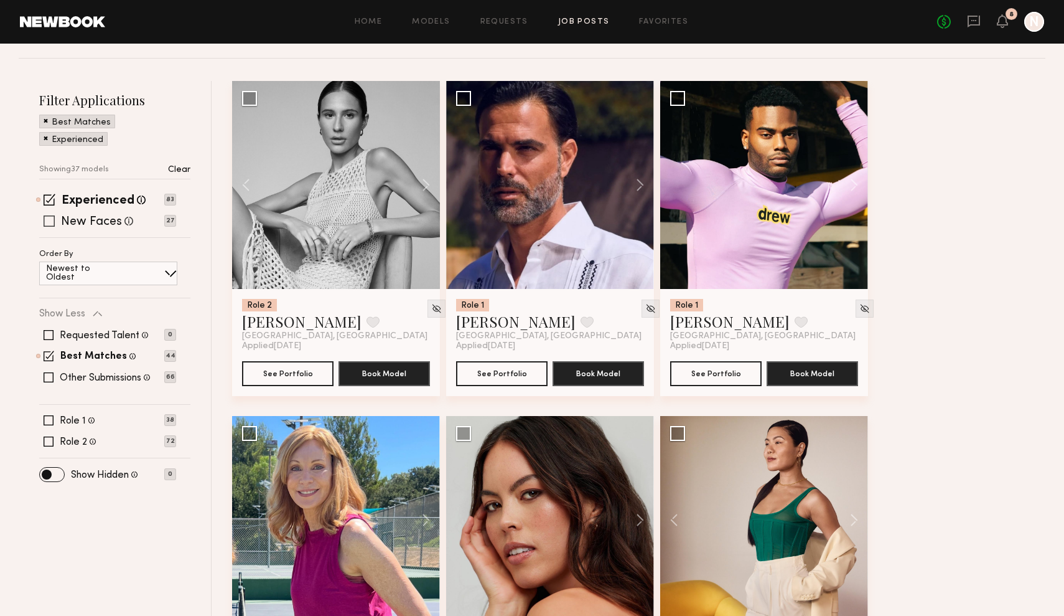
click at [50, 220] on span at bounding box center [49, 220] width 11 height 11
click at [49, 334] on span at bounding box center [49, 335] width 10 height 10
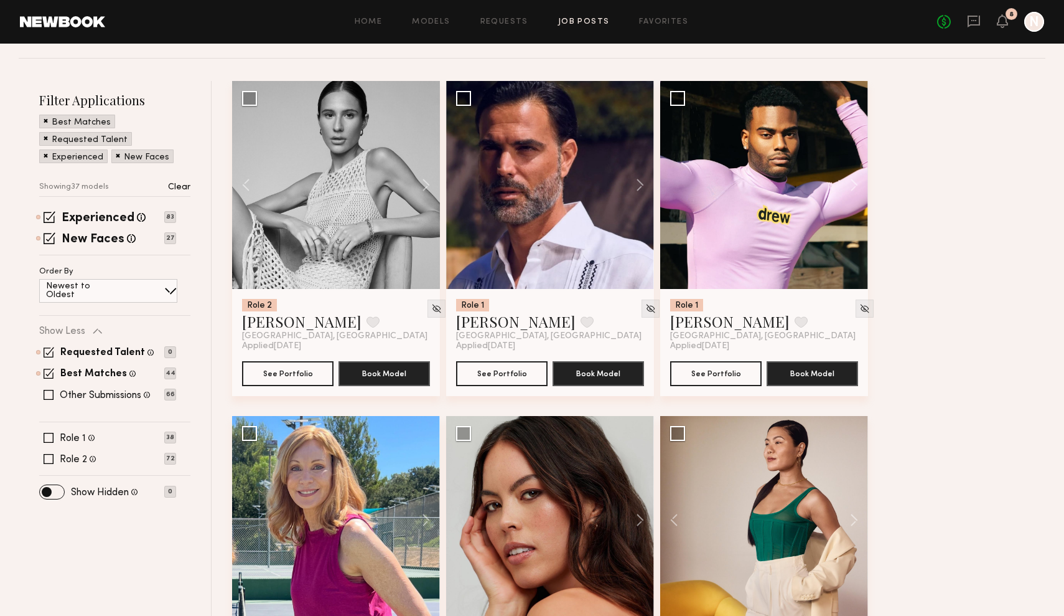
scroll to position [37, 0]
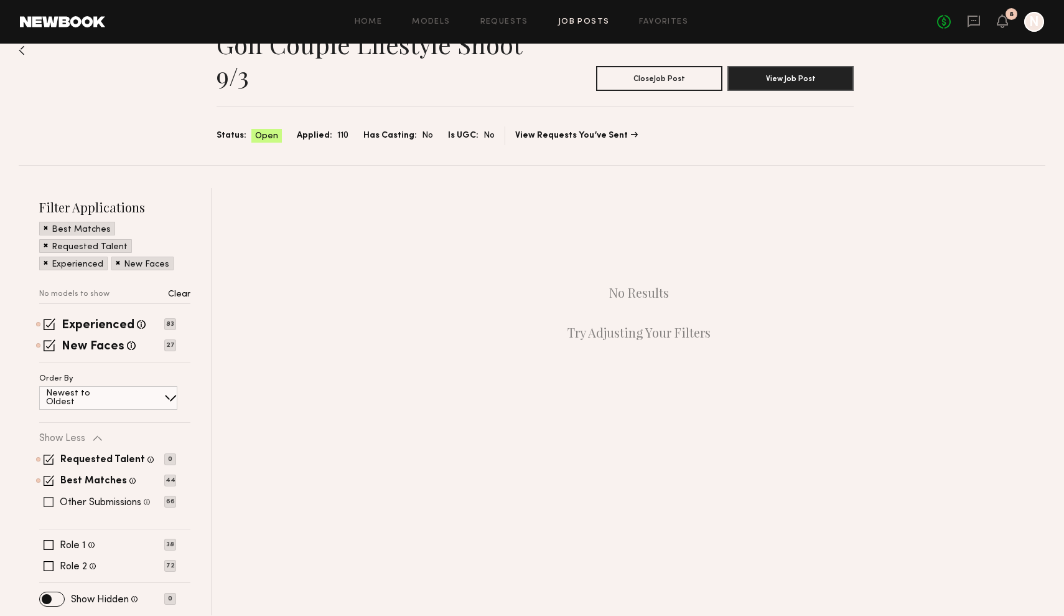
click at [50, 502] on span at bounding box center [49, 502] width 10 height 10
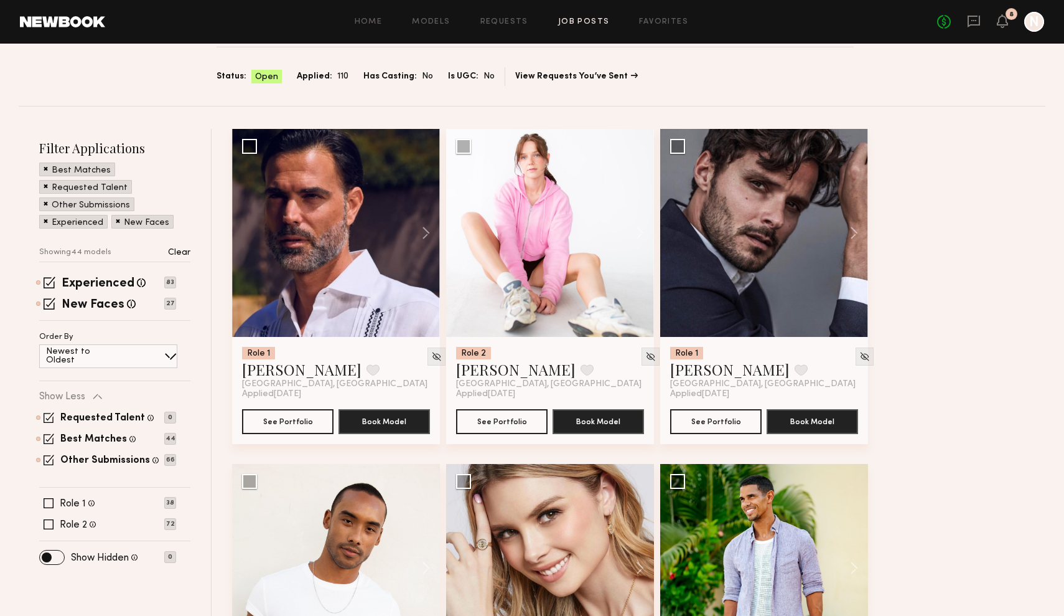
scroll to position [96, 0]
click at [641, 224] on button at bounding box center [634, 233] width 40 height 208
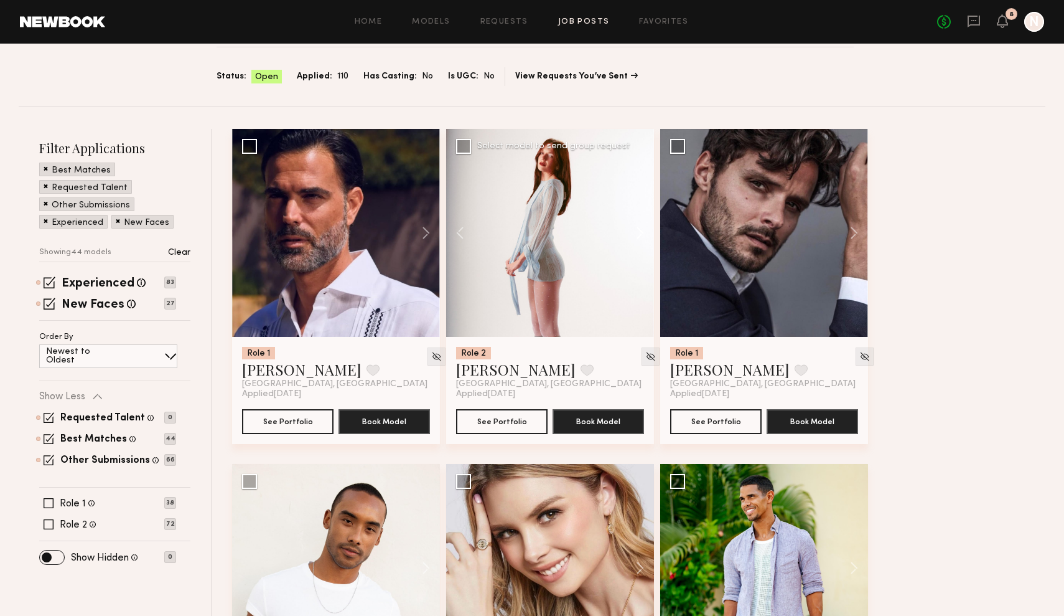
click at [641, 224] on button at bounding box center [634, 233] width 40 height 208
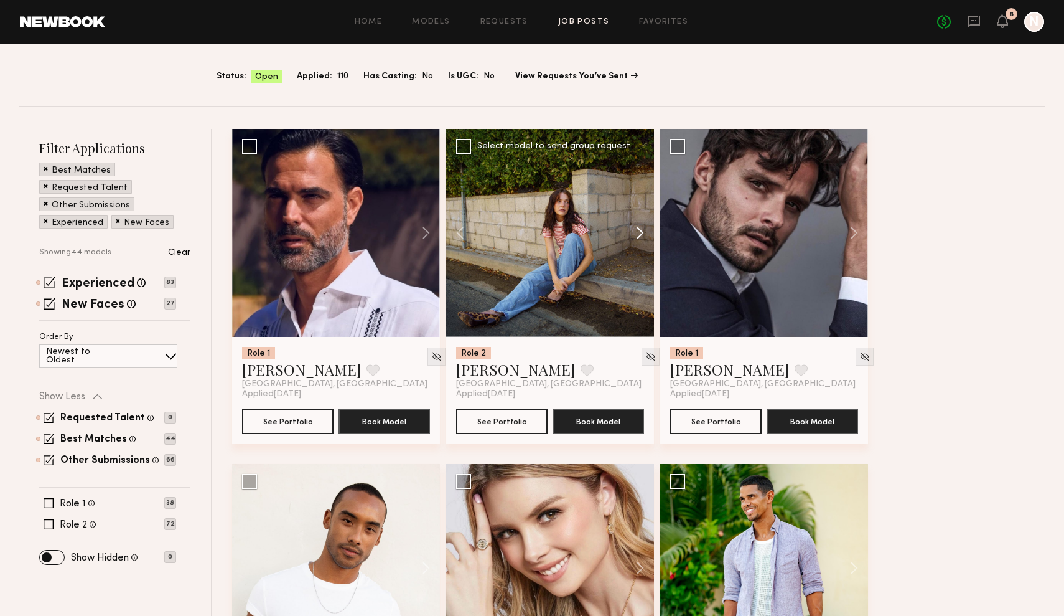
click at [641, 224] on button at bounding box center [634, 233] width 40 height 208
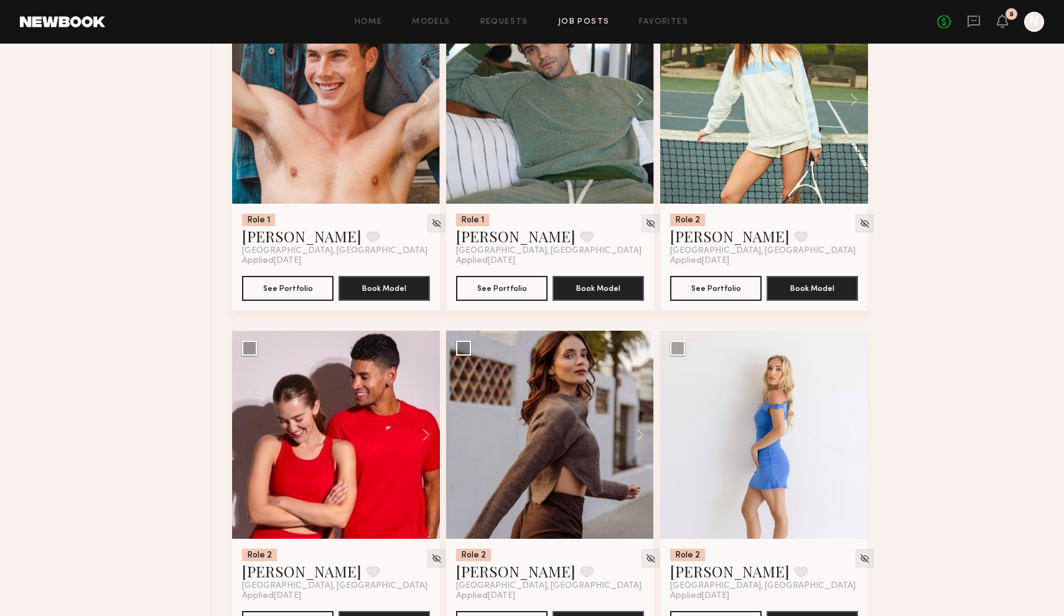
scroll to position [904, 0]
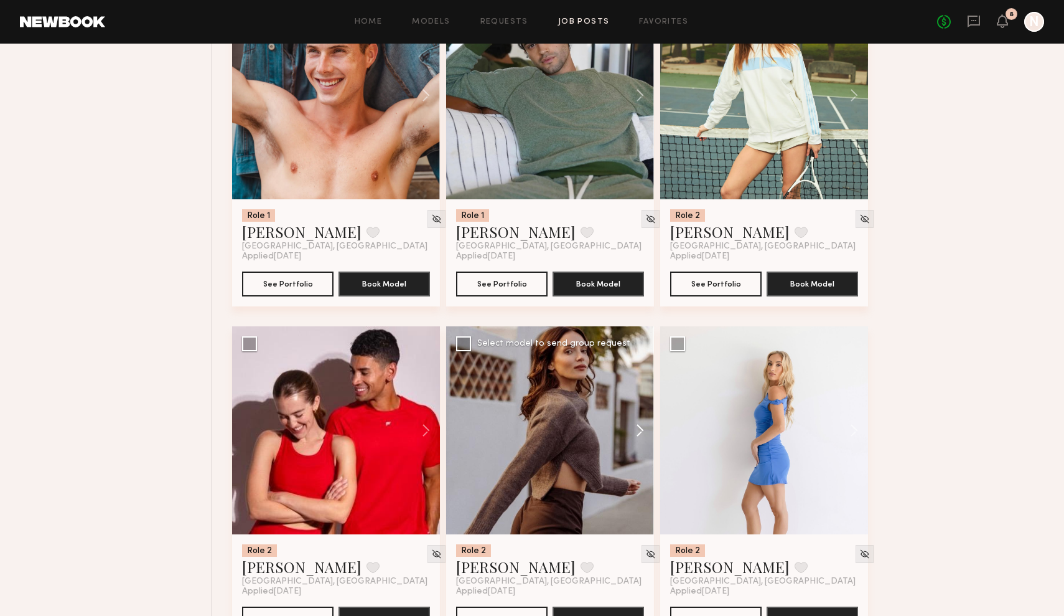
click at [636, 426] on button at bounding box center [634, 430] width 40 height 208
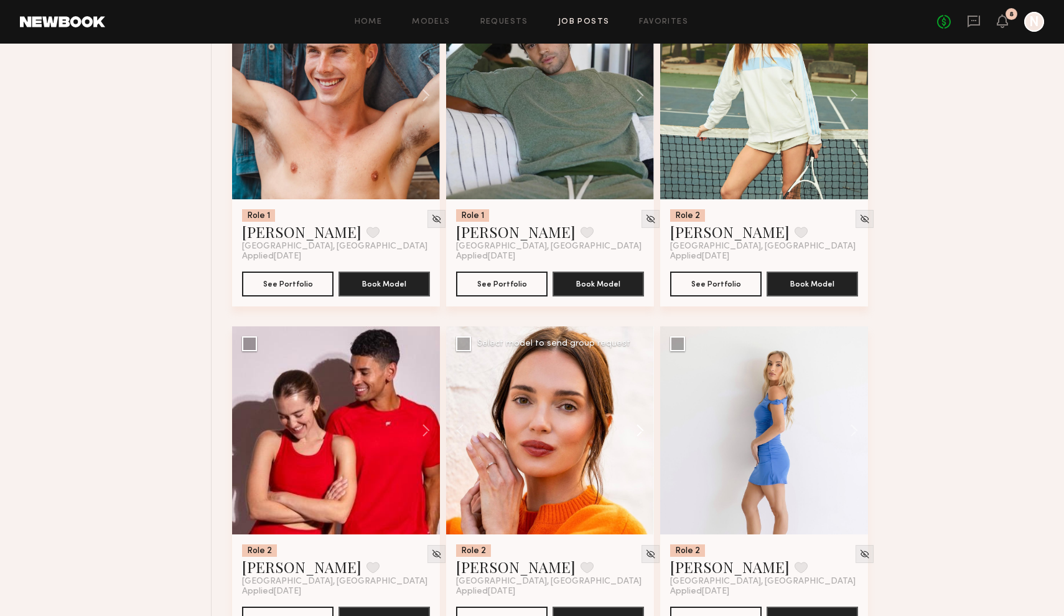
click at [636, 426] on button at bounding box center [634, 430] width 40 height 208
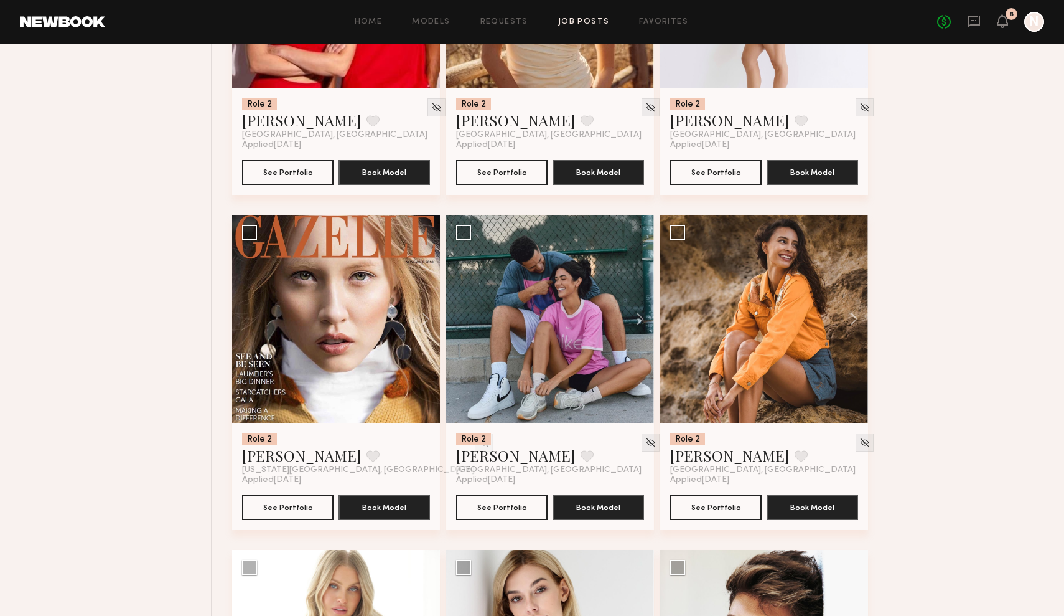
scroll to position [1366, 0]
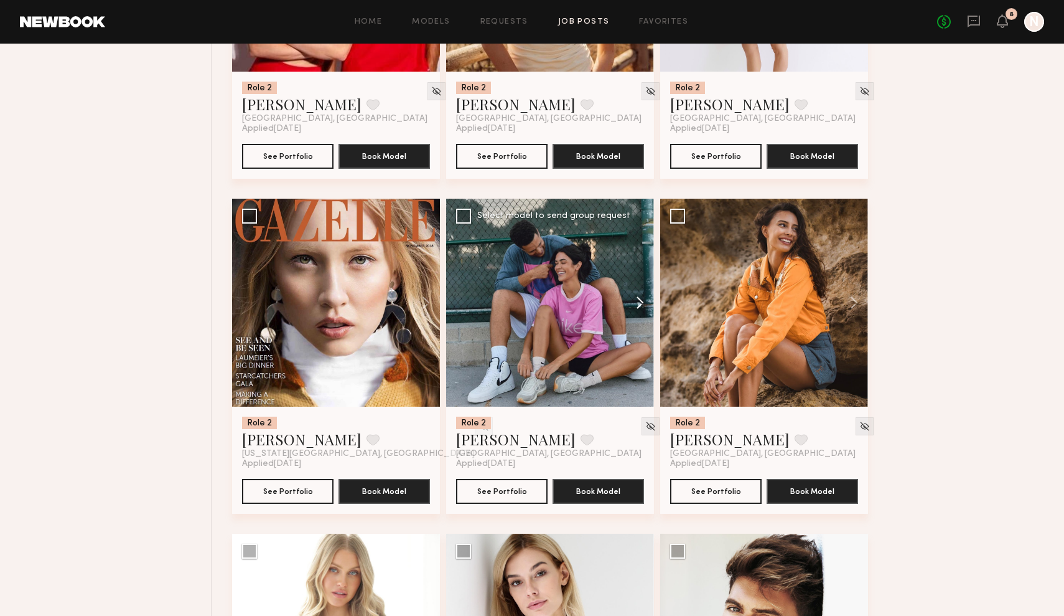
click at [644, 303] on button at bounding box center [634, 303] width 40 height 208
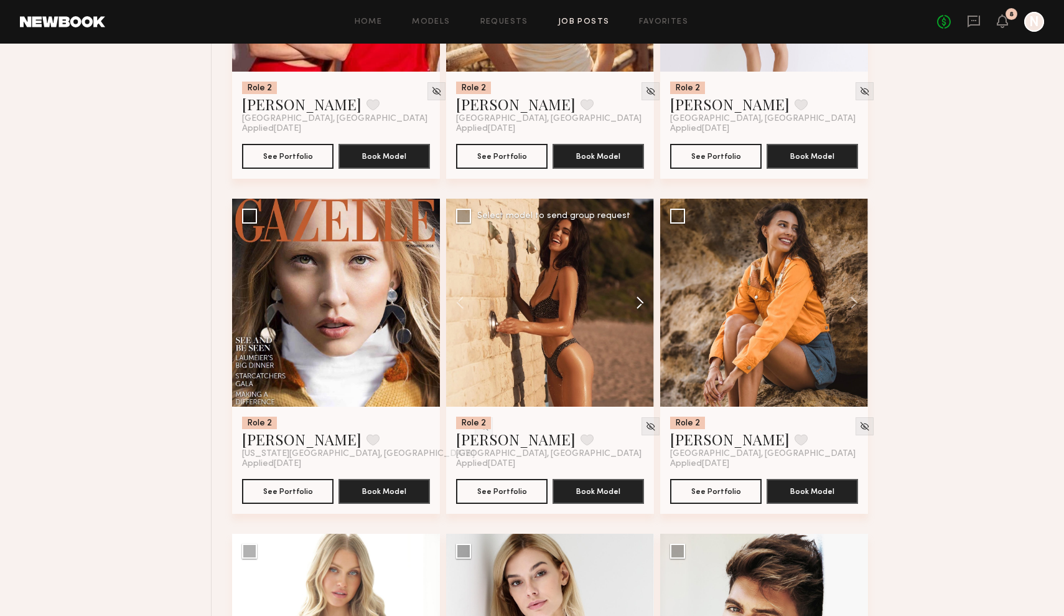
click at [644, 303] on button at bounding box center [634, 303] width 40 height 208
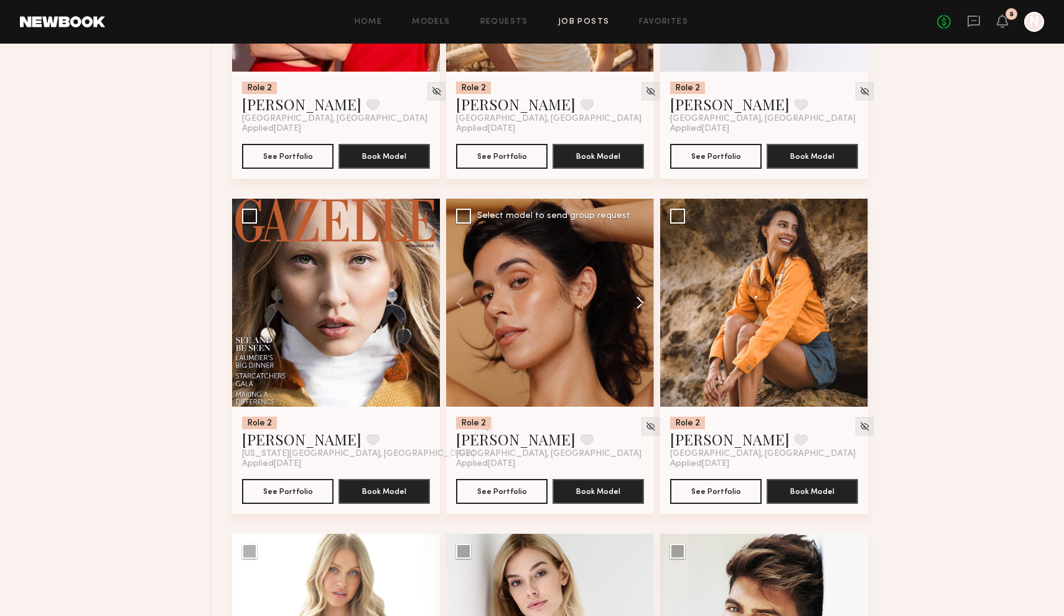
click at [644, 303] on button at bounding box center [634, 303] width 40 height 208
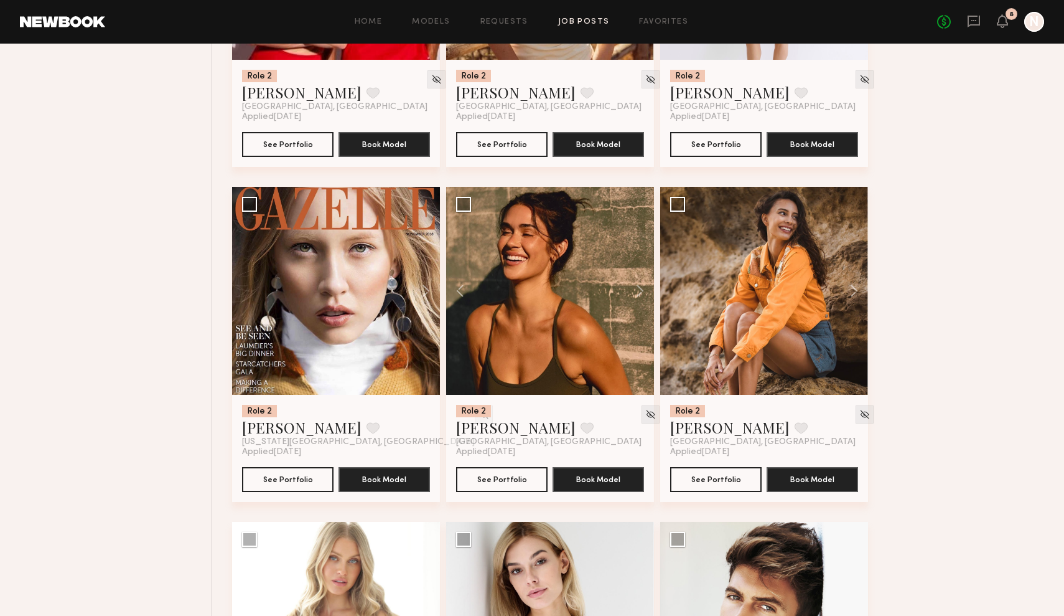
scroll to position [1382, 0]
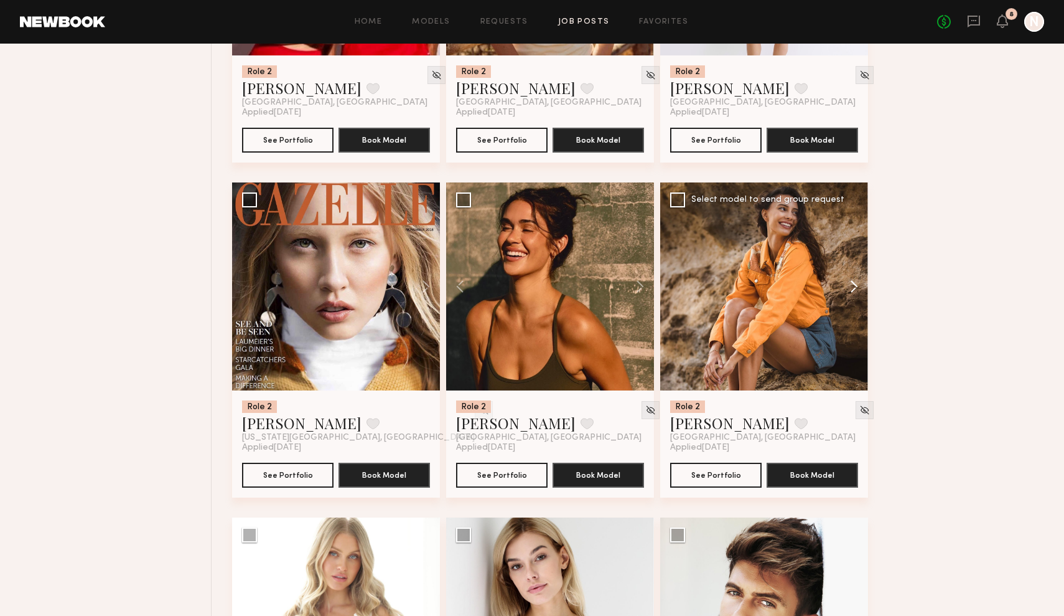
click at [857, 286] on button at bounding box center [848, 286] width 40 height 208
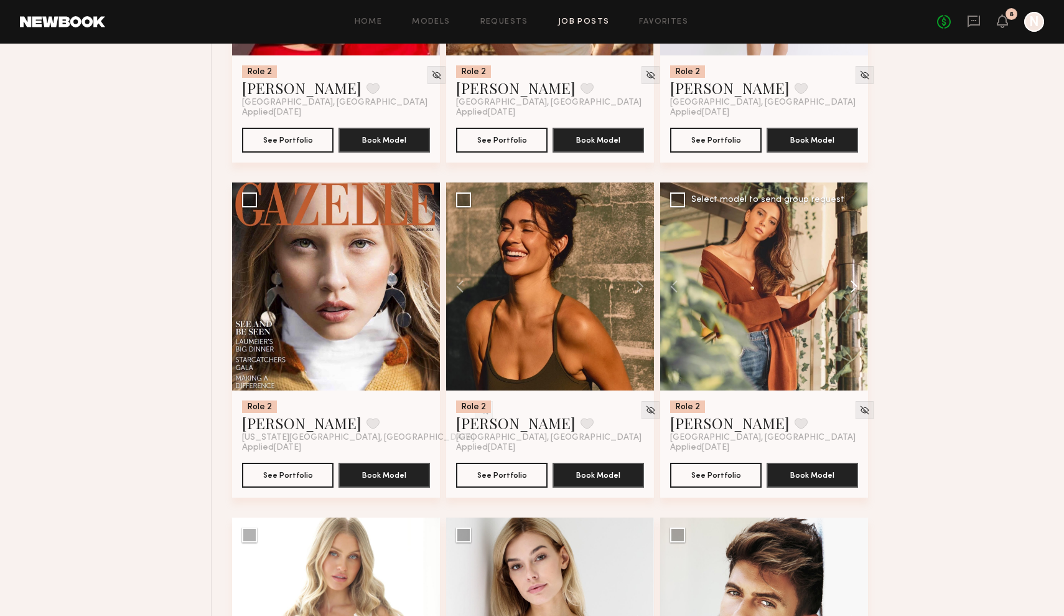
click at [857, 286] on button at bounding box center [848, 286] width 40 height 208
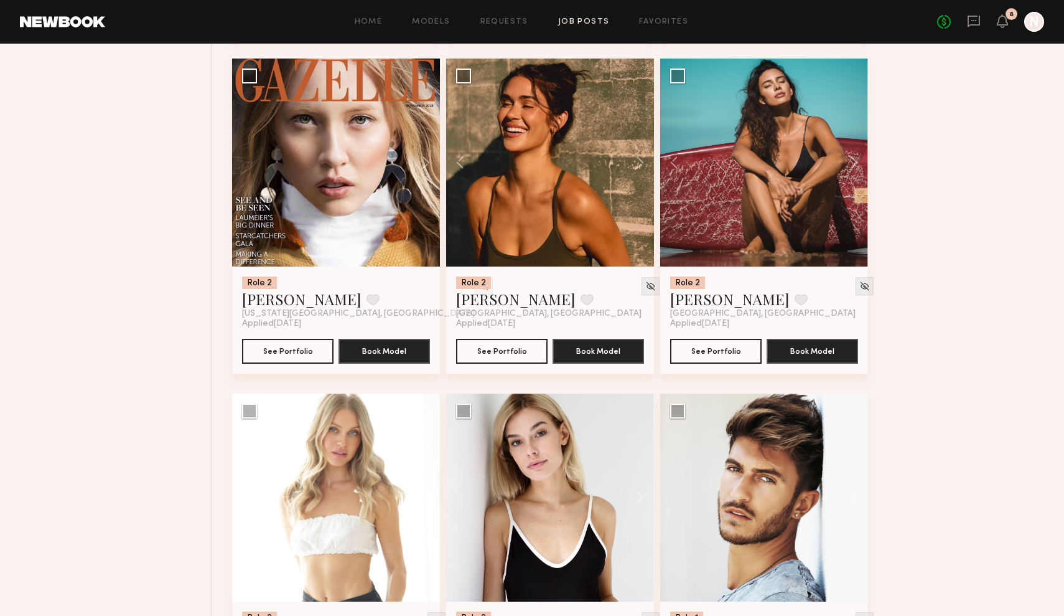
scroll to position [1562, 0]
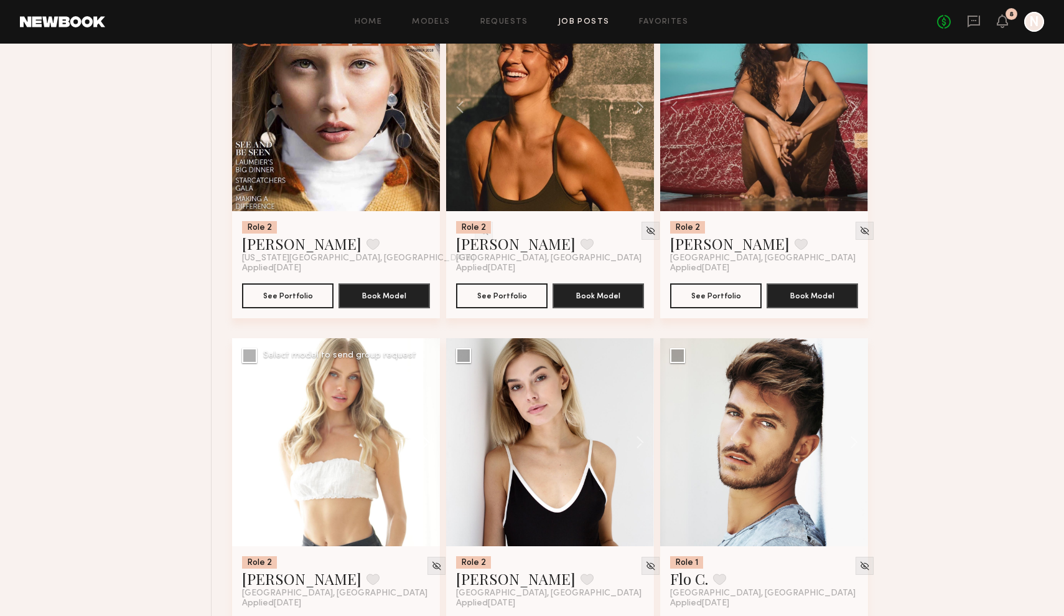
click at [429, 438] on button at bounding box center [420, 442] width 40 height 208
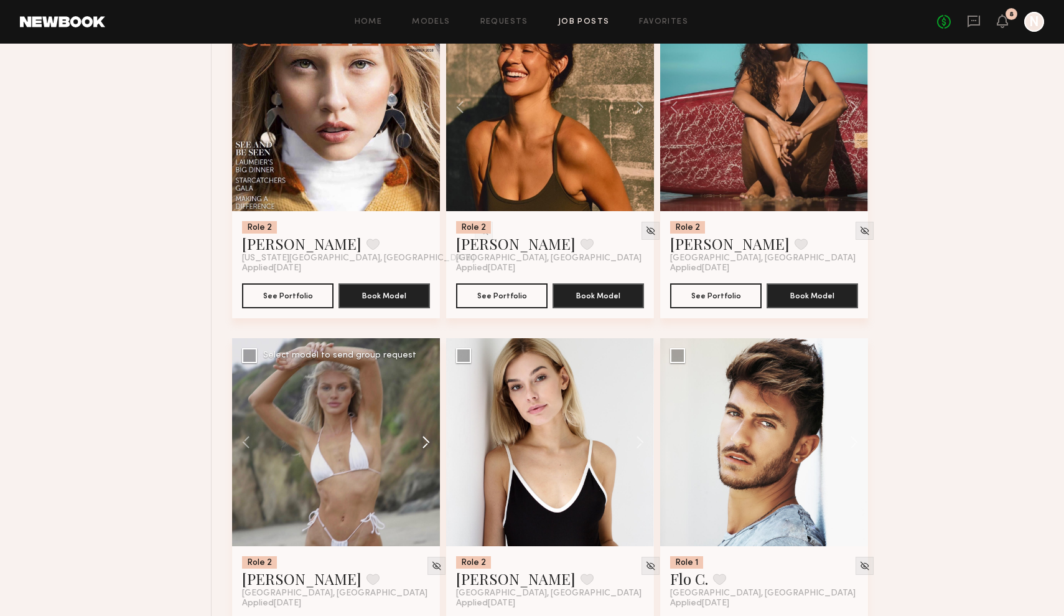
click at [429, 438] on button at bounding box center [420, 442] width 40 height 208
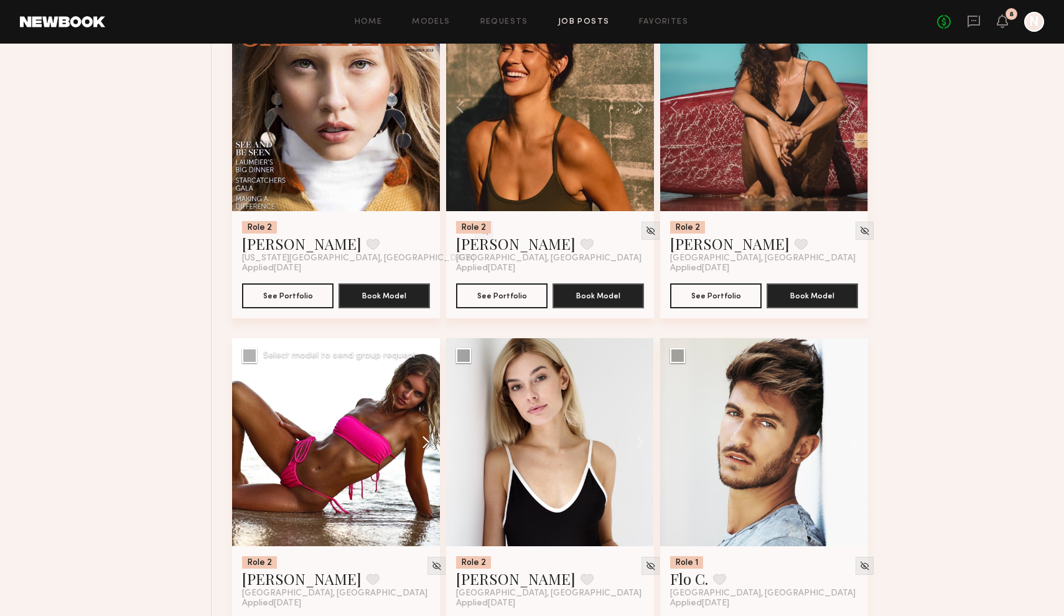
click at [429, 438] on button at bounding box center [420, 442] width 40 height 208
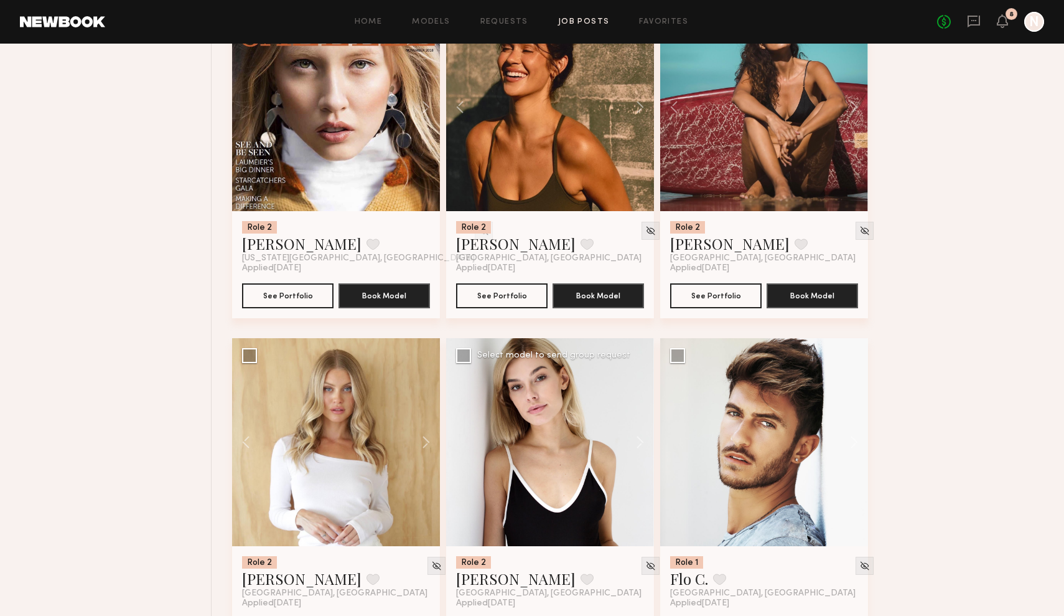
scroll to position [1509, 0]
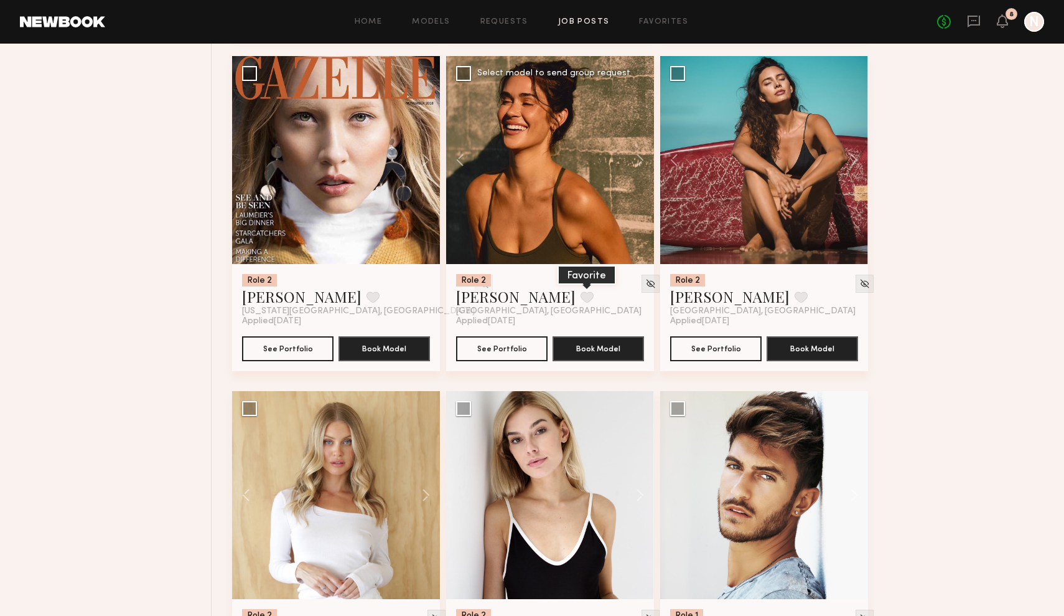
click at [581, 298] on button at bounding box center [587, 296] width 13 height 11
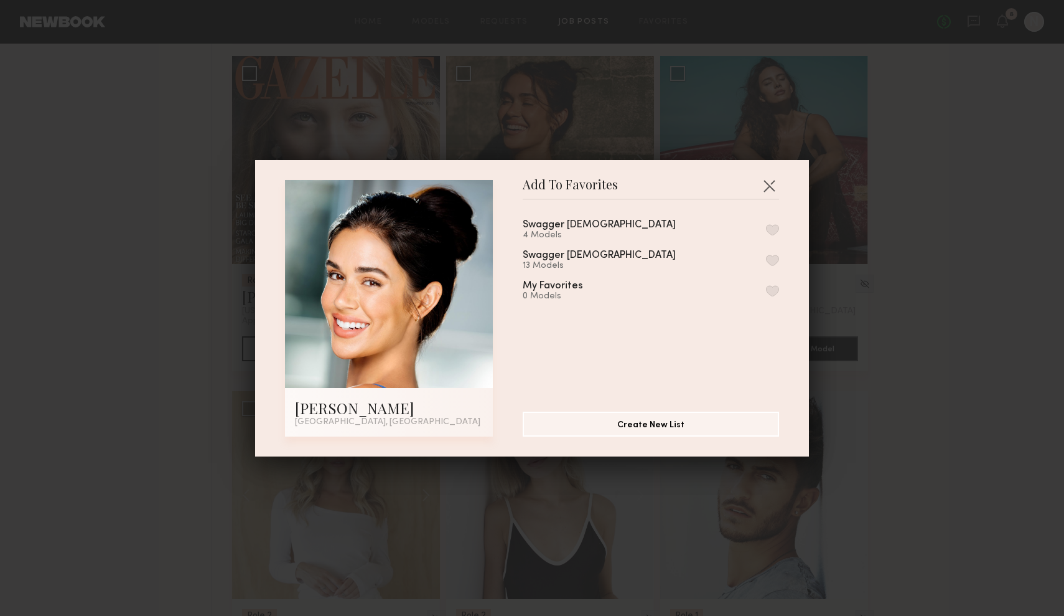
click at [773, 230] on button "button" at bounding box center [772, 229] width 13 height 11
click at [771, 182] on button "button" at bounding box center [769, 186] width 20 height 20
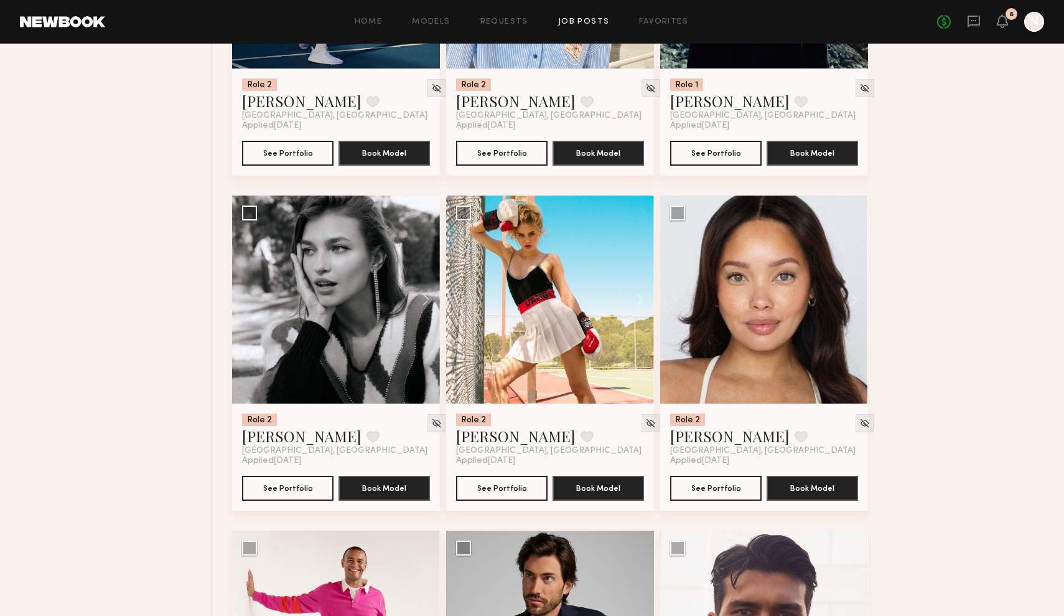
scroll to position [2711, 0]
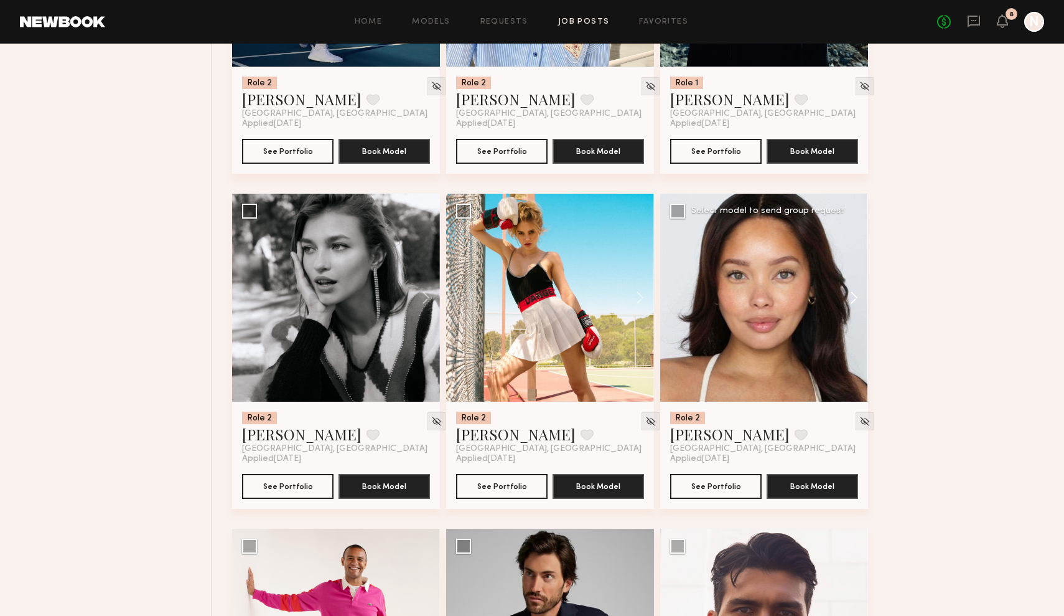
click at [857, 296] on button at bounding box center [848, 298] width 40 height 208
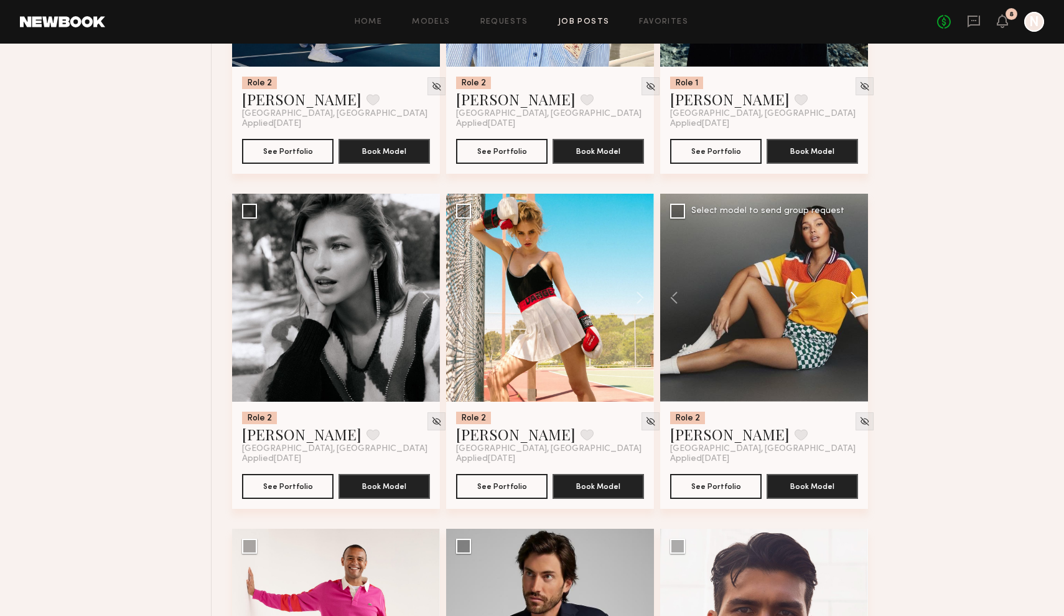
click at [857, 296] on button at bounding box center [848, 298] width 40 height 208
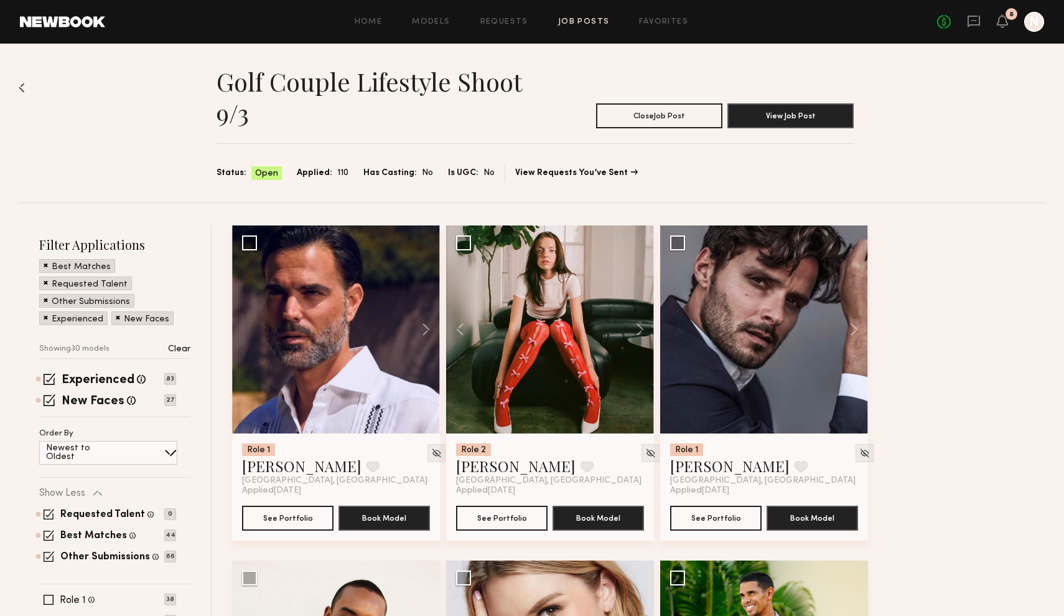
scroll to position [0, 0]
click at [672, 22] on link "Favorites" at bounding box center [663, 22] width 49 height 8
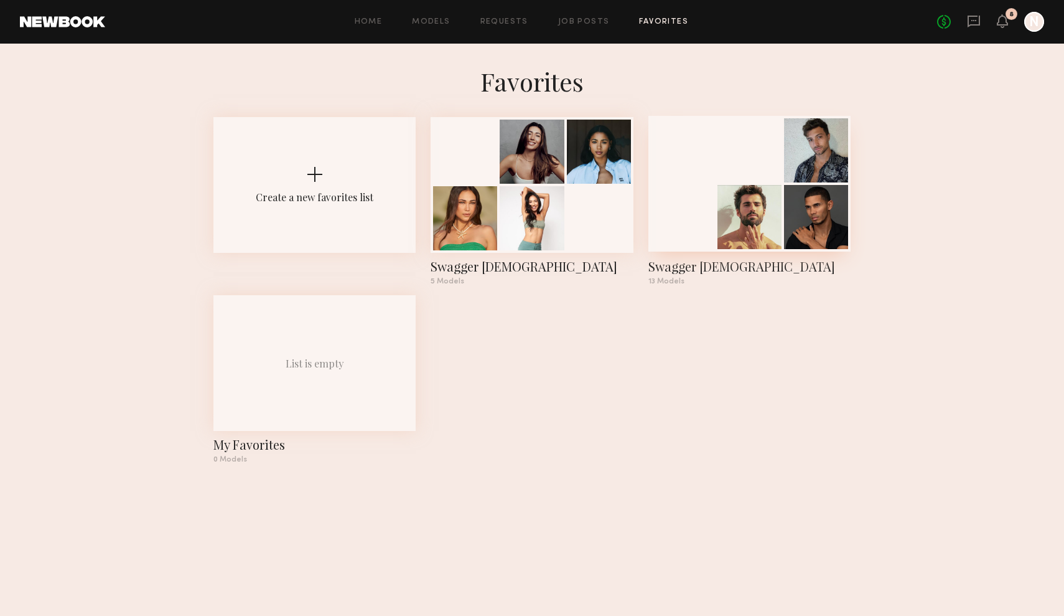
click at [726, 221] on div at bounding box center [750, 217] width 64 height 64
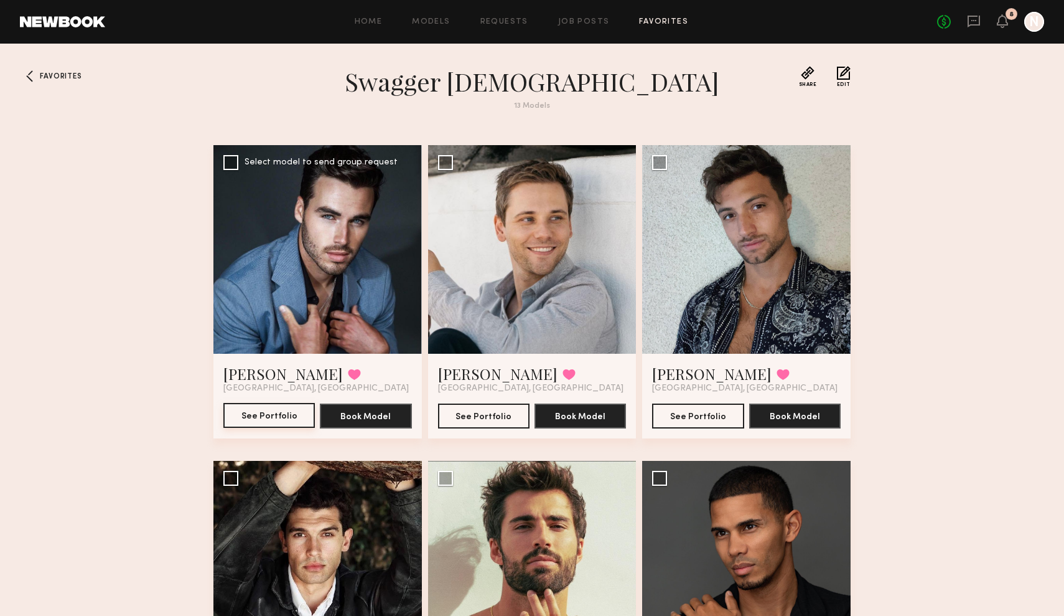
click at [293, 425] on button "See Portfolio" at bounding box center [269, 415] width 92 height 25
click at [286, 413] on button "See Portfolio" at bounding box center [269, 415] width 92 height 25
click at [24, 72] on div at bounding box center [30, 76] width 20 height 20
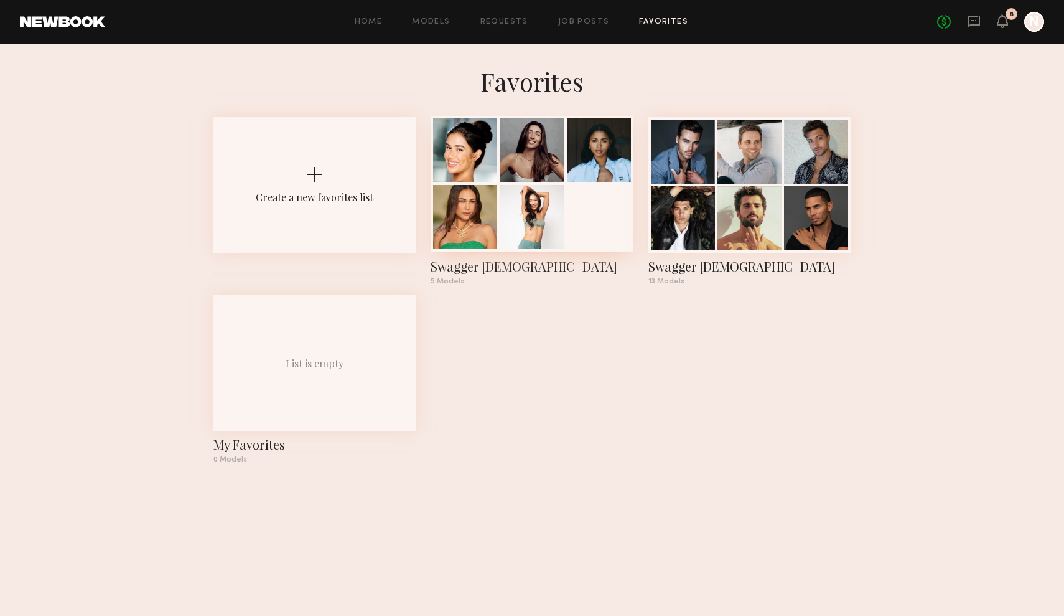
click at [560, 204] on div at bounding box center [532, 217] width 64 height 64
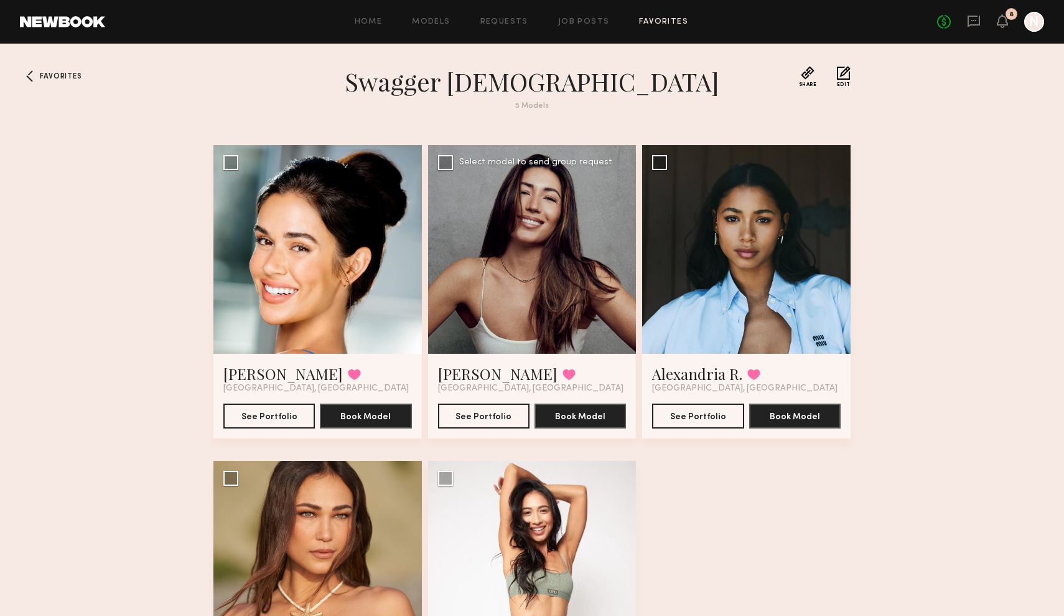
click at [543, 354] on div "Elke K. Favorited Los Angeles, CA See Portfolio Book Model" at bounding box center [532, 396] width 209 height 85
click at [466, 410] on button "See Portfolio" at bounding box center [484, 415] width 92 height 25
click at [259, 411] on button "See Portfolio" at bounding box center [269, 415] width 92 height 25
click at [32, 82] on div at bounding box center [30, 76] width 20 height 20
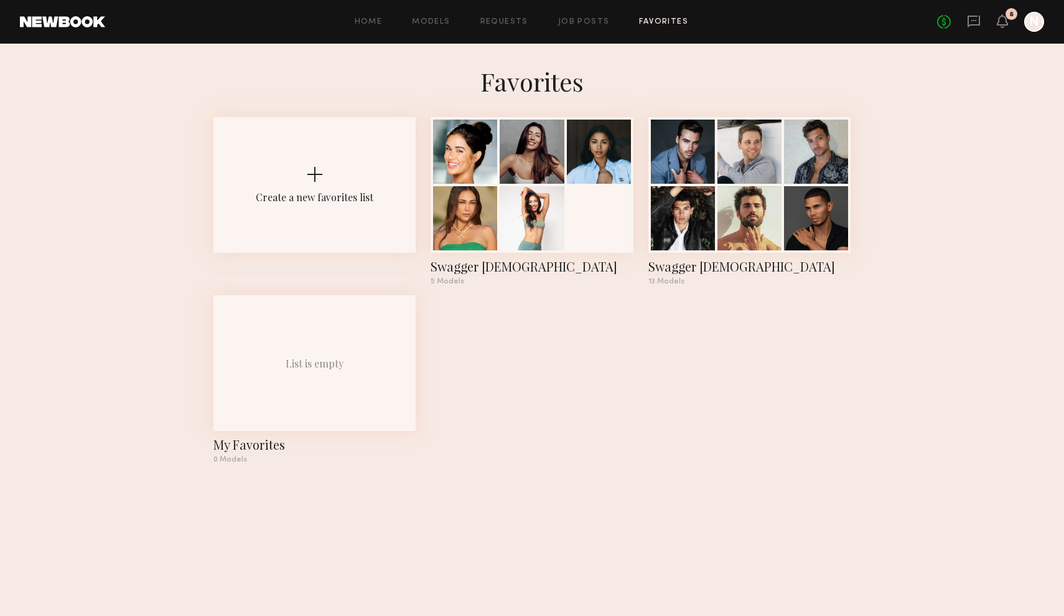
click at [588, 26] on div "Home Models Requests Job Posts Favorites Sign Out No fees up to $5,000 8 N" at bounding box center [574, 22] width 939 height 20
click at [584, 18] on link "Job Posts" at bounding box center [584, 22] width 52 height 8
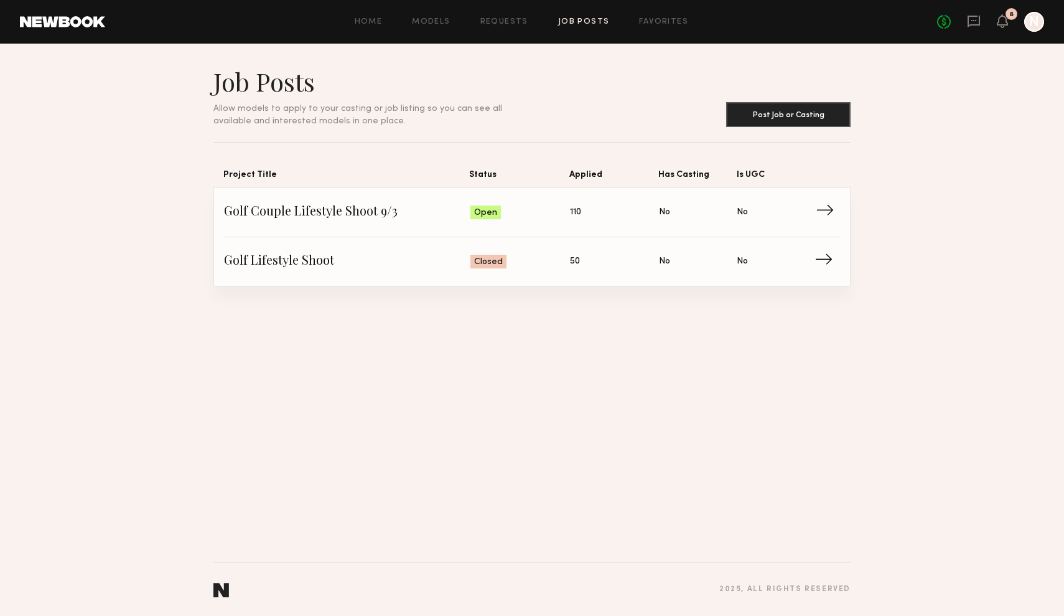
click at [828, 217] on span "→" at bounding box center [829, 212] width 26 height 19
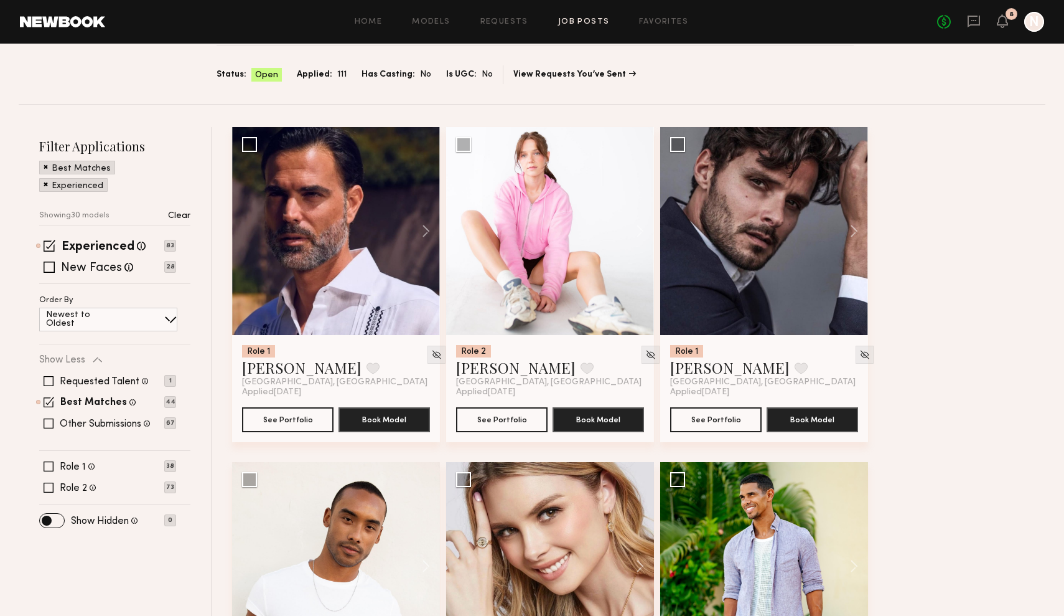
scroll to position [101, 0]
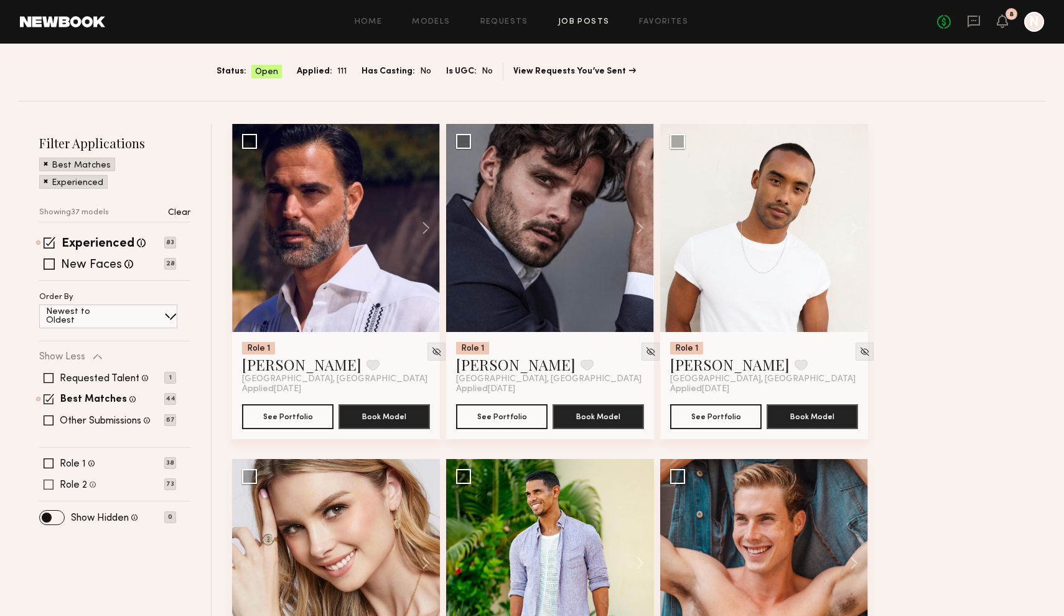
click at [49, 487] on span at bounding box center [49, 484] width 10 height 10
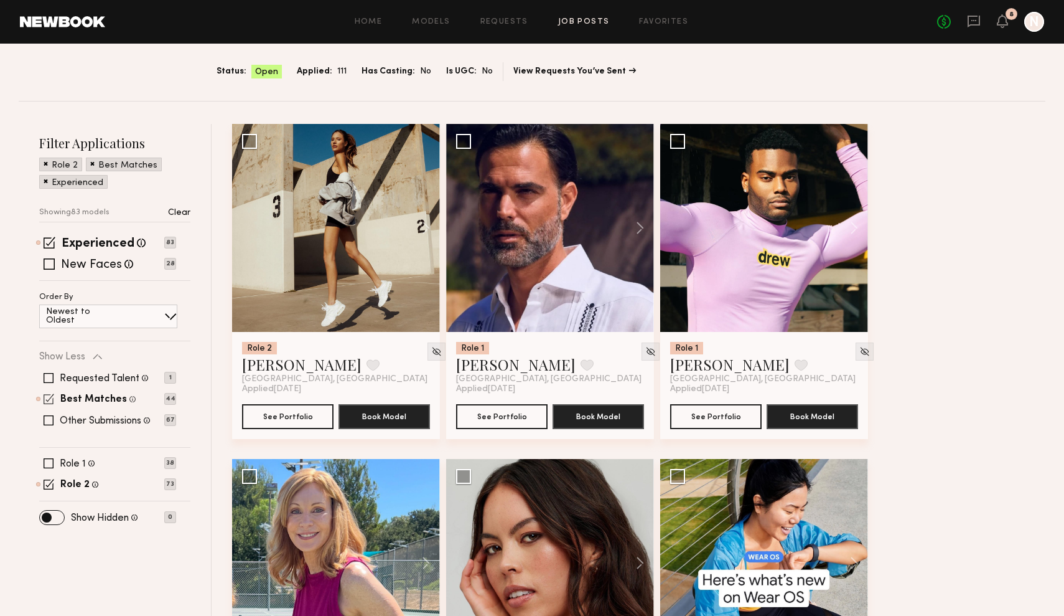
click at [47, 395] on span at bounding box center [49, 398] width 11 height 11
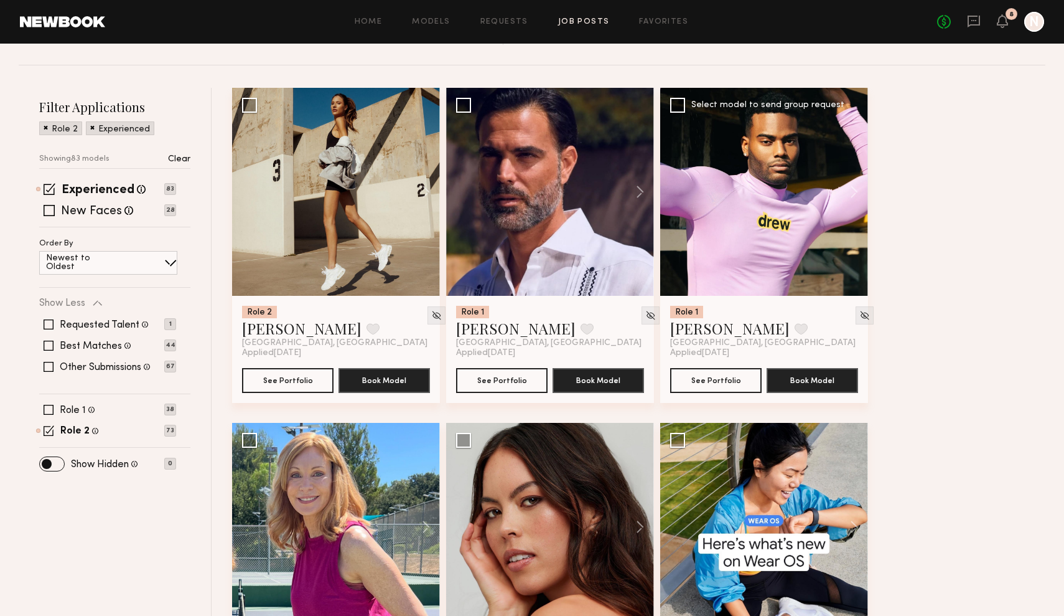
scroll to position [139, 0]
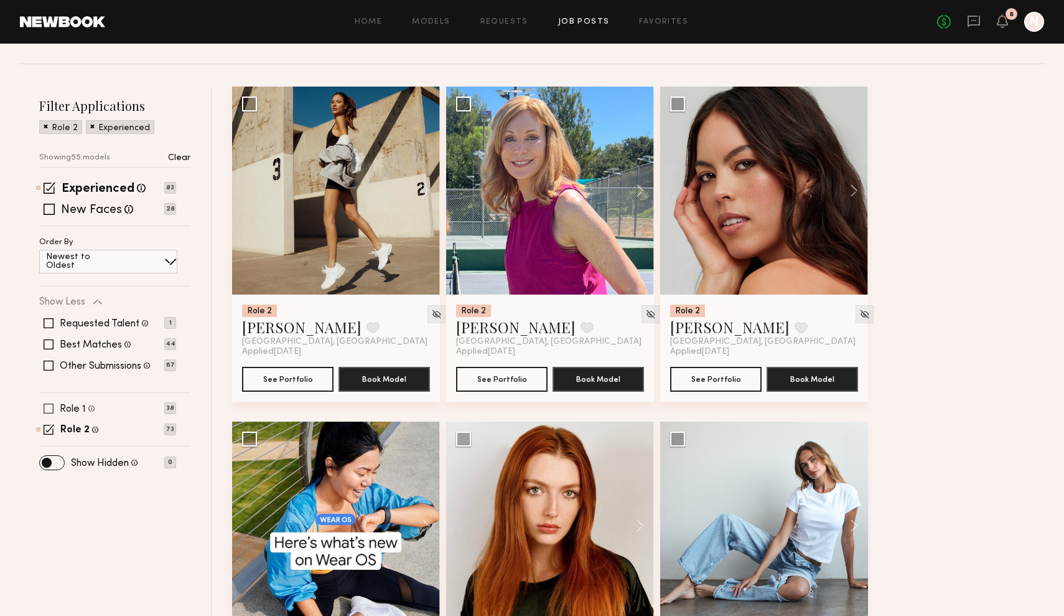
click at [49, 411] on span at bounding box center [49, 408] width 10 height 10
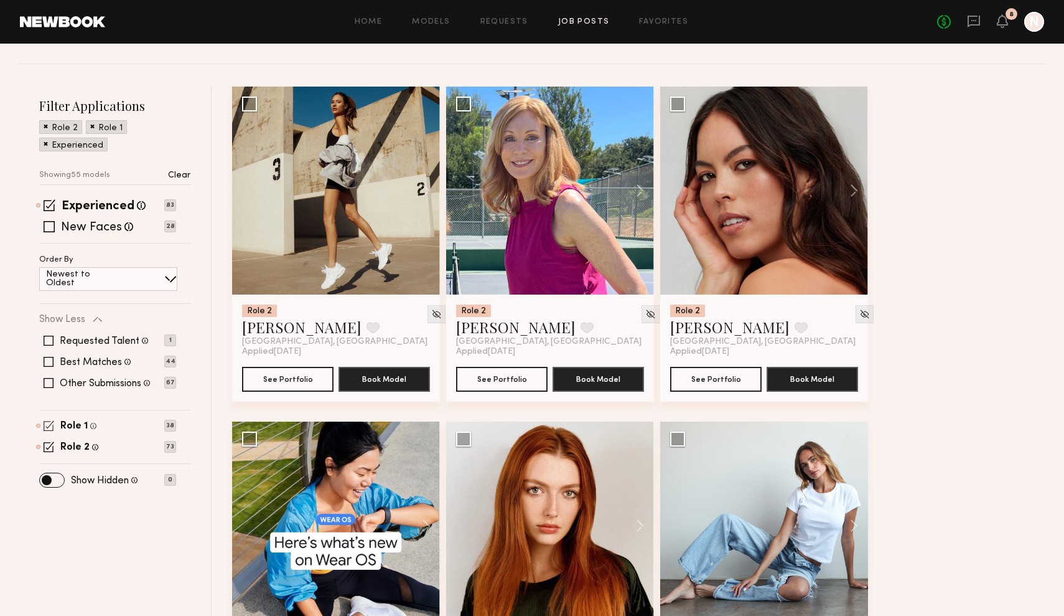
click at [49, 425] on span at bounding box center [49, 425] width 11 height 11
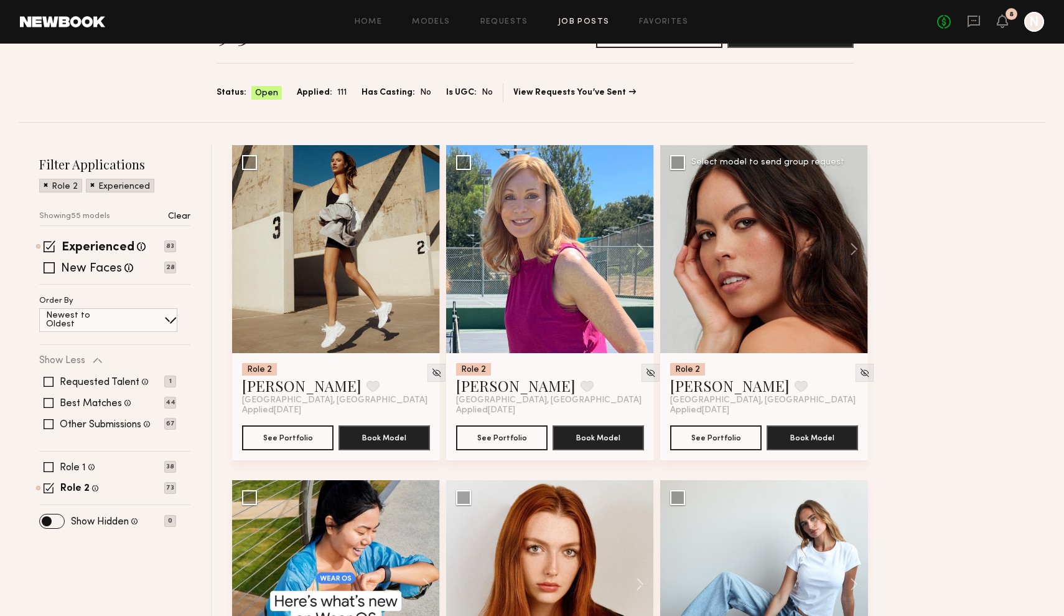
scroll to position [82, 0]
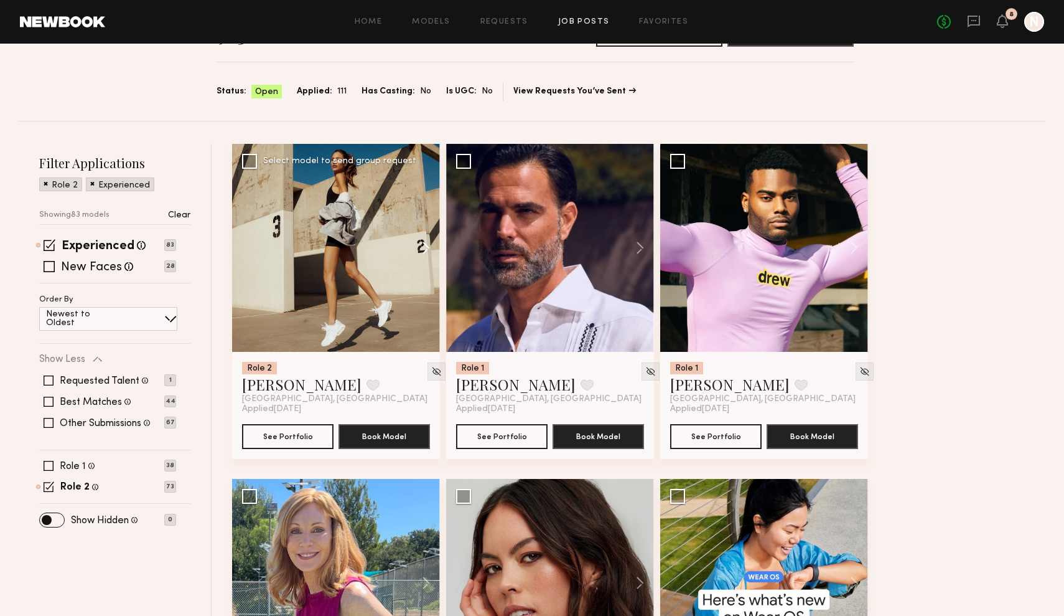
click at [425, 247] on button at bounding box center [420, 248] width 40 height 208
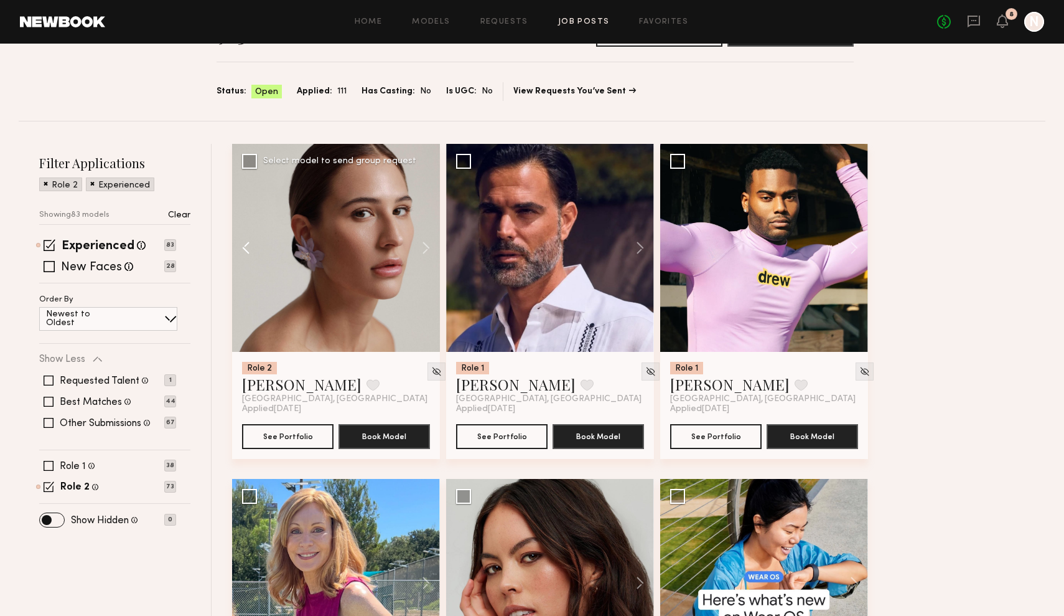
click at [256, 251] on button at bounding box center [252, 248] width 40 height 208
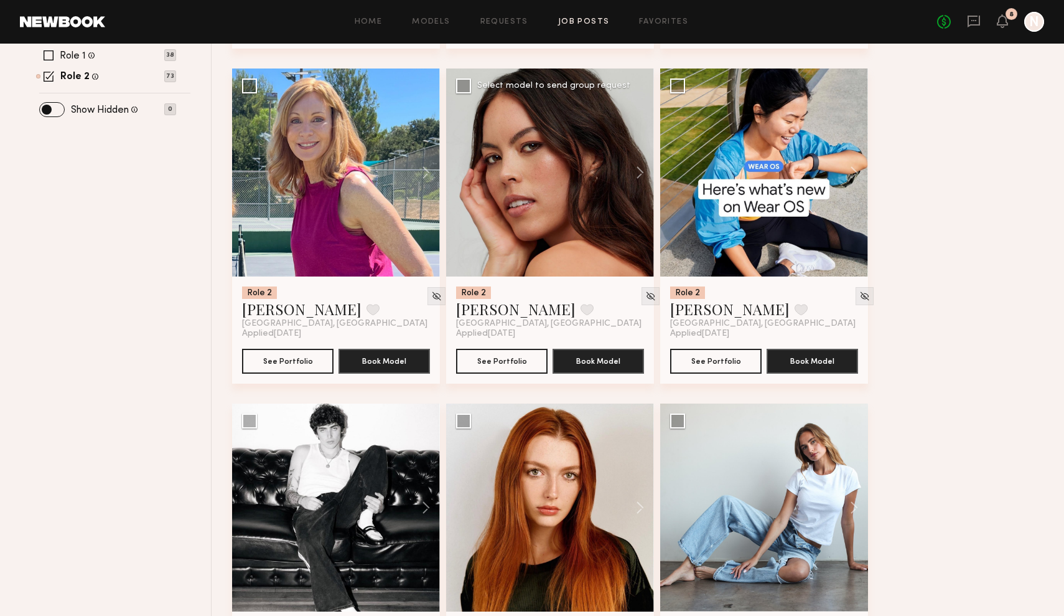
scroll to position [491, 0]
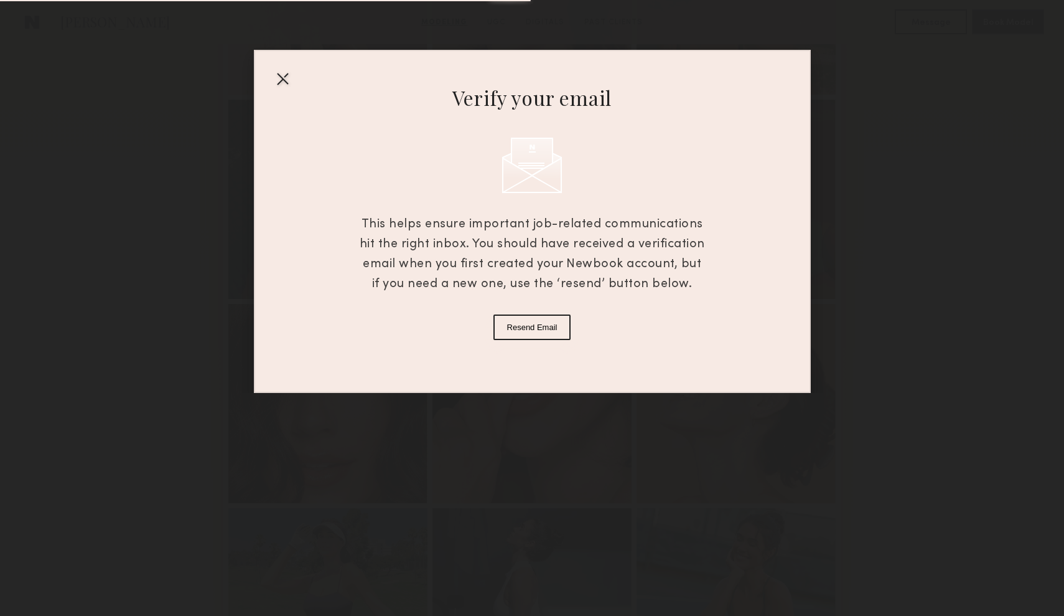
scroll to position [487, 0]
click at [280, 74] on div at bounding box center [283, 78] width 20 height 20
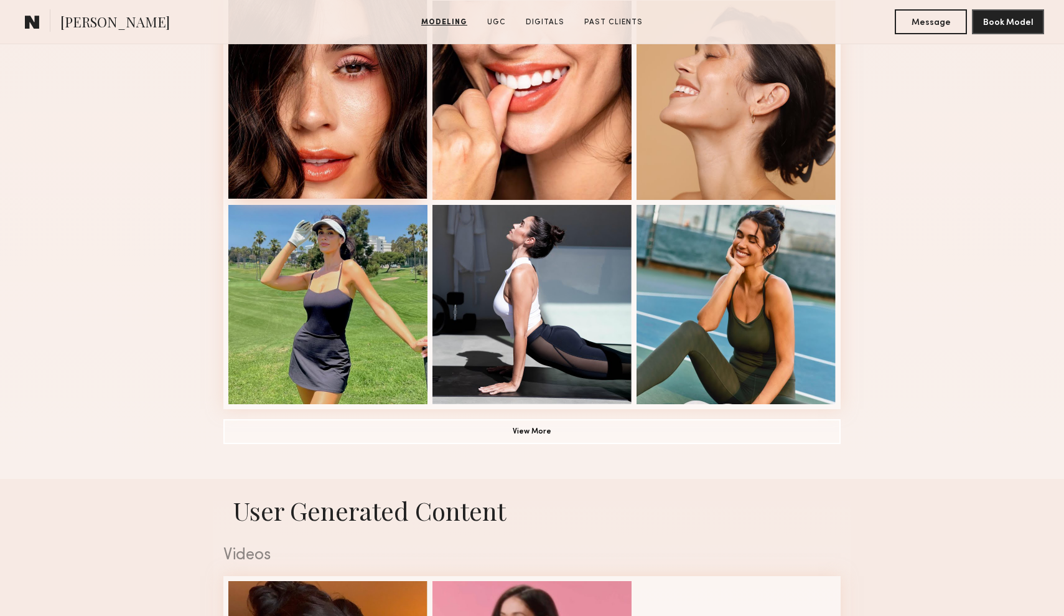
scroll to position [776, 0]
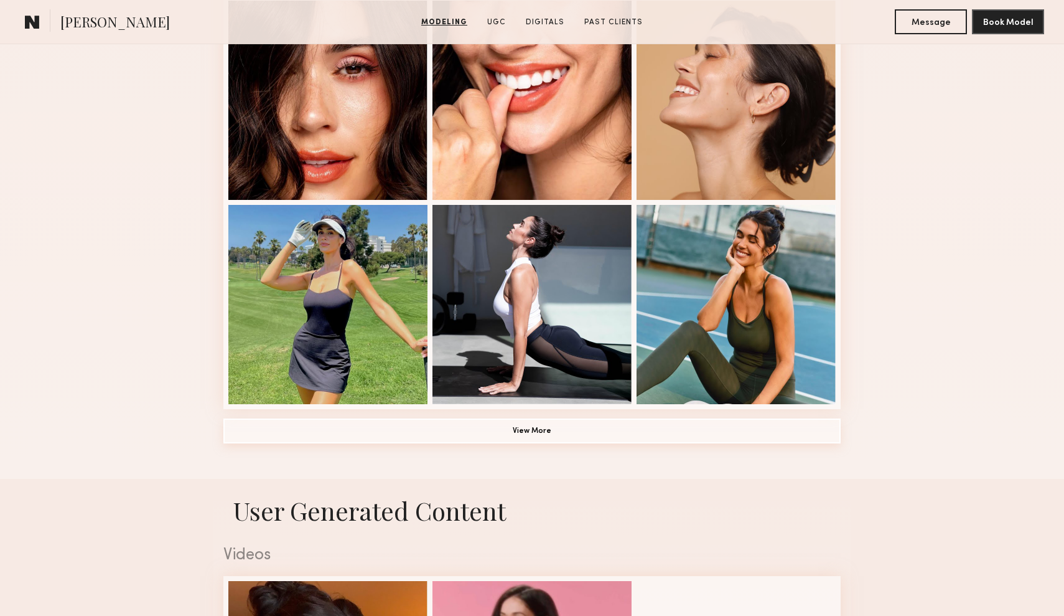
click at [433, 434] on button "View More" at bounding box center [531, 430] width 617 height 25
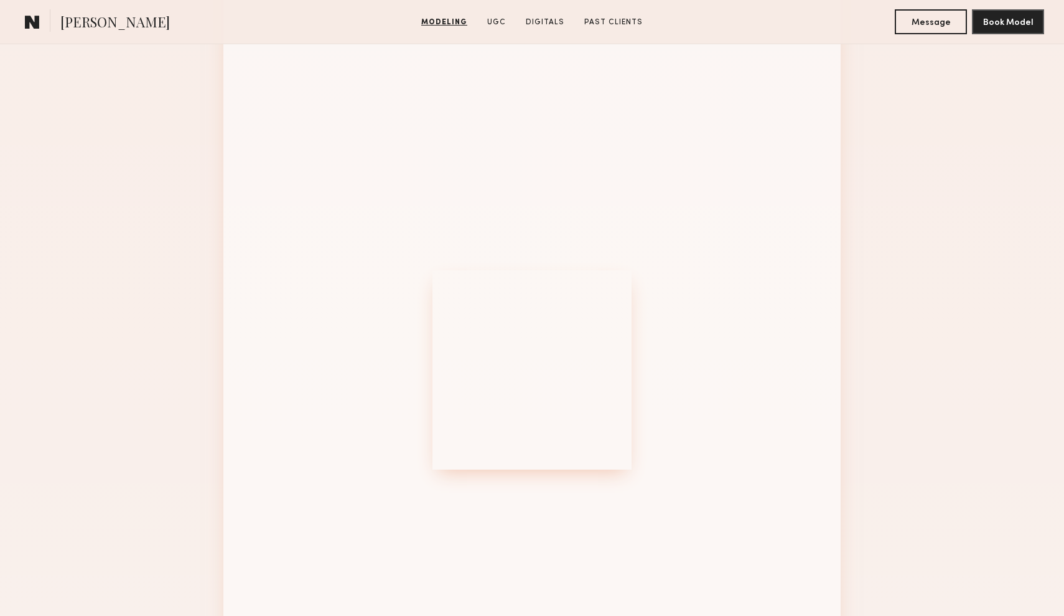
scroll to position [1321, 0]
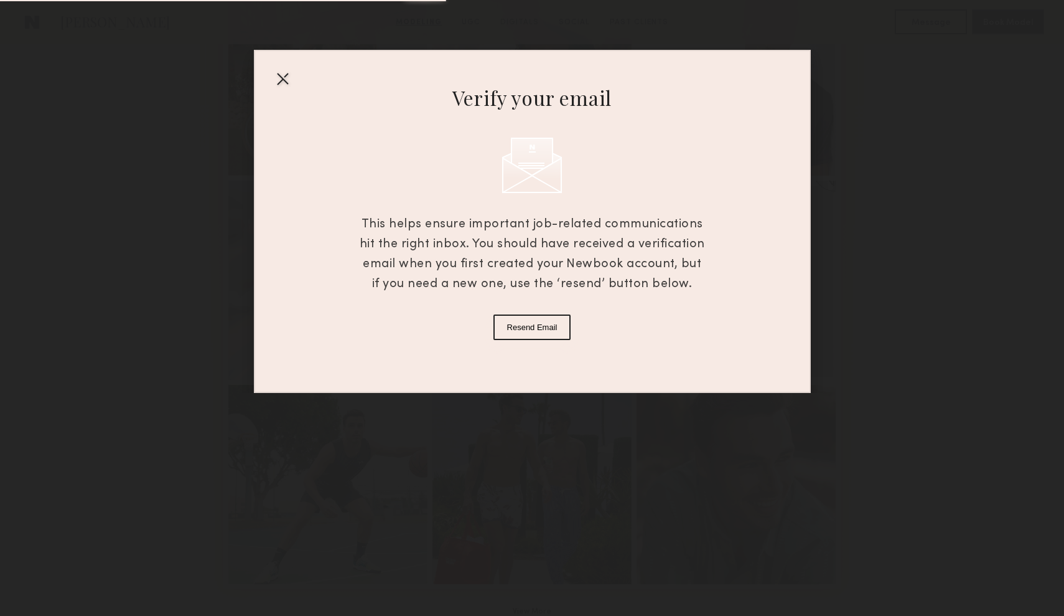
scroll to position [596, 0]
click at [281, 79] on div at bounding box center [283, 78] width 20 height 20
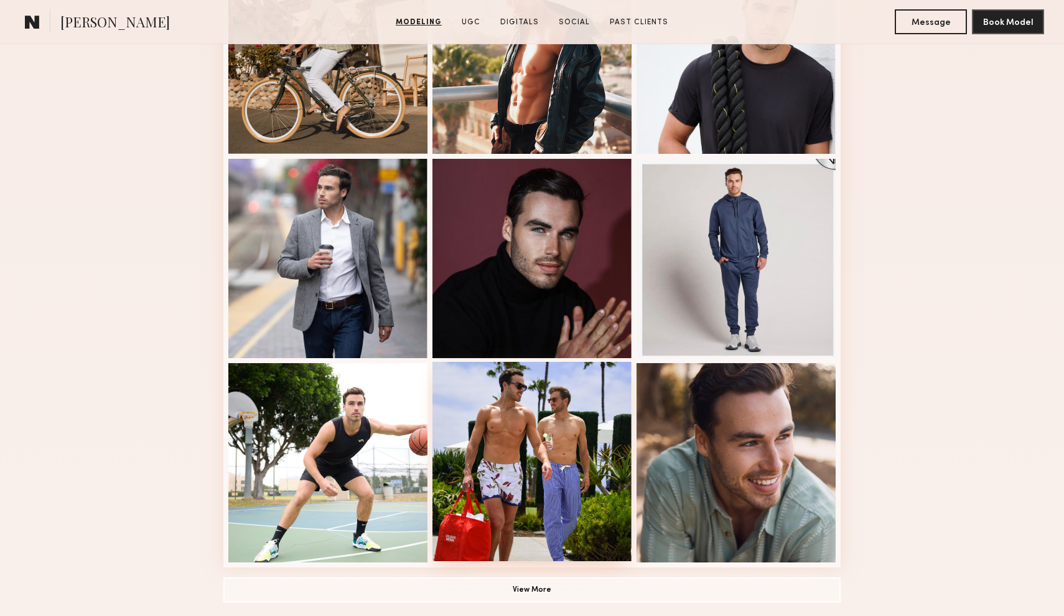
scroll to position [634, 0]
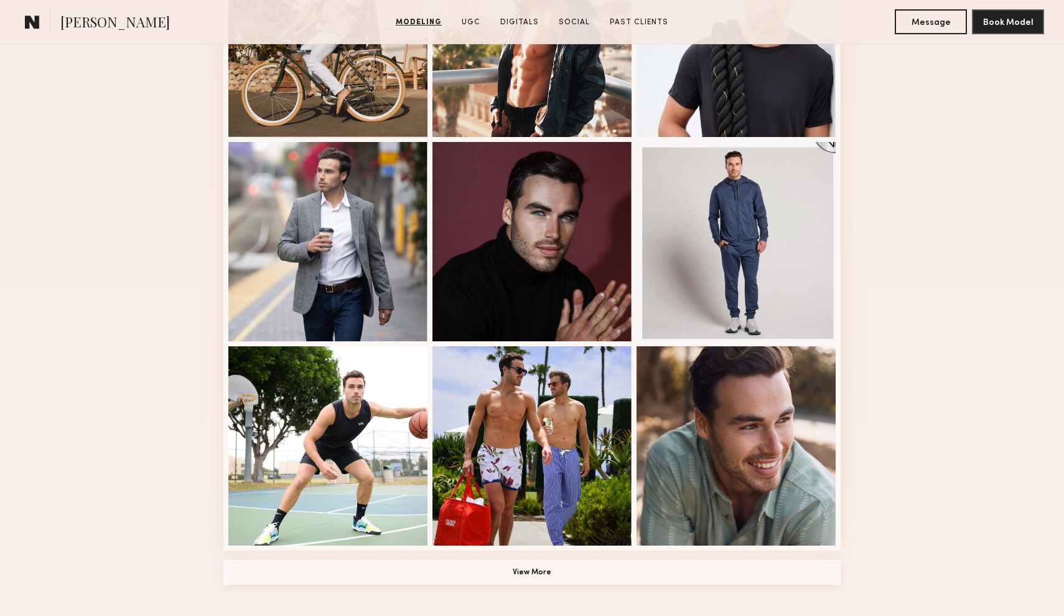
click at [578, 566] on button "View More" at bounding box center [531, 572] width 617 height 25
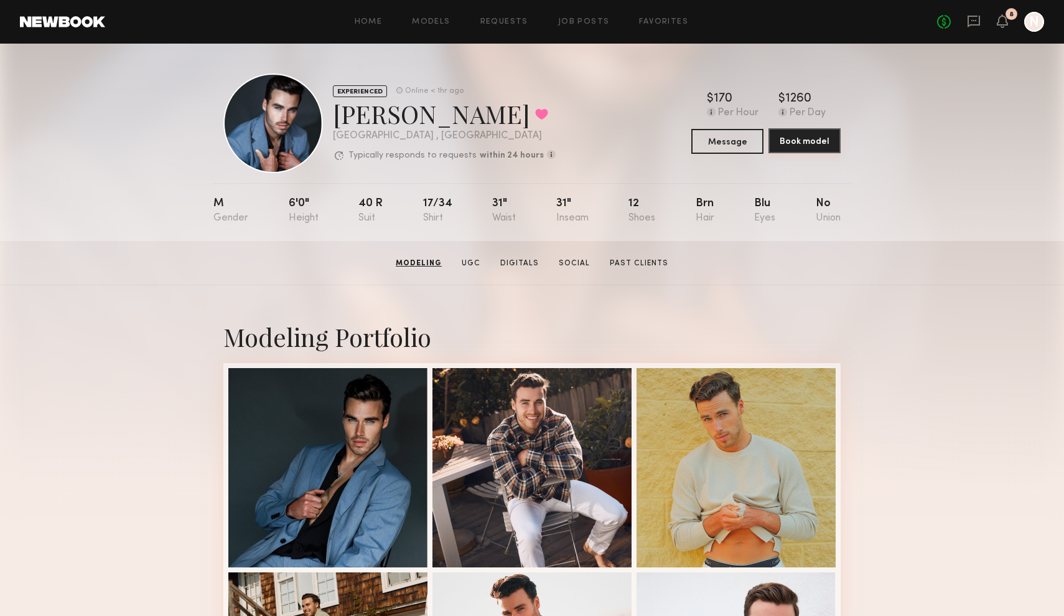
scroll to position [0, 0]
click at [809, 147] on button "Book model" at bounding box center [805, 140] width 72 height 25
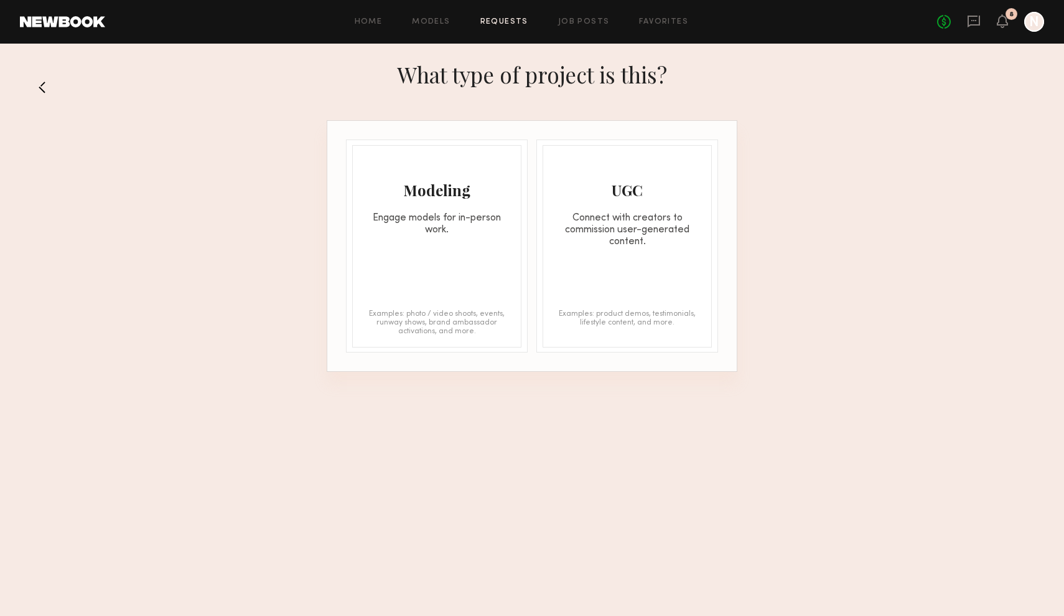
click at [46, 84] on button at bounding box center [47, 87] width 20 height 20
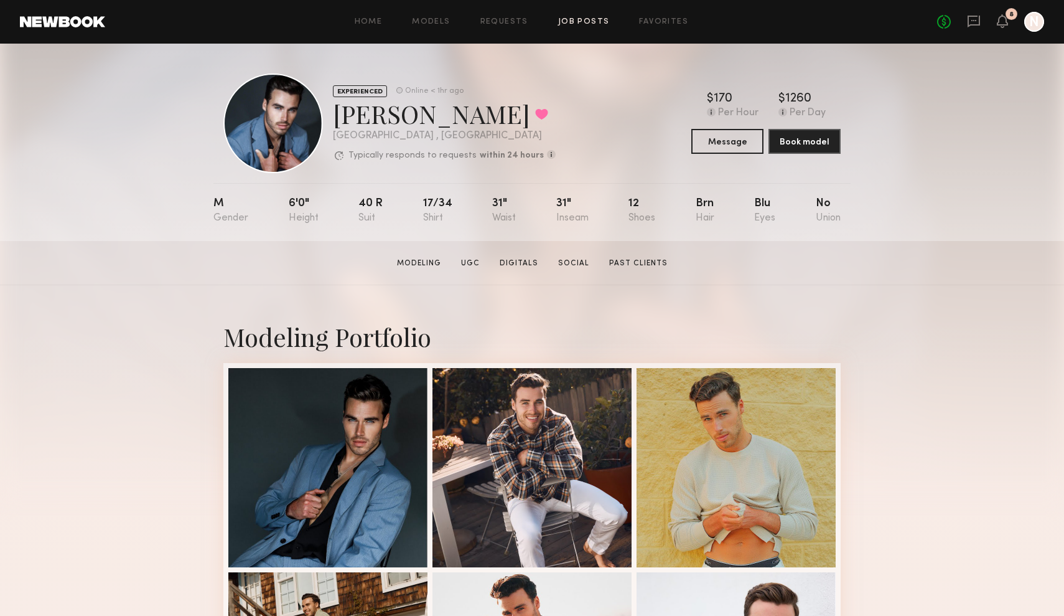
click at [576, 22] on link "Job Posts" at bounding box center [584, 22] width 52 height 8
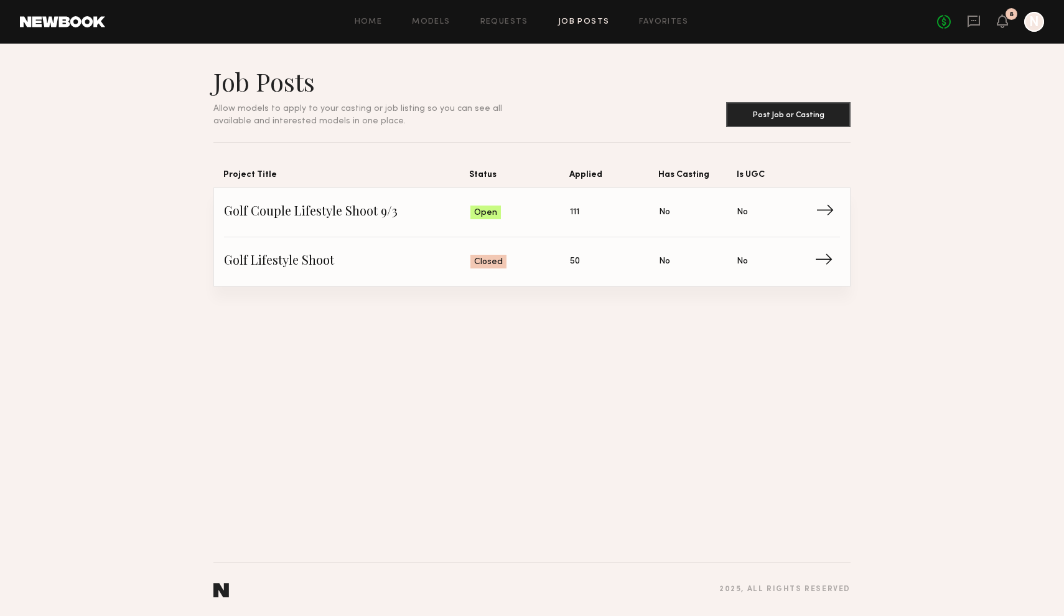
click at [825, 216] on span "→" at bounding box center [829, 212] width 26 height 19
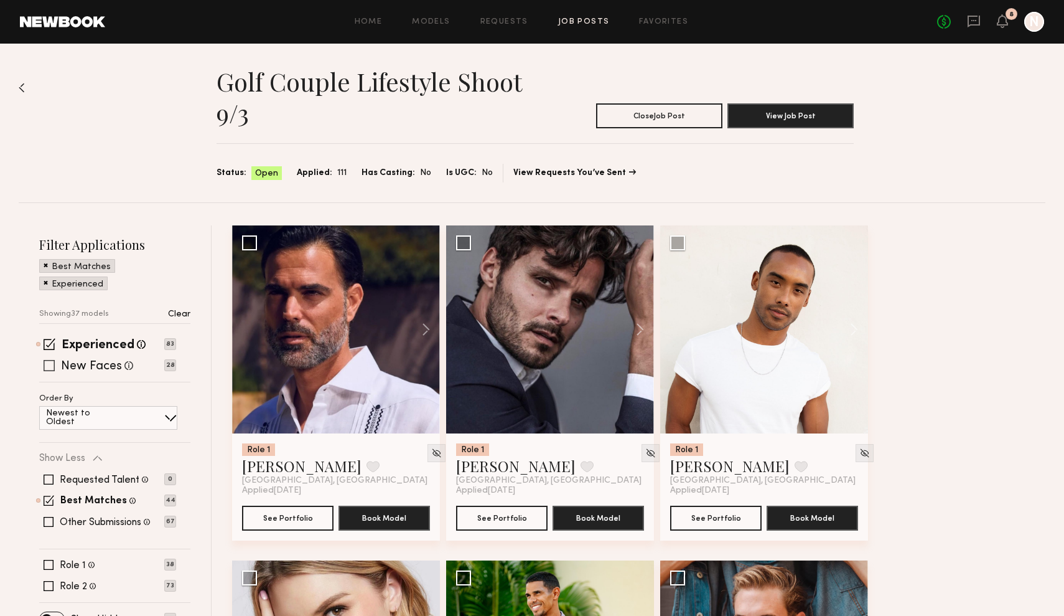
click at [50, 370] on span at bounding box center [49, 365] width 11 height 11
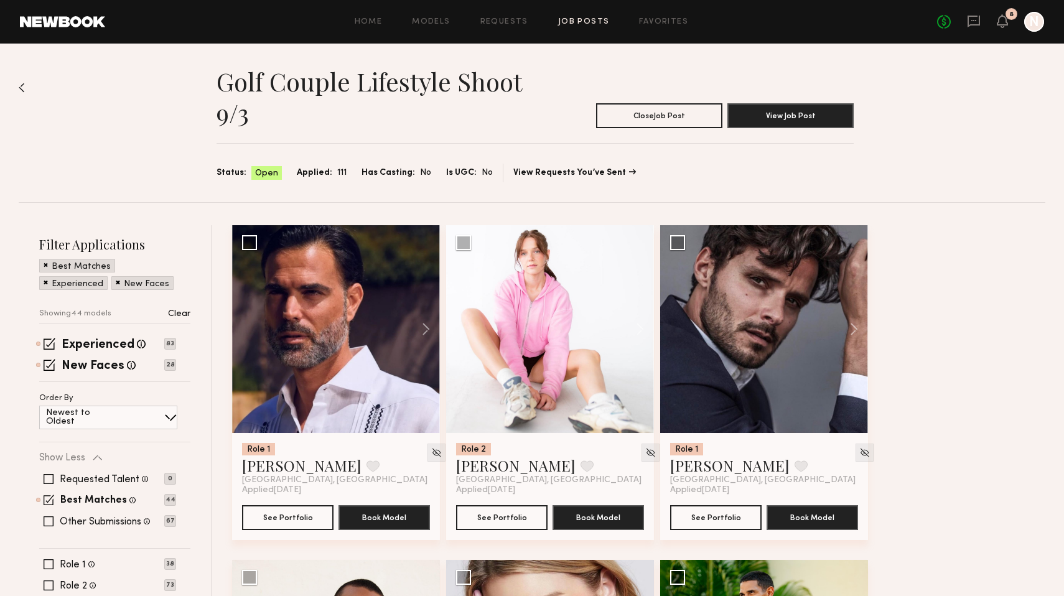
click at [655, 47] on div "Golf Couple Lifestyle Shoot 9/3 Close Job Post View Job Post Status: Open Appli…" at bounding box center [532, 123] width 1027 height 159
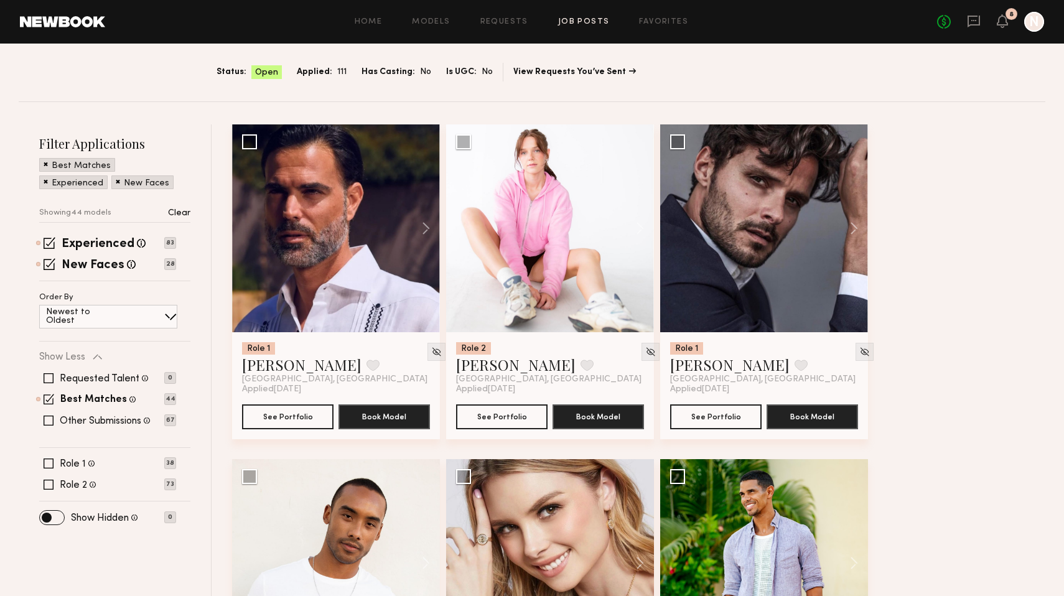
scroll to position [101, 0]
click at [48, 421] on span at bounding box center [49, 420] width 10 height 10
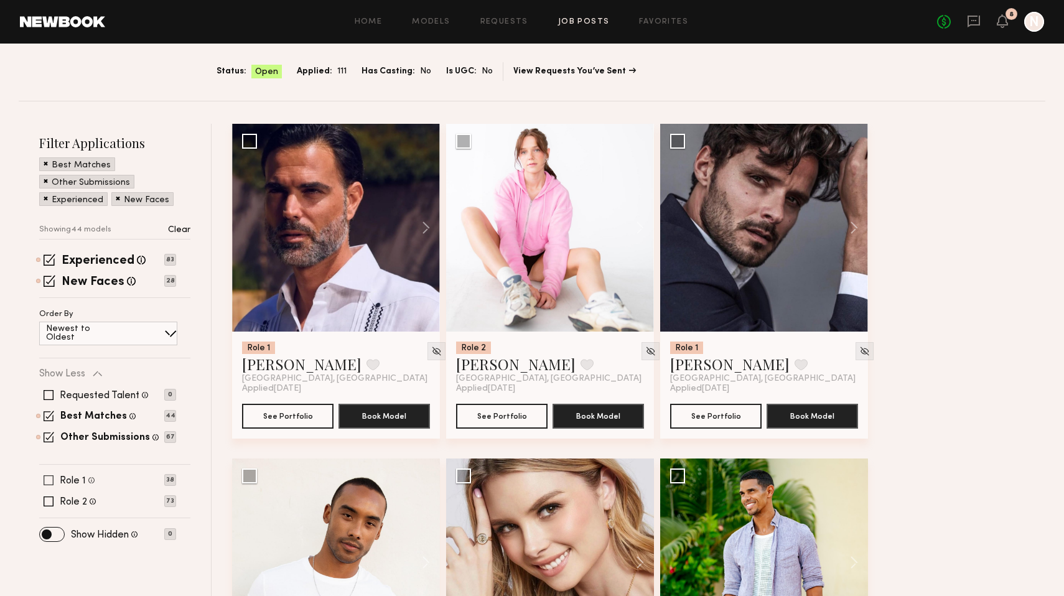
click at [47, 482] on span at bounding box center [49, 481] width 10 height 10
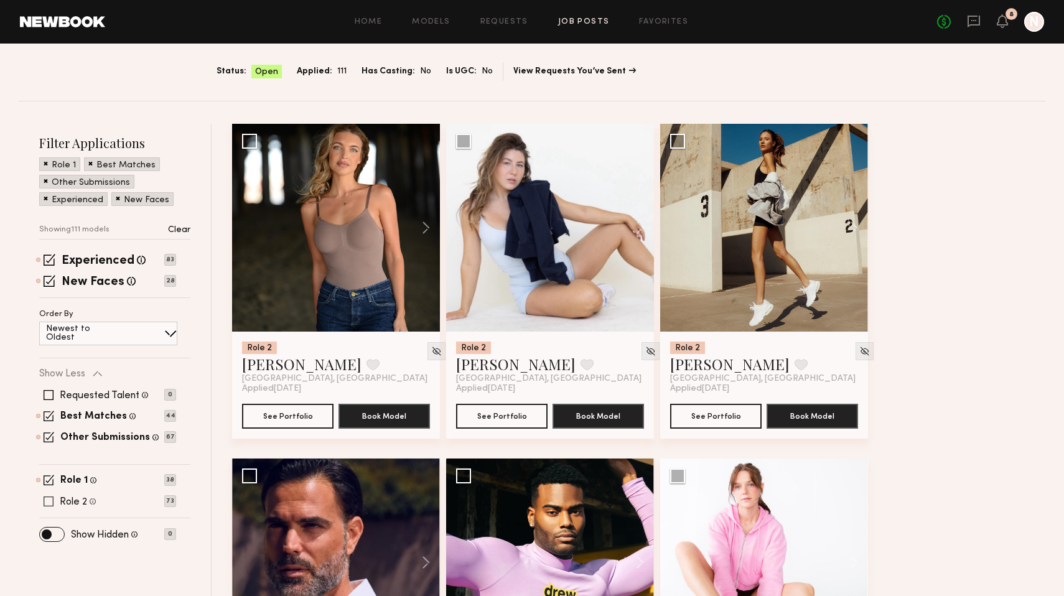
click at [50, 504] on span at bounding box center [49, 502] width 10 height 10
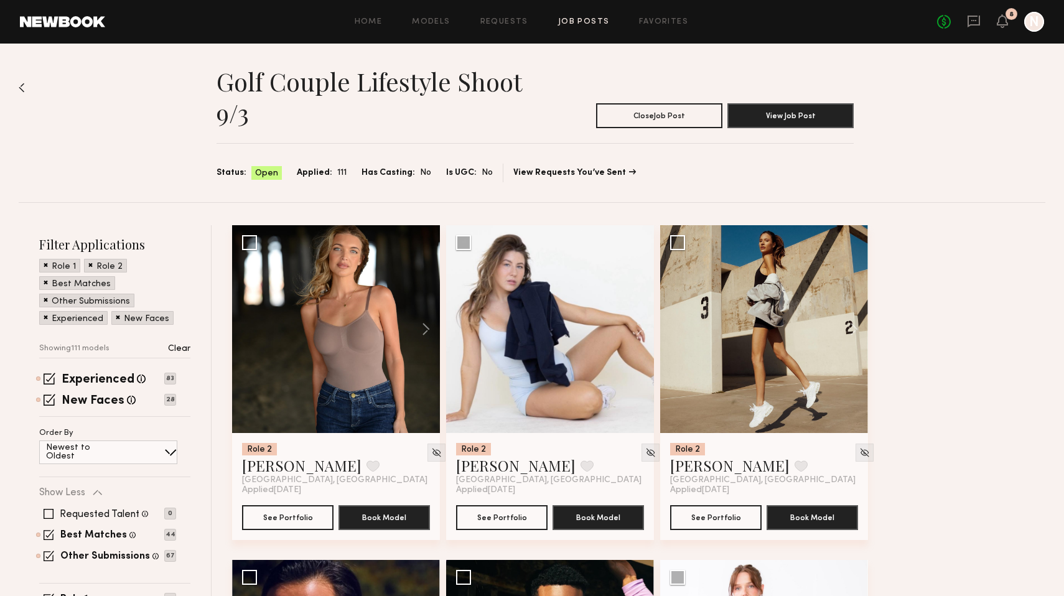
scroll to position [0, 0]
click at [659, 21] on link "Favorites" at bounding box center [663, 22] width 49 height 8
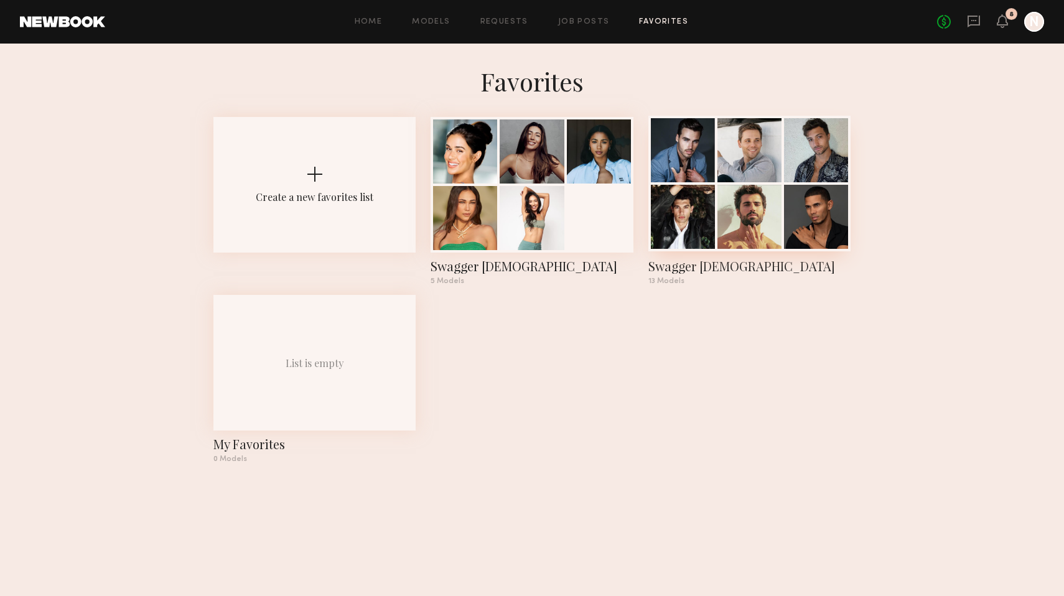
click at [744, 208] on div at bounding box center [750, 217] width 64 height 64
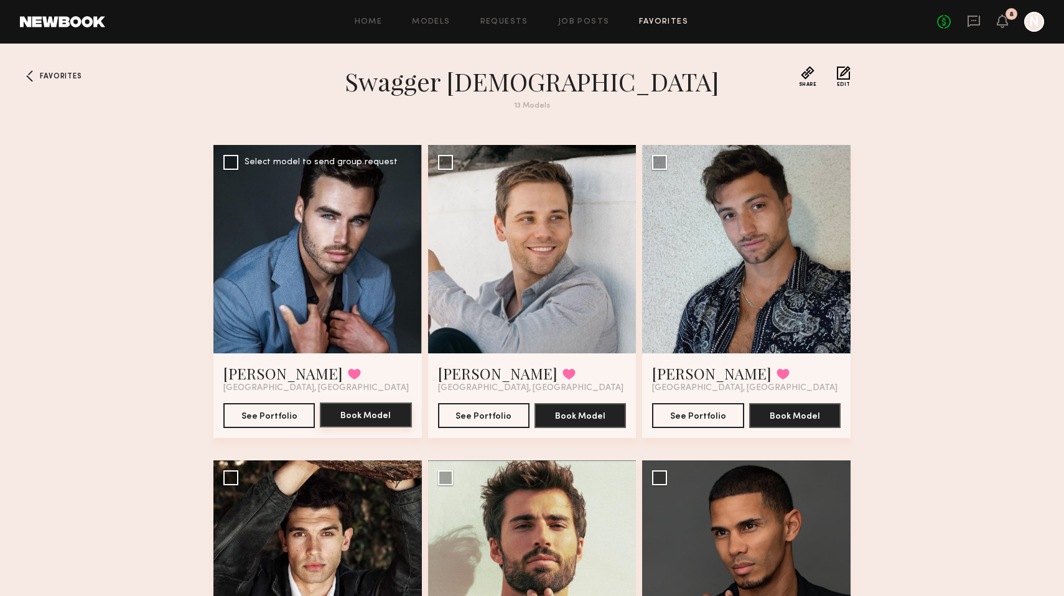
click at [360, 416] on button "Book Model" at bounding box center [366, 415] width 92 height 25
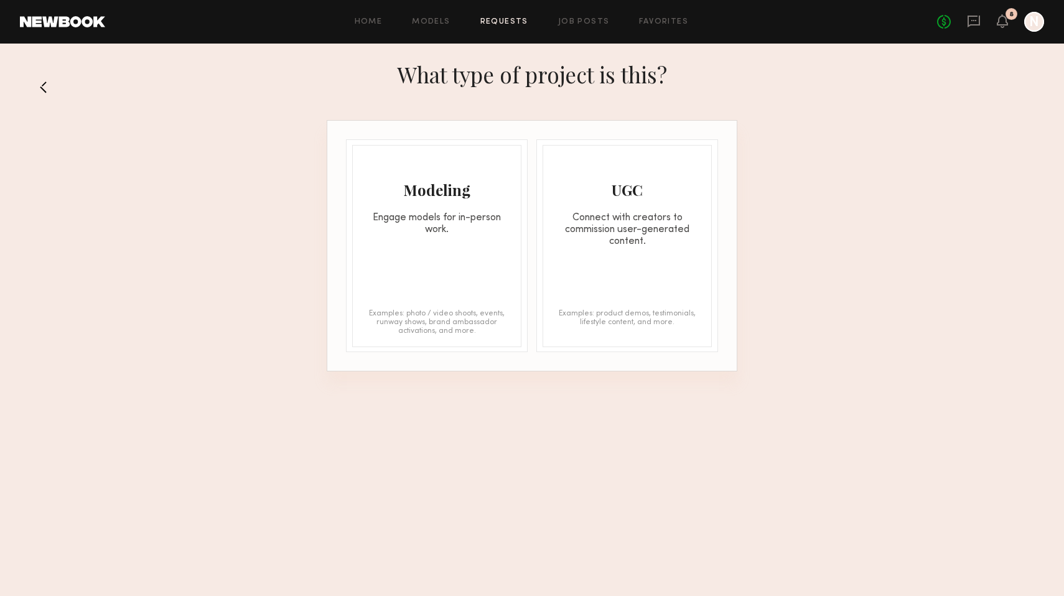
click at [386, 282] on div "Modeling Engage models for in-person work. Examples: photo / video shoots, even…" at bounding box center [436, 246] width 169 height 202
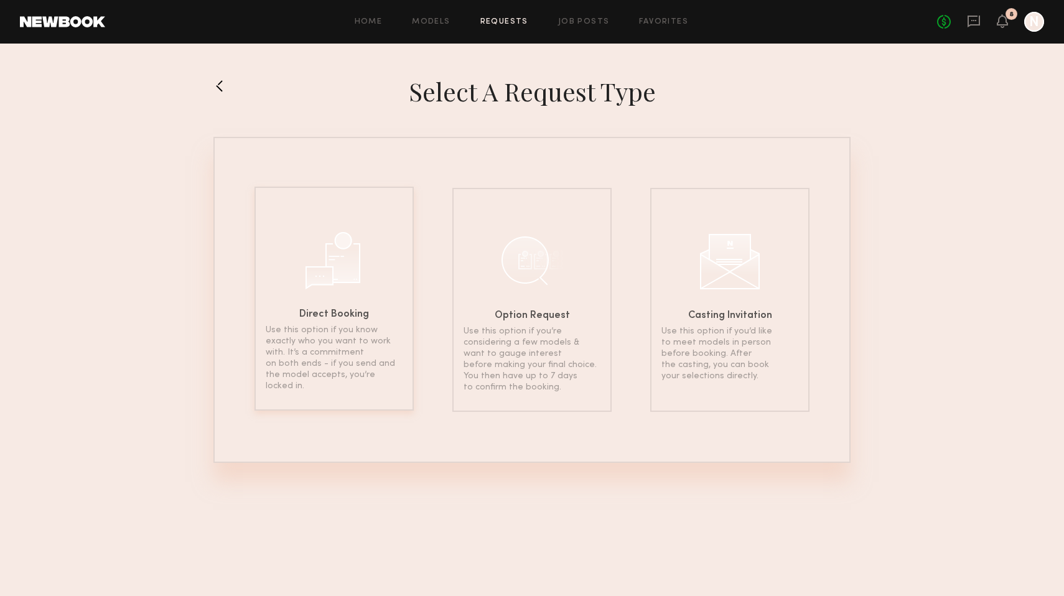
click at [367, 286] on div "Direct Booking Use this option if you know exactly who you want to work with. I…" at bounding box center [334, 299] width 159 height 224
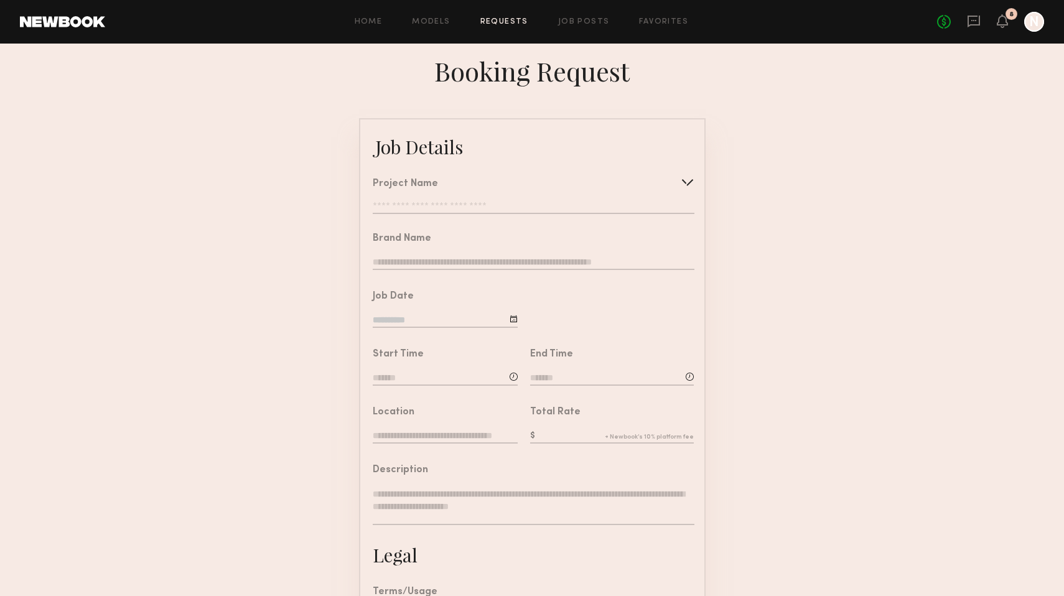
click at [523, 192] on div "Project Name Create Use recent modeling project Golf Couple Lifestyle Shoot 9/3…" at bounding box center [533, 196] width 321 height 35
click at [697, 183] on div at bounding box center [688, 182] width 20 height 20
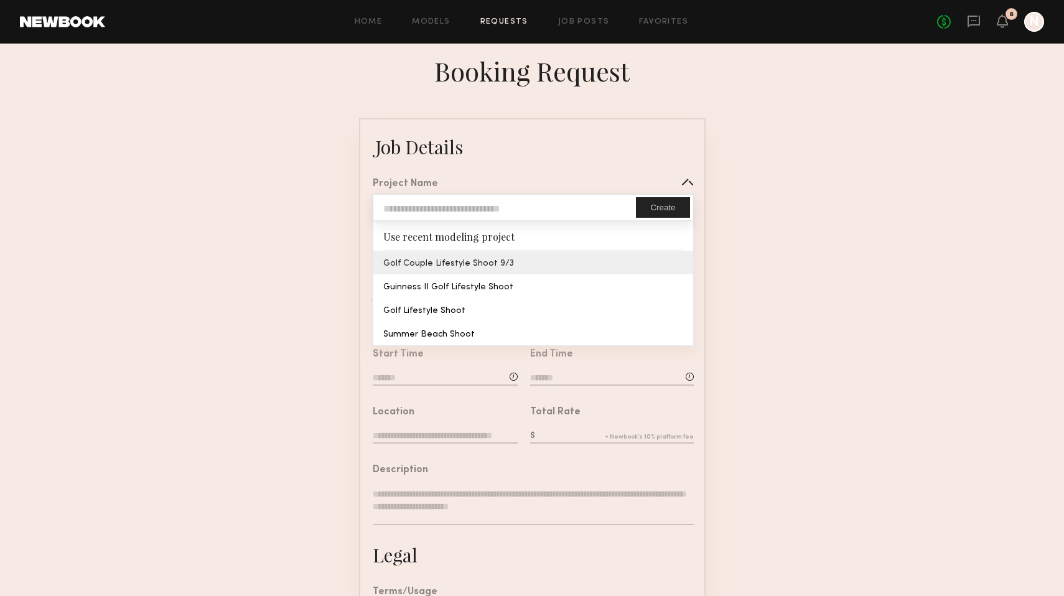
type input "**********"
type textarea "**********"
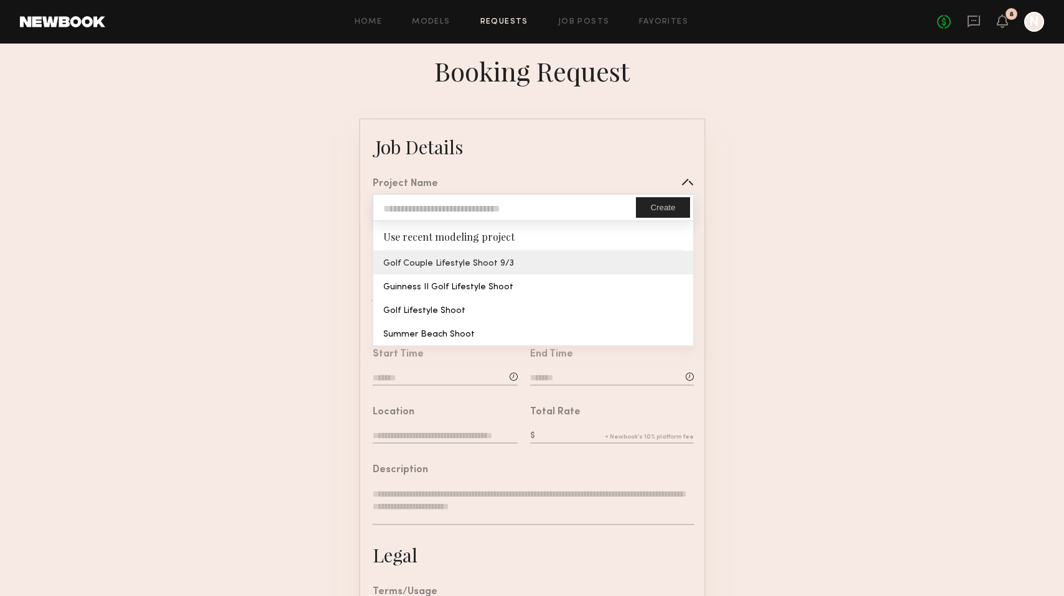
type textarea "**********"
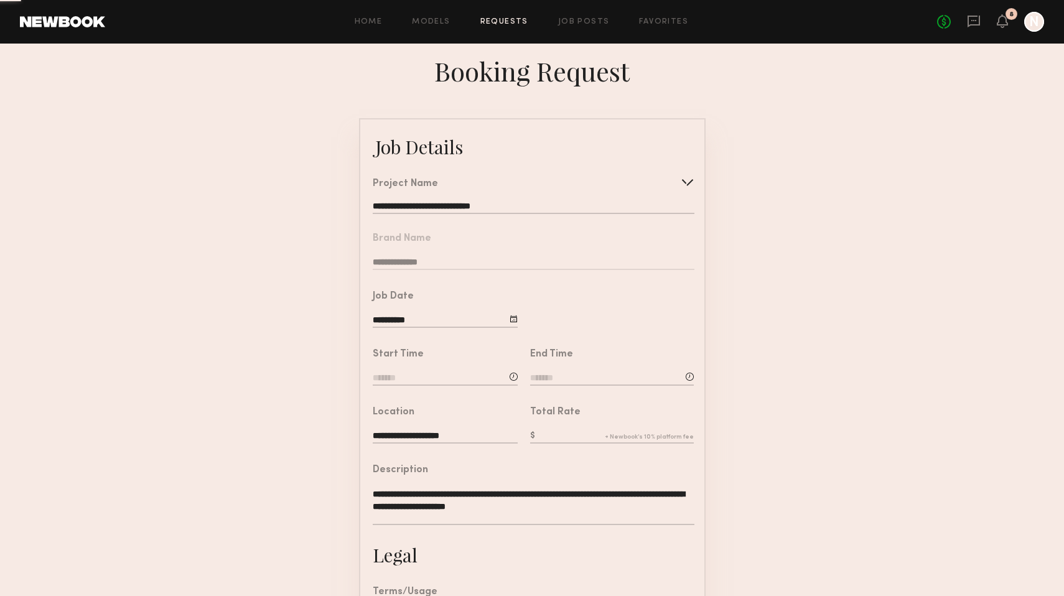
click at [614, 256] on common-border "**********" at bounding box center [532, 464] width 347 height 693
click at [451, 380] on input at bounding box center [445, 379] width 145 height 14
click at [403, 434] on input "text" at bounding box center [408, 431] width 46 height 22
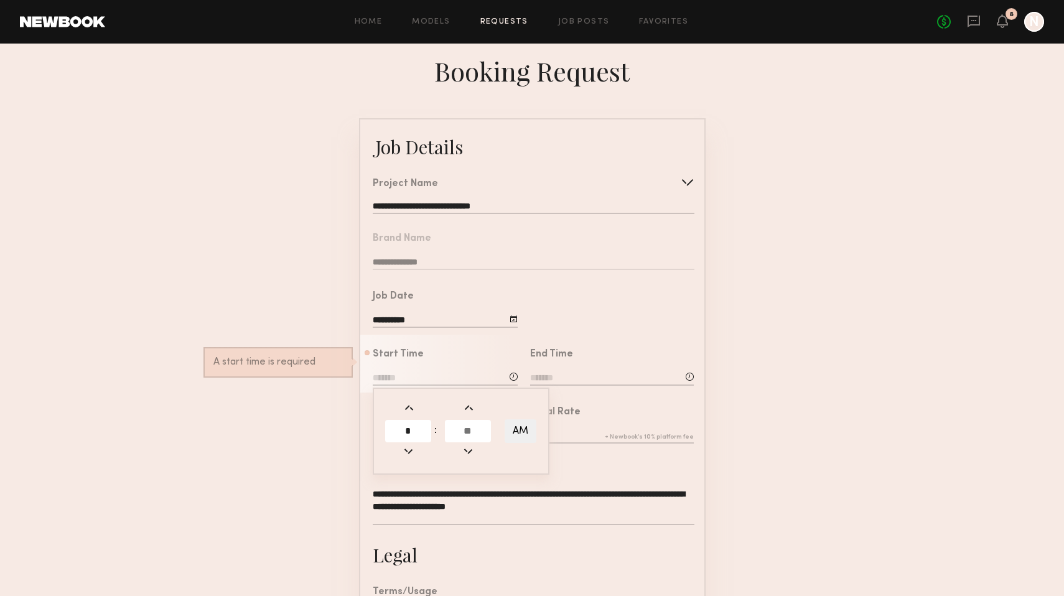
type input "*"
click at [472, 430] on input "text" at bounding box center [468, 431] width 46 height 22
type input "**"
type input "*******"
type input "**"
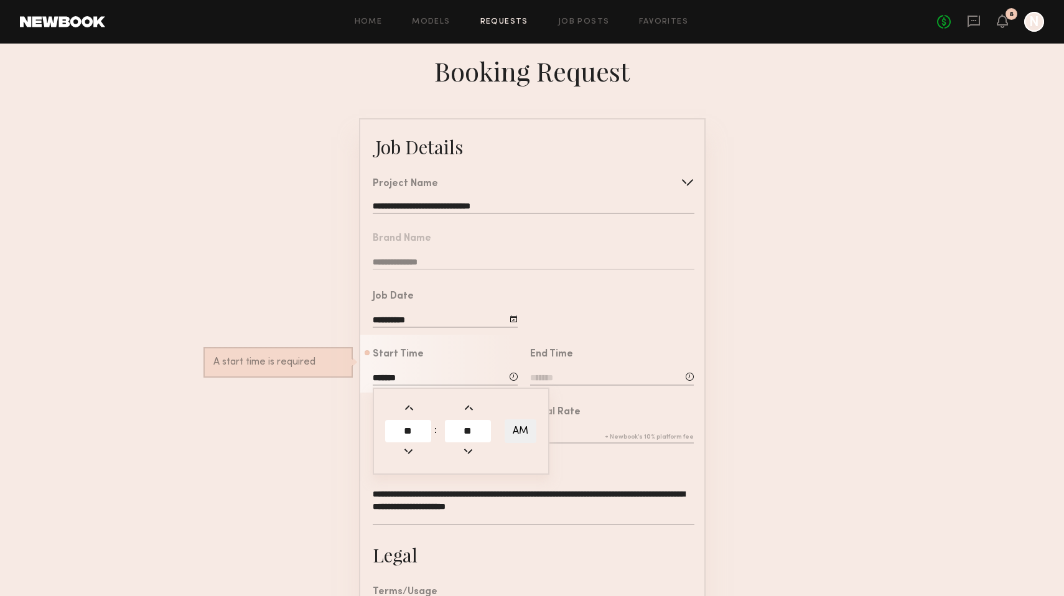
click at [525, 436] on button "AM" at bounding box center [521, 432] width 32 height 24
type input "*******"
click at [573, 377] on input at bounding box center [612, 379] width 164 height 14
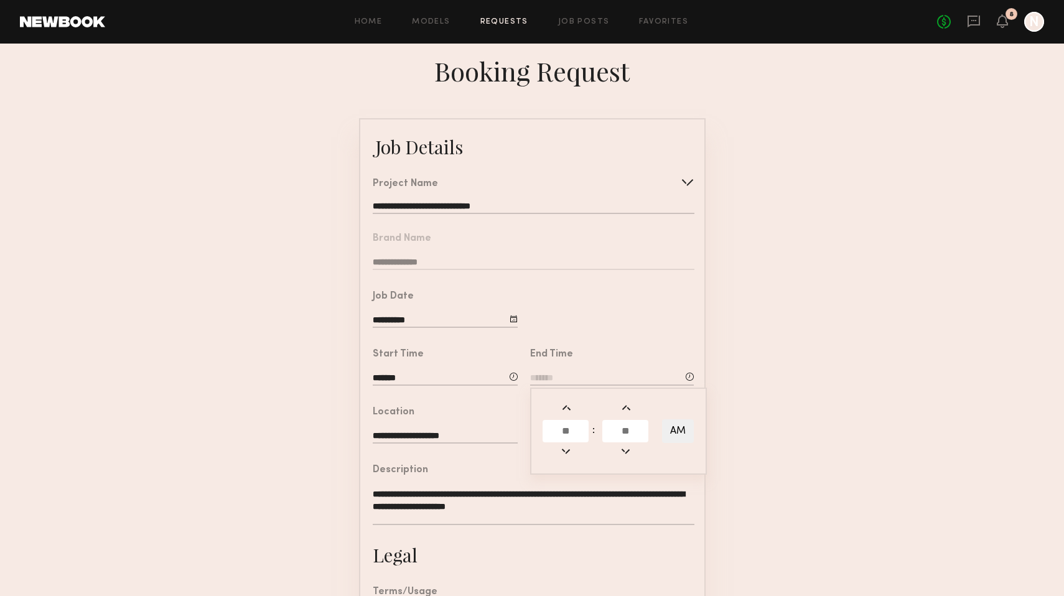
click at [573, 377] on input at bounding box center [612, 379] width 164 height 14
click at [566, 431] on input "text" at bounding box center [566, 431] width 46 height 22
type input "*"
click at [644, 421] on input "text" at bounding box center [626, 431] width 46 height 22
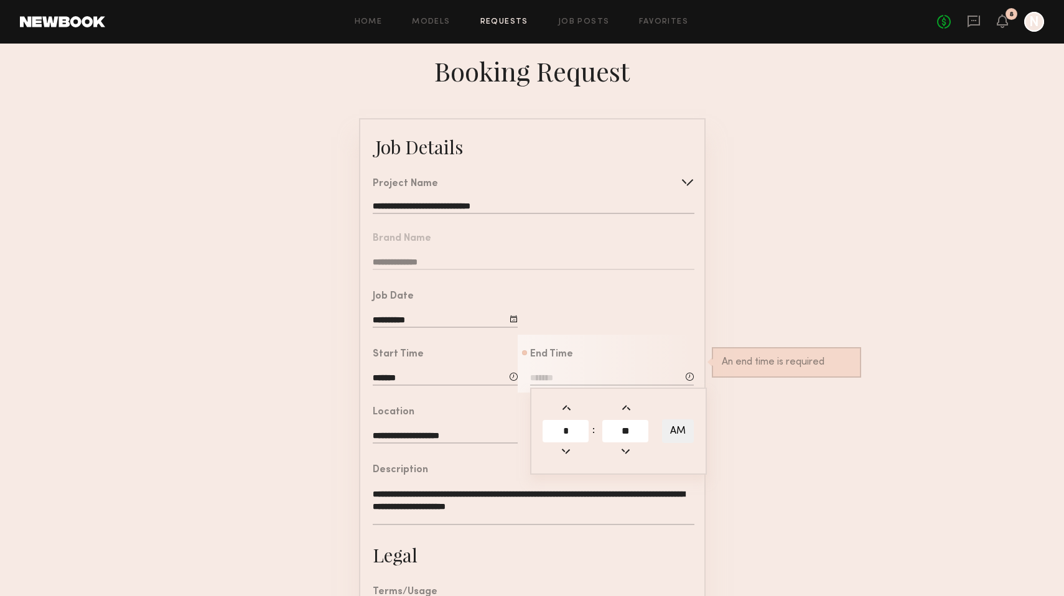
type input "**"
type input "*******"
type input "**"
click at [676, 433] on button "AM" at bounding box center [678, 432] width 32 height 24
type input "*******"
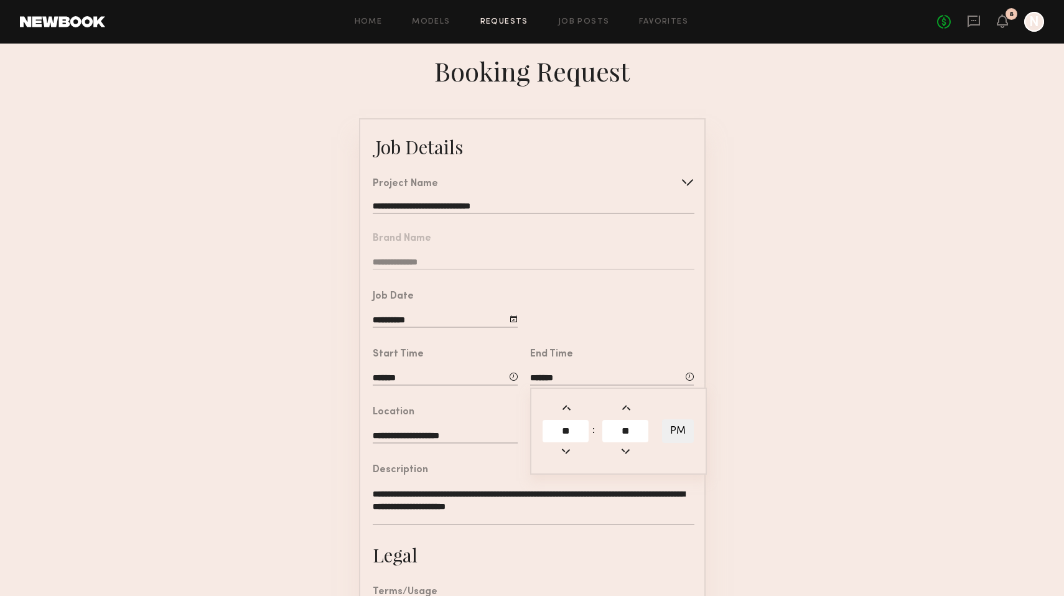
click at [749, 471] on form "**********" at bounding box center [532, 464] width 1064 height 693
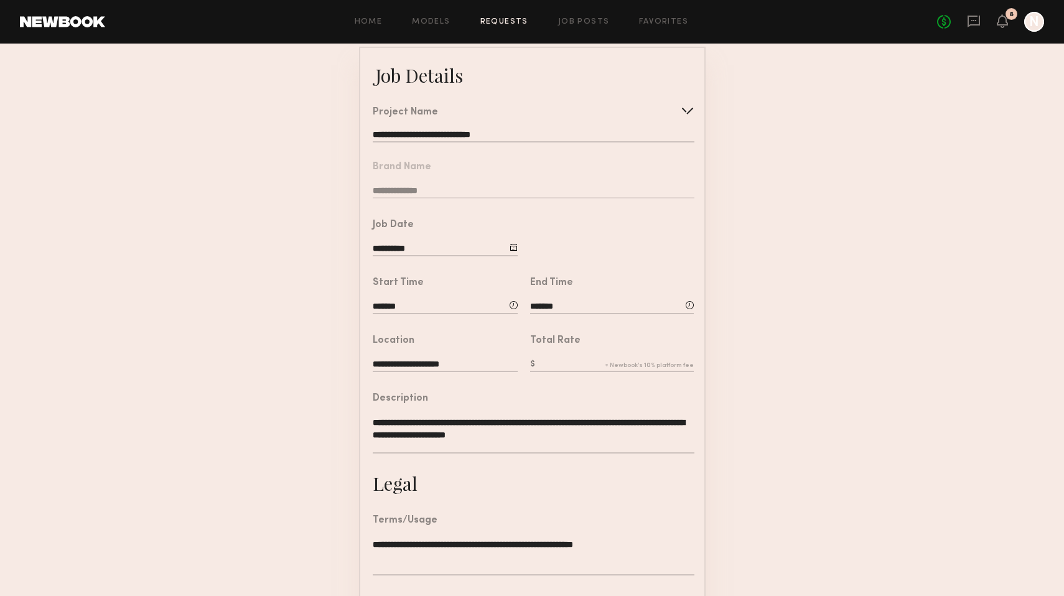
scroll to position [90, 0]
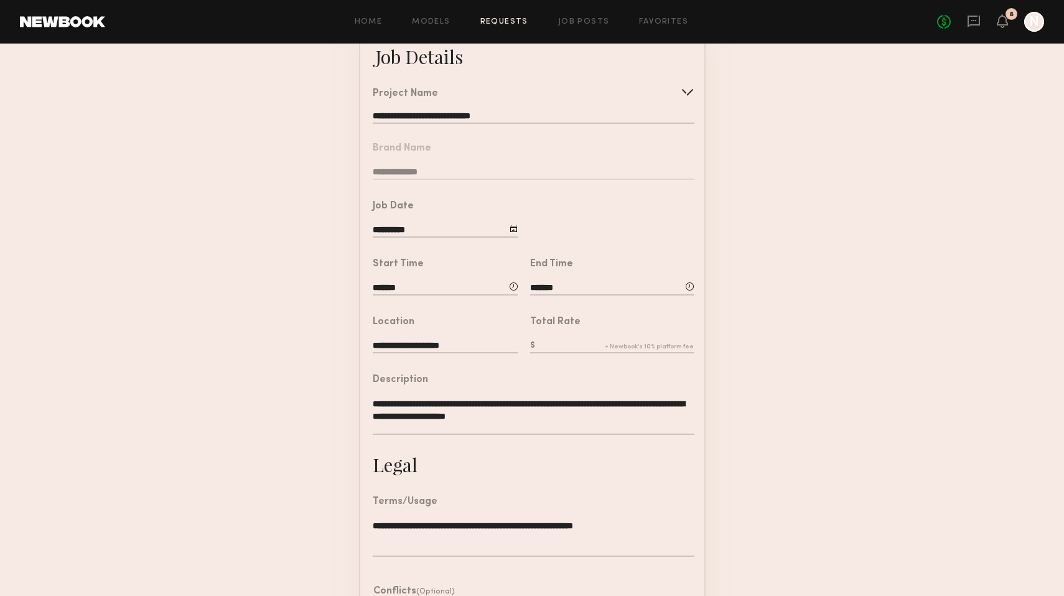
click at [611, 336] on div "Total Rate" at bounding box center [612, 336] width 164 height 38
click at [599, 354] on div at bounding box center [612, 348] width 164 height 16
click at [594, 342] on input "text" at bounding box center [612, 347] width 164 height 14
type input "***"
click at [728, 471] on form "**********" at bounding box center [532, 374] width 1064 height 693
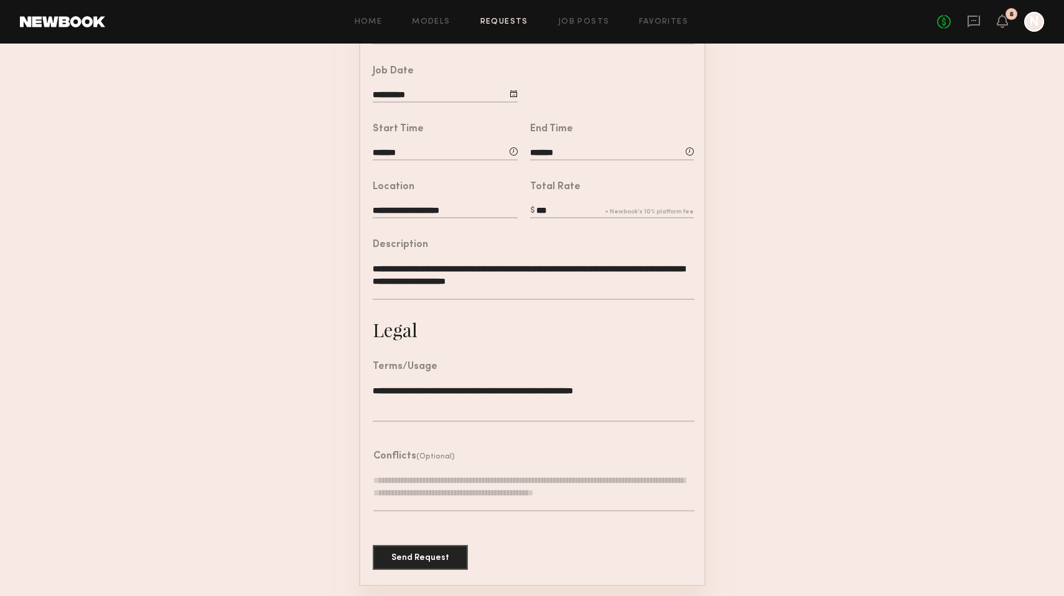
scroll to position [225, 0]
click at [422, 565] on button "Send Request" at bounding box center [420, 557] width 95 height 25
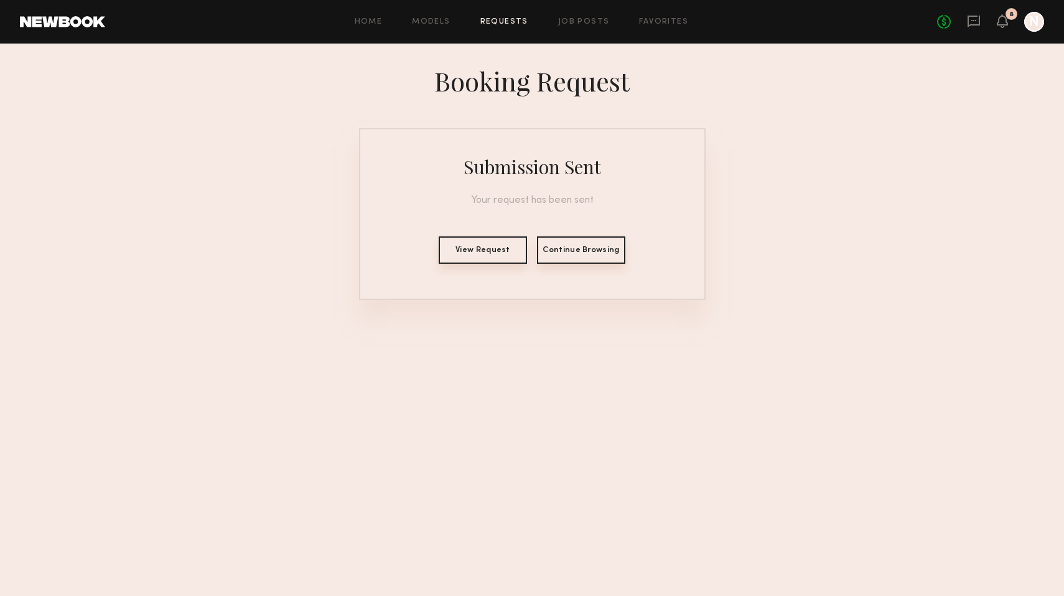
click at [494, 240] on button "View Request" at bounding box center [483, 250] width 88 height 27
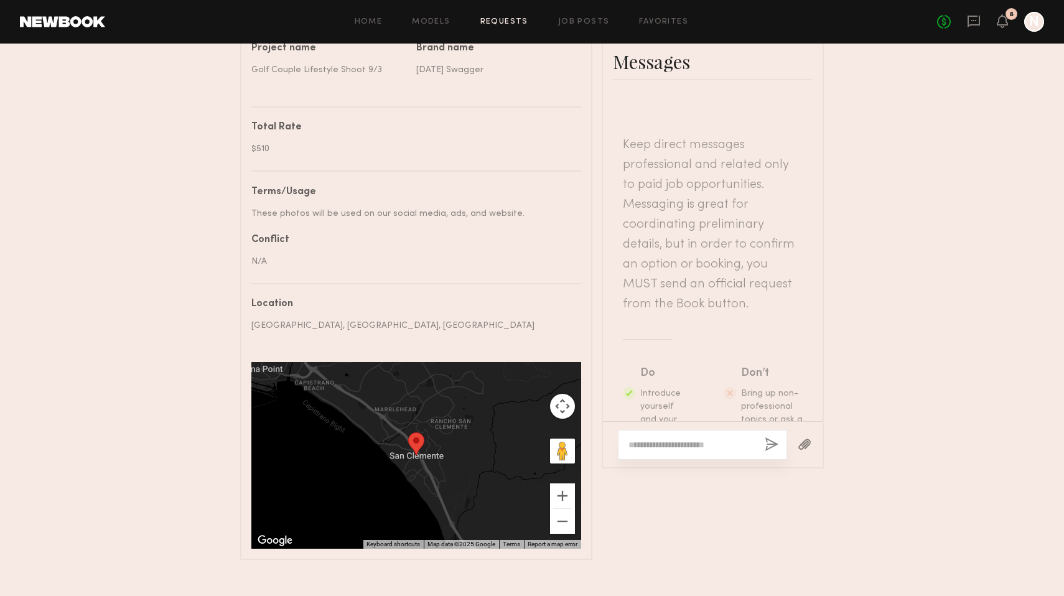
scroll to position [555, 0]
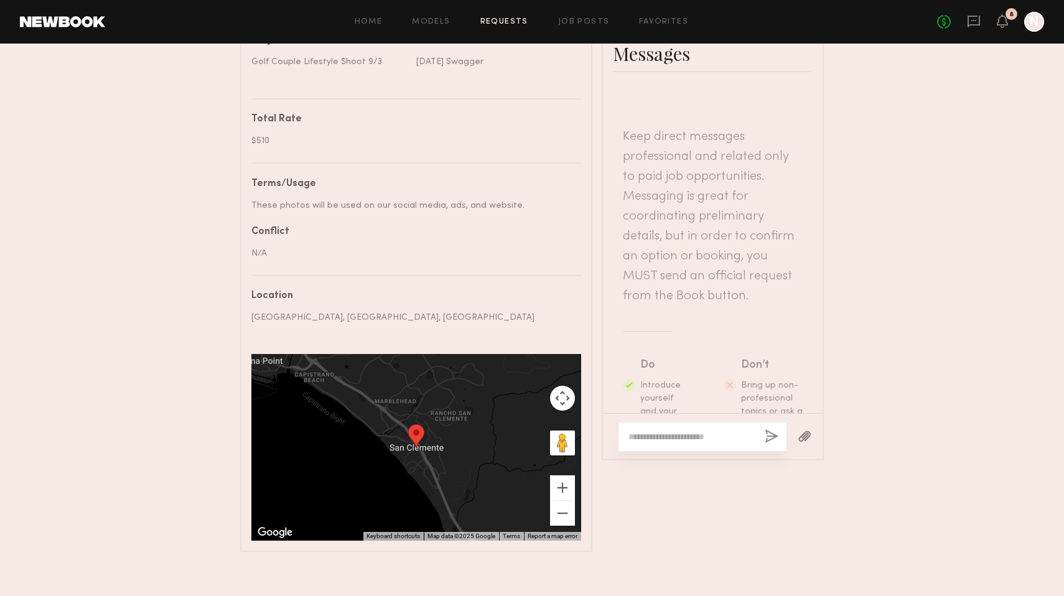
click at [698, 422] on div at bounding box center [702, 437] width 169 height 30
click at [691, 431] on textarea at bounding box center [692, 437] width 126 height 12
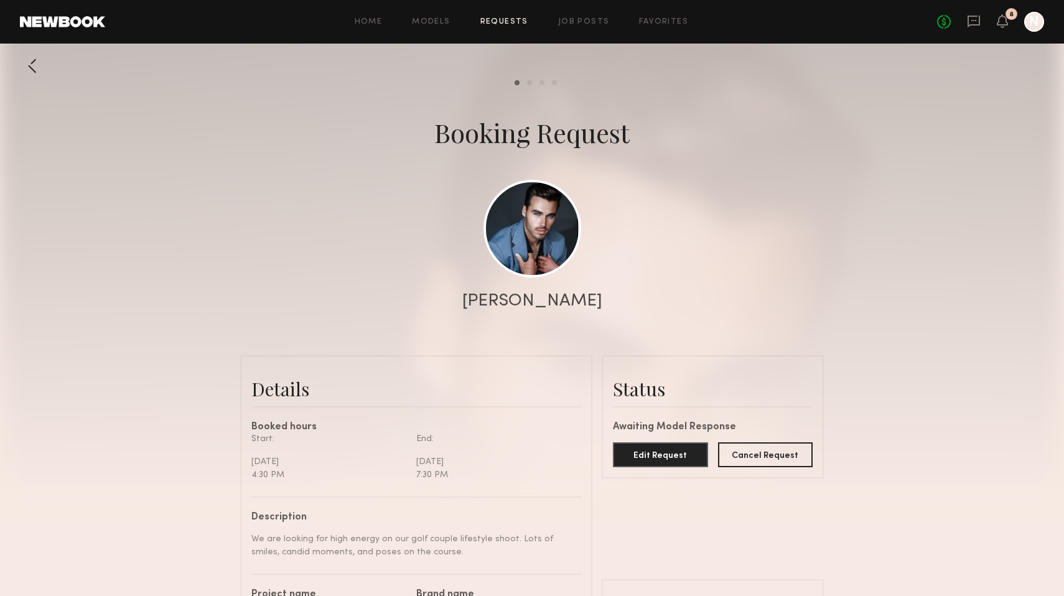
scroll to position [0, 0]
click at [39, 60] on div at bounding box center [32, 66] width 25 height 25
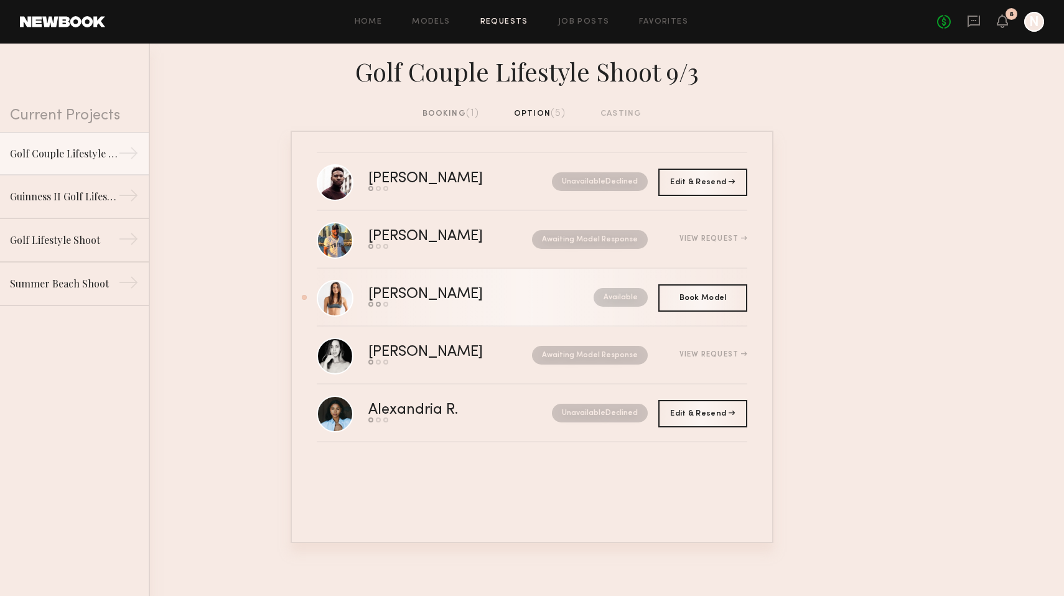
click at [405, 296] on div "Sydney M." at bounding box center [453, 295] width 170 height 14
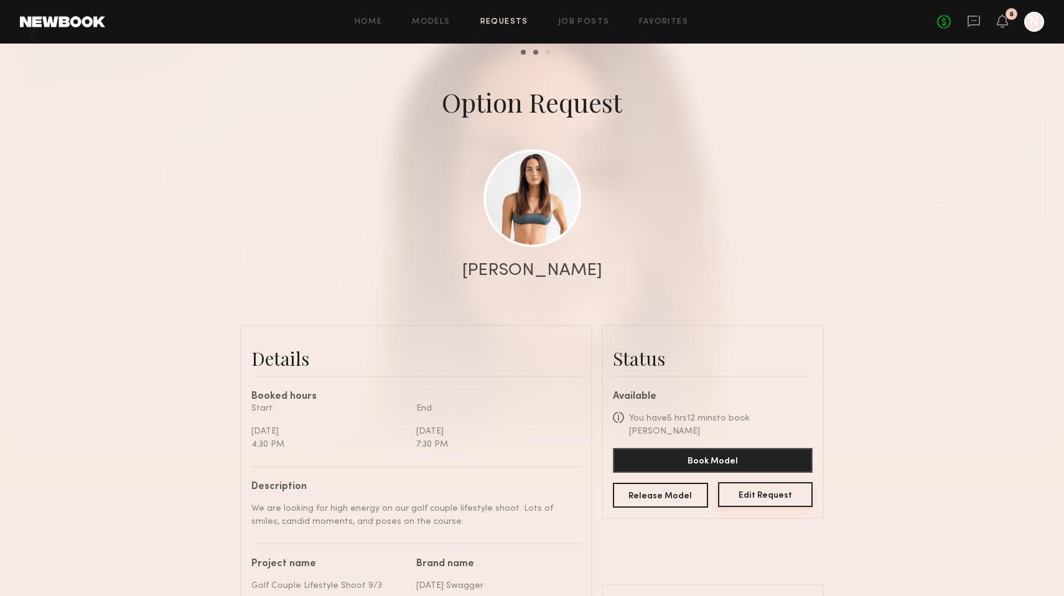
scroll to position [93, 0]
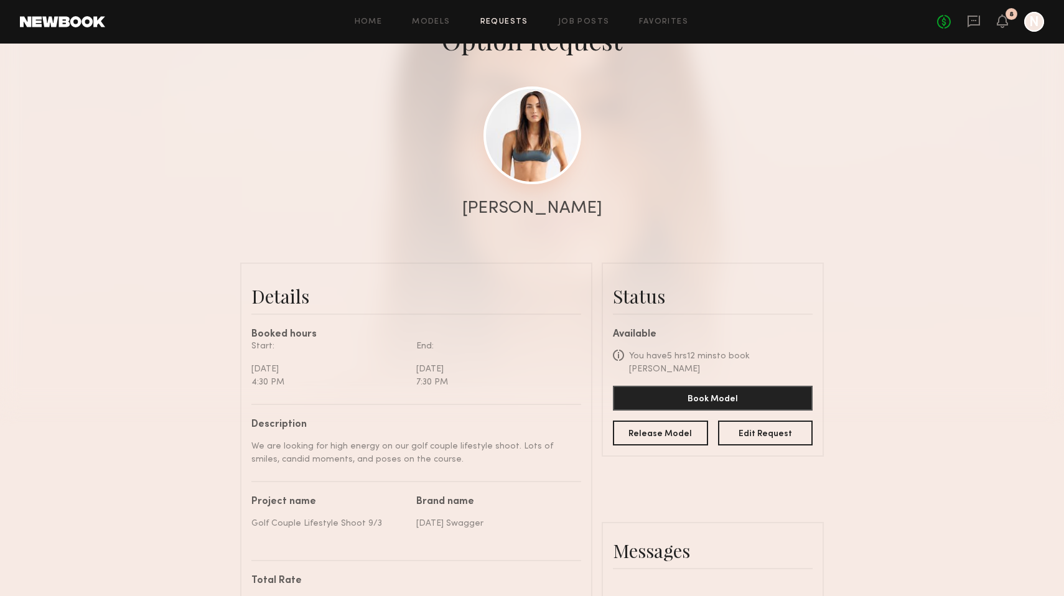
click at [517, 181] on link at bounding box center [533, 136] width 98 height 98
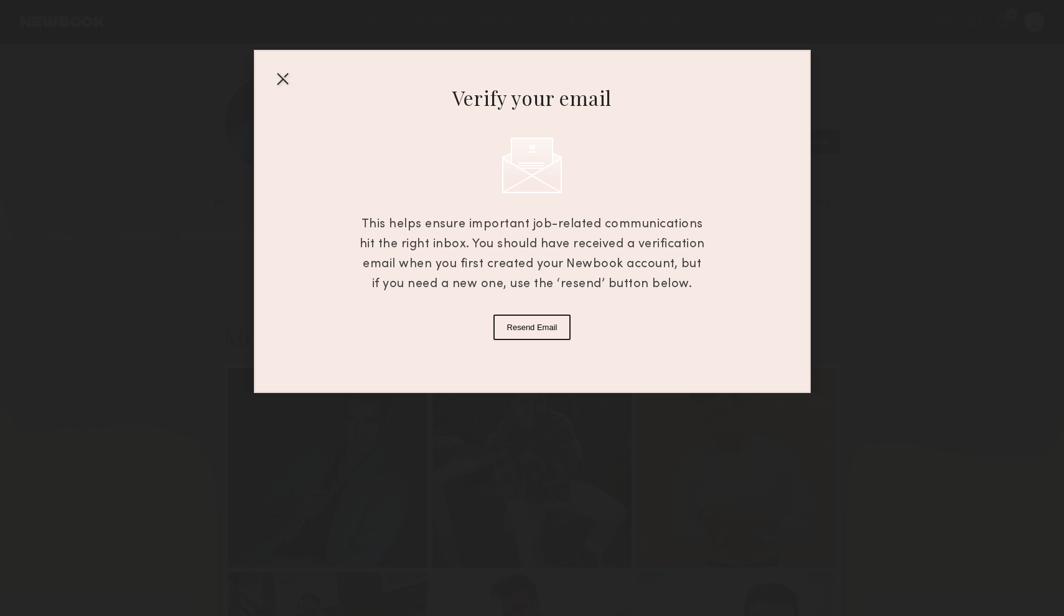
click at [283, 70] on div at bounding box center [283, 78] width 20 height 20
click at [279, 80] on div at bounding box center [283, 78] width 20 height 20
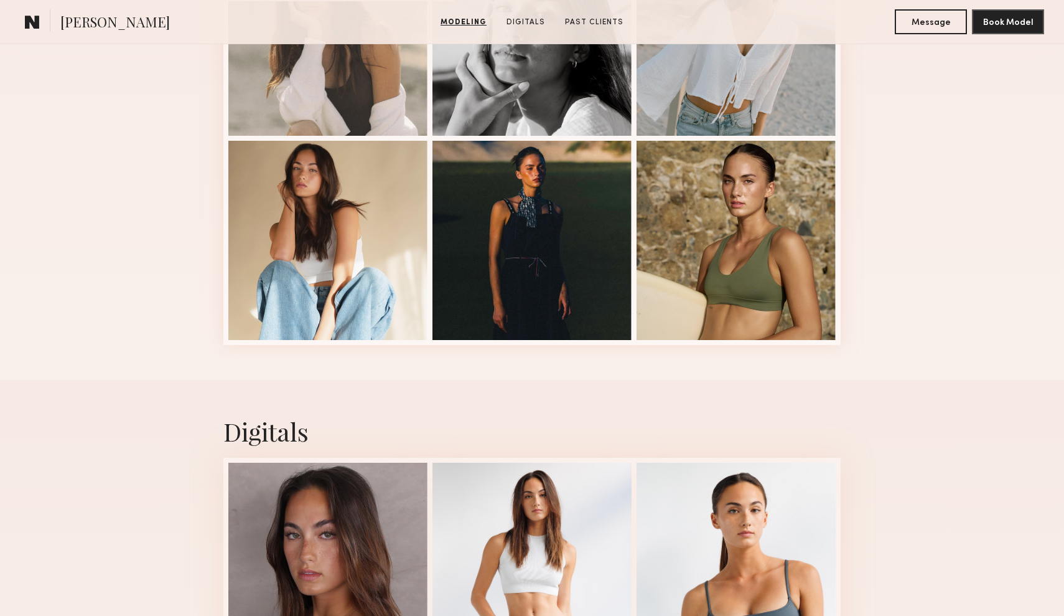
scroll to position [432, 0]
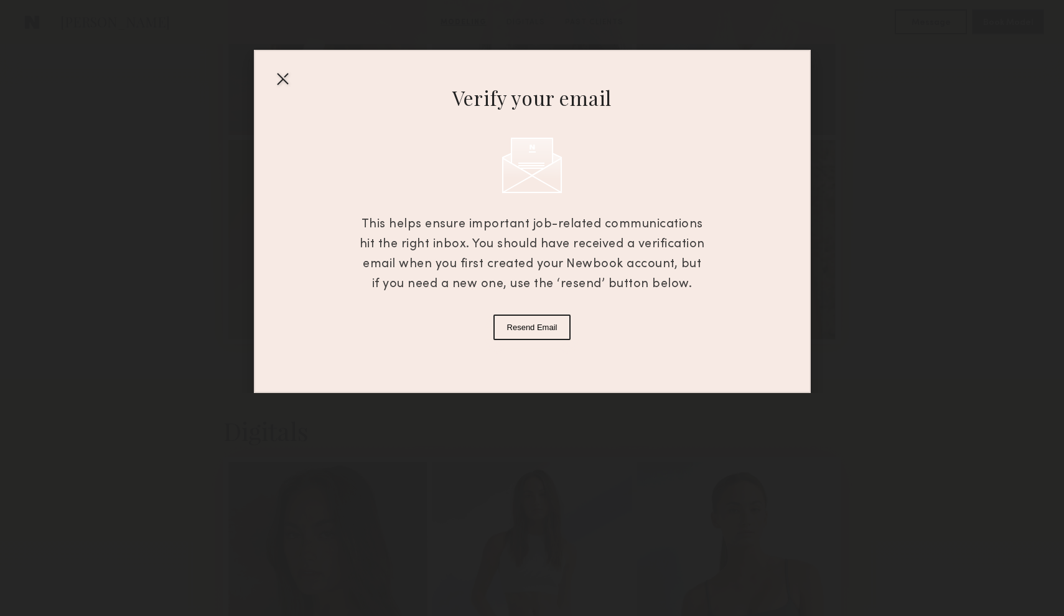
click at [275, 77] on div at bounding box center [283, 78] width 20 height 20
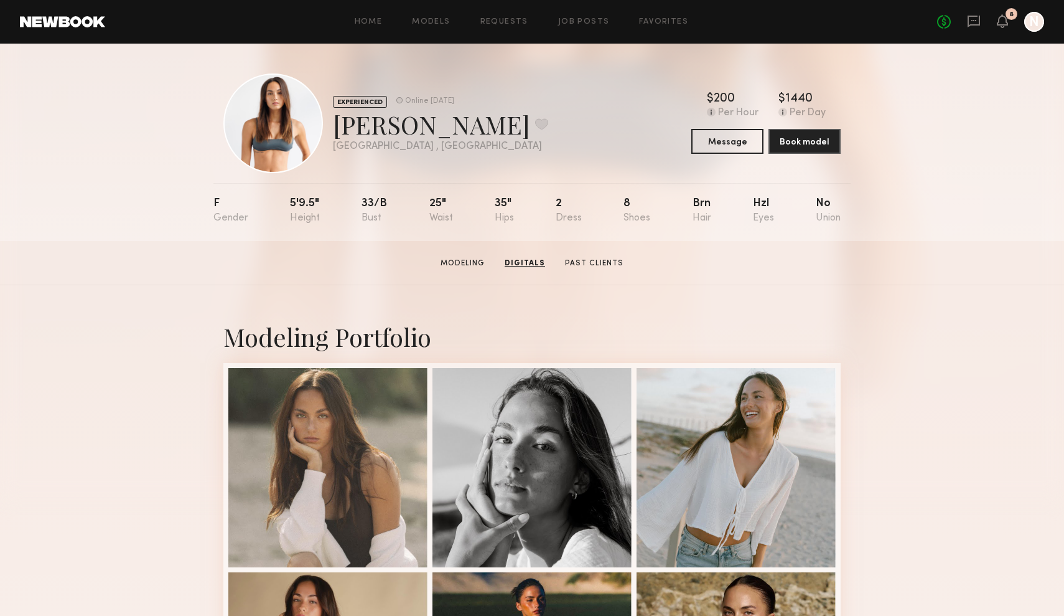
scroll to position [0, 0]
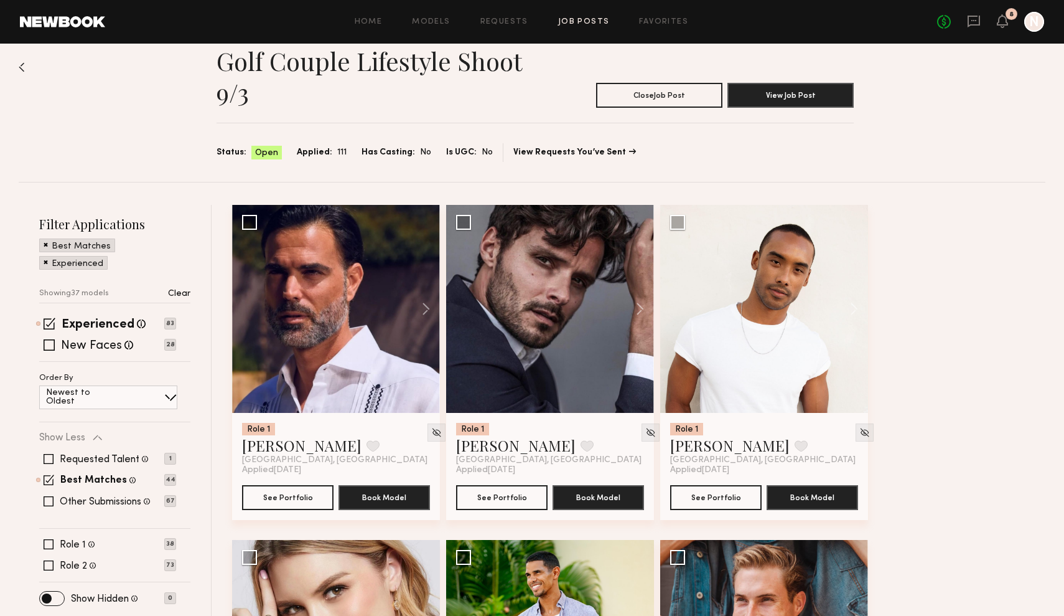
scroll to position [20, 0]
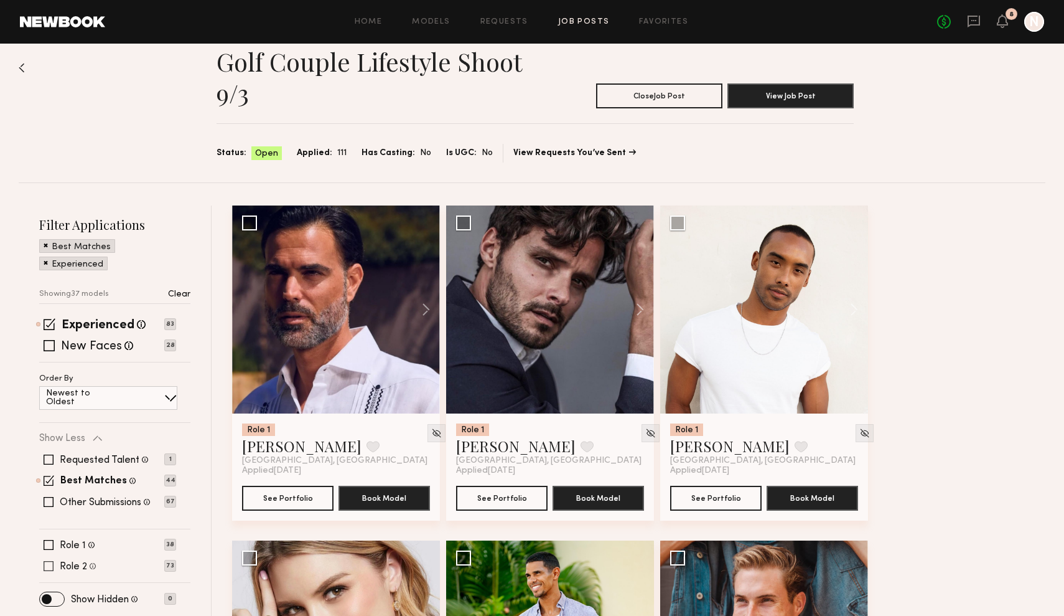
click at [49, 568] on span at bounding box center [49, 566] width 10 height 10
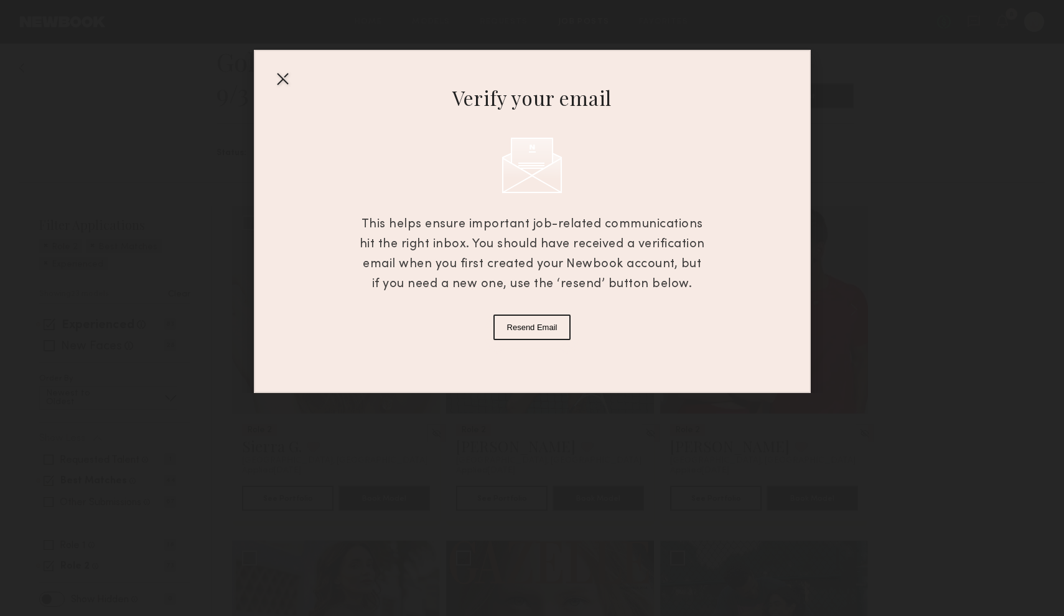
click at [275, 66] on div "Verify your email This helps ensure important job-related communications hit th…" at bounding box center [532, 221] width 557 height 343
click at [276, 81] on div at bounding box center [283, 78] width 20 height 20
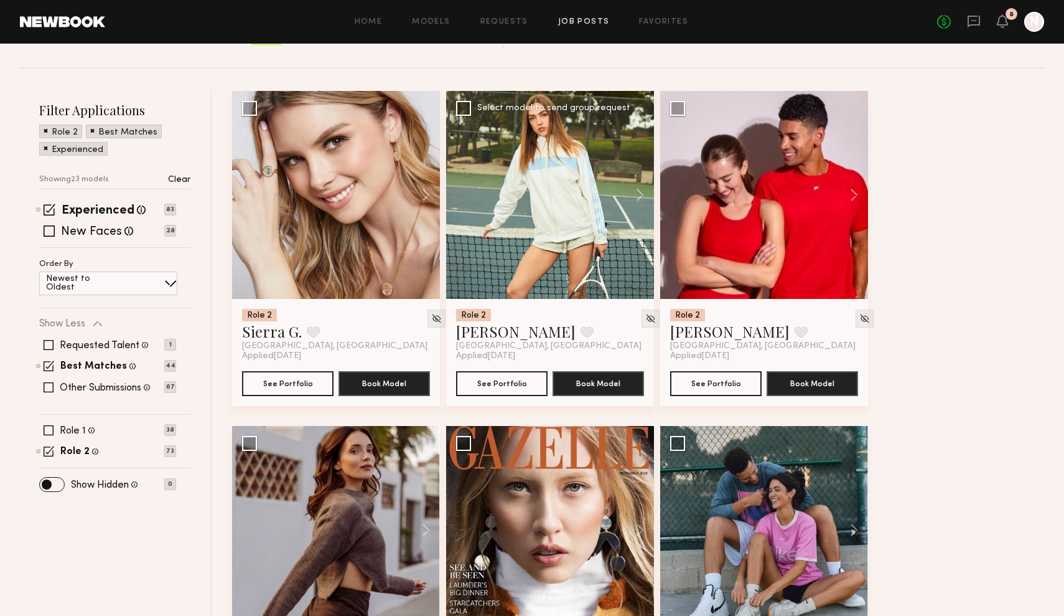
scroll to position [137, 0]
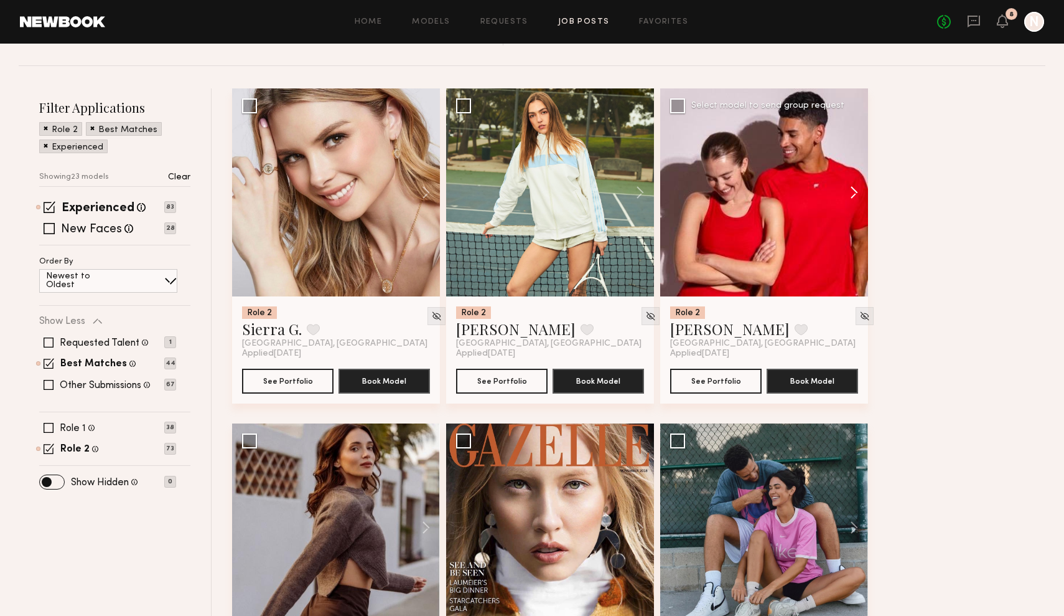
click at [855, 189] on button at bounding box center [848, 192] width 40 height 208
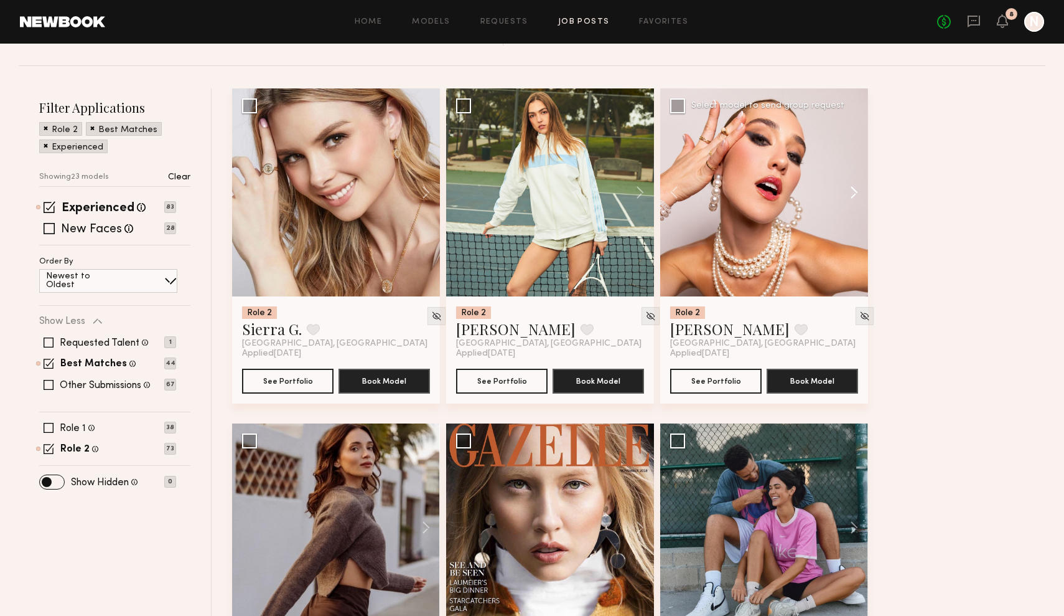
click at [855, 189] on button at bounding box center [848, 192] width 40 height 208
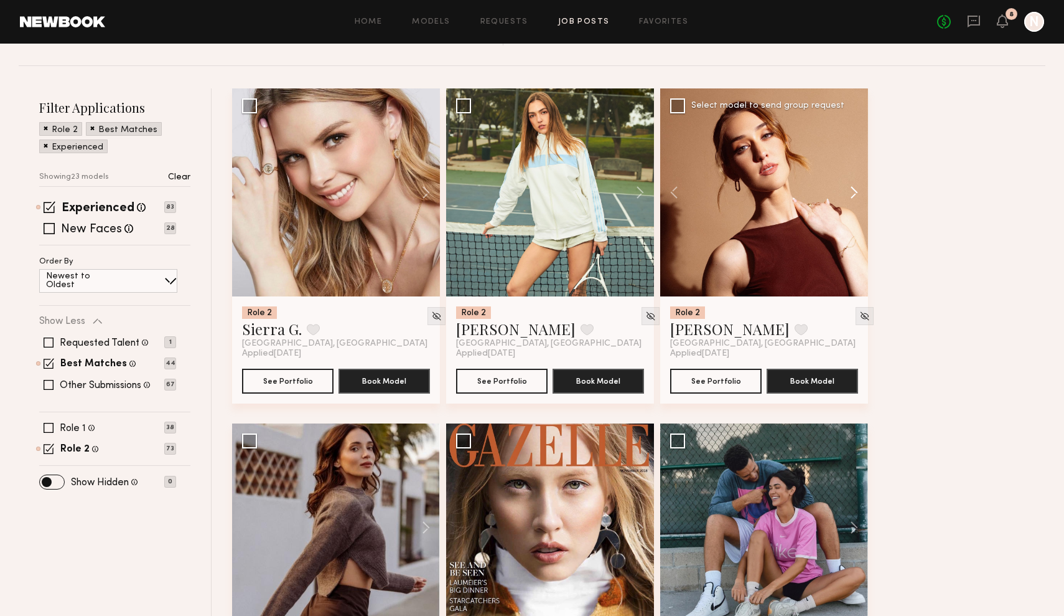
click at [855, 190] on button at bounding box center [848, 192] width 40 height 208
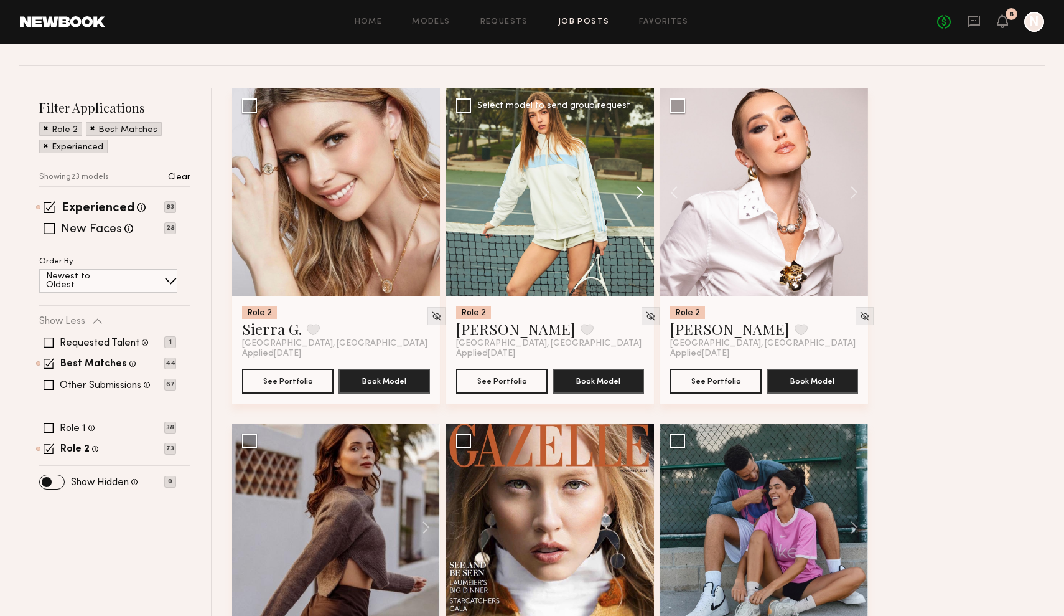
click at [647, 189] on button at bounding box center [634, 192] width 40 height 208
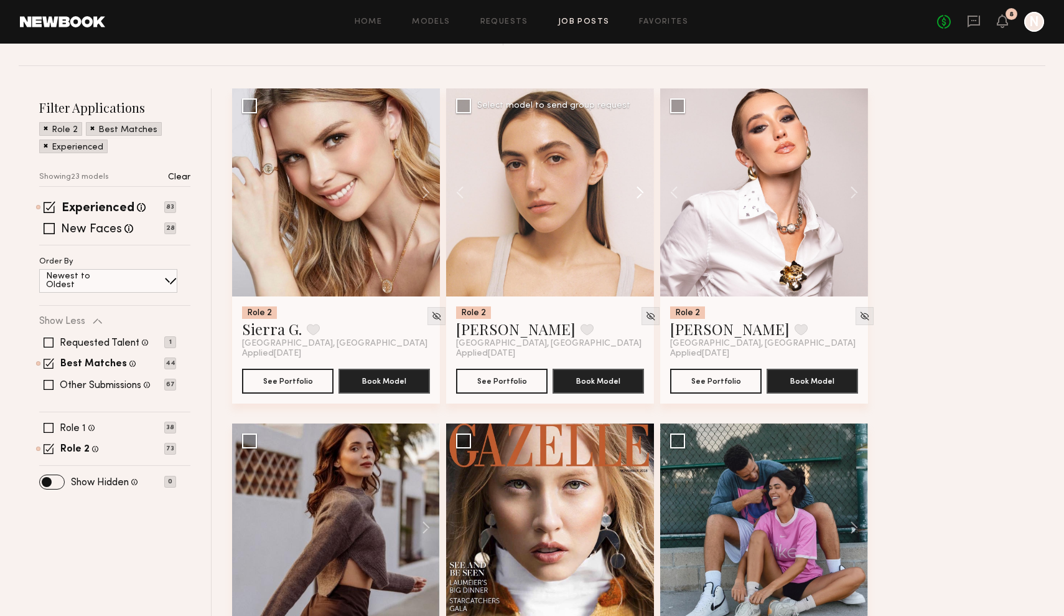
click at [647, 189] on button at bounding box center [634, 192] width 40 height 208
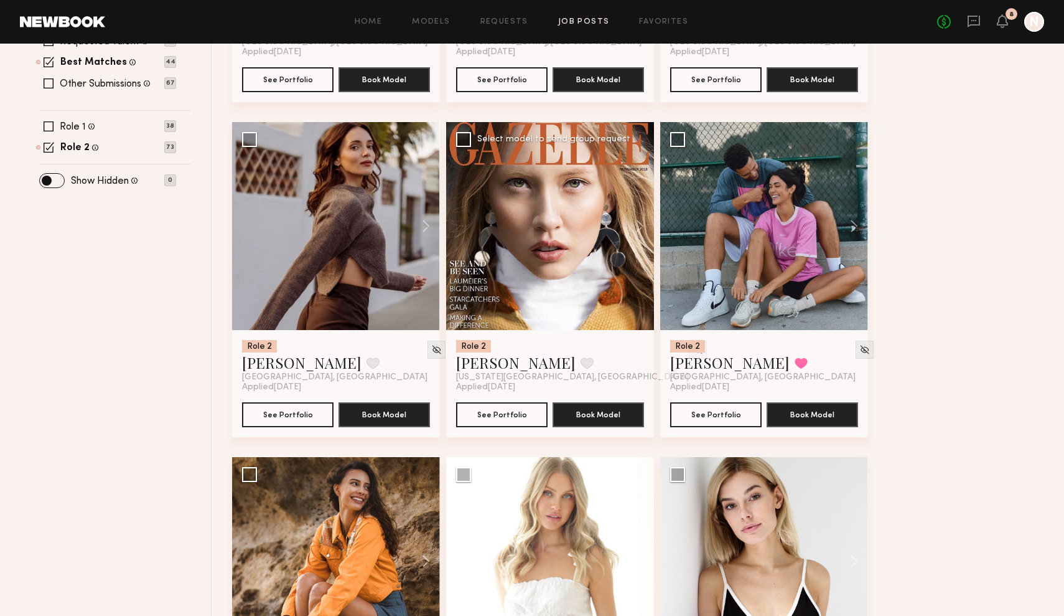
scroll to position [441, 0]
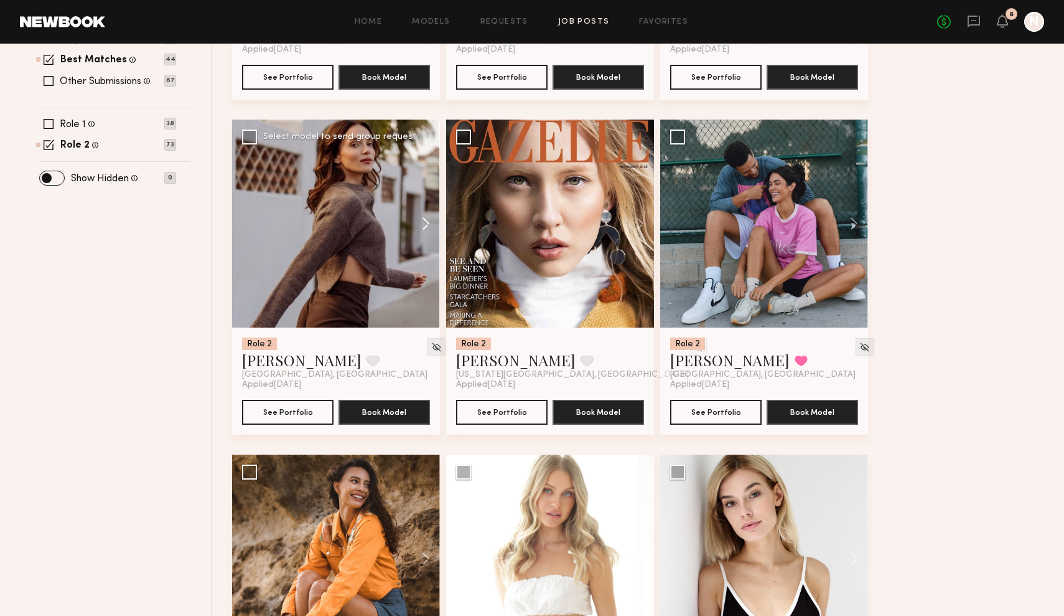
click at [430, 220] on button at bounding box center [420, 224] width 40 height 208
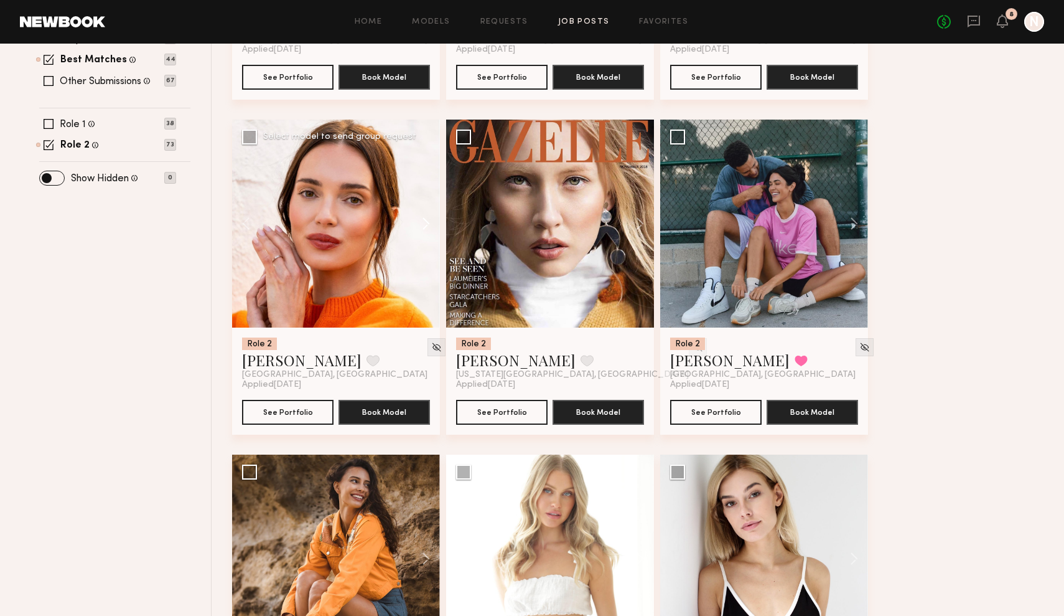
click at [430, 220] on button at bounding box center [420, 224] width 40 height 208
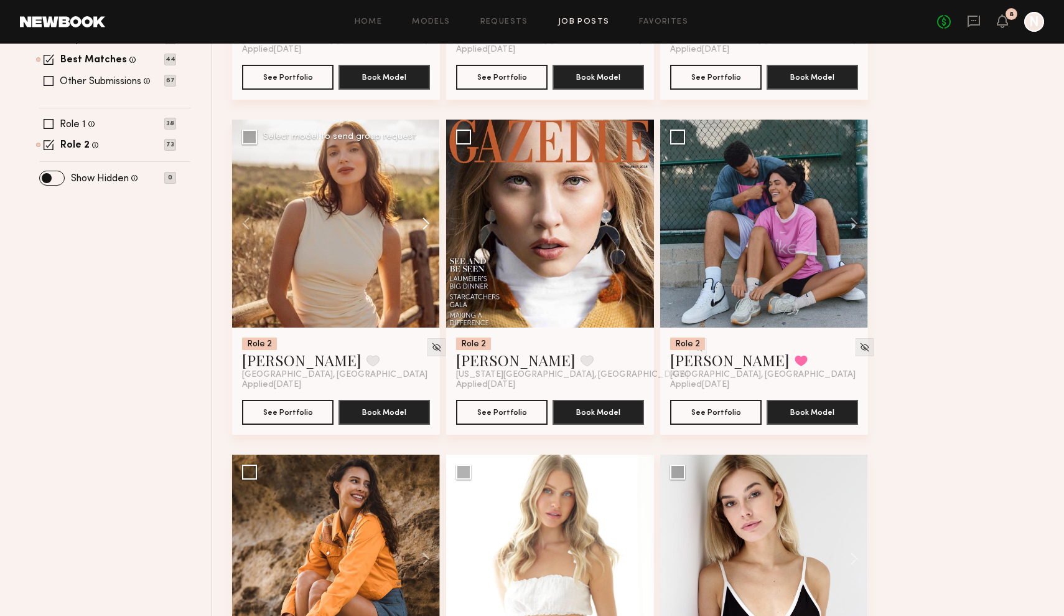
click at [431, 220] on button at bounding box center [420, 224] width 40 height 208
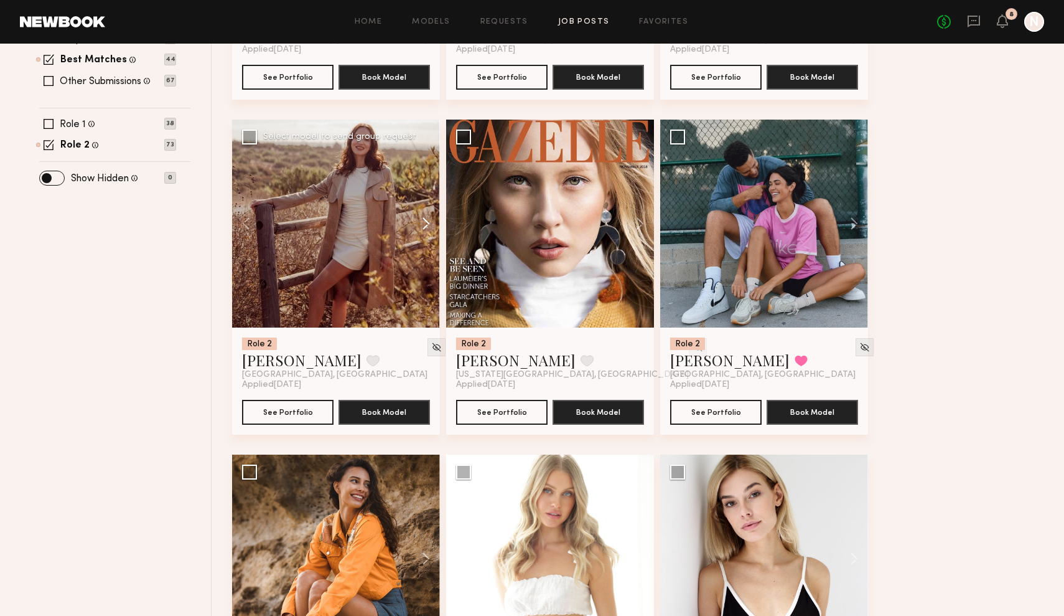
click at [431, 220] on button at bounding box center [420, 224] width 40 height 208
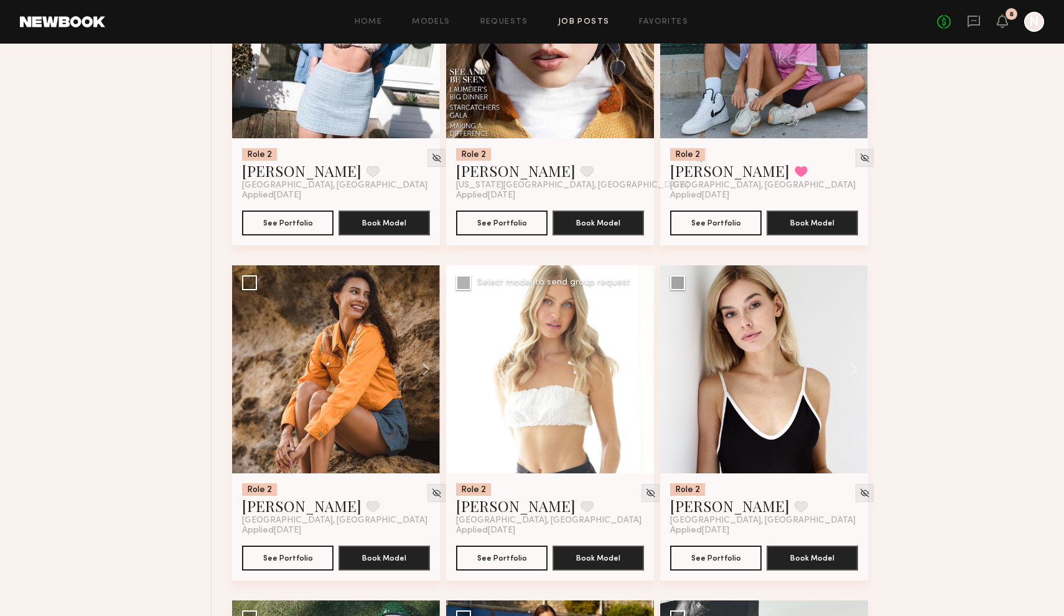
scroll to position [634, 0]
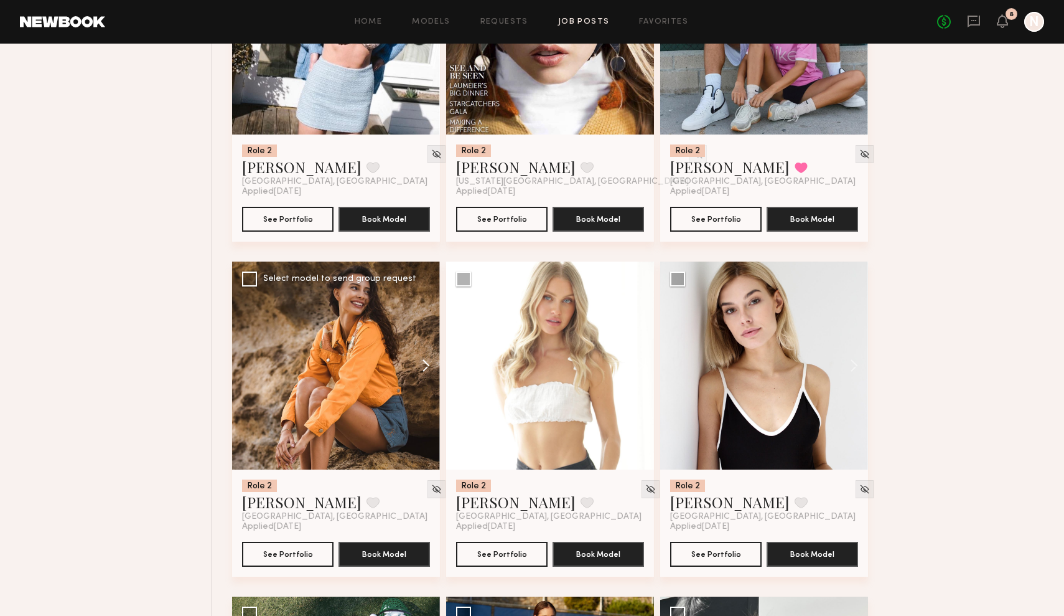
click at [425, 366] on button at bounding box center [420, 365] width 40 height 208
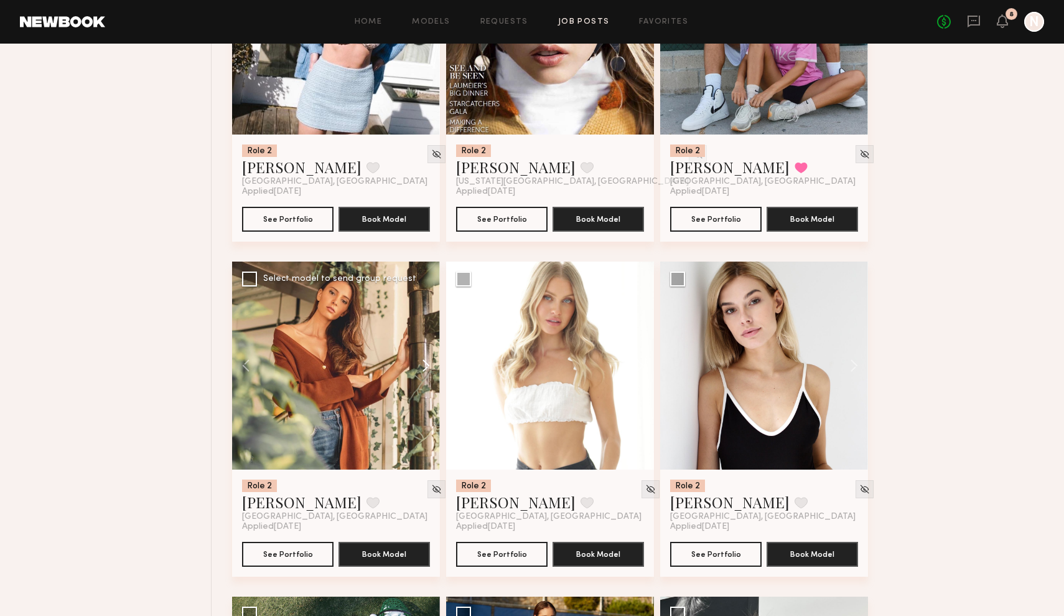
click at [425, 366] on button at bounding box center [420, 365] width 40 height 208
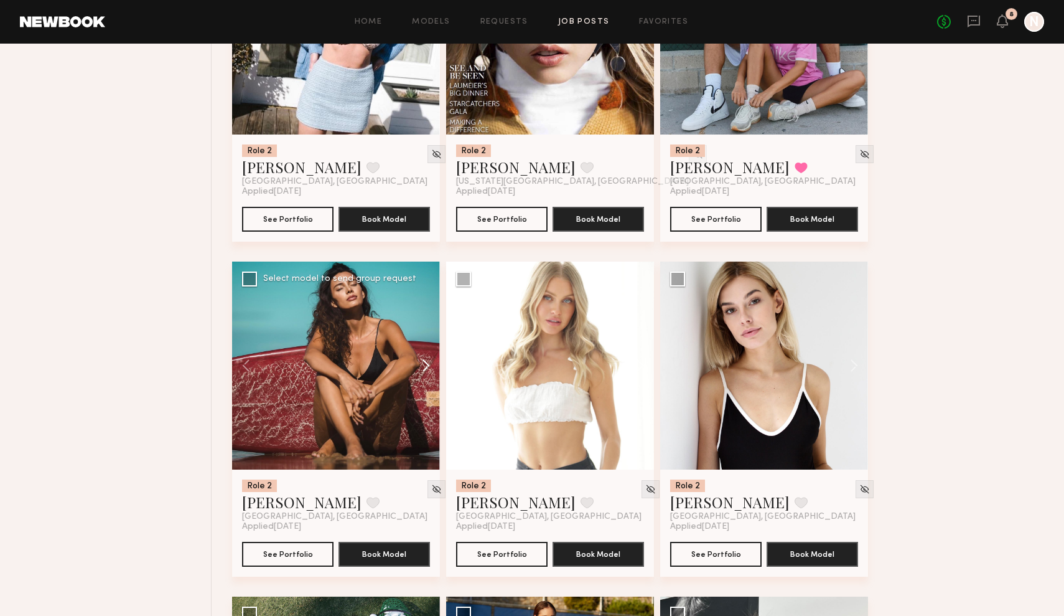
click at [425, 366] on button at bounding box center [420, 365] width 40 height 208
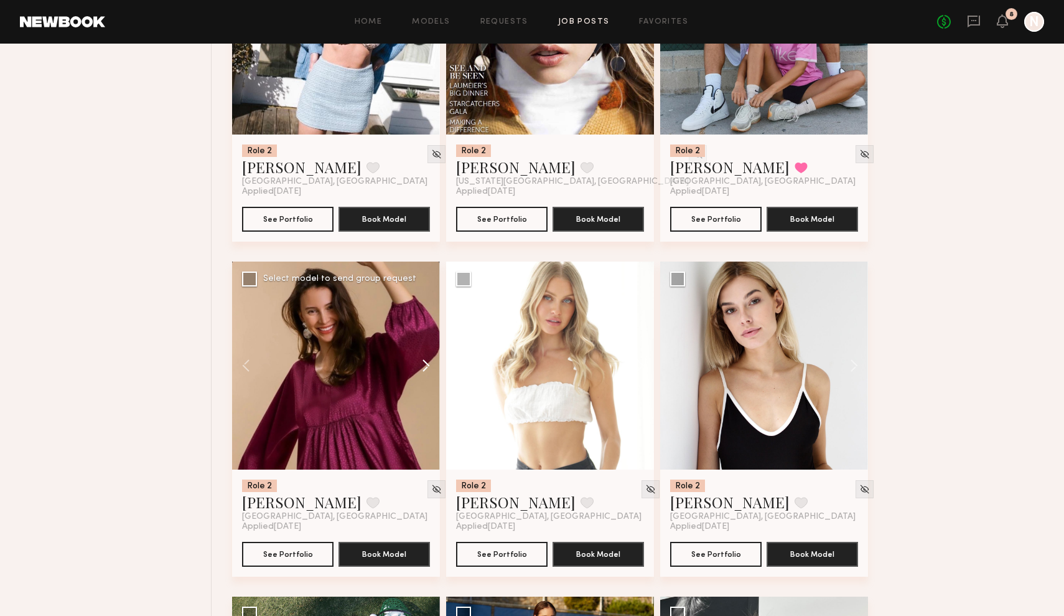
click at [425, 366] on button at bounding box center [420, 365] width 40 height 208
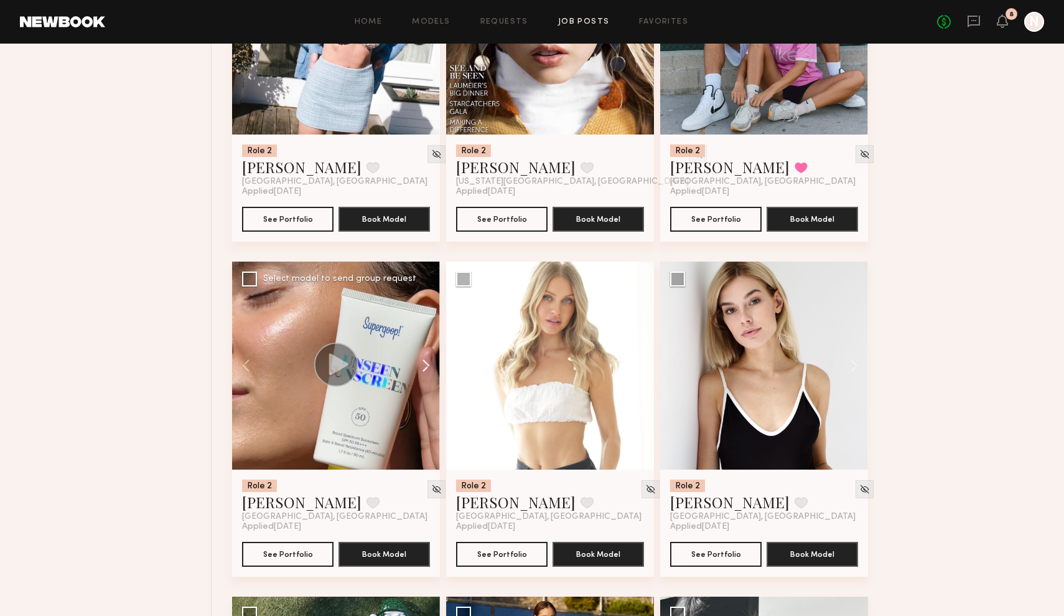
click at [425, 366] on button at bounding box center [420, 365] width 40 height 208
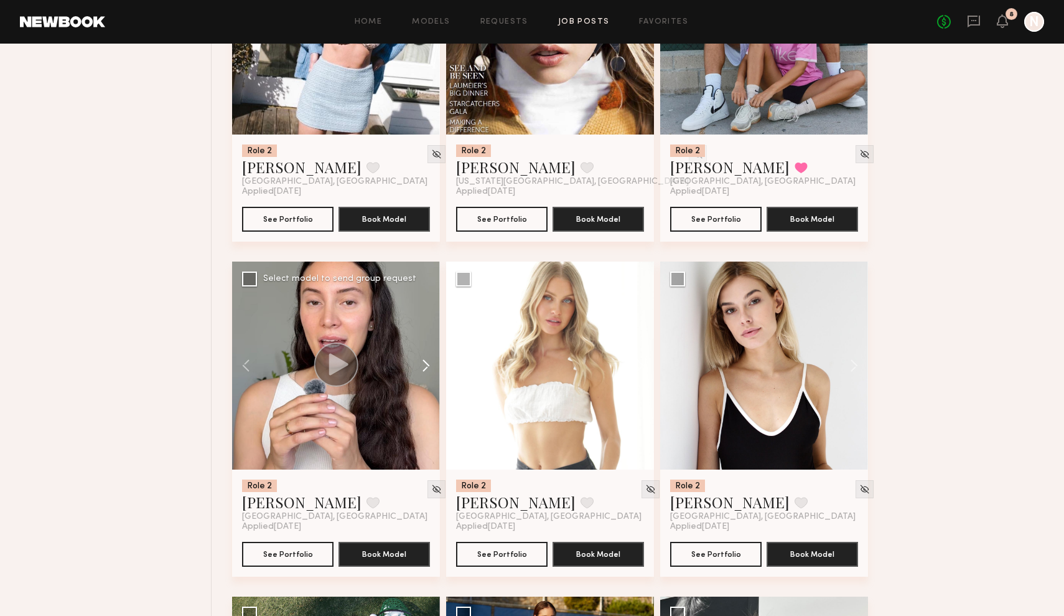
click at [425, 366] on button at bounding box center [420, 365] width 40 height 208
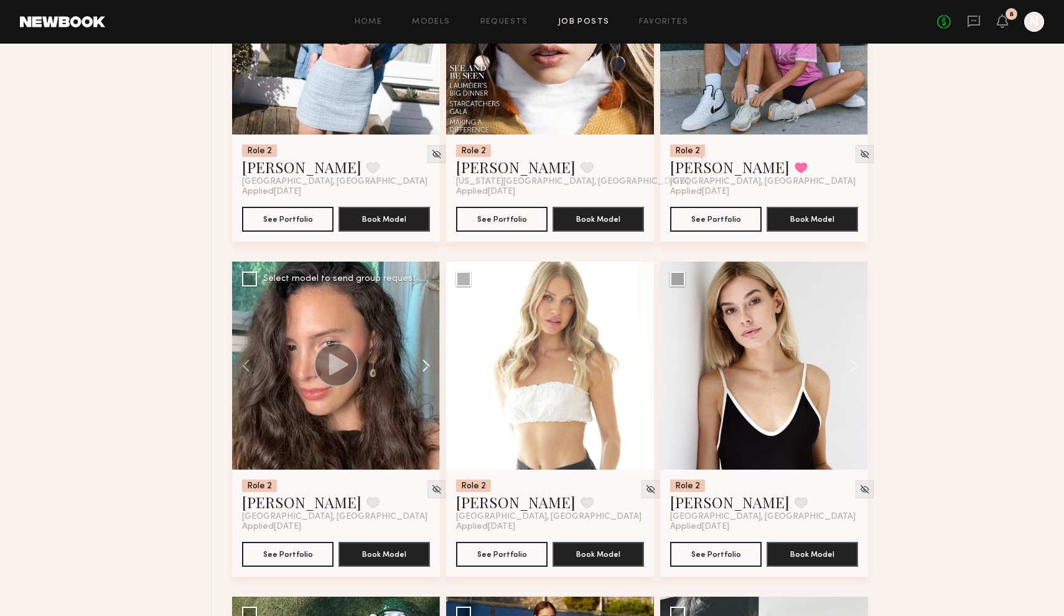
click at [425, 366] on button at bounding box center [420, 365] width 40 height 208
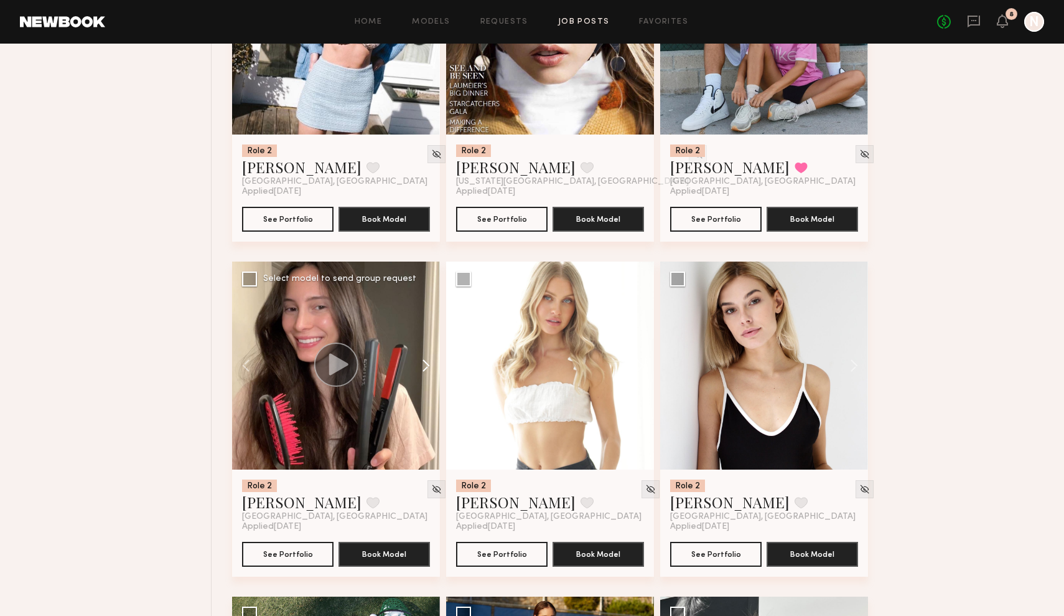
click at [425, 366] on button at bounding box center [420, 365] width 40 height 208
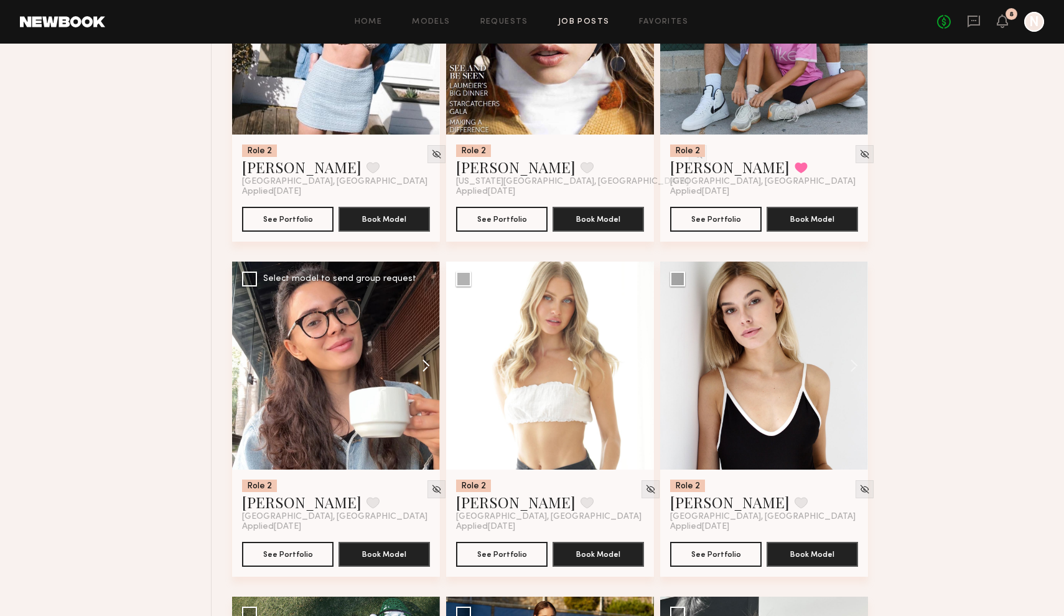
click at [425, 366] on button at bounding box center [420, 365] width 40 height 208
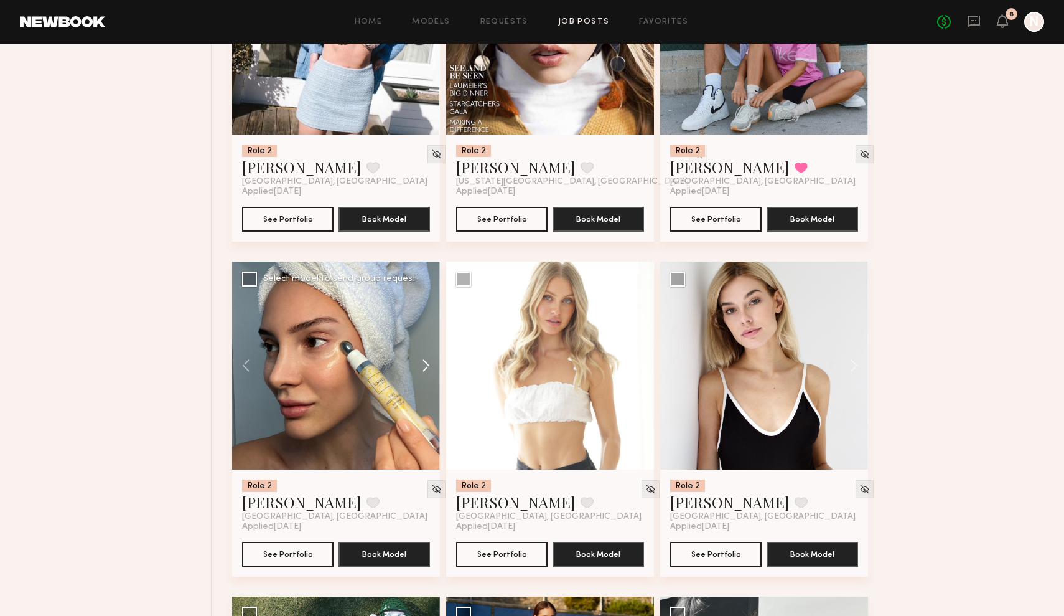
click at [425, 366] on button at bounding box center [420, 365] width 40 height 208
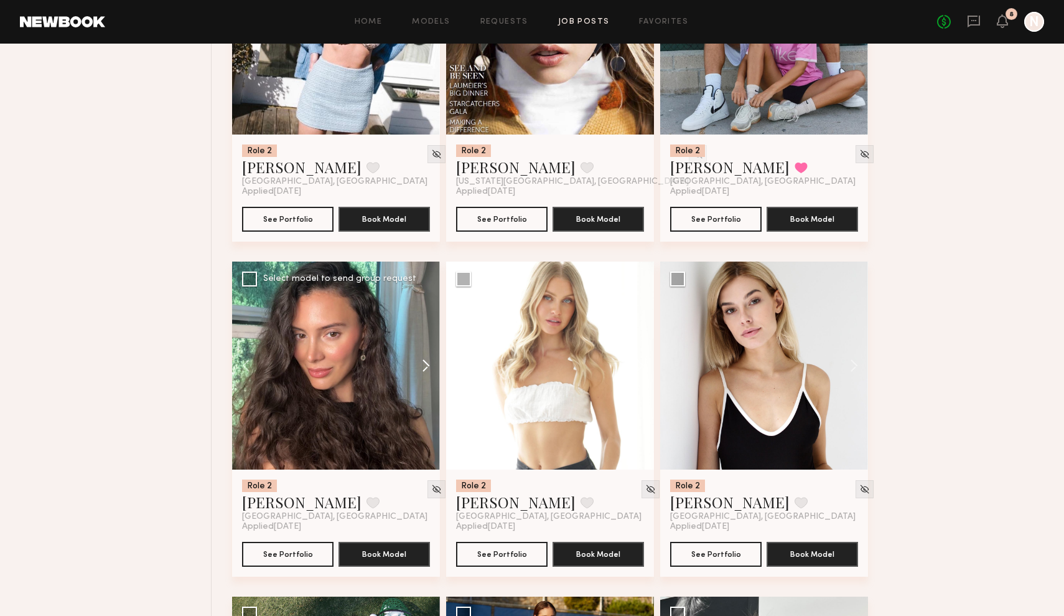
click at [425, 366] on button at bounding box center [420, 365] width 40 height 208
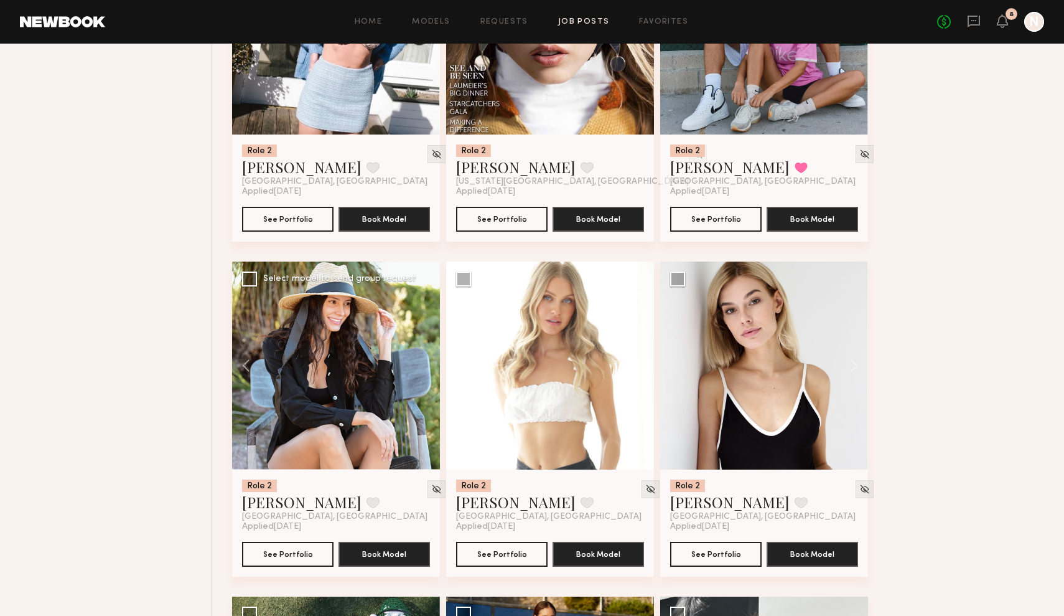
click at [425, 366] on div at bounding box center [336, 365] width 208 height 208
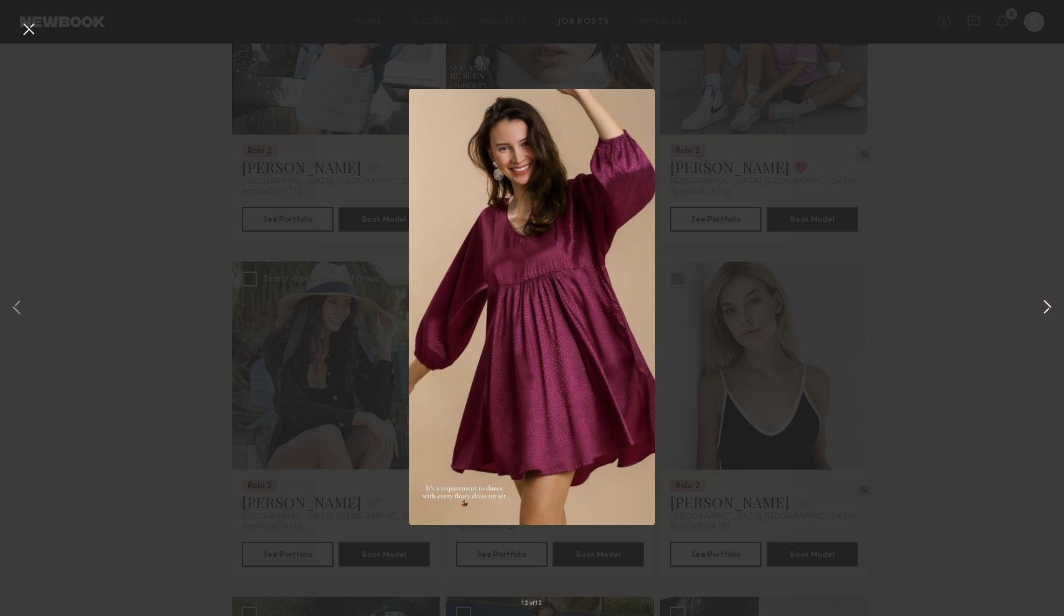
click at [1047, 312] on button at bounding box center [1047, 308] width 15 height 492
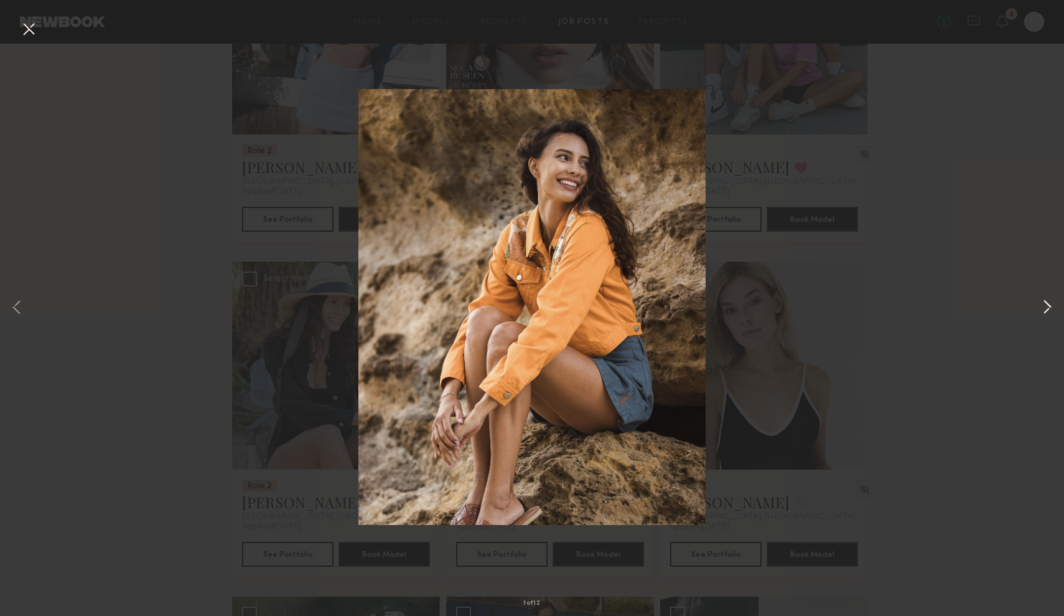
click at [1048, 307] on button at bounding box center [1047, 308] width 15 height 492
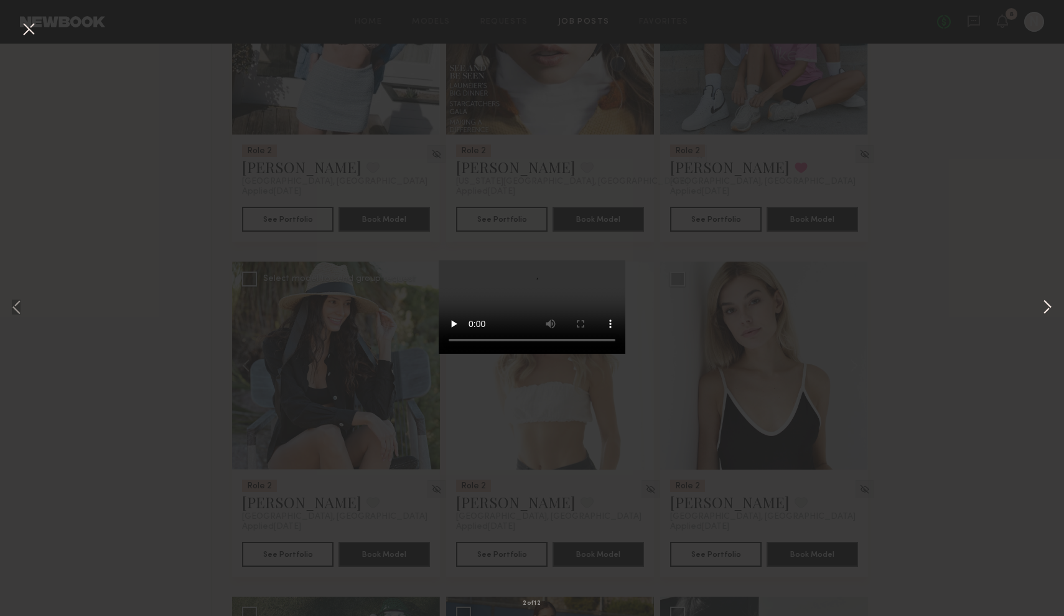
click at [1048, 307] on button at bounding box center [1047, 308] width 15 height 492
click at [20, 311] on button at bounding box center [16, 308] width 15 height 492
click at [24, 17] on div "3 of 12" at bounding box center [532, 308] width 1064 height 616
click at [27, 30] on button at bounding box center [29, 30] width 20 height 22
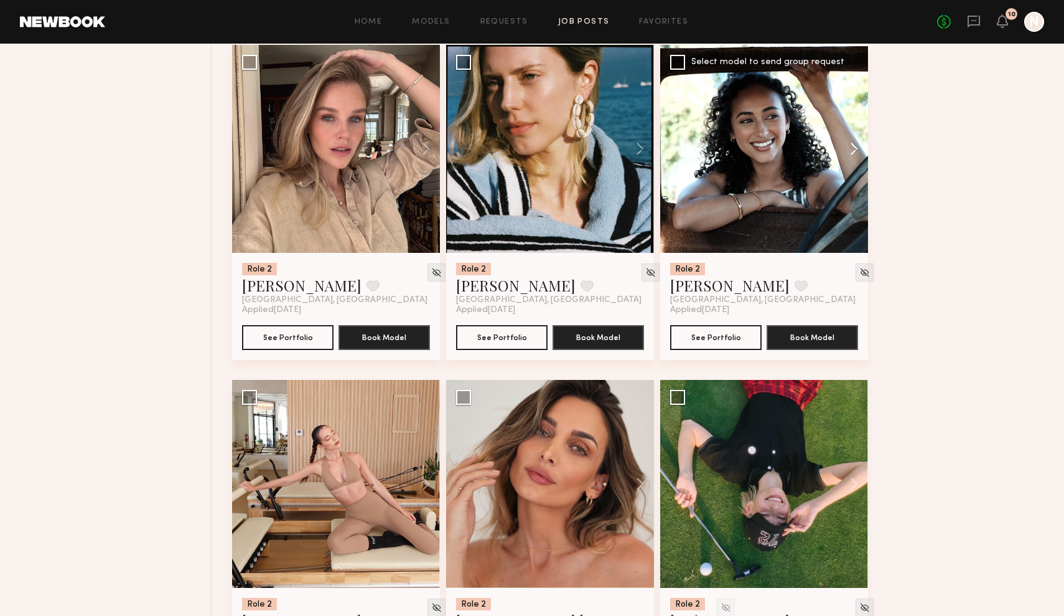
scroll to position [1851, 0]
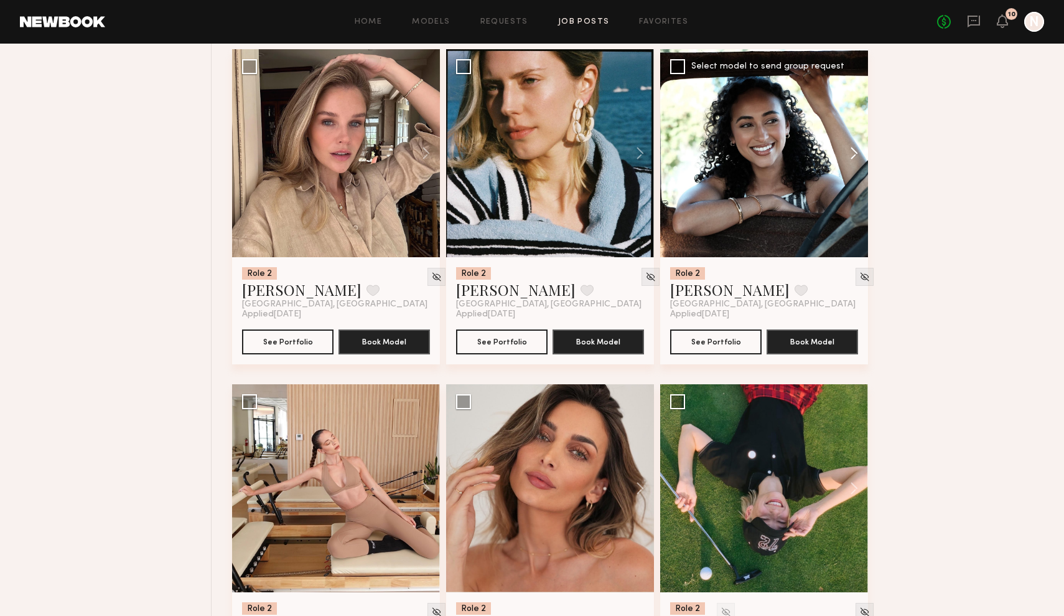
click at [853, 153] on button at bounding box center [848, 153] width 40 height 208
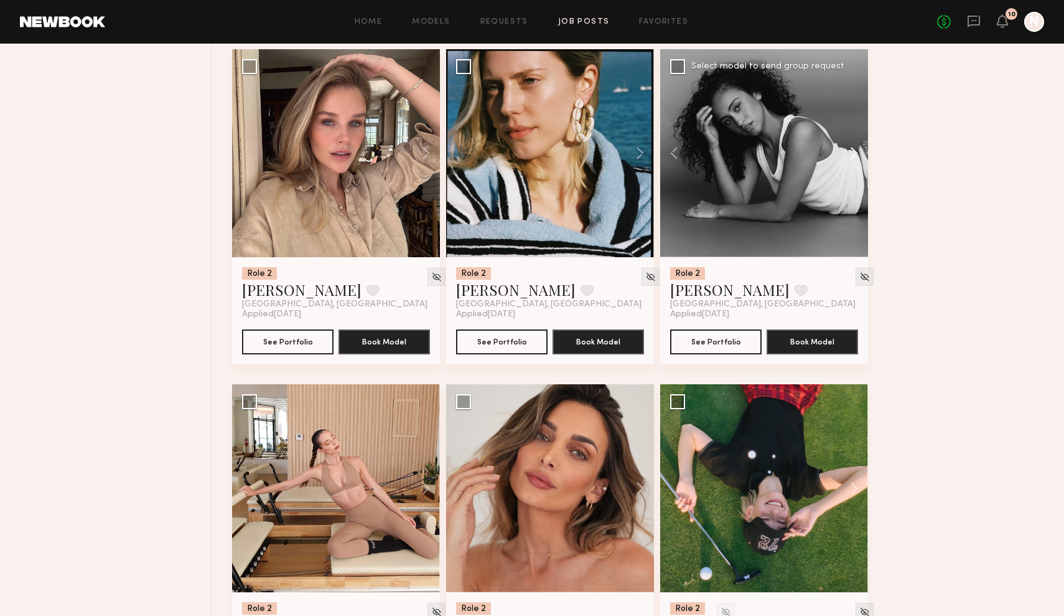
click at [853, 153] on button at bounding box center [848, 153] width 40 height 208
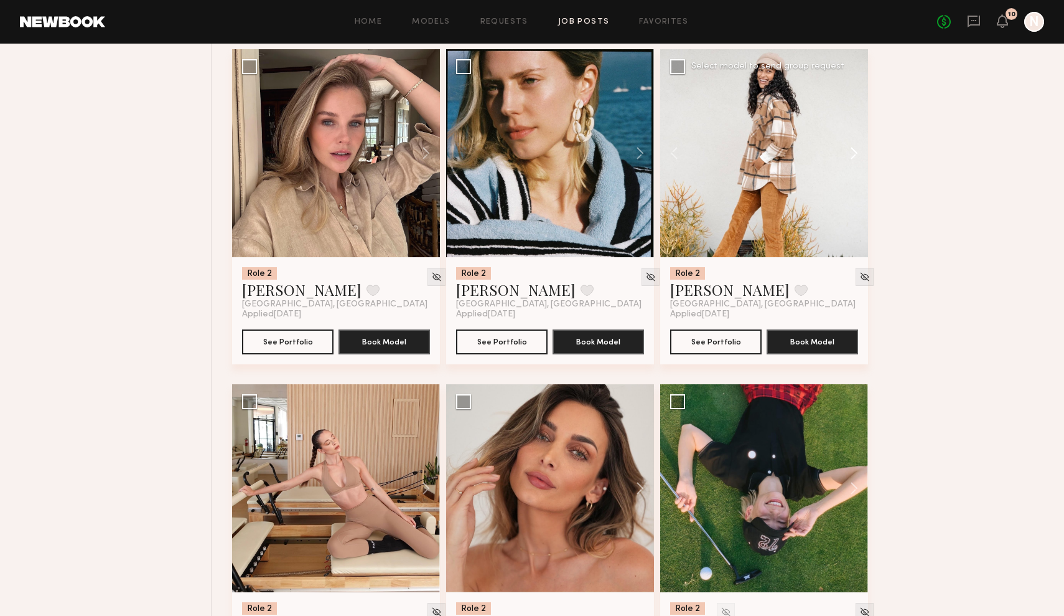
click at [853, 153] on button at bounding box center [848, 153] width 40 height 208
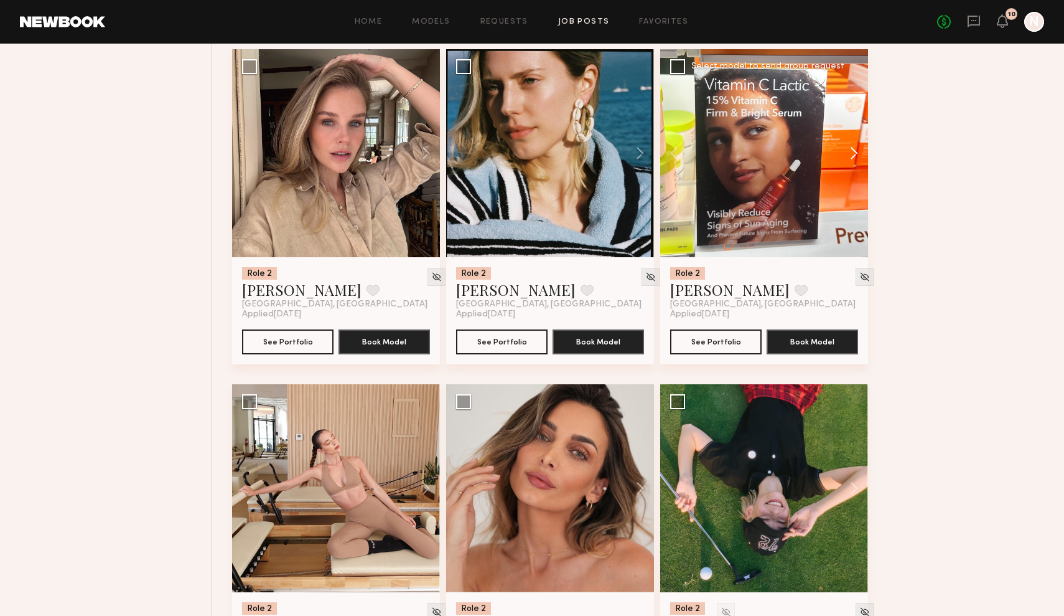
click at [853, 153] on button at bounding box center [848, 153] width 40 height 208
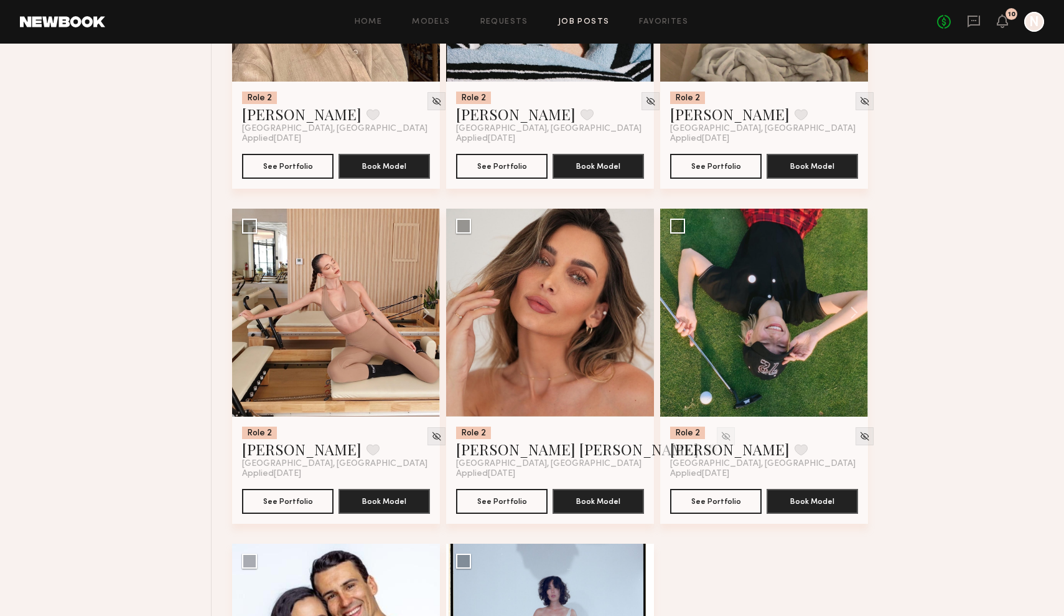
scroll to position [2027, 0]
click at [431, 311] on button at bounding box center [420, 312] width 40 height 208
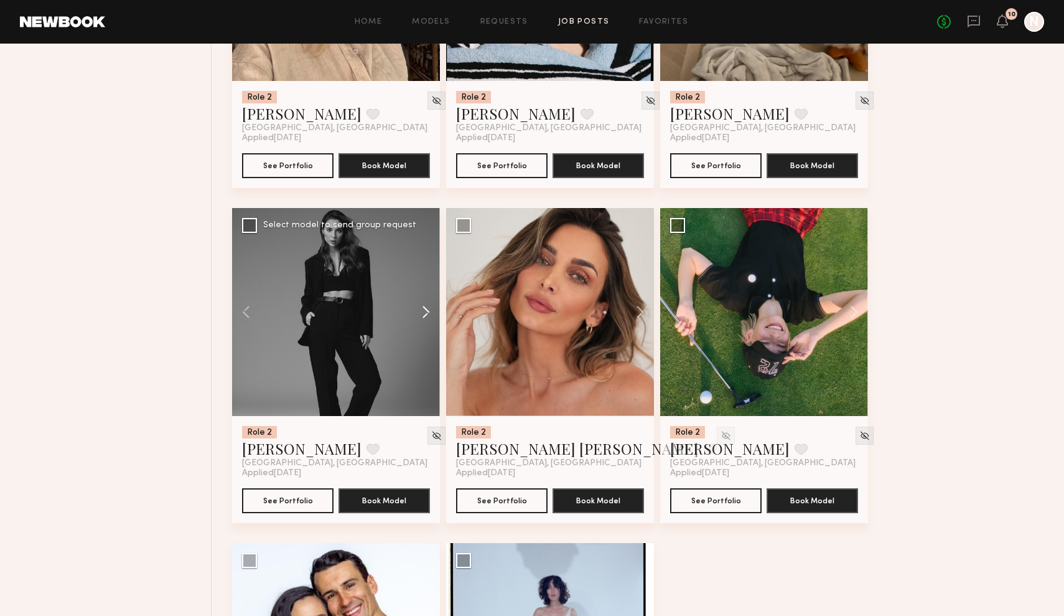
click at [431, 311] on button at bounding box center [420, 312] width 40 height 208
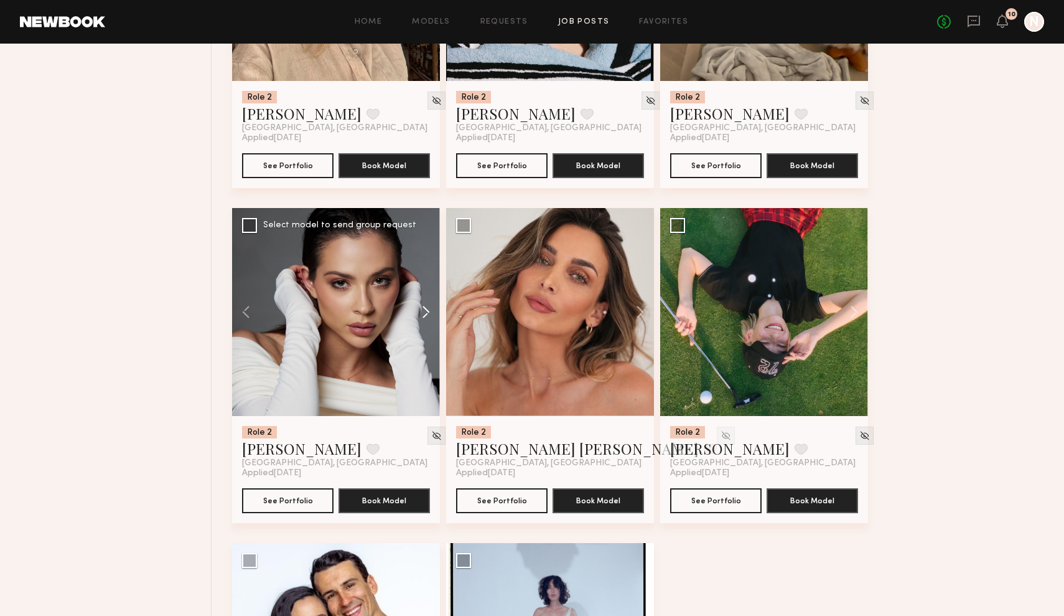
click at [431, 311] on button at bounding box center [420, 312] width 40 height 208
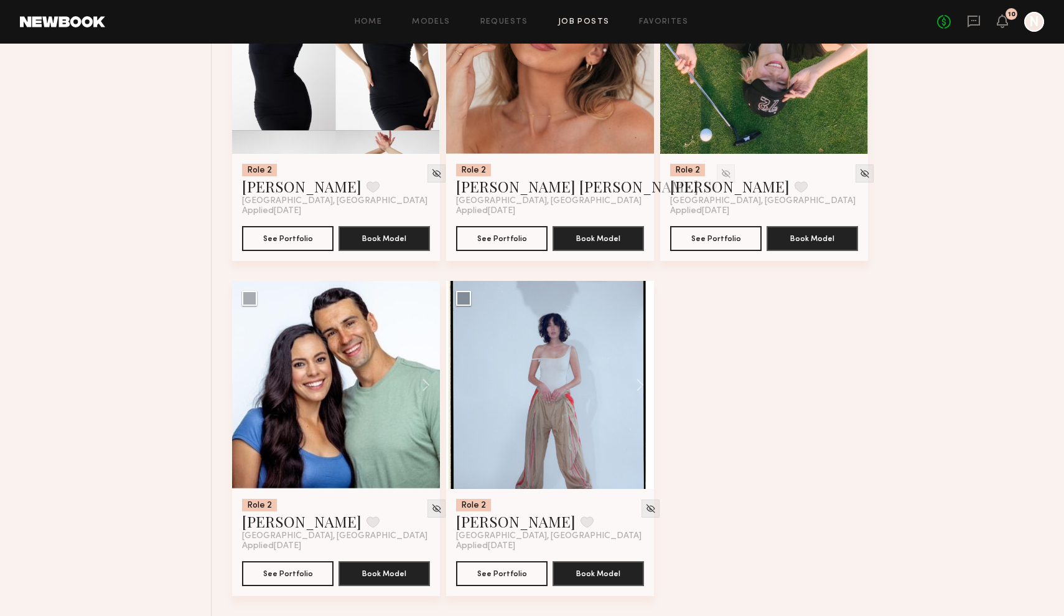
scroll to position [2289, 0]
click at [634, 380] on button at bounding box center [634, 385] width 40 height 208
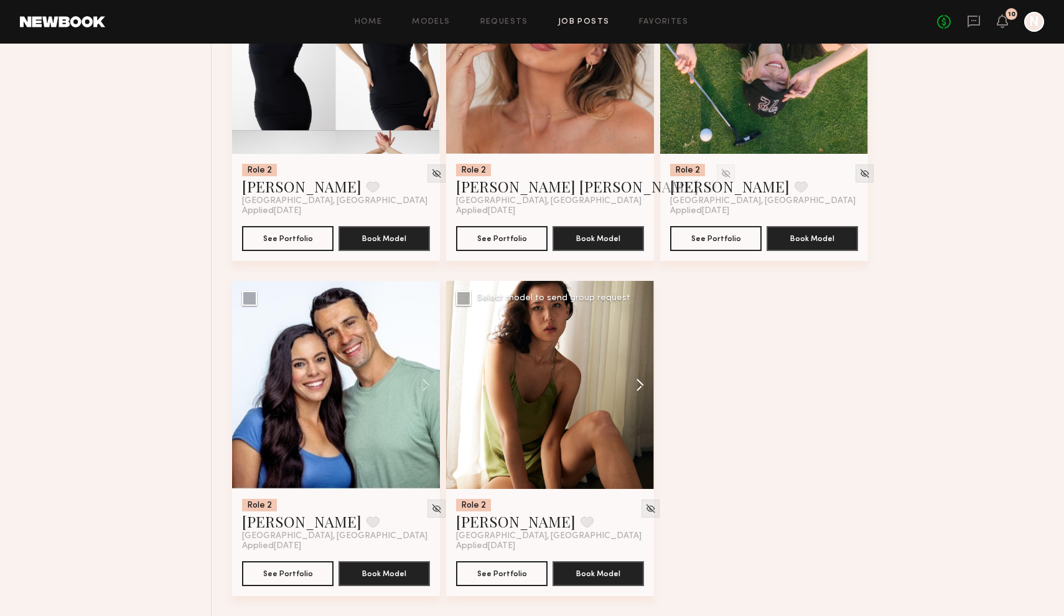
click at [634, 380] on button at bounding box center [634, 385] width 40 height 208
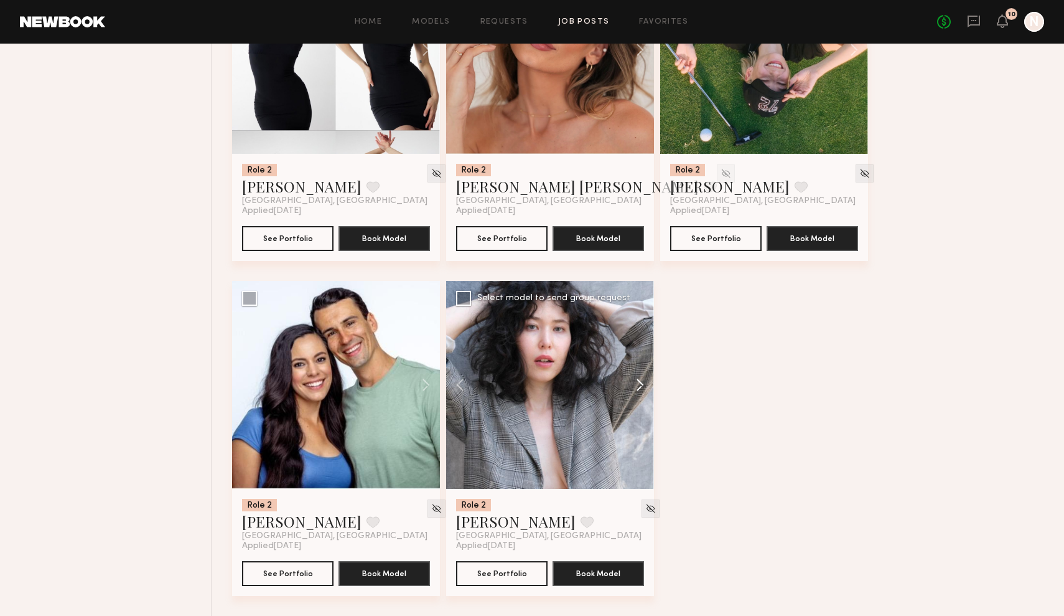
click at [634, 380] on button at bounding box center [634, 385] width 40 height 208
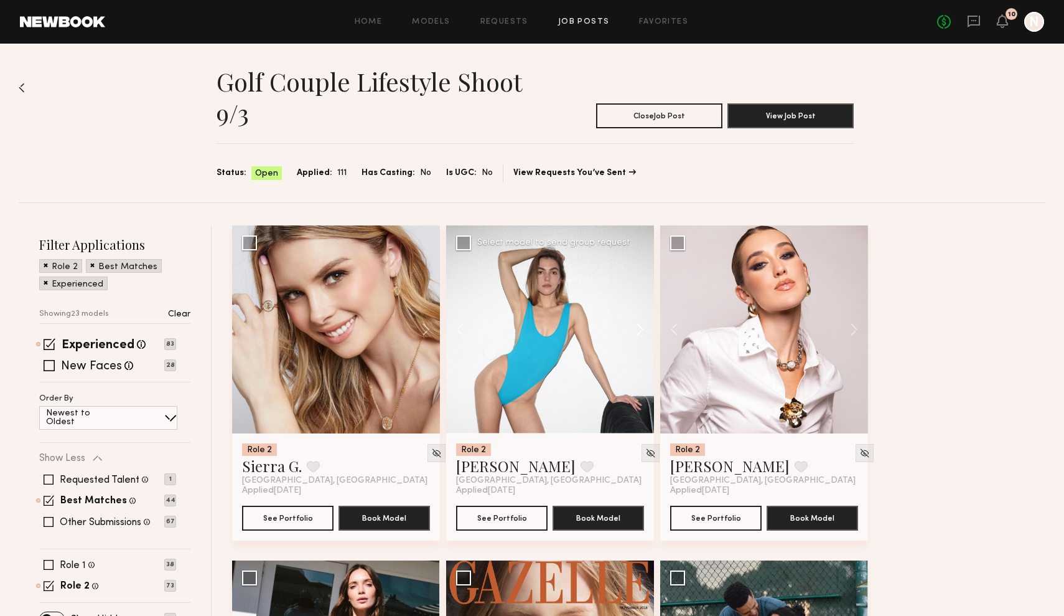
scroll to position [0, 0]
click at [642, 329] on button at bounding box center [634, 329] width 40 height 208
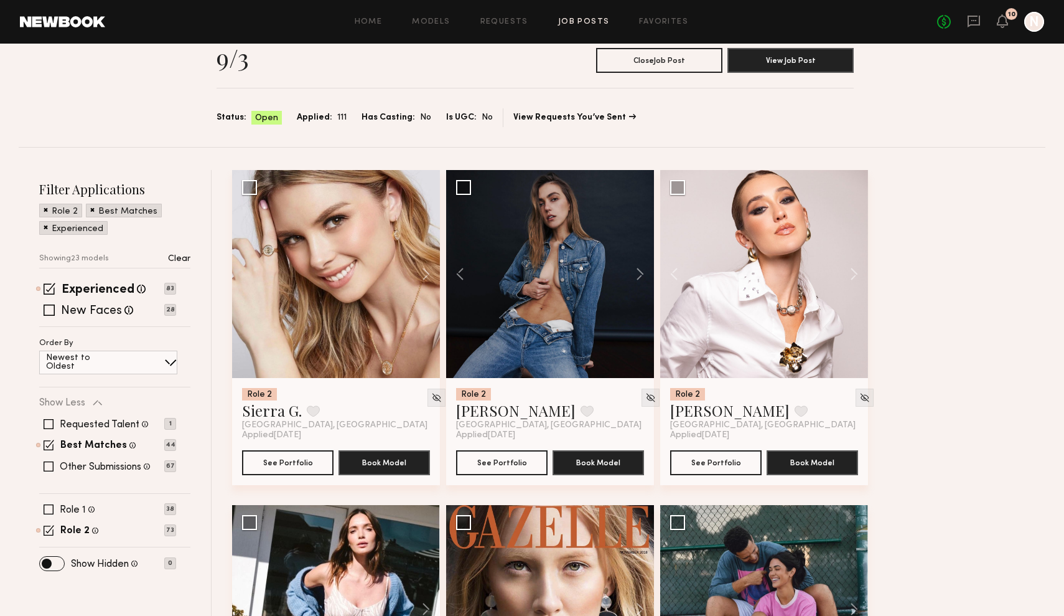
scroll to position [66, 0]
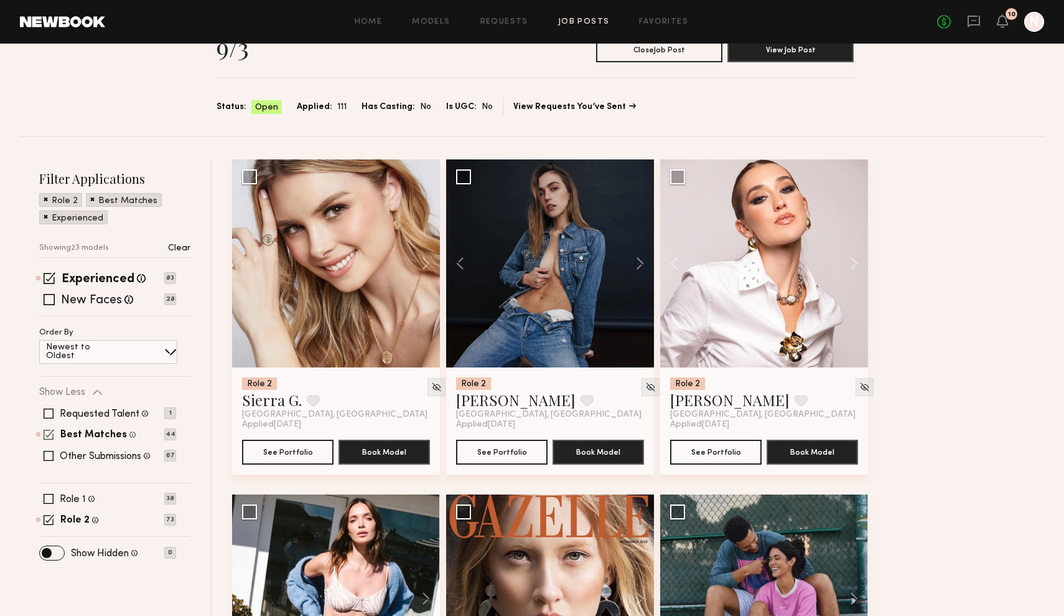
click at [49, 436] on span at bounding box center [49, 434] width 11 height 11
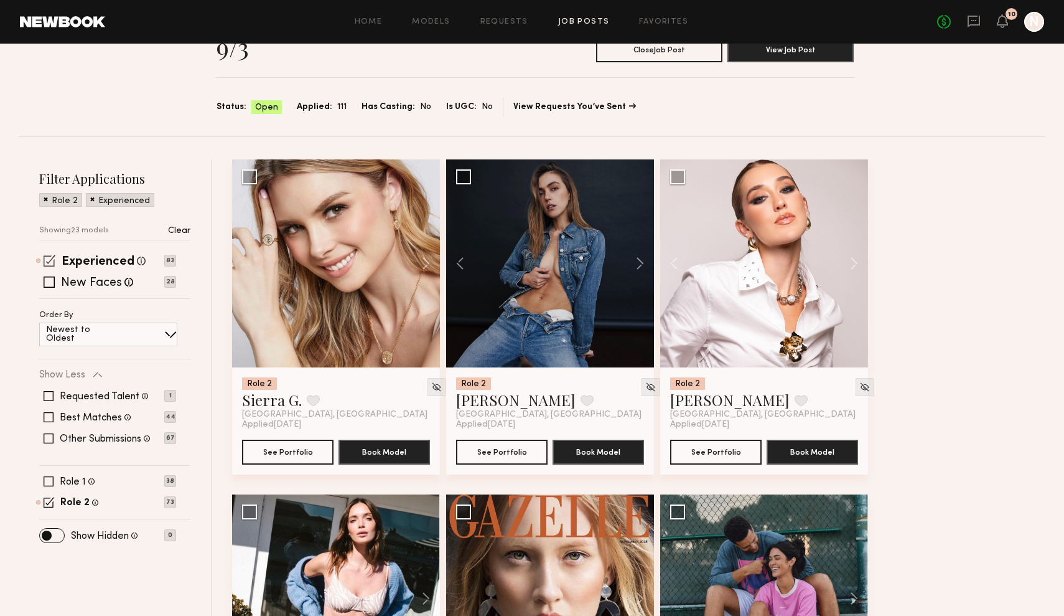
click at [47, 261] on span at bounding box center [50, 261] width 12 height 12
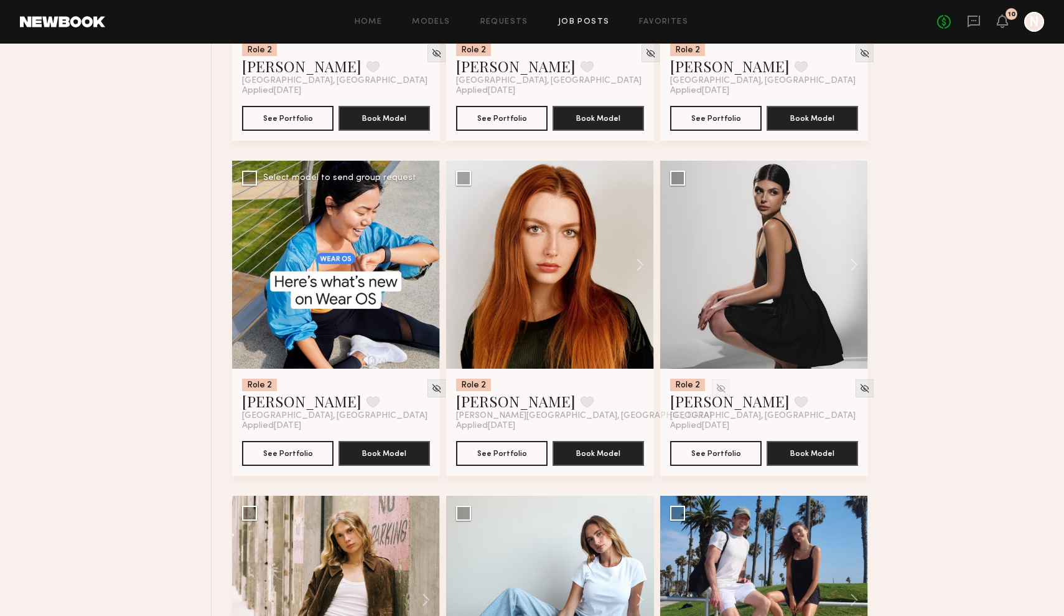
scroll to position [794, 0]
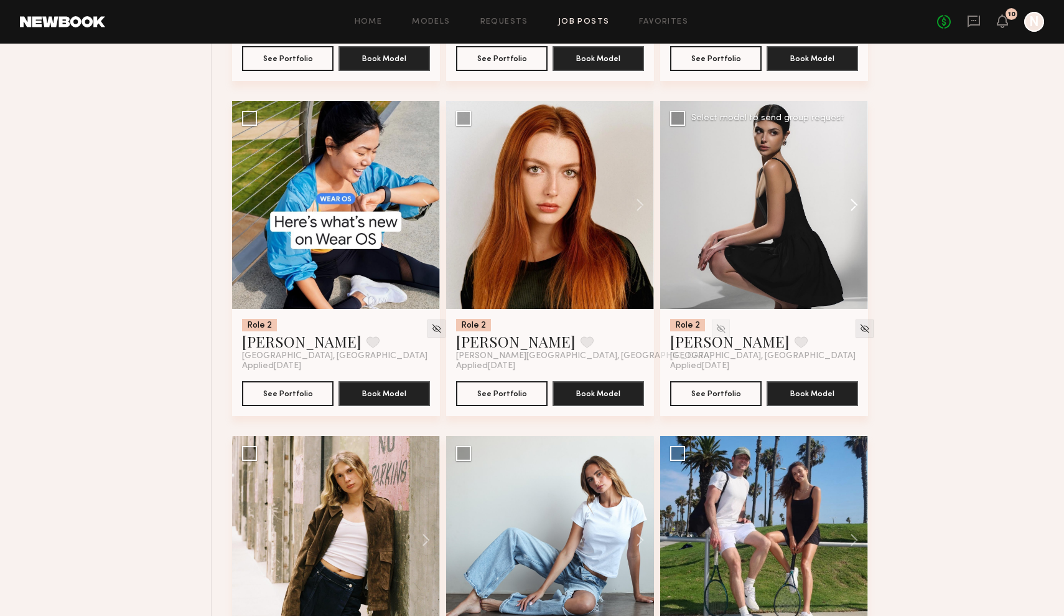
click at [853, 205] on button at bounding box center [848, 205] width 40 height 208
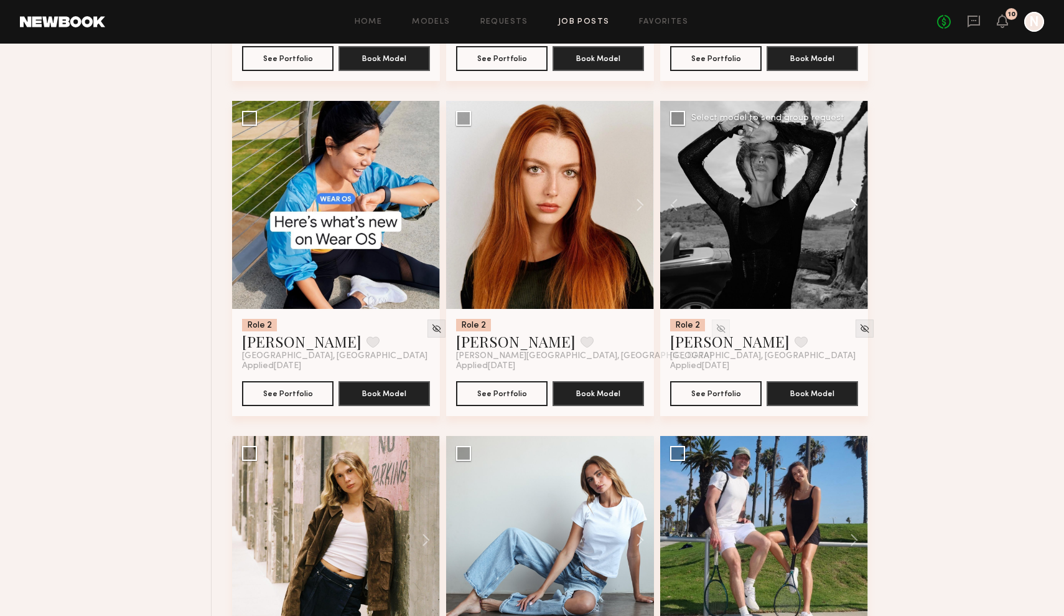
click at [853, 205] on button at bounding box center [848, 205] width 40 height 208
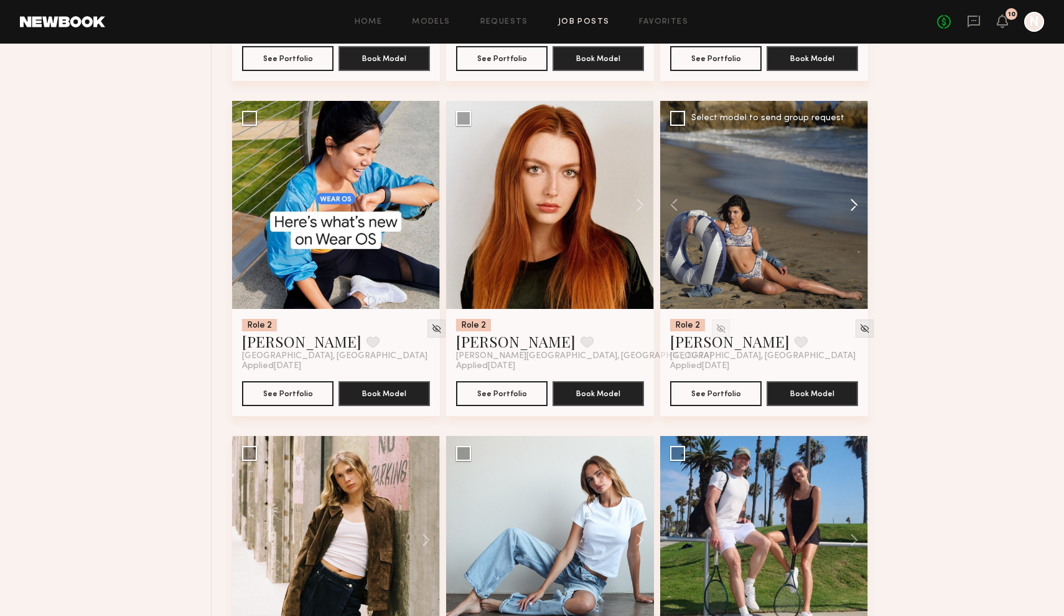
click at [853, 205] on button at bounding box center [848, 205] width 40 height 208
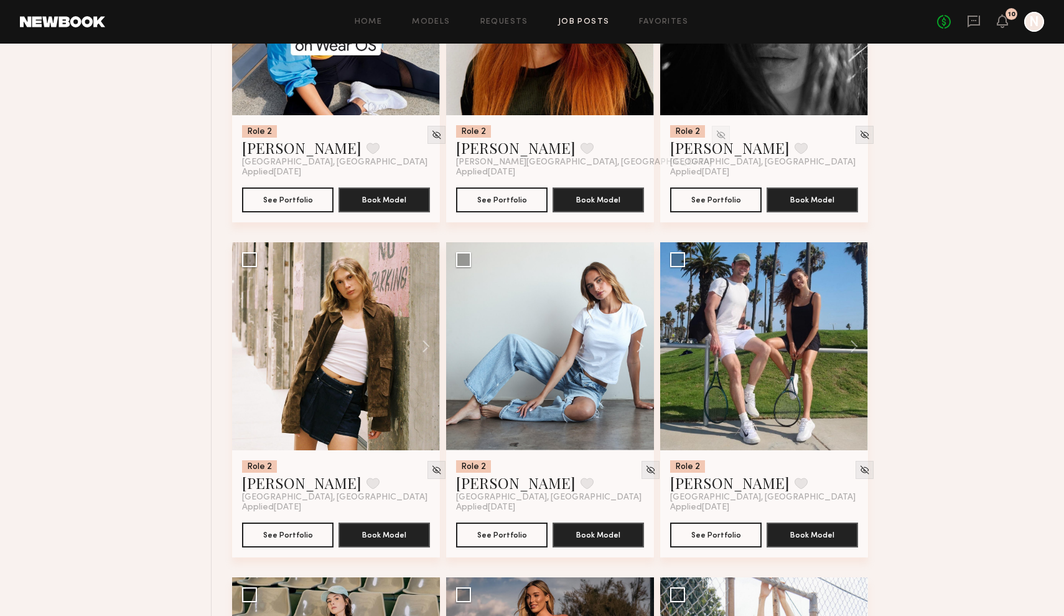
scroll to position [1112, 0]
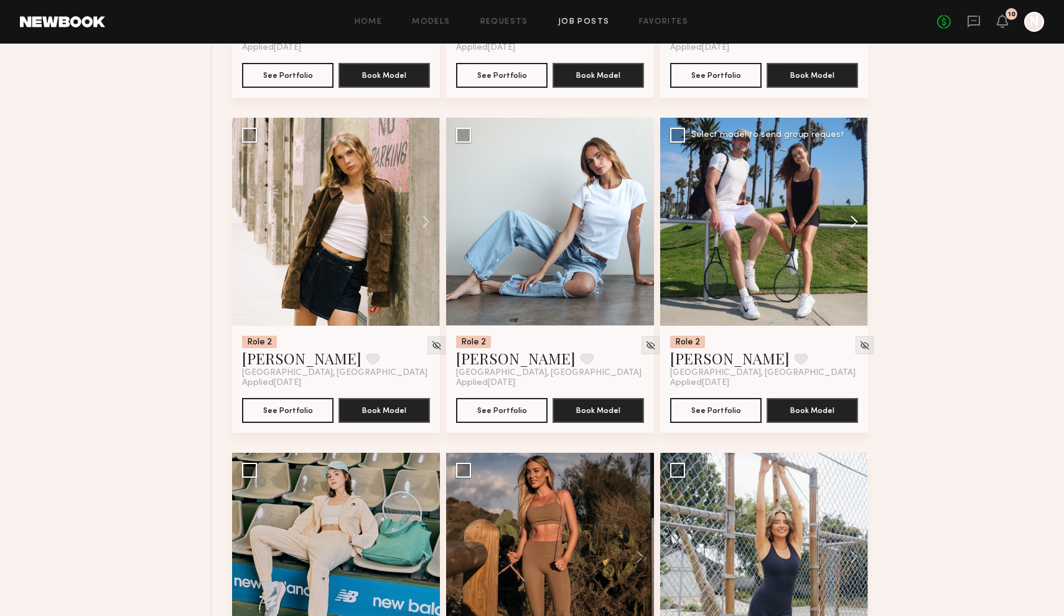
click at [850, 223] on button at bounding box center [848, 222] width 40 height 208
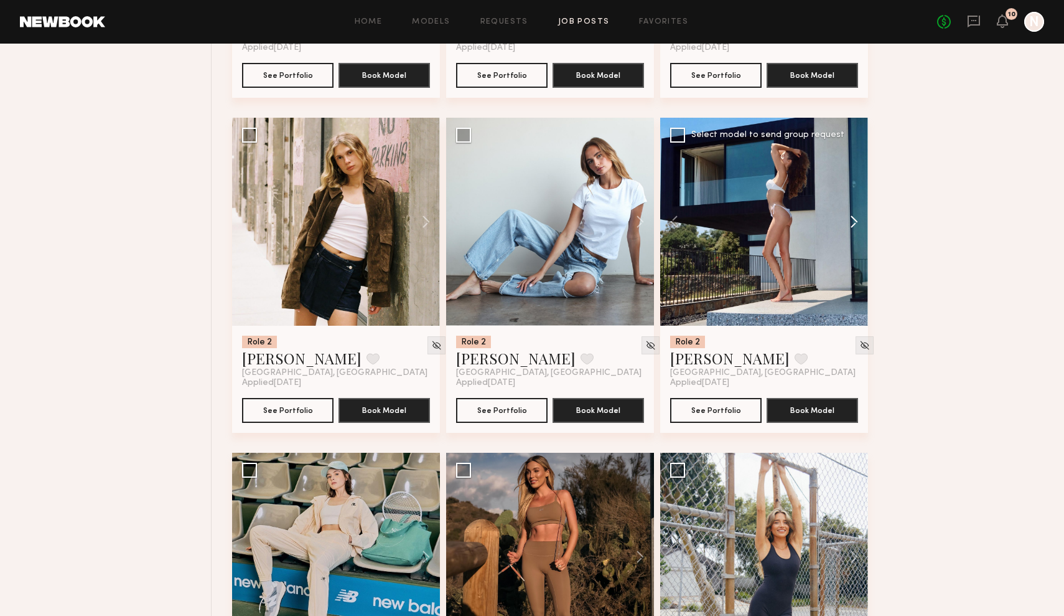
click at [850, 223] on button at bounding box center [848, 222] width 40 height 208
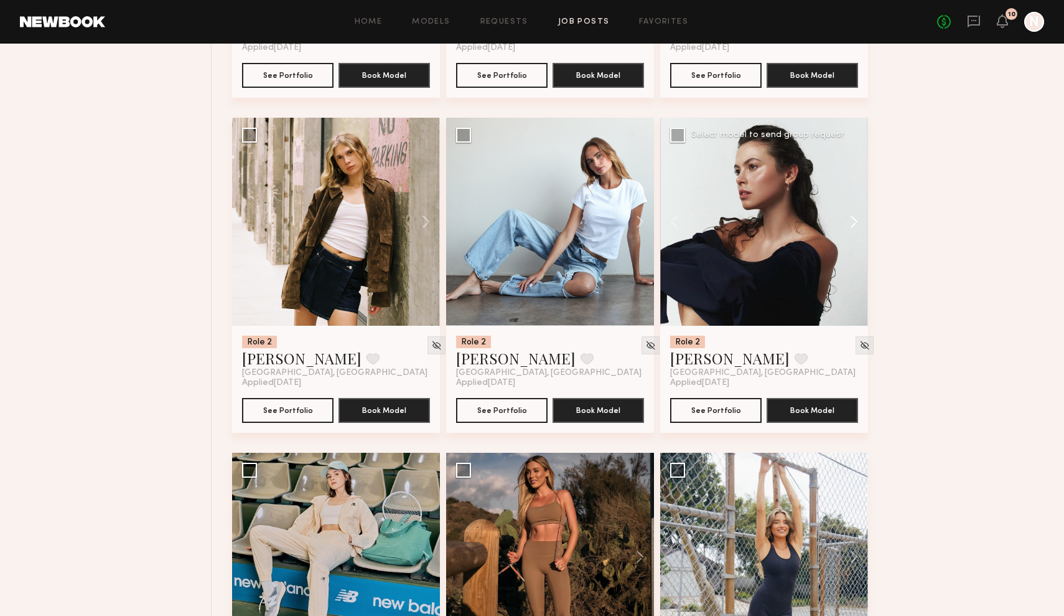
click at [850, 223] on button at bounding box center [848, 222] width 40 height 208
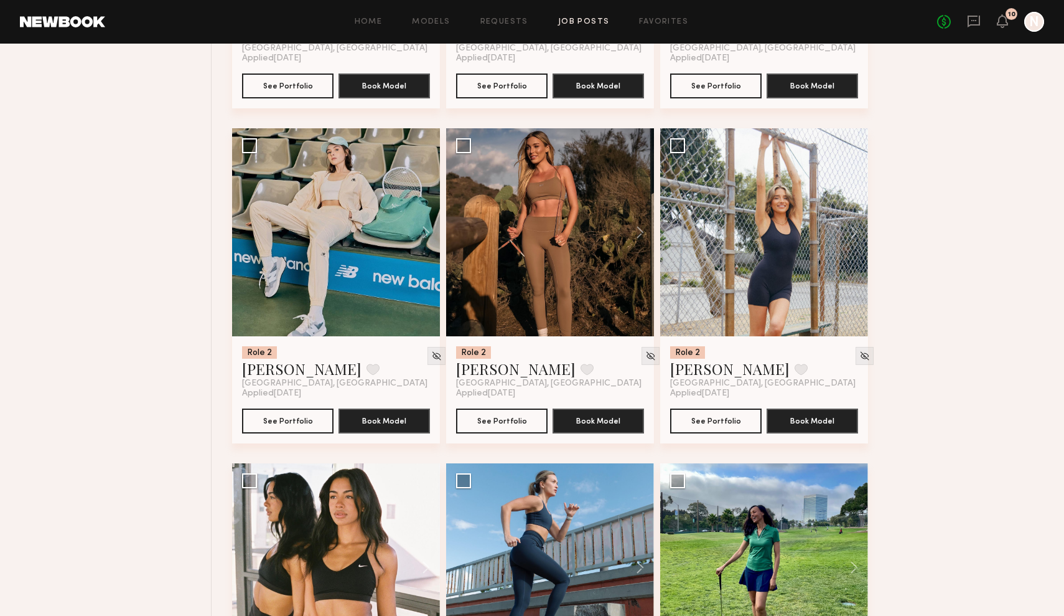
scroll to position [1443, 0]
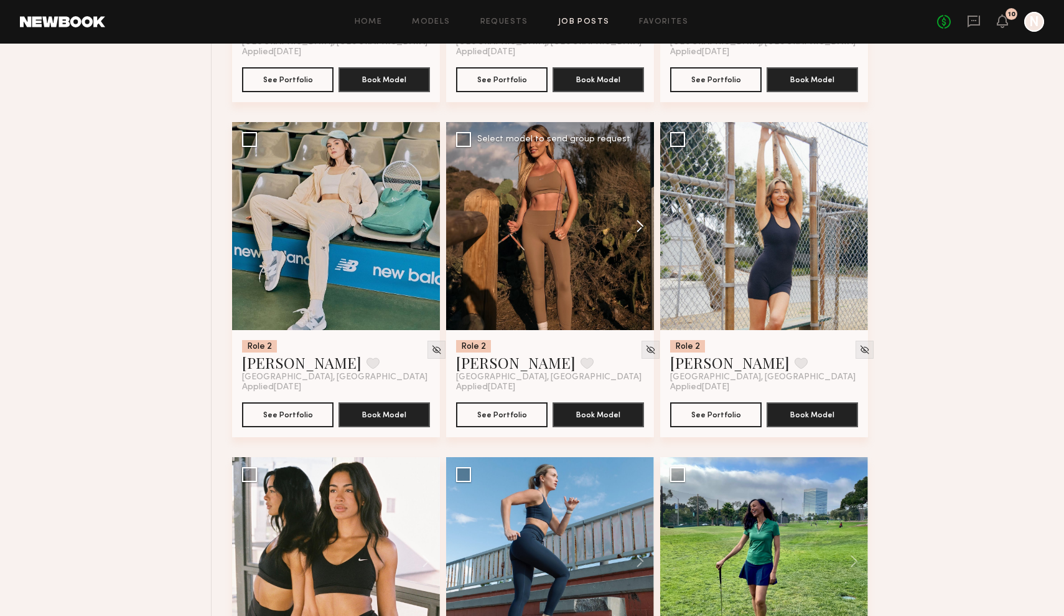
click at [640, 224] on button at bounding box center [634, 226] width 40 height 208
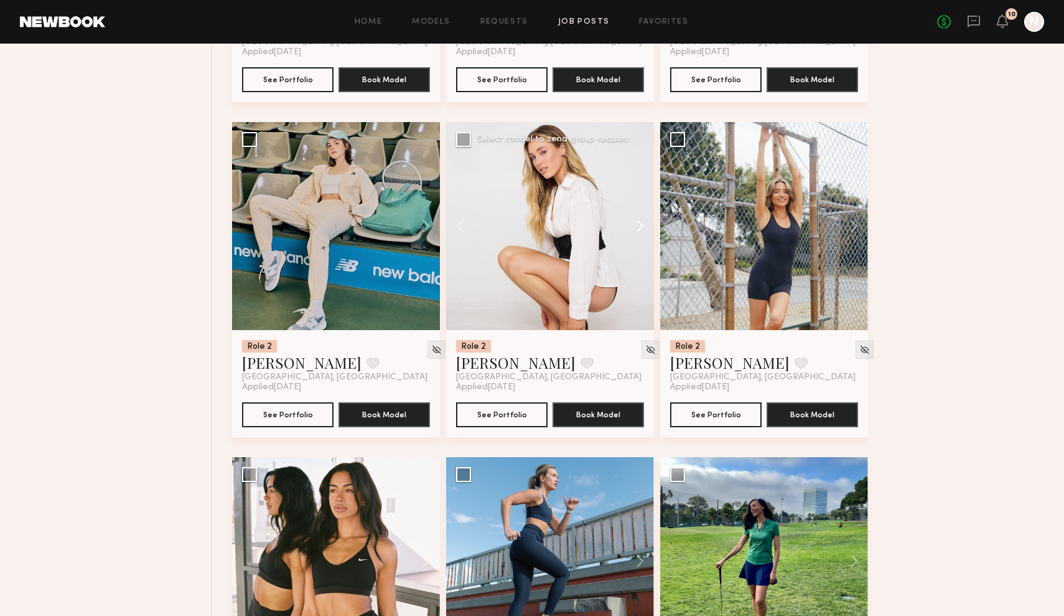
click at [640, 224] on button at bounding box center [634, 226] width 40 height 208
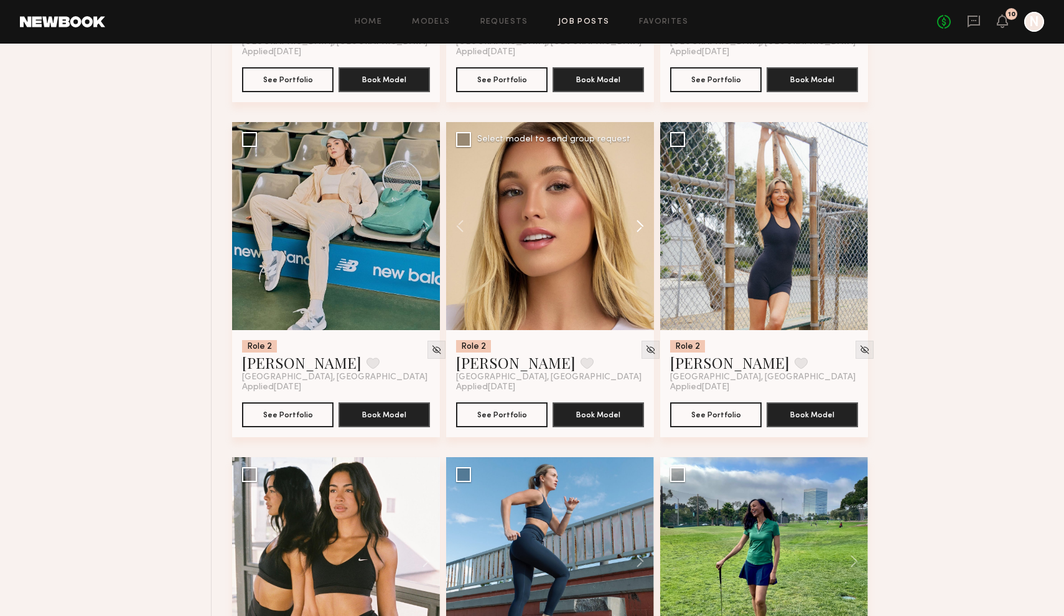
click at [640, 224] on button at bounding box center [634, 226] width 40 height 208
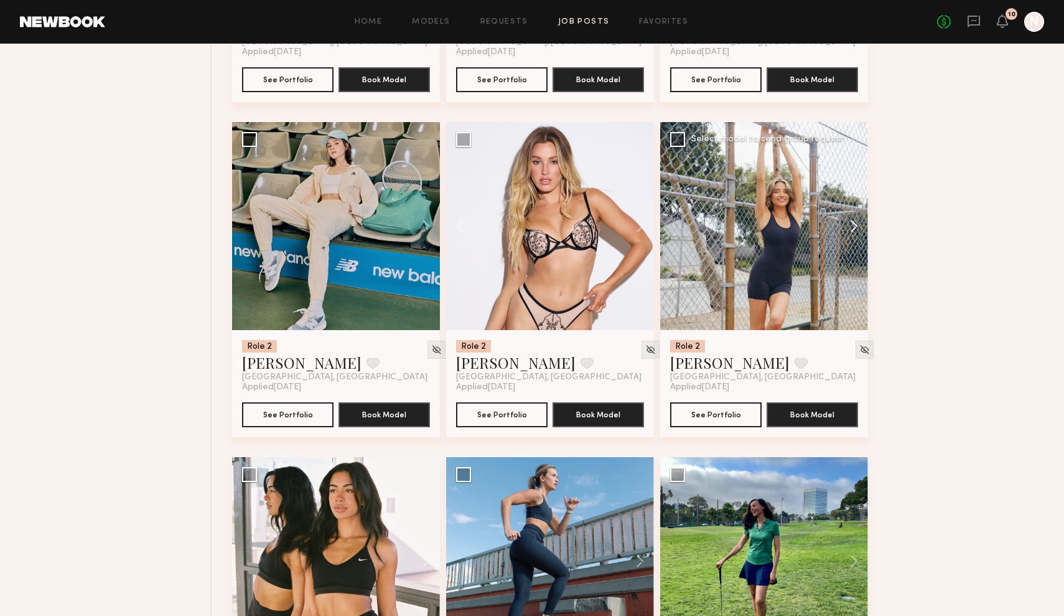
click at [852, 230] on button at bounding box center [848, 226] width 40 height 208
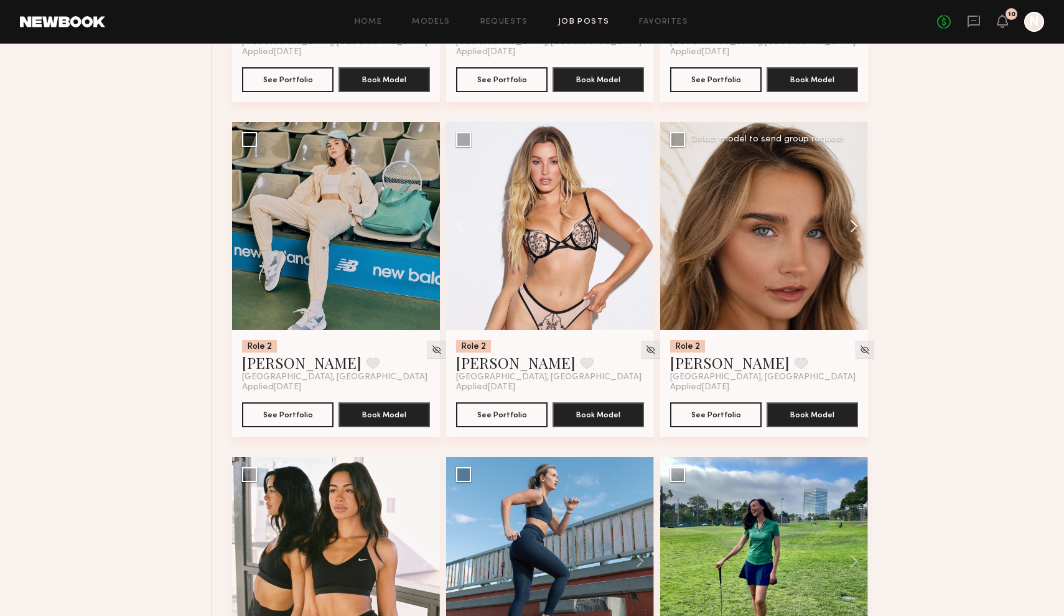
click at [852, 230] on button at bounding box center [848, 226] width 40 height 208
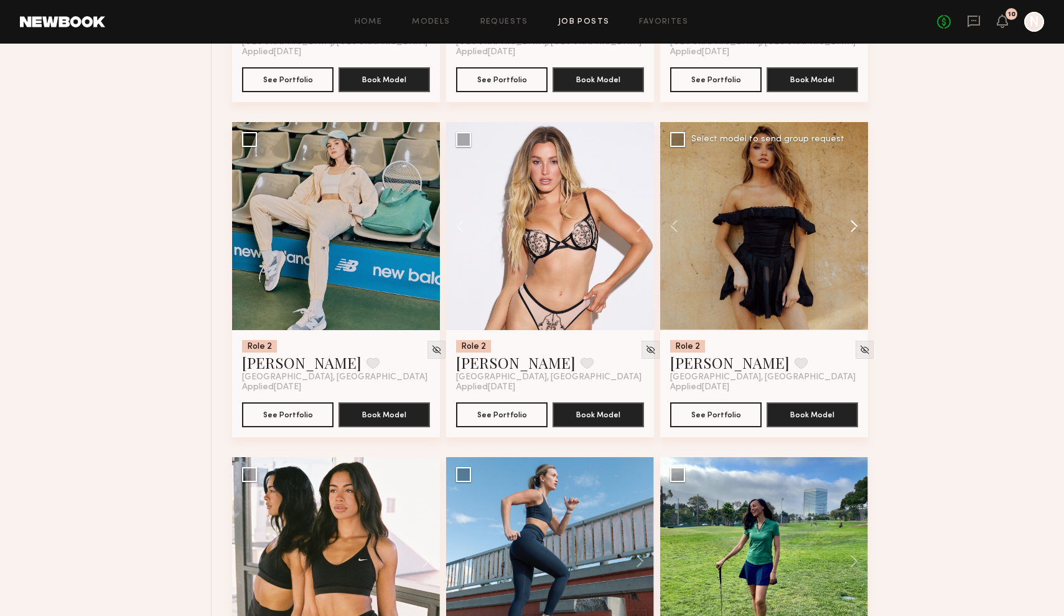
click at [854, 230] on button at bounding box center [848, 226] width 40 height 208
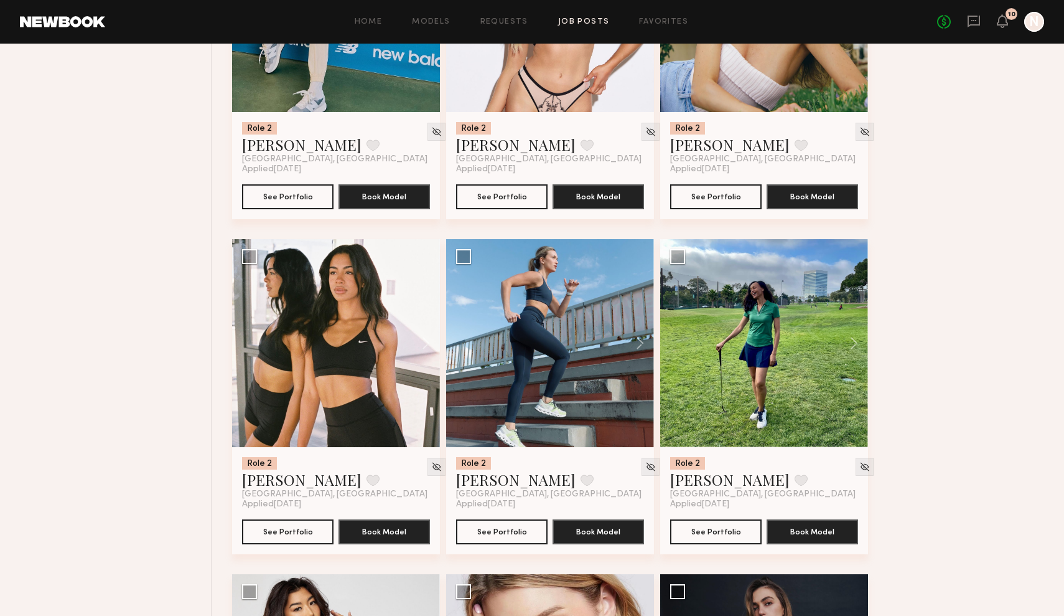
scroll to position [1661, 0]
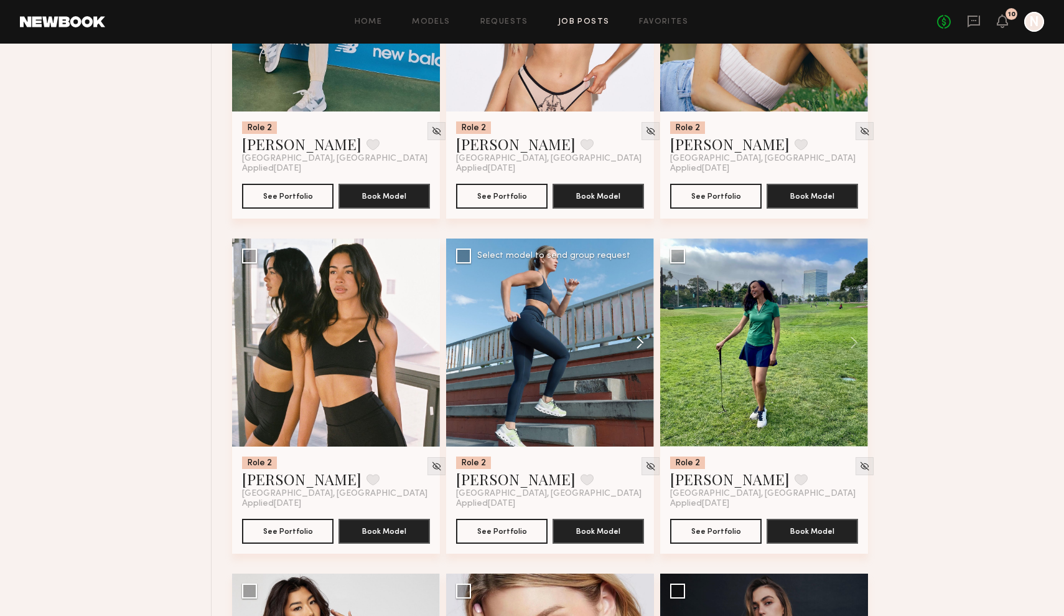
click at [638, 338] on button at bounding box center [634, 342] width 40 height 208
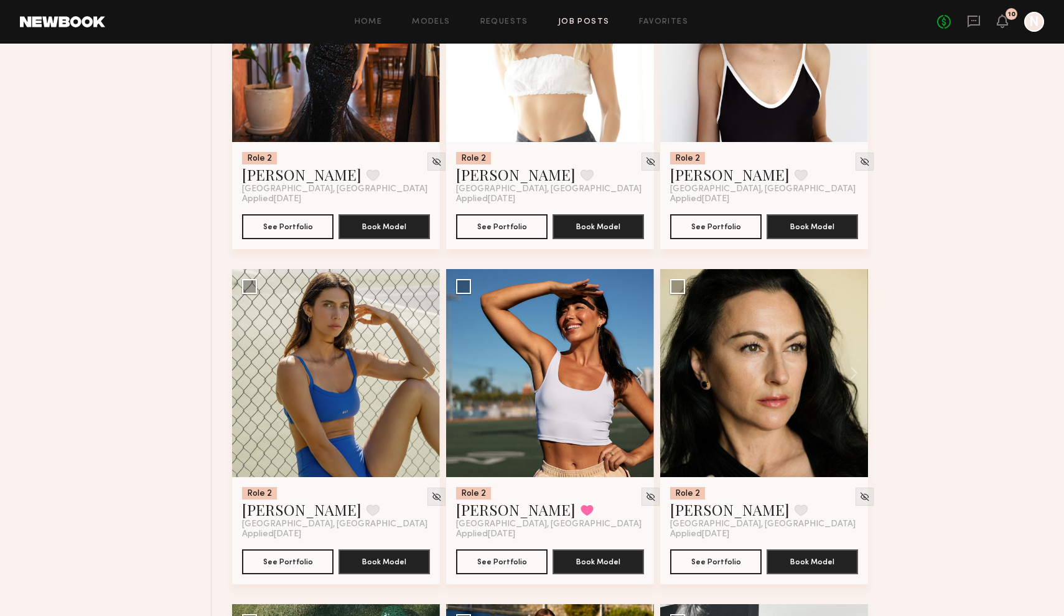
scroll to position [3976, 0]
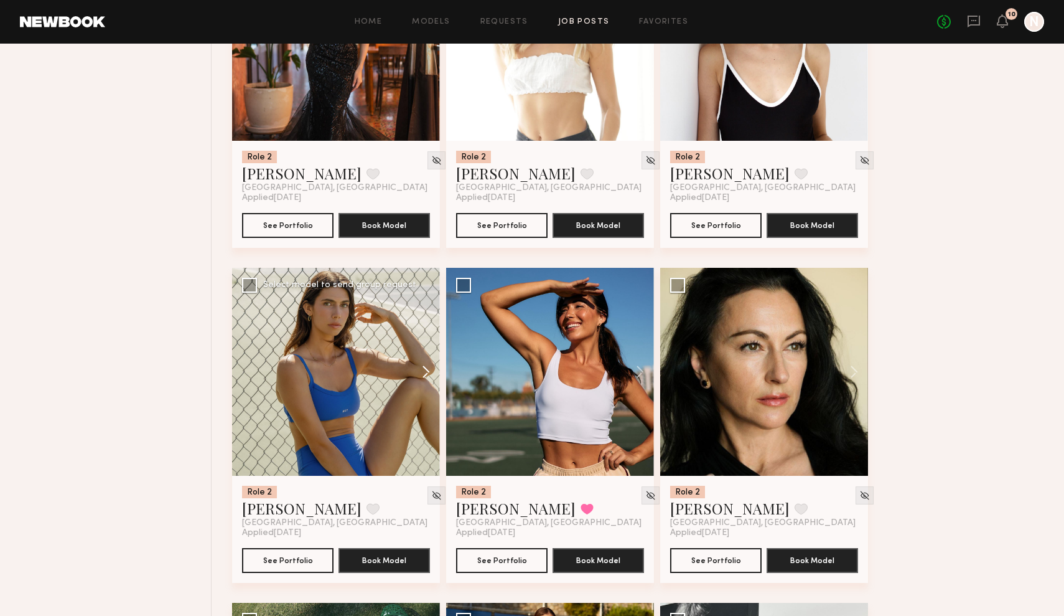
click at [425, 373] on button at bounding box center [420, 372] width 40 height 208
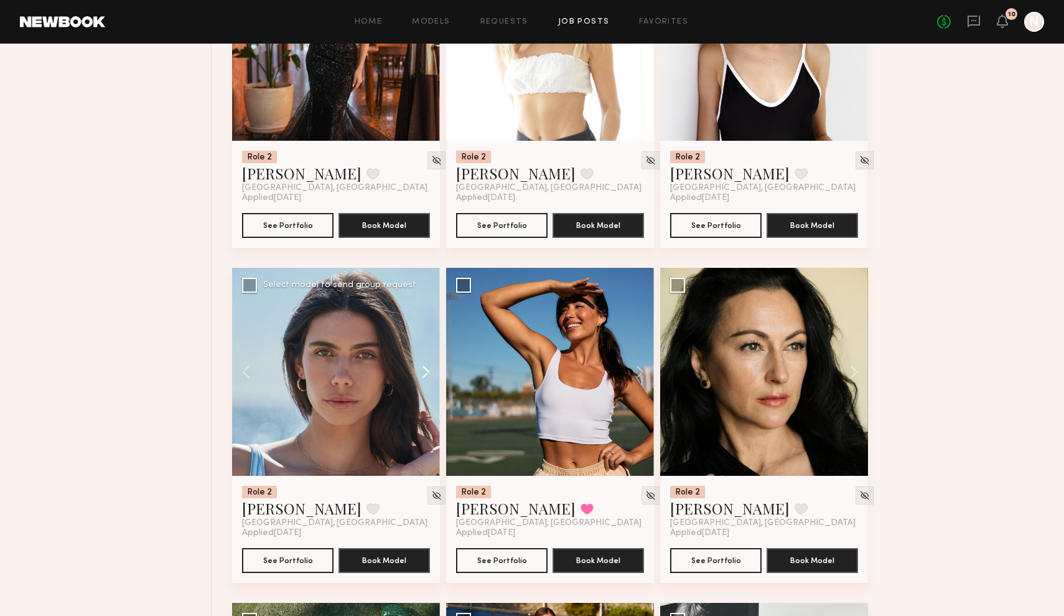
click at [425, 373] on button at bounding box center [420, 372] width 40 height 208
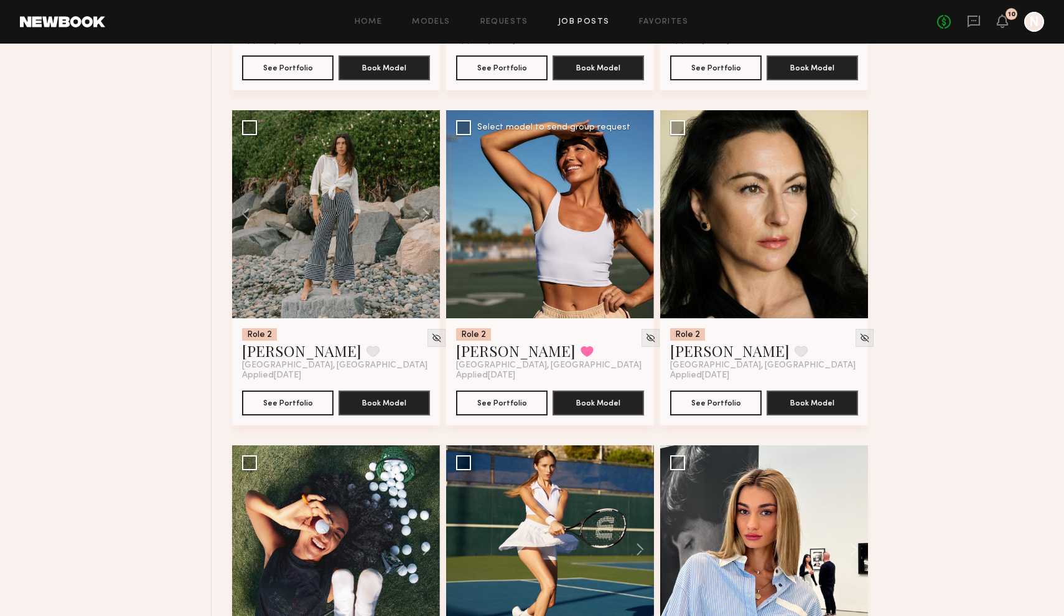
scroll to position [4133, 0]
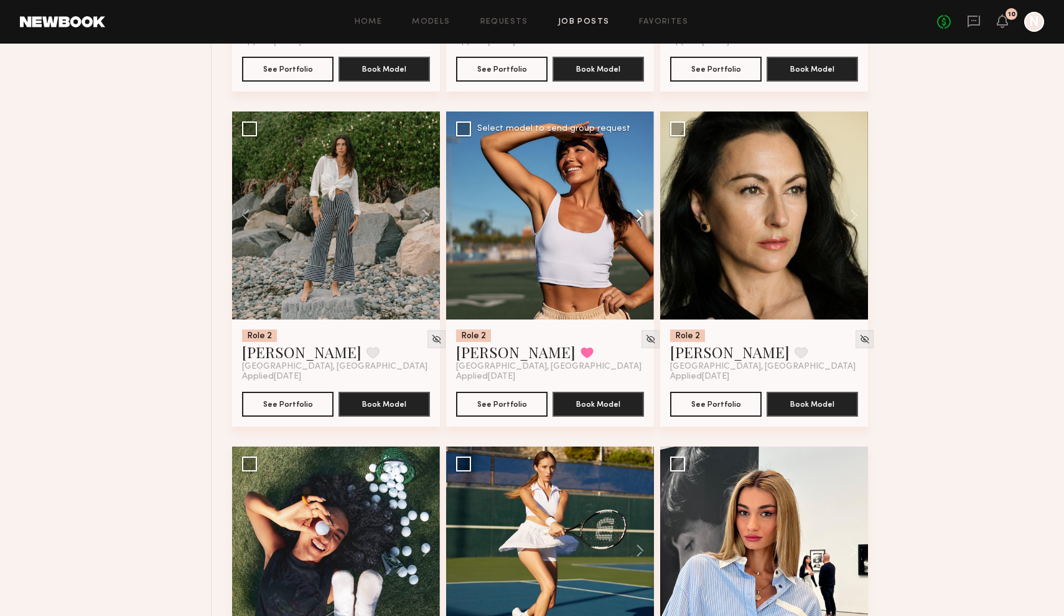
click at [639, 210] on button at bounding box center [634, 215] width 40 height 208
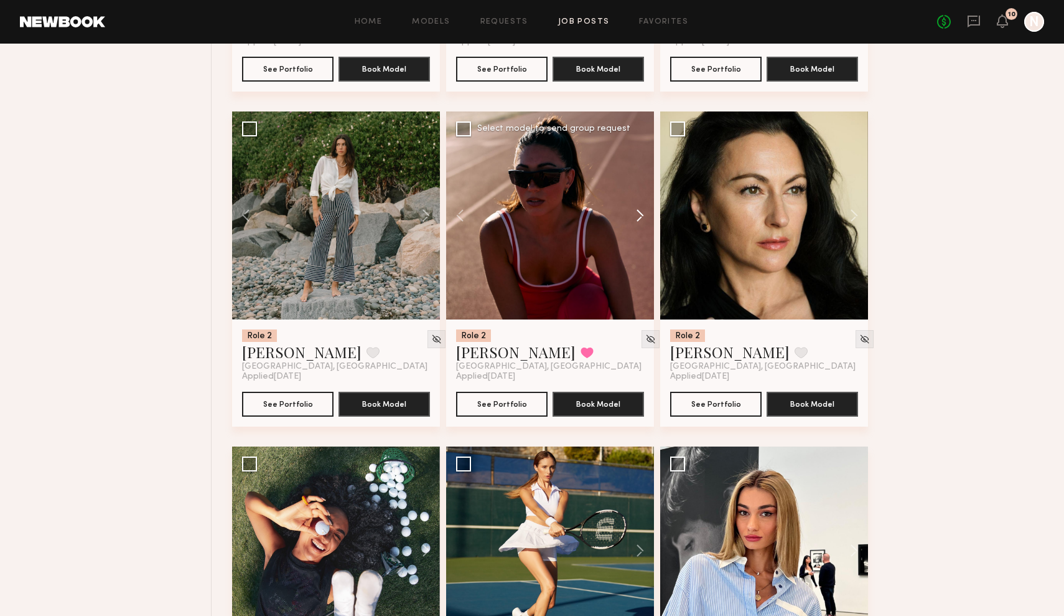
click at [639, 210] on button at bounding box center [634, 215] width 40 height 208
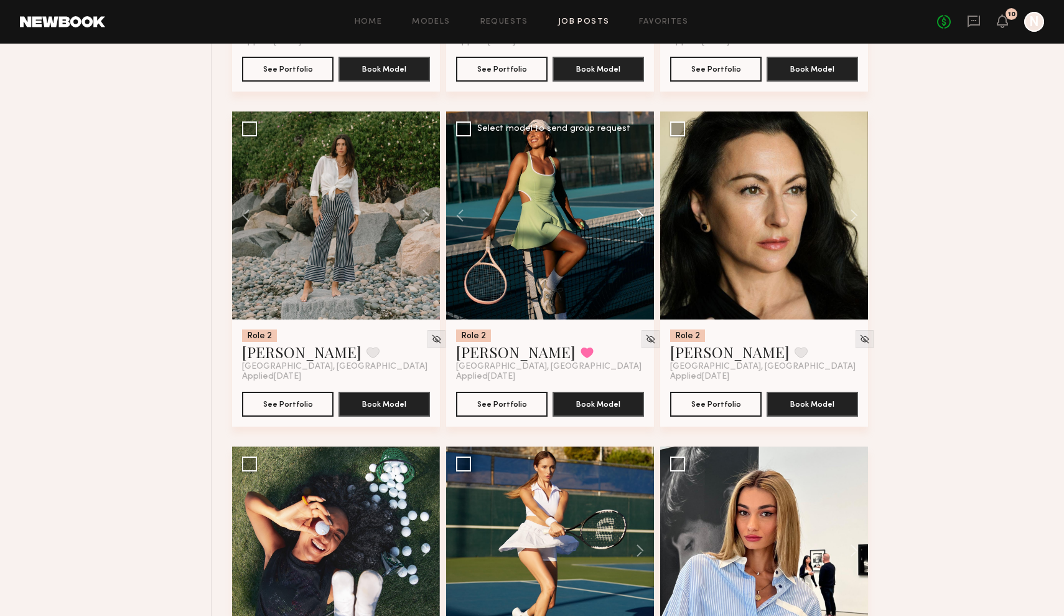
click at [639, 210] on button at bounding box center [634, 215] width 40 height 208
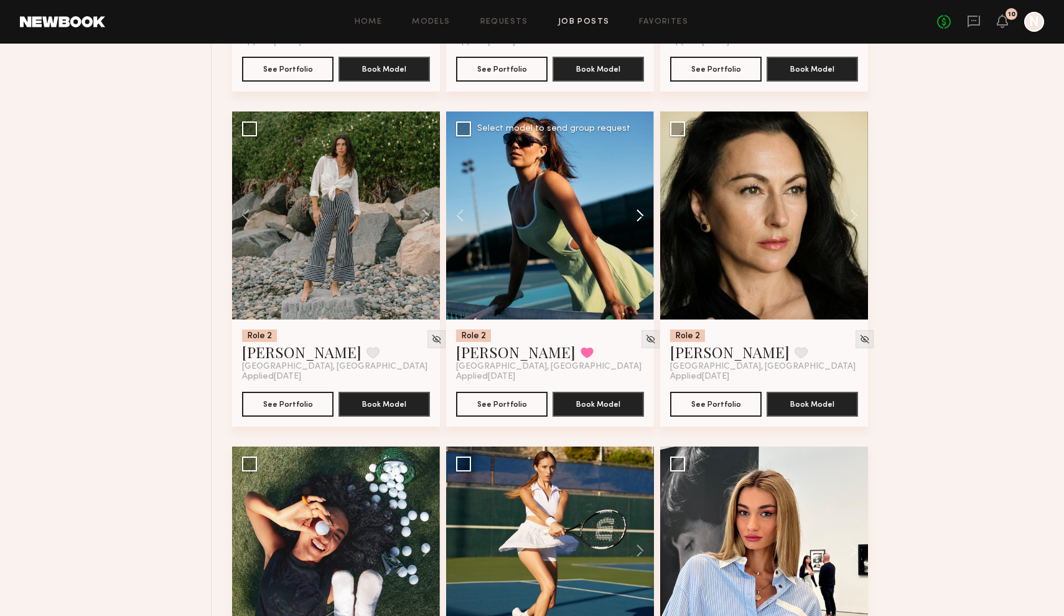
click at [639, 210] on button at bounding box center [634, 215] width 40 height 208
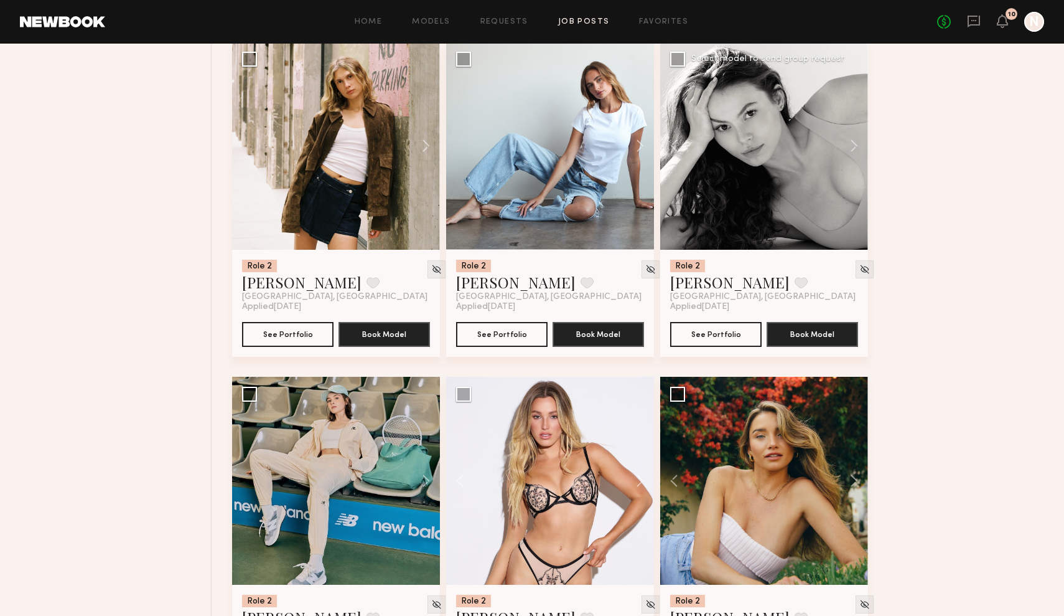
scroll to position [1186, 0]
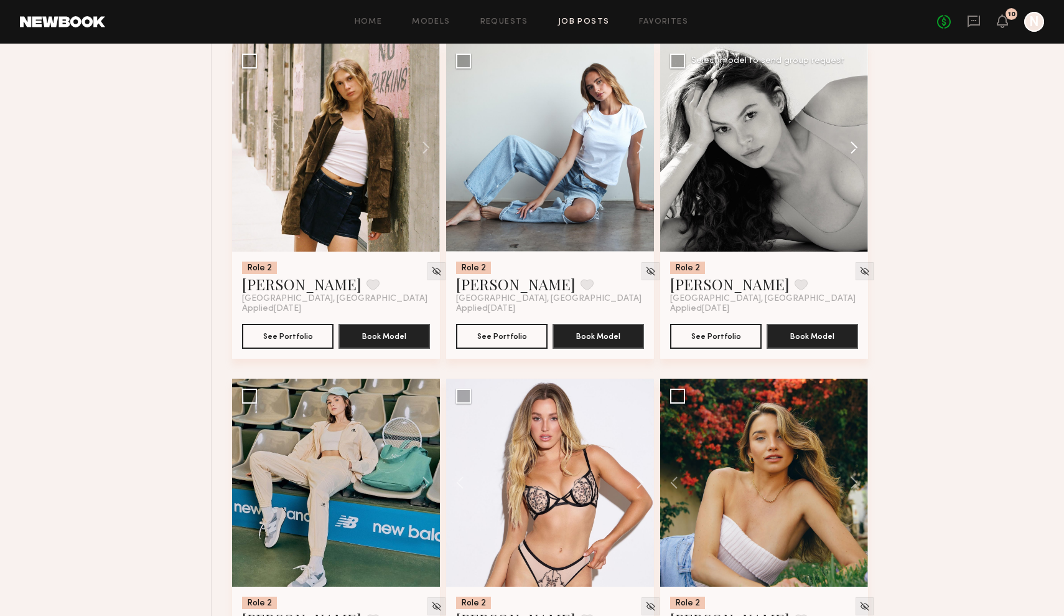
click at [860, 142] on button at bounding box center [848, 148] width 40 height 208
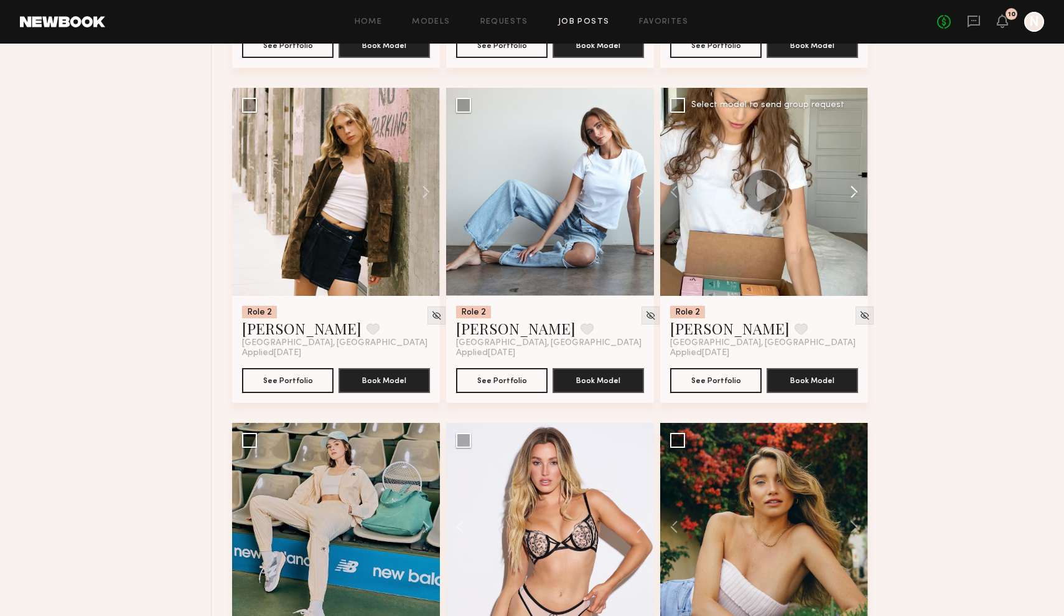
scroll to position [1139, 0]
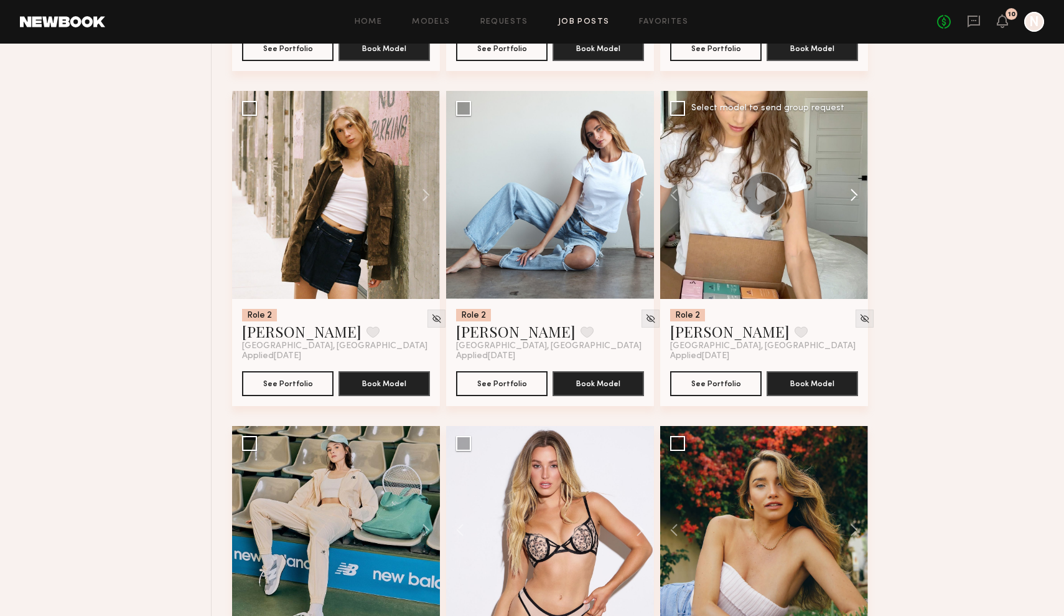
click at [847, 193] on button at bounding box center [848, 195] width 40 height 208
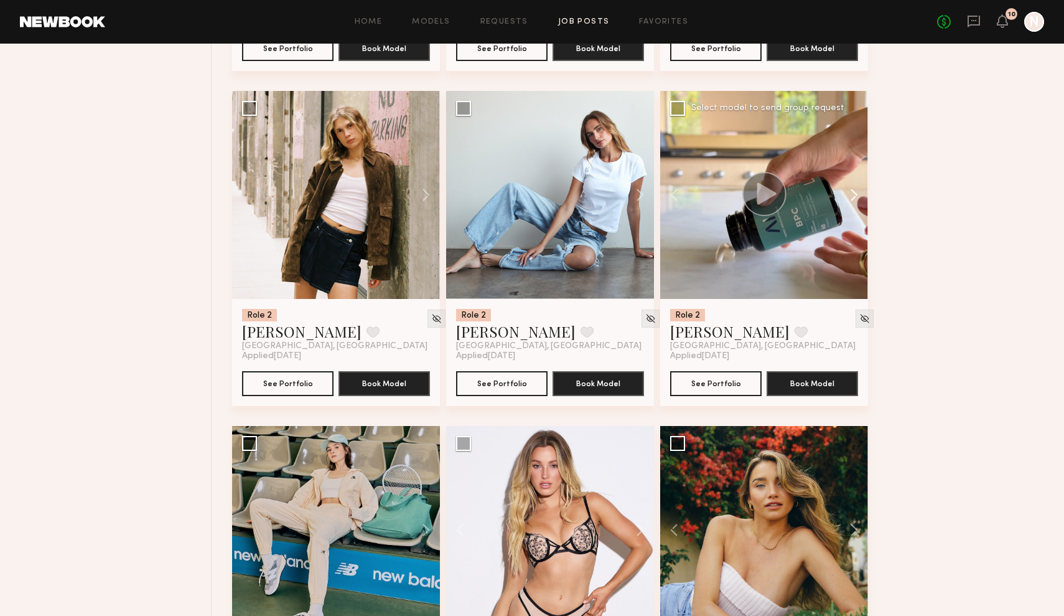
click at [847, 193] on button at bounding box center [848, 195] width 40 height 208
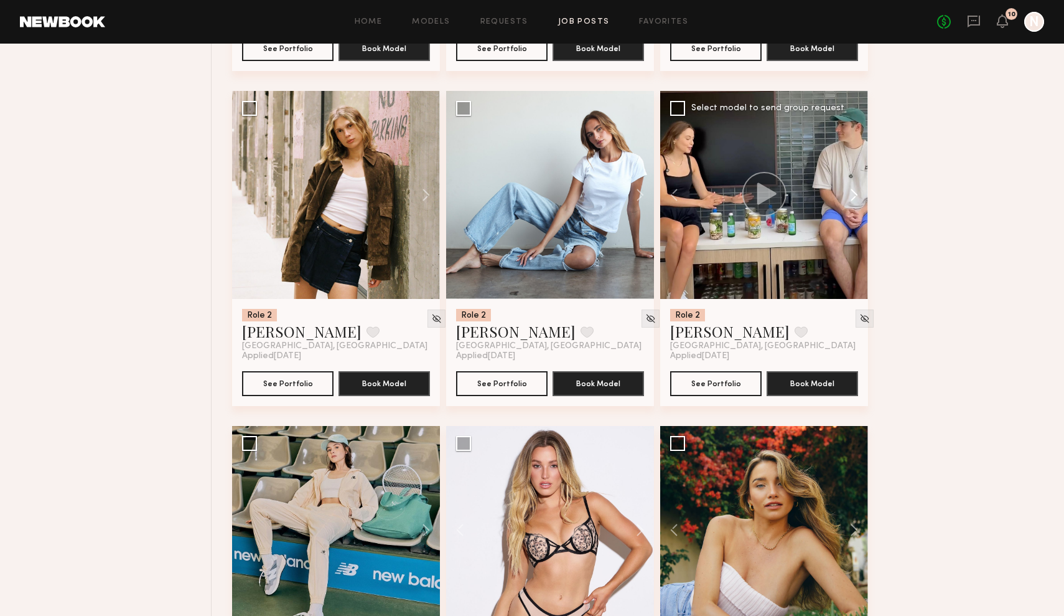
click at [847, 193] on button at bounding box center [848, 195] width 40 height 208
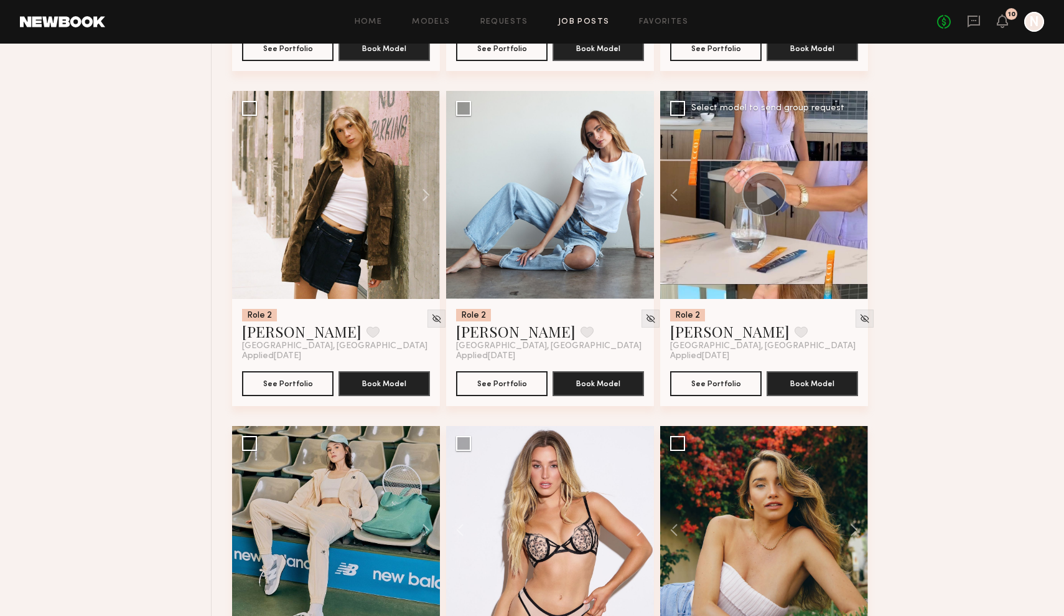
click at [847, 193] on div at bounding box center [764, 195] width 208 height 208
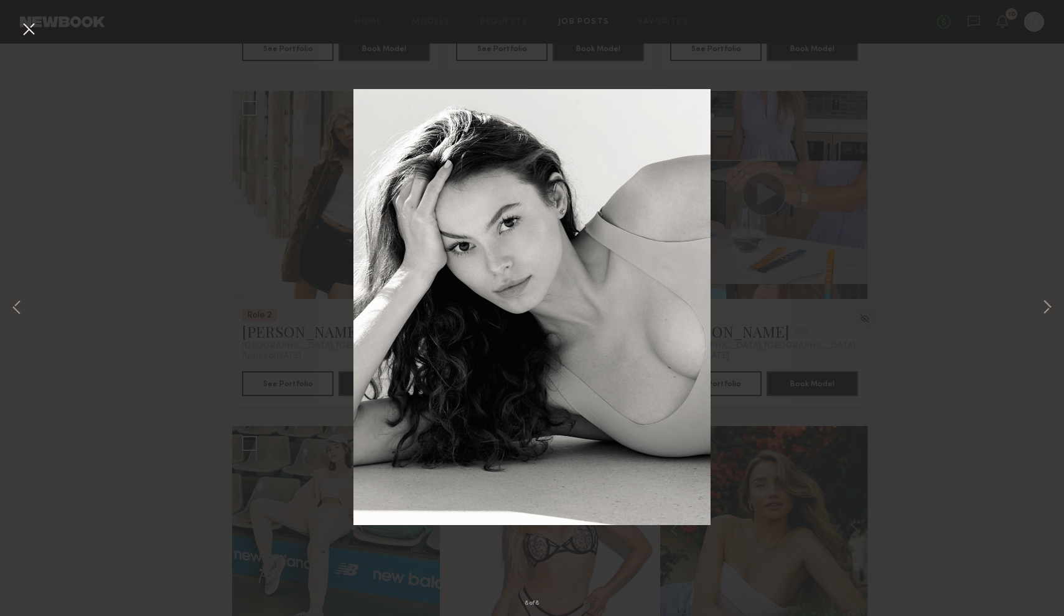
click at [21, 37] on button at bounding box center [29, 30] width 20 height 22
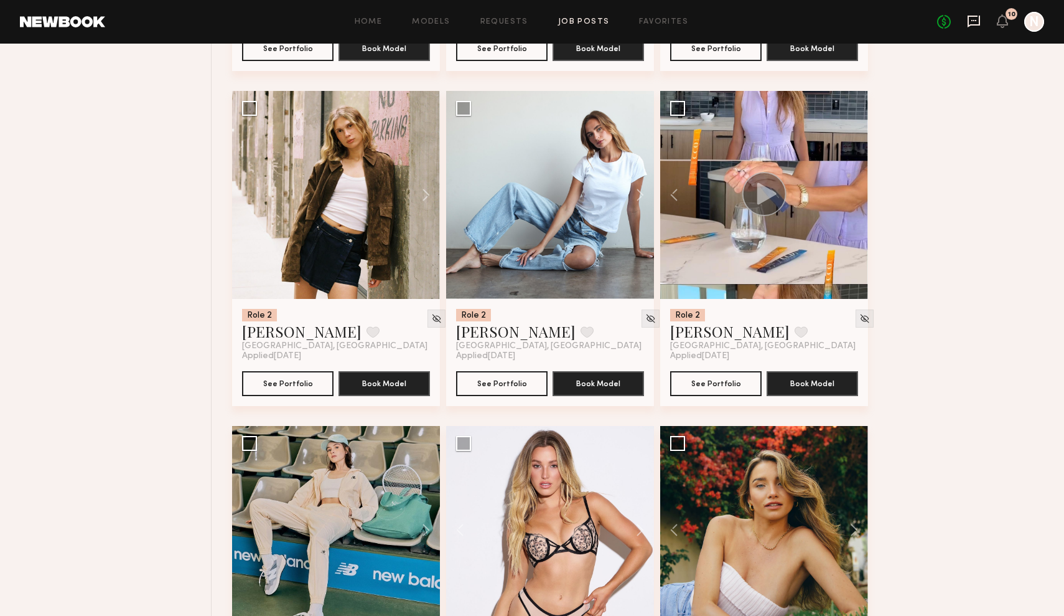
click at [980, 19] on icon at bounding box center [974, 22] width 12 height 12
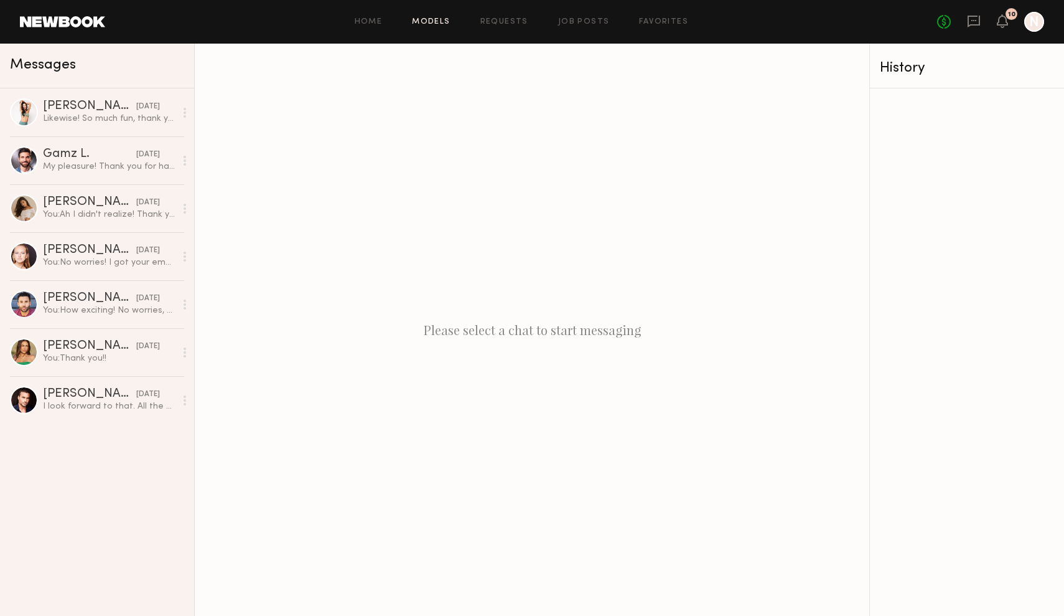
click at [445, 20] on link "Models" at bounding box center [431, 22] width 38 height 8
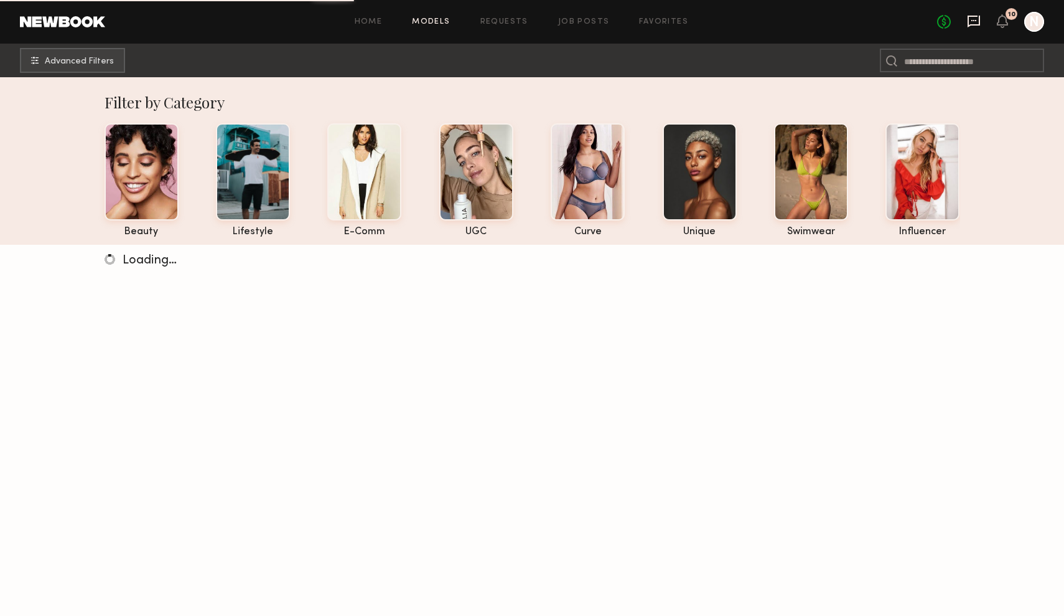
click at [976, 17] on icon at bounding box center [974, 22] width 12 height 12
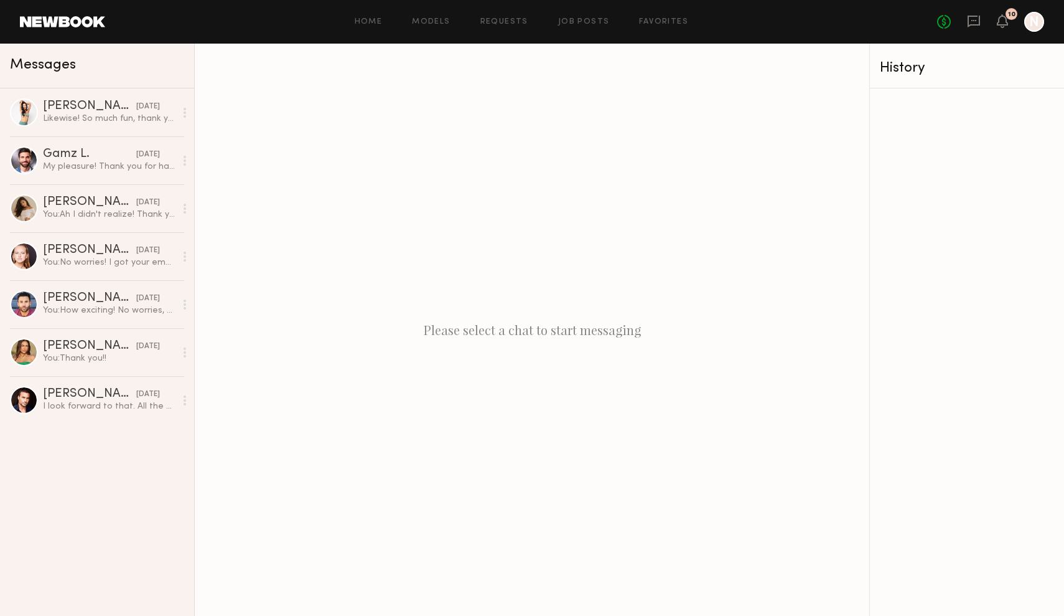
click at [510, 27] on div "Home Models Requests Job Posts Favorites Sign Out No fees up to $5,000 10 N" at bounding box center [574, 22] width 939 height 20
click at [571, 21] on link "Job Posts" at bounding box center [584, 22] width 52 height 8
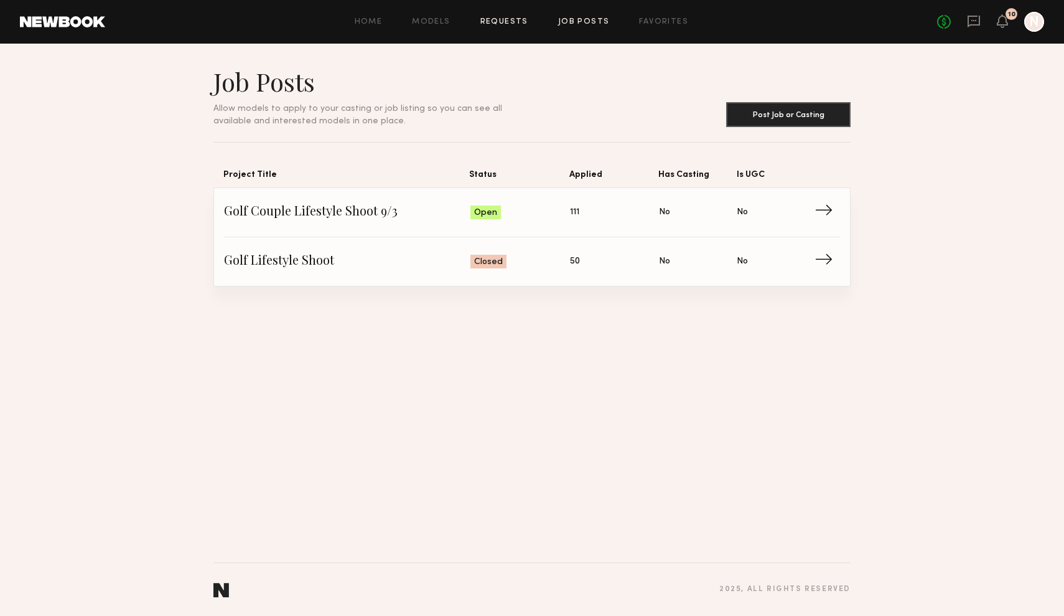
click at [514, 21] on link "Requests" at bounding box center [505, 22] width 48 height 8
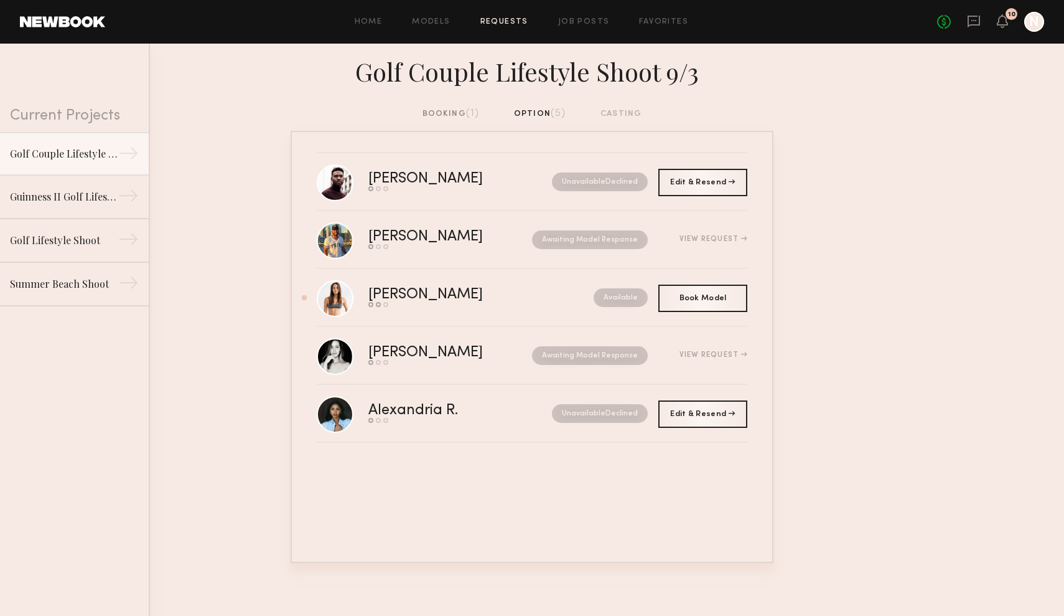
click at [455, 111] on div "booking (1)" at bounding box center [451, 114] width 57 height 14
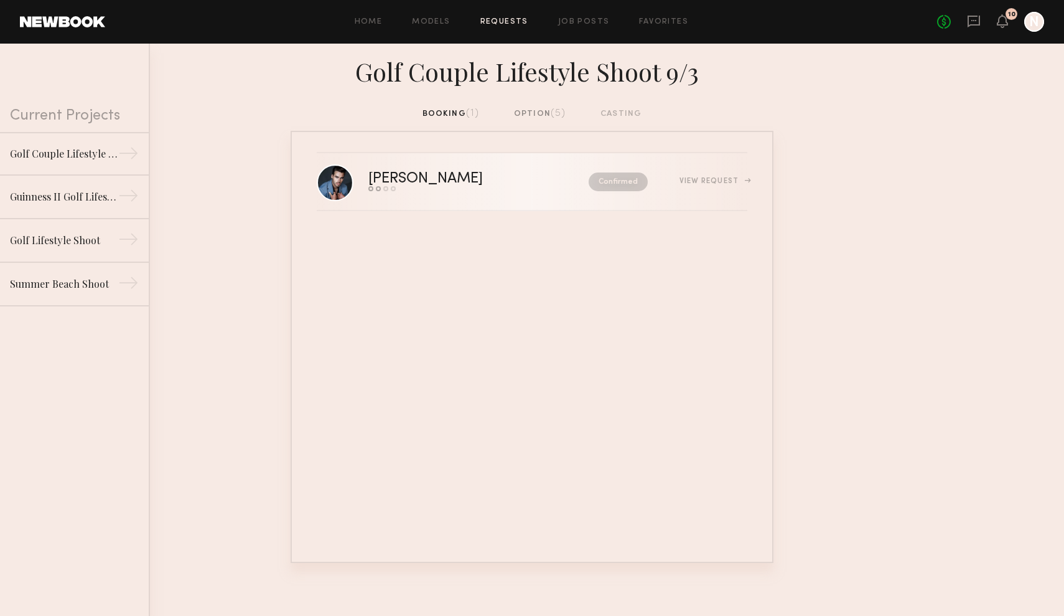
click at [715, 181] on div "View Request" at bounding box center [714, 180] width 68 height 7
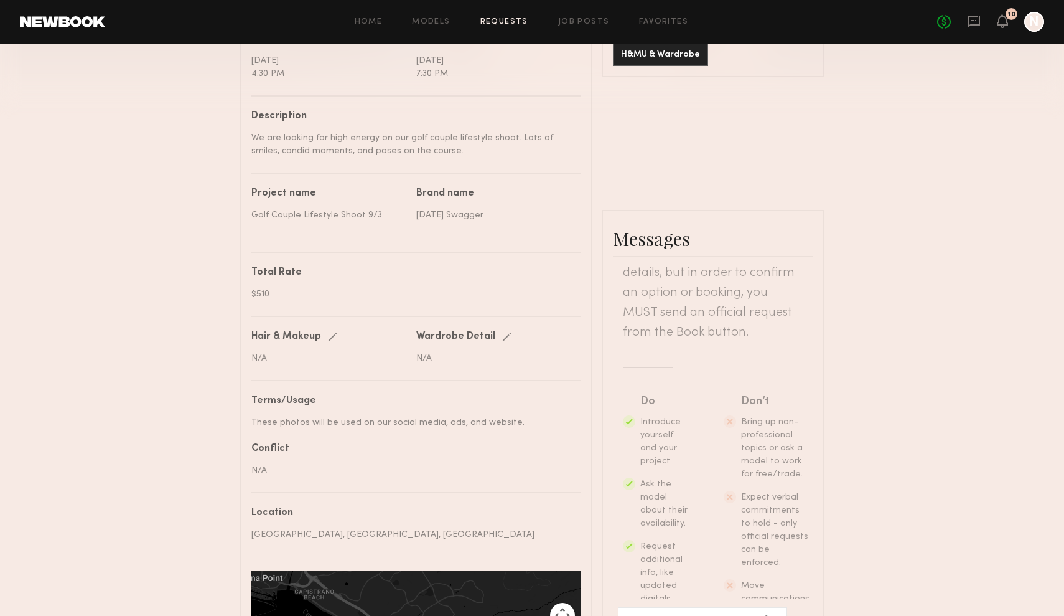
scroll to position [174, 0]
click at [677, 615] on textarea at bounding box center [692, 622] width 126 height 12
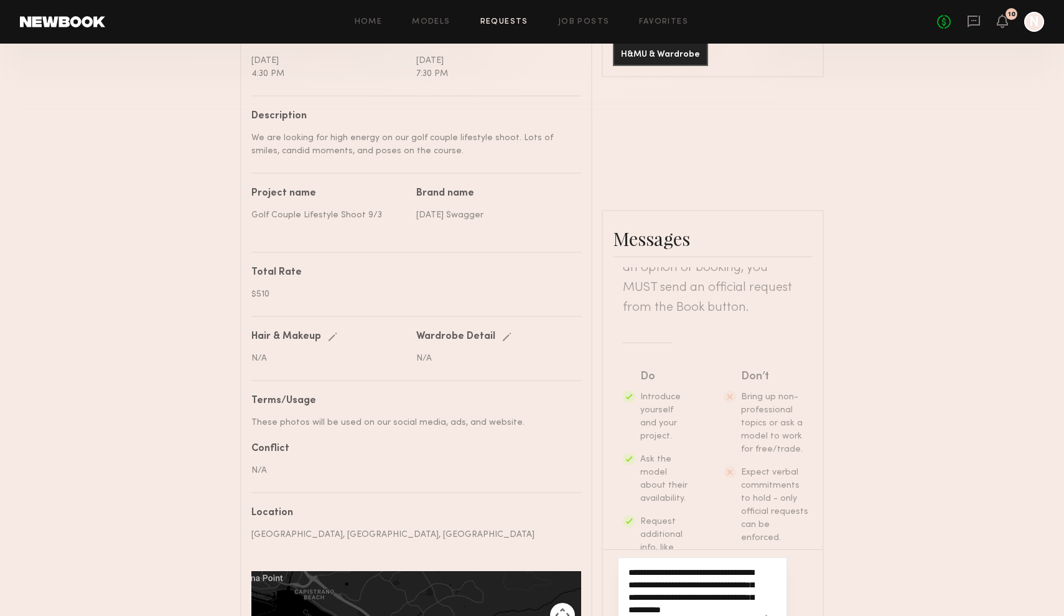
type textarea "**********"
click at [773, 614] on button "button" at bounding box center [772, 622] width 14 height 16
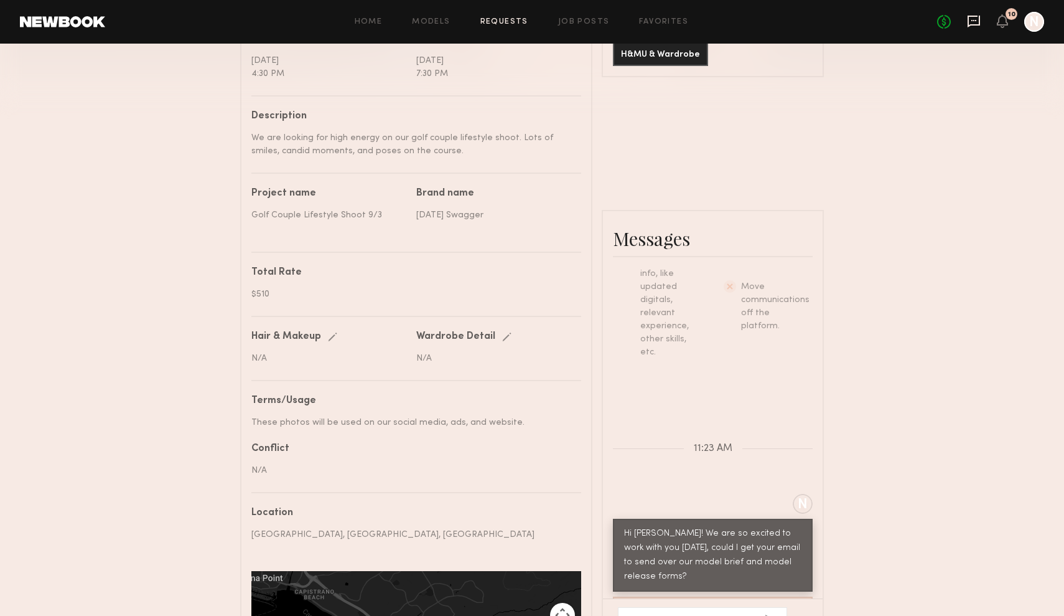
click at [971, 19] on icon at bounding box center [974, 21] width 14 height 14
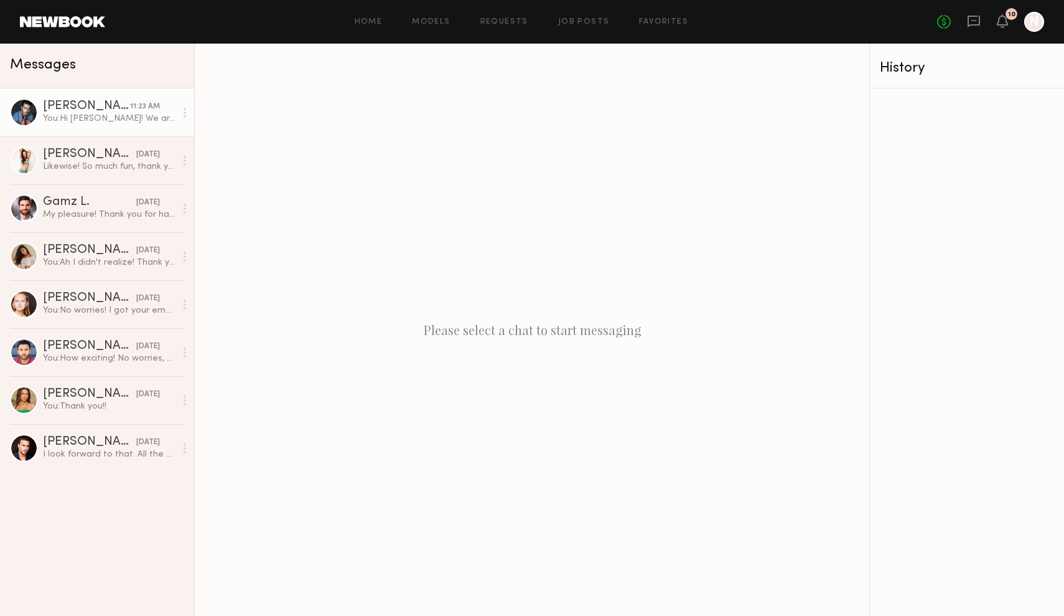
click at [115, 108] on div "Jake H." at bounding box center [86, 106] width 87 height 12
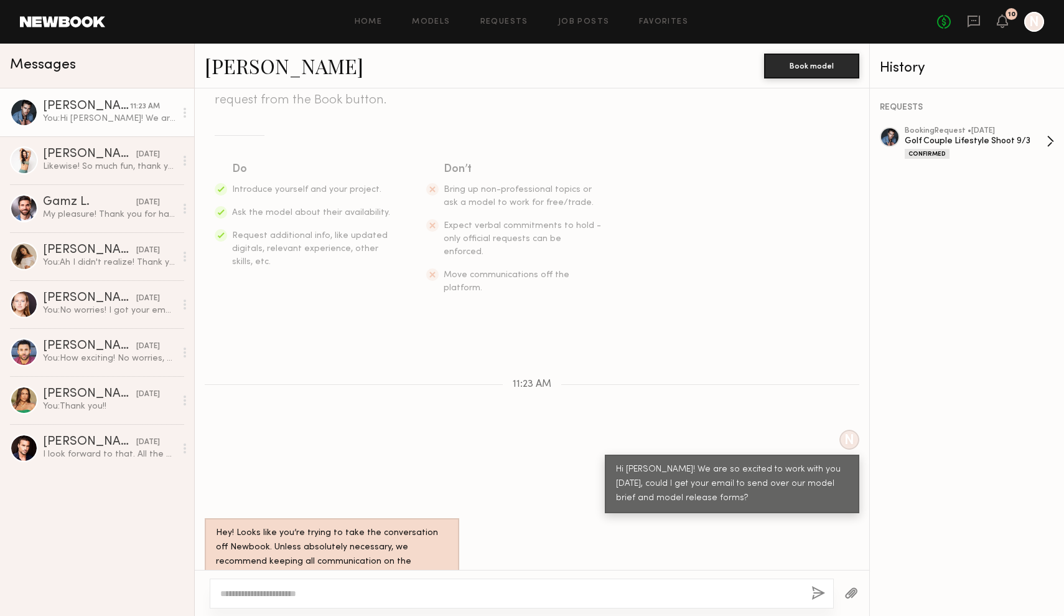
click at [1035, 146] on div "Golf Couple Lifestyle Shoot 9/3" at bounding box center [976, 141] width 142 height 12
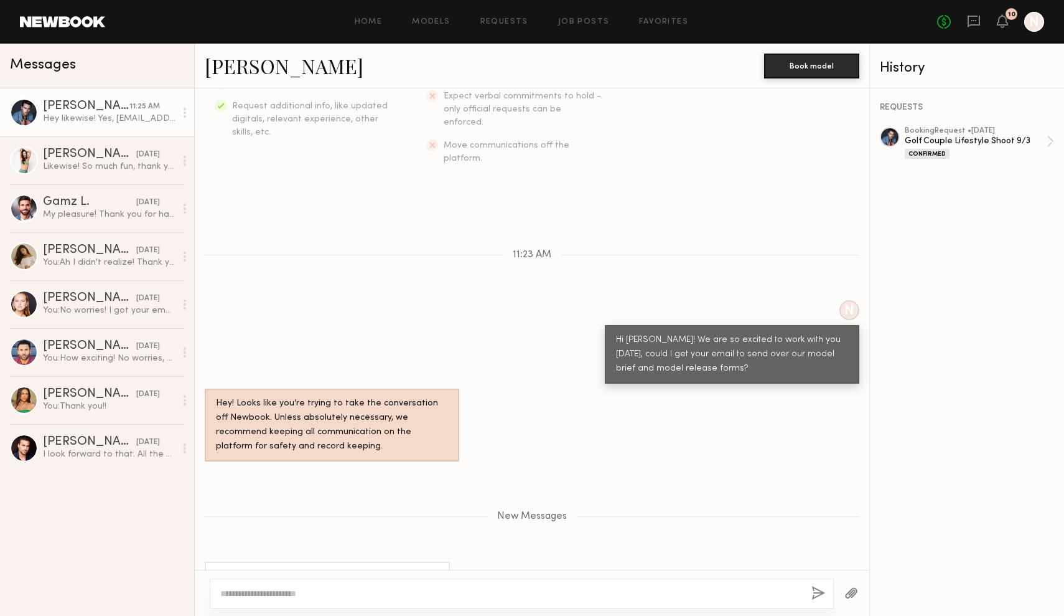
click at [446, 598] on textarea at bounding box center [510, 593] width 581 height 12
click at [329, 588] on textarea "**********" at bounding box center [510, 593] width 581 height 12
type textarea "**********"
click at [814, 591] on button "button" at bounding box center [819, 594] width 14 height 16
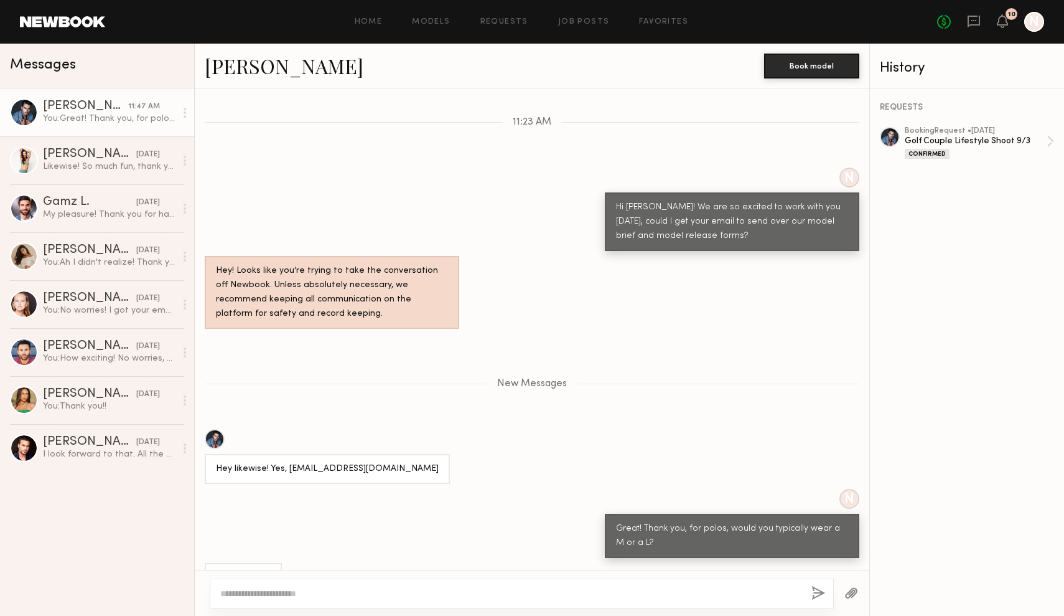
scroll to position [404, 0]
click at [434, 594] on textarea at bounding box center [510, 593] width 581 height 12
click at [674, 599] on textarea "**********" at bounding box center [510, 593] width 581 height 12
click at [309, 596] on textarea "**********" at bounding box center [510, 593] width 581 height 12
drag, startPoint x: 309, startPoint y: 596, endPoint x: 370, endPoint y: 593, distance: 61.7
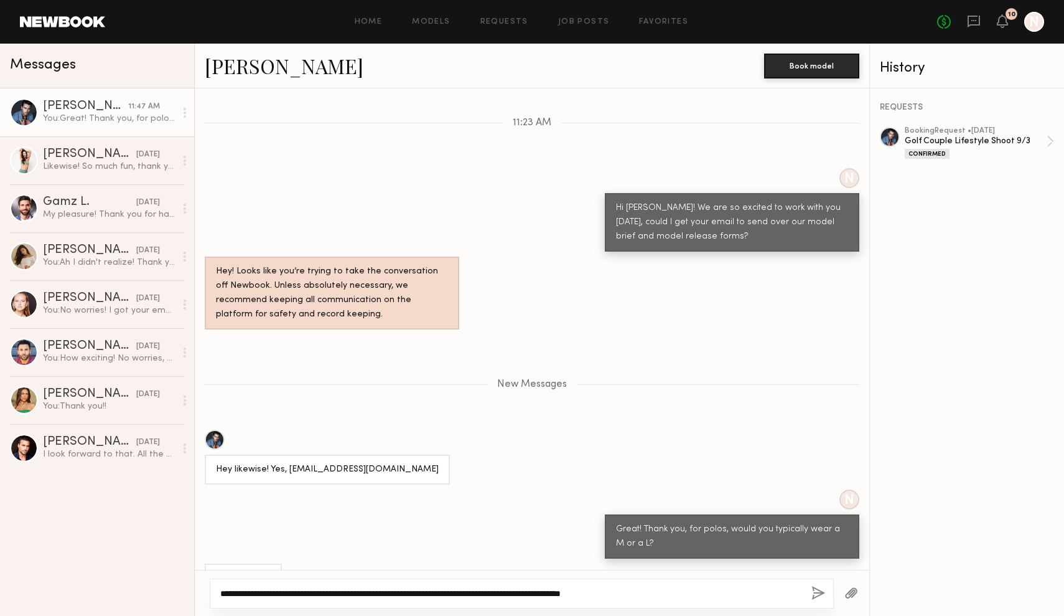
click at [370, 593] on textarea "**********" at bounding box center [510, 593] width 581 height 12
click at [414, 598] on textarea "**********" at bounding box center [510, 593] width 581 height 12
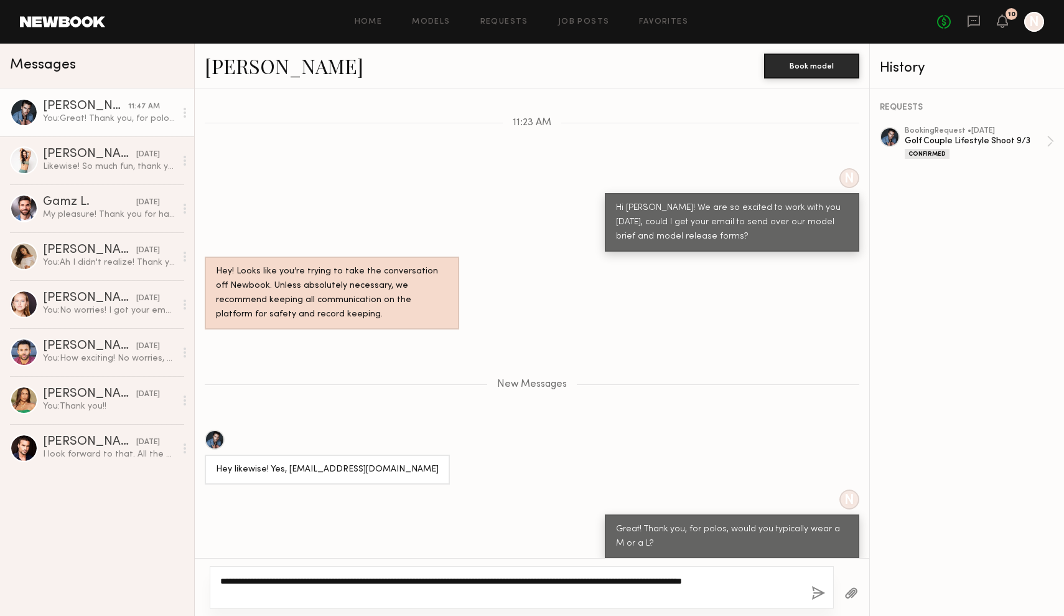
type textarea "**********"
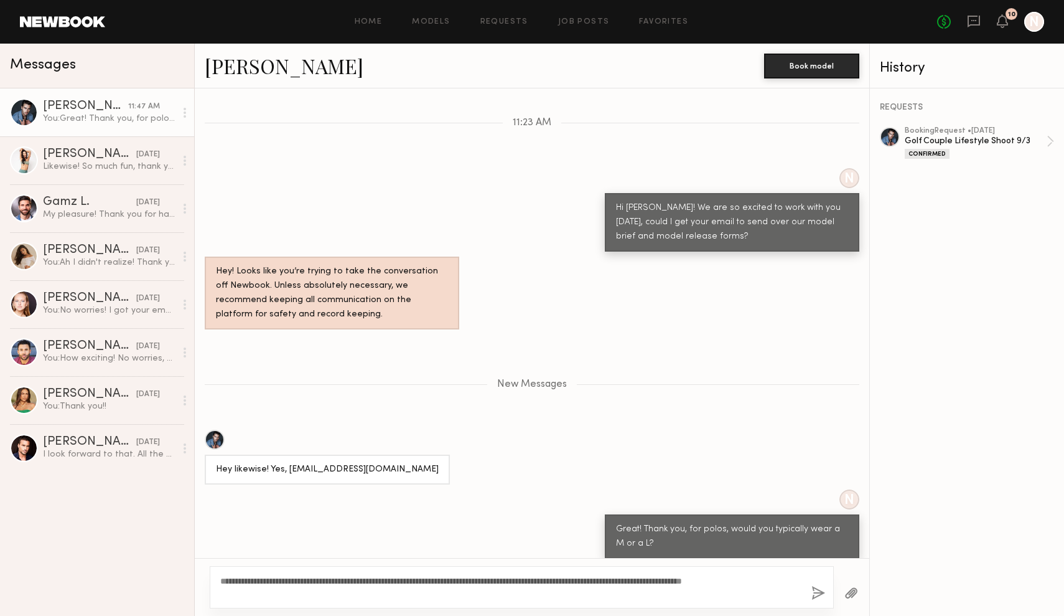
click at [855, 595] on button "button" at bounding box center [852, 594] width 14 height 16
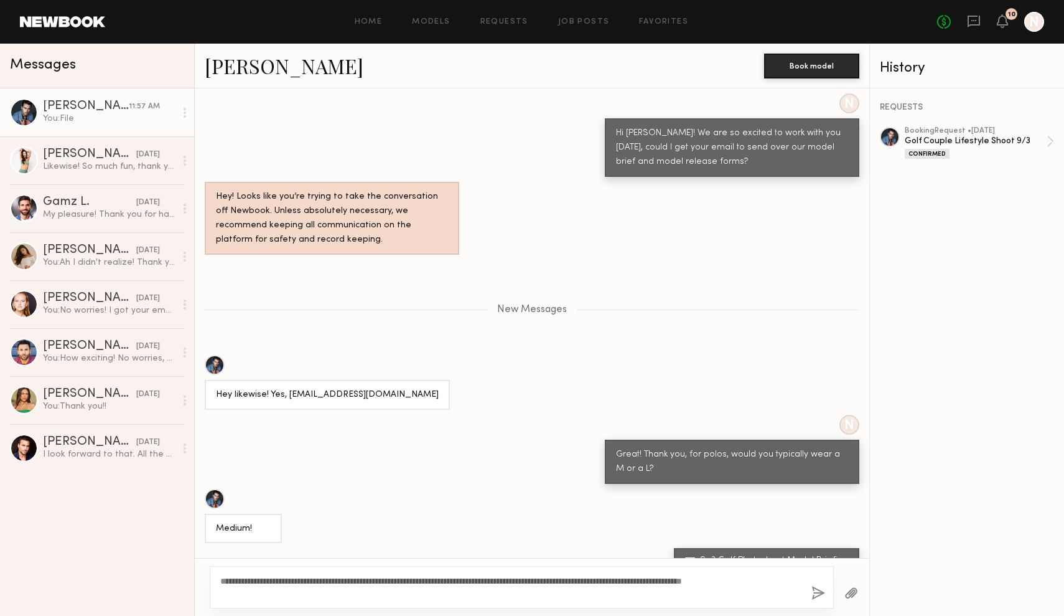
scroll to position [0, 0]
click at [848, 593] on button "button" at bounding box center [852, 594] width 14 height 16
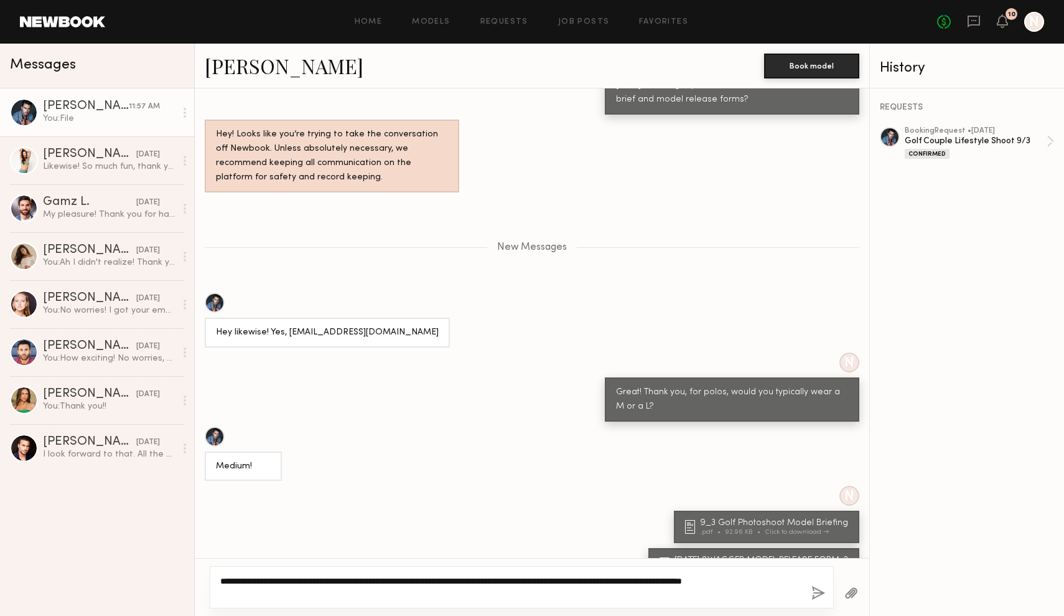
click at [769, 589] on textarea "**********" at bounding box center [510, 587] width 581 height 25
click at [309, 581] on textarea "**********" at bounding box center [510, 587] width 581 height 25
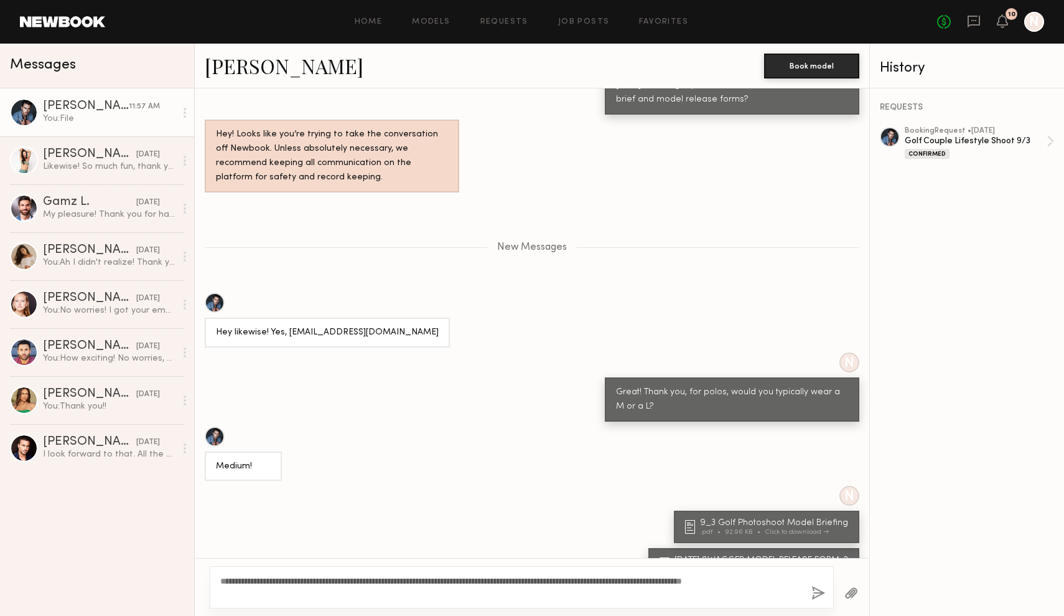
drag, startPoint x: 309, startPoint y: 581, endPoint x: 819, endPoint y: 593, distance: 510.6
click at [819, 593] on button "button" at bounding box center [819, 594] width 14 height 16
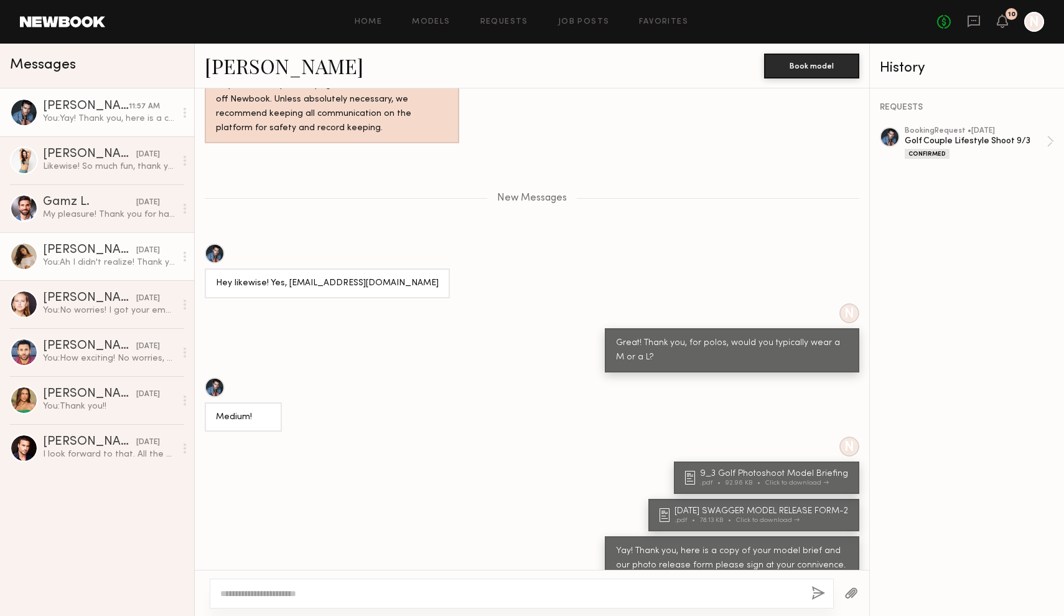
scroll to position [0, 0]
click at [970, 24] on icon at bounding box center [974, 21] width 14 height 14
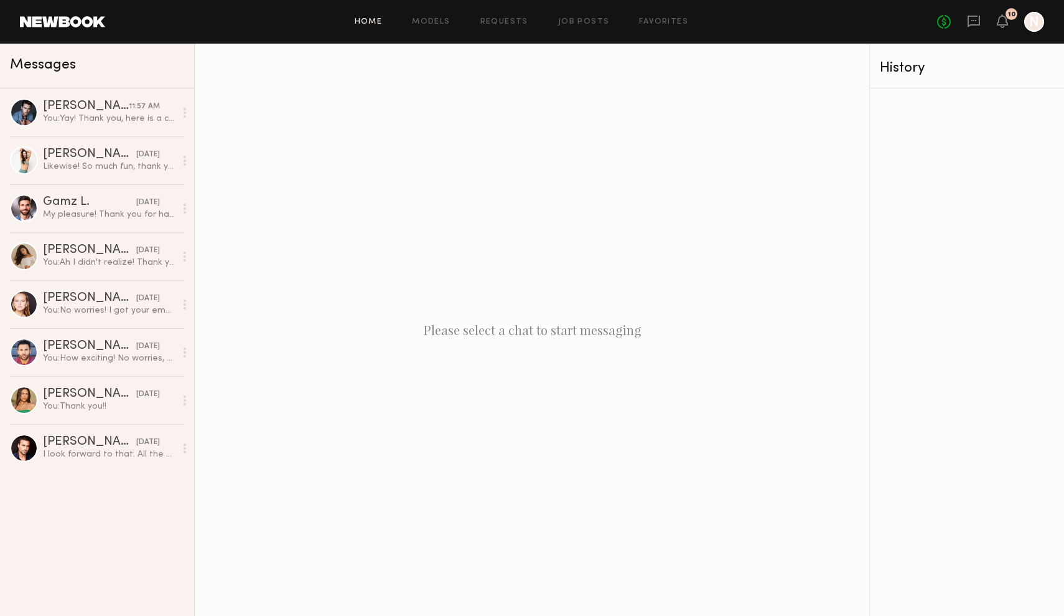
click at [370, 21] on link "Home" at bounding box center [369, 22] width 28 height 8
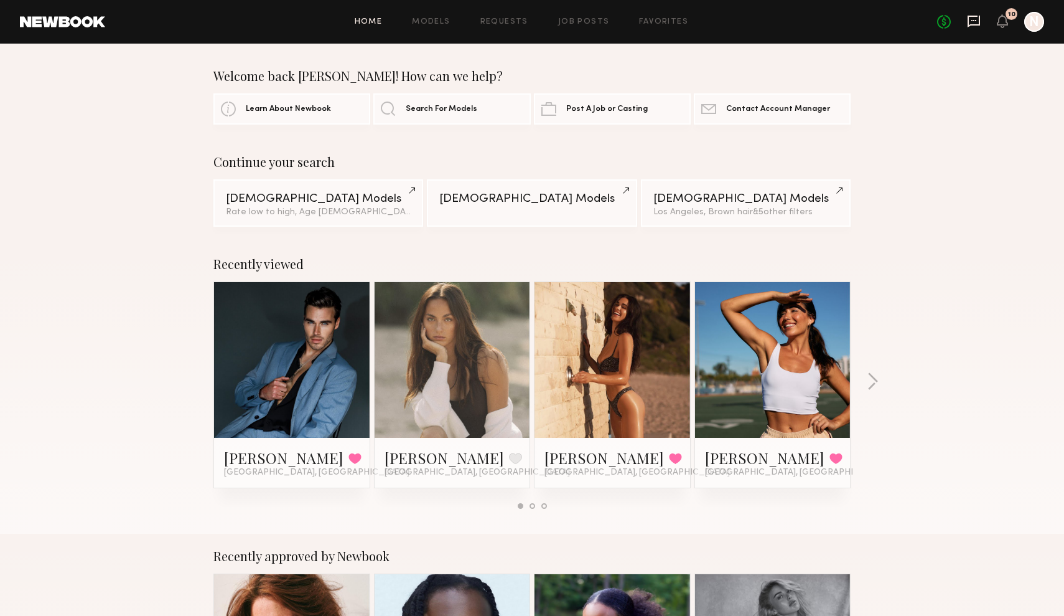
click at [980, 19] on icon at bounding box center [974, 22] width 12 height 12
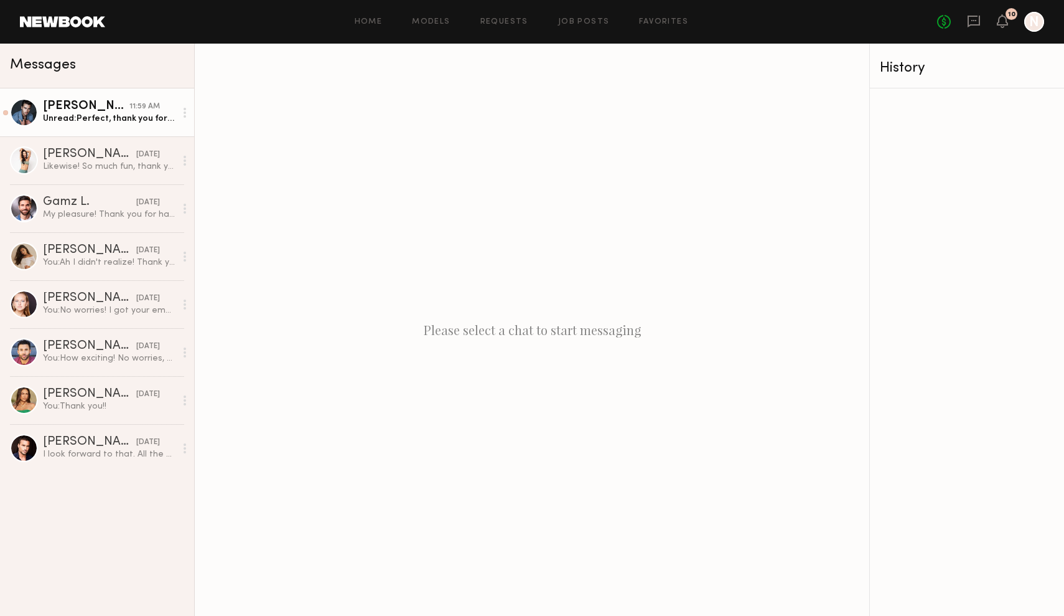
click at [90, 108] on div "Jake H." at bounding box center [86, 106] width 87 height 12
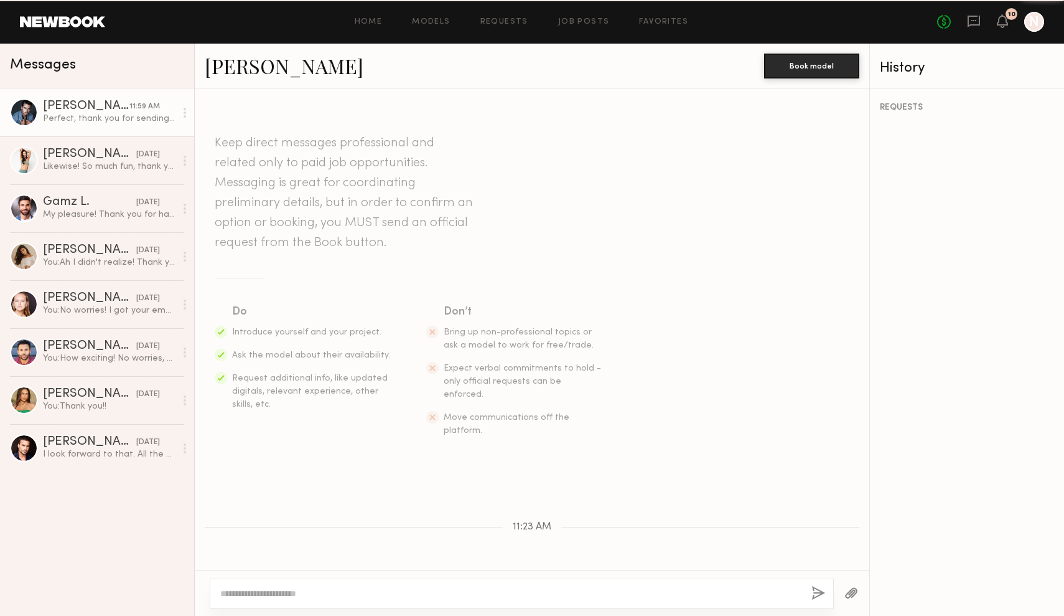
scroll to position [556, 0]
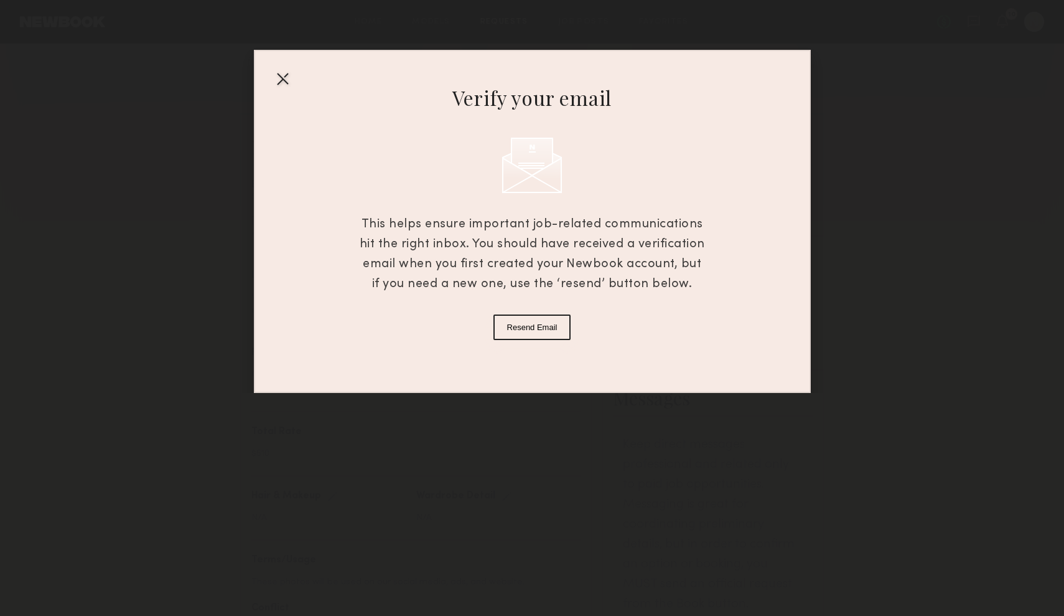
scroll to position [36, 0]
click at [265, 80] on div "Verify your email This helps ensure important job-related communications hit th…" at bounding box center [532, 221] width 557 height 343
click at [278, 85] on div at bounding box center [283, 78] width 20 height 20
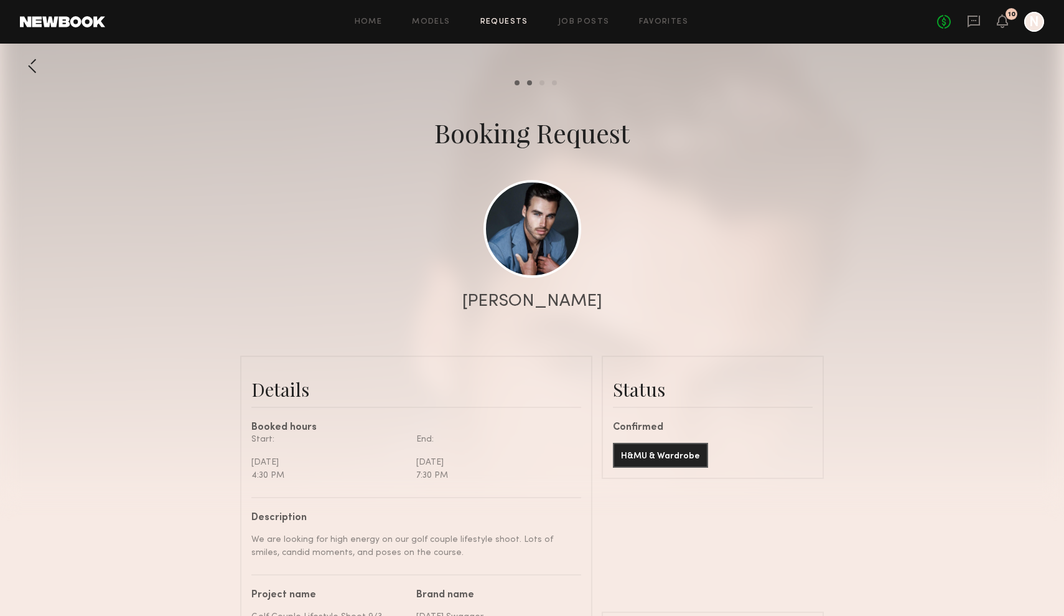
scroll to position [0, 0]
click at [41, 75] on div at bounding box center [32, 66] width 25 height 25
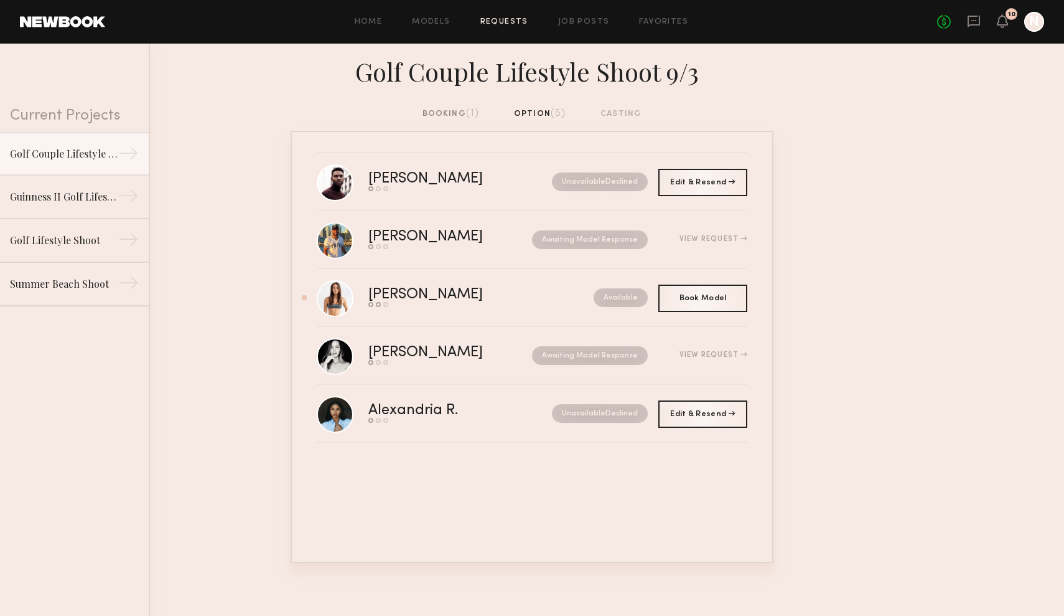
click at [655, 26] on div "Home Models Requests Job Posts Favorites Sign Out No fees up to $5,000 10 N" at bounding box center [574, 22] width 939 height 20
click at [671, 21] on link "Favorites" at bounding box center [663, 22] width 49 height 8
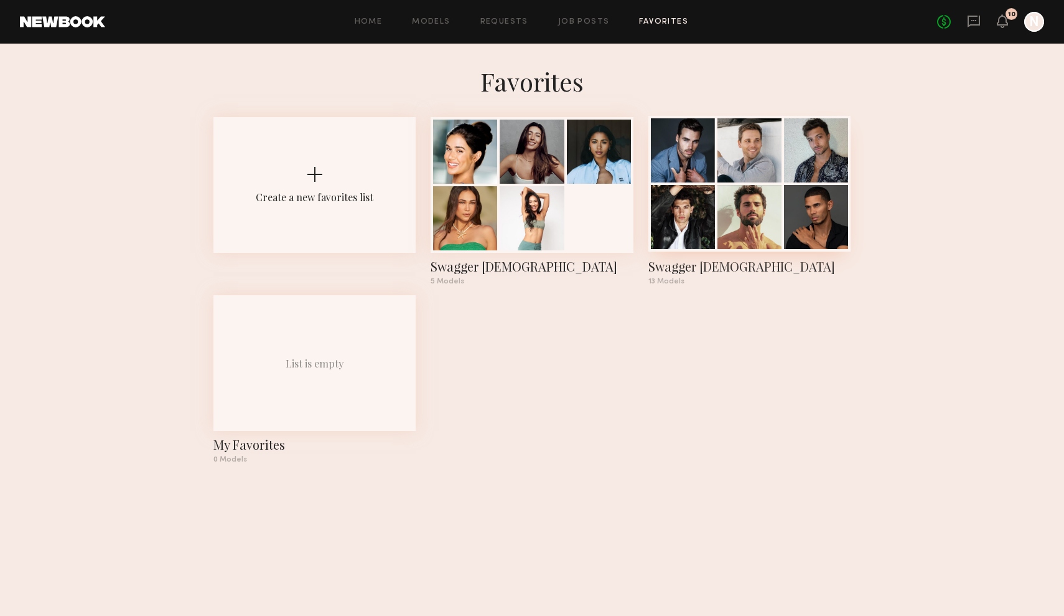
click at [734, 201] on div at bounding box center [750, 217] width 64 height 64
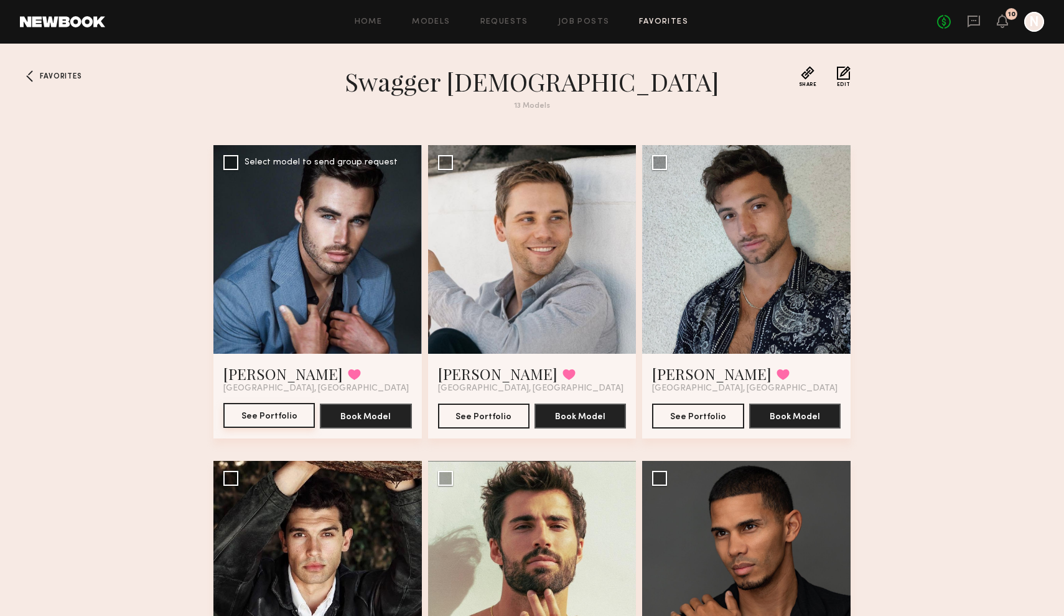
click at [276, 414] on button "See Portfolio" at bounding box center [269, 415] width 92 height 25
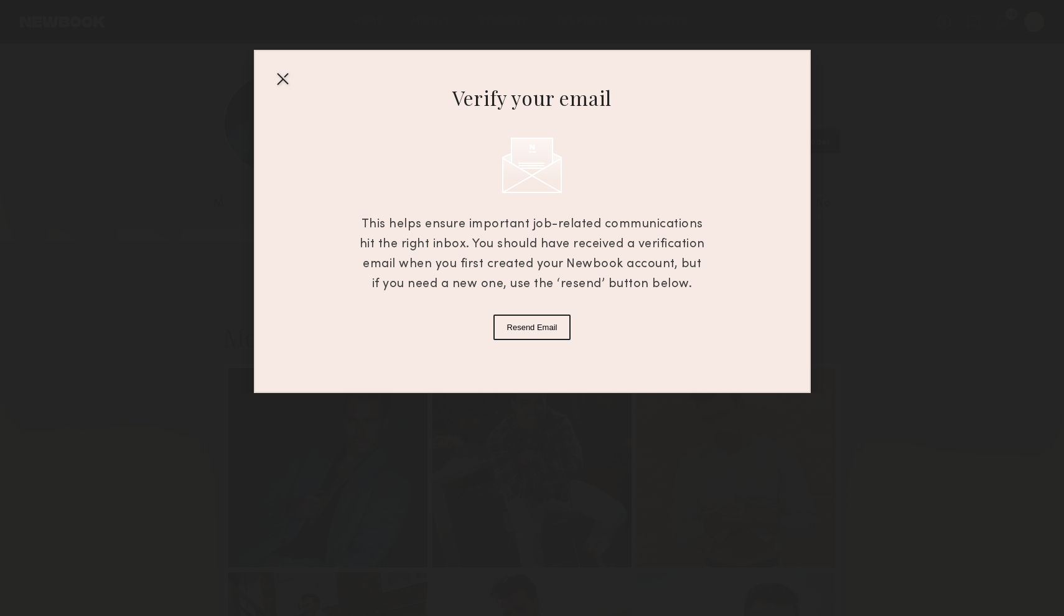
click at [276, 83] on div at bounding box center [283, 78] width 20 height 20
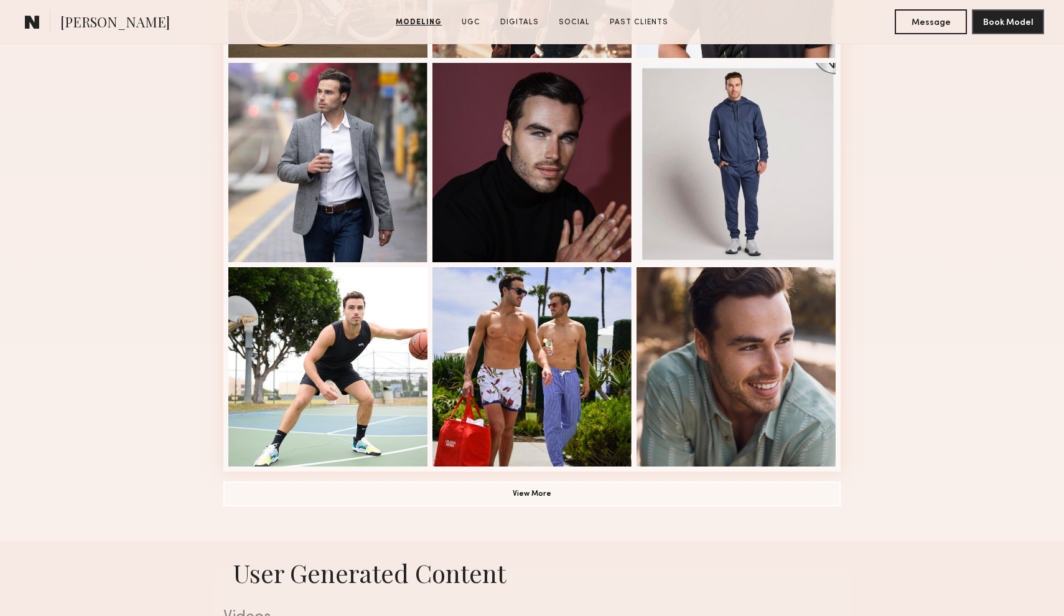
scroll to position [711, 0]
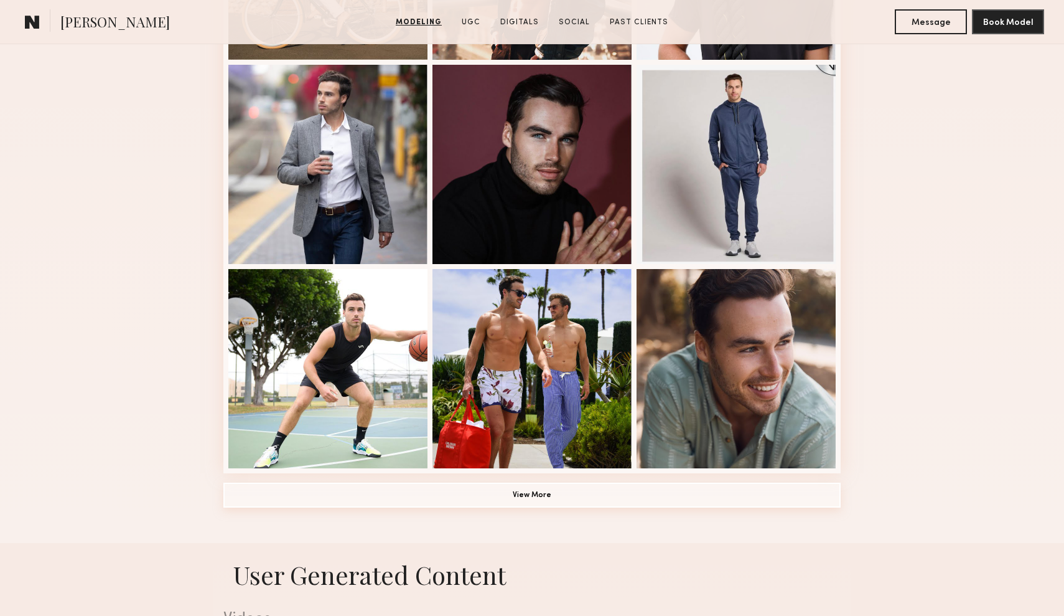
click at [563, 485] on button "View More" at bounding box center [531, 494] width 617 height 25
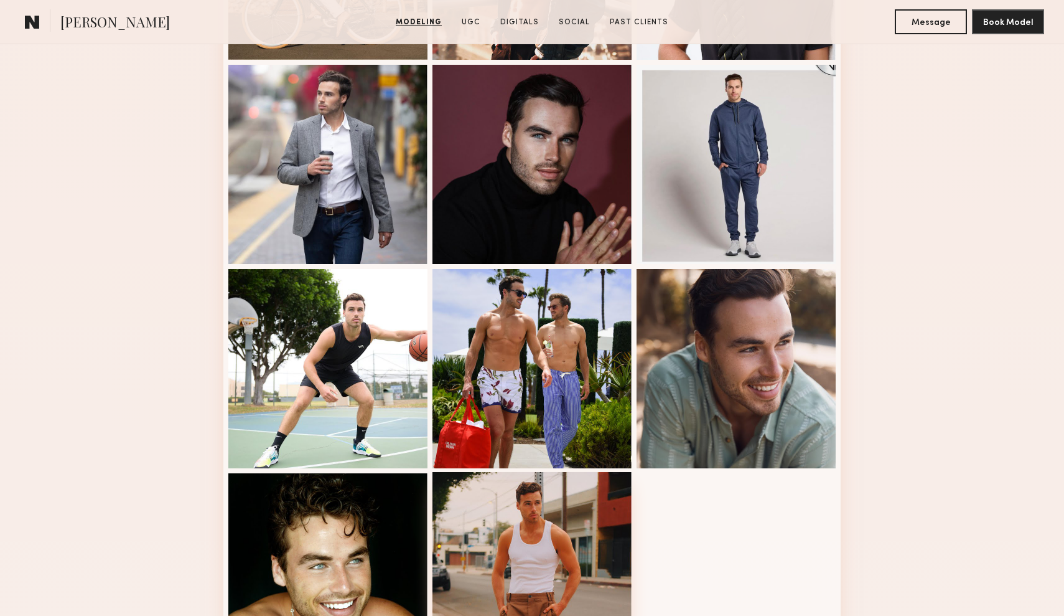
scroll to position [969, 0]
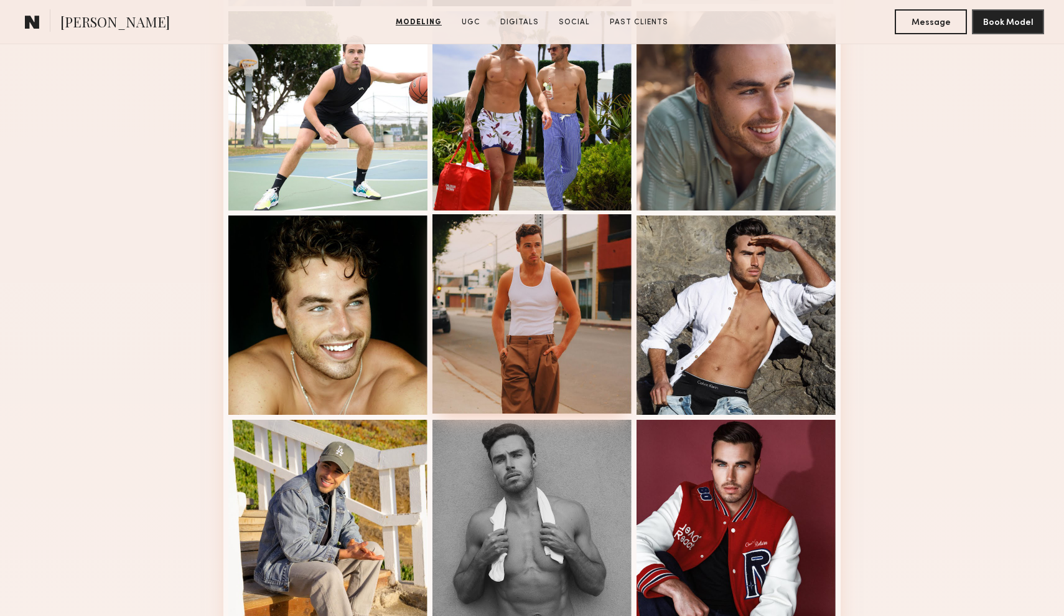
click at [539, 345] on div at bounding box center [532, 313] width 199 height 199
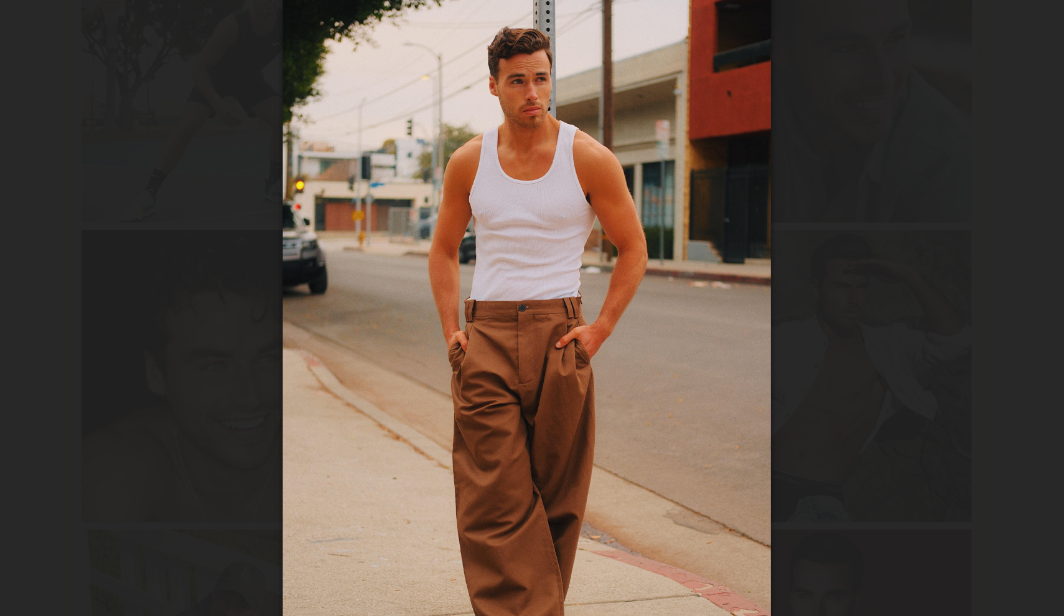
click at [697, 171] on div at bounding box center [532, 298] width 1064 height 556
click at [627, 151] on div at bounding box center [532, 298] width 1064 height 556
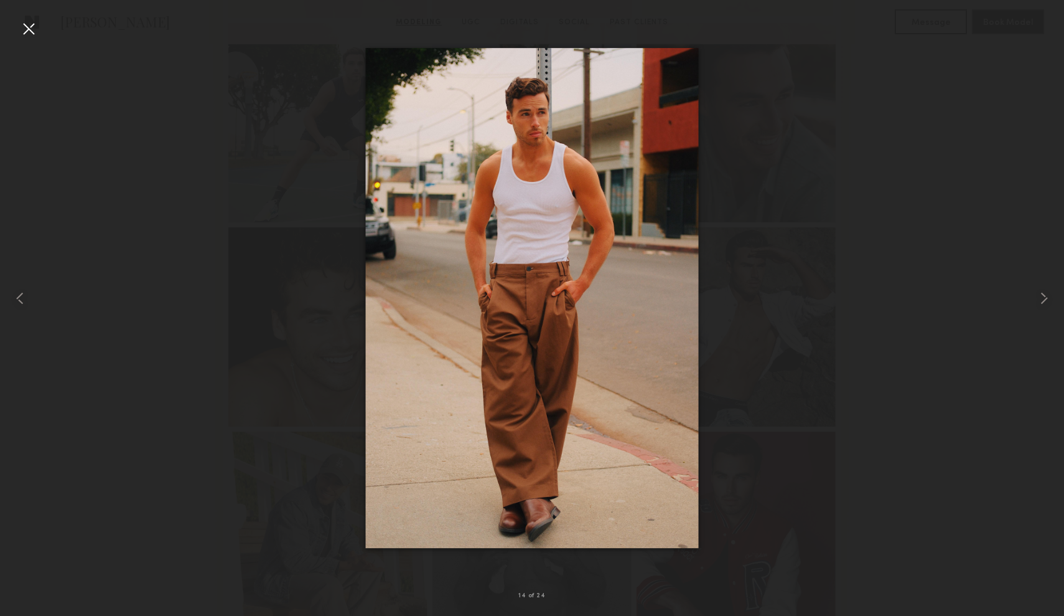
click at [37, 28] on div at bounding box center [29, 29] width 20 height 20
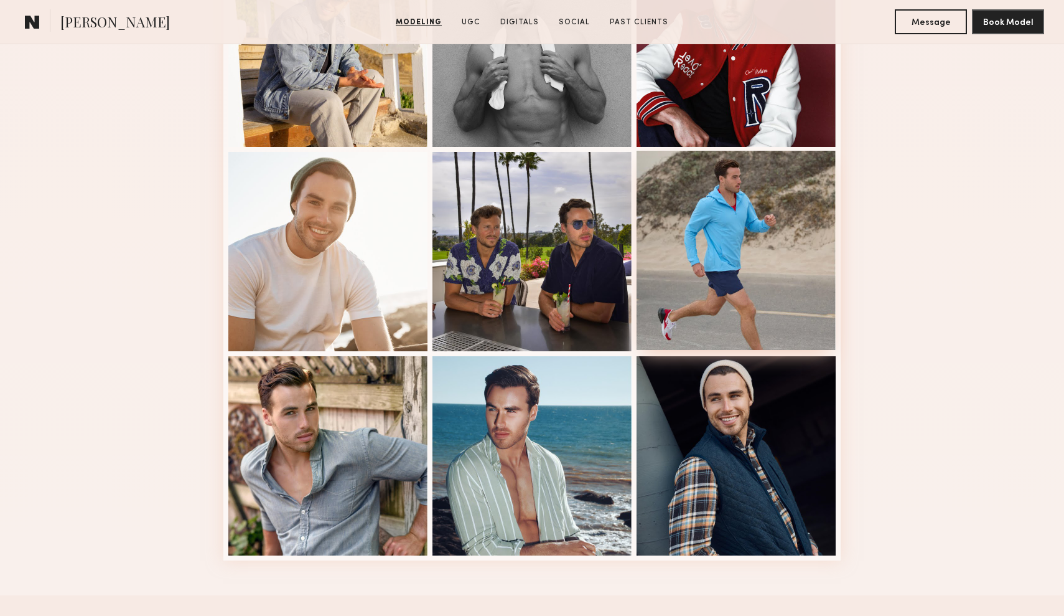
scroll to position [1426, 0]
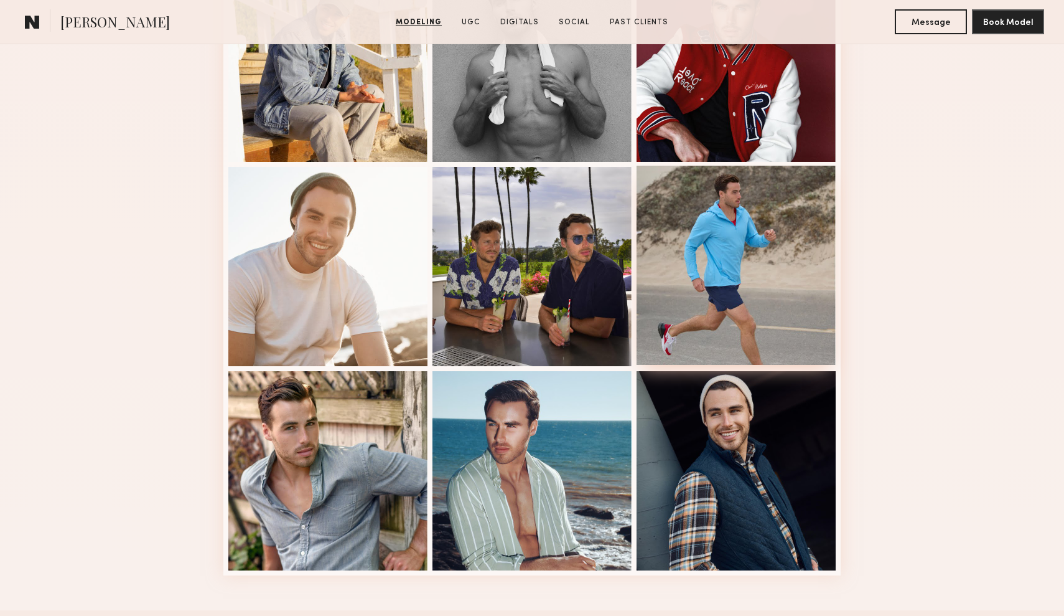
click at [784, 260] on div at bounding box center [736, 265] width 199 height 199
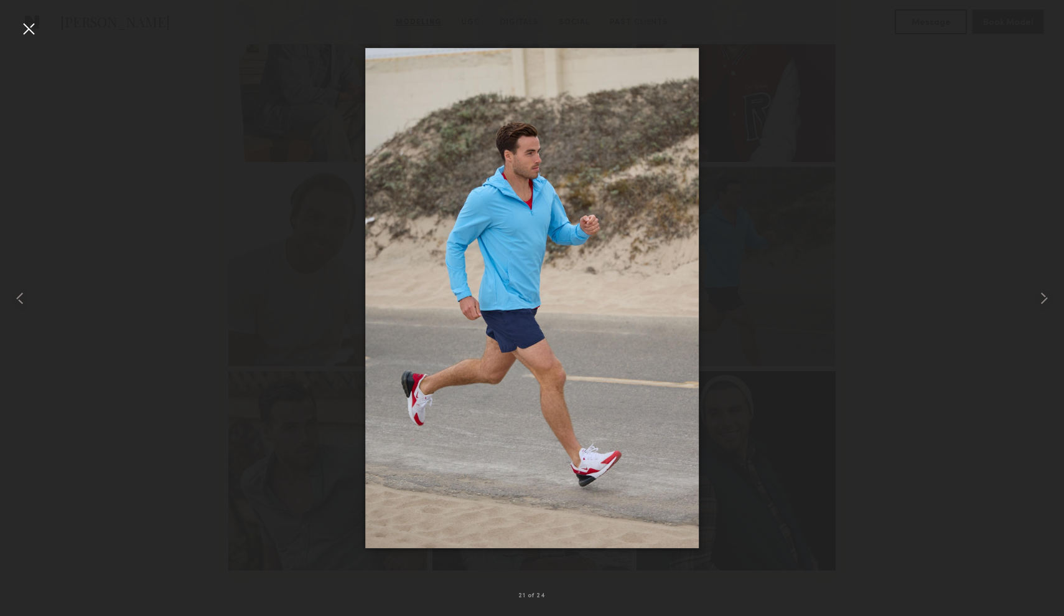
click at [207, 225] on div at bounding box center [532, 298] width 1064 height 556
click at [18, 26] on div at bounding box center [21, 298] width 42 height 556
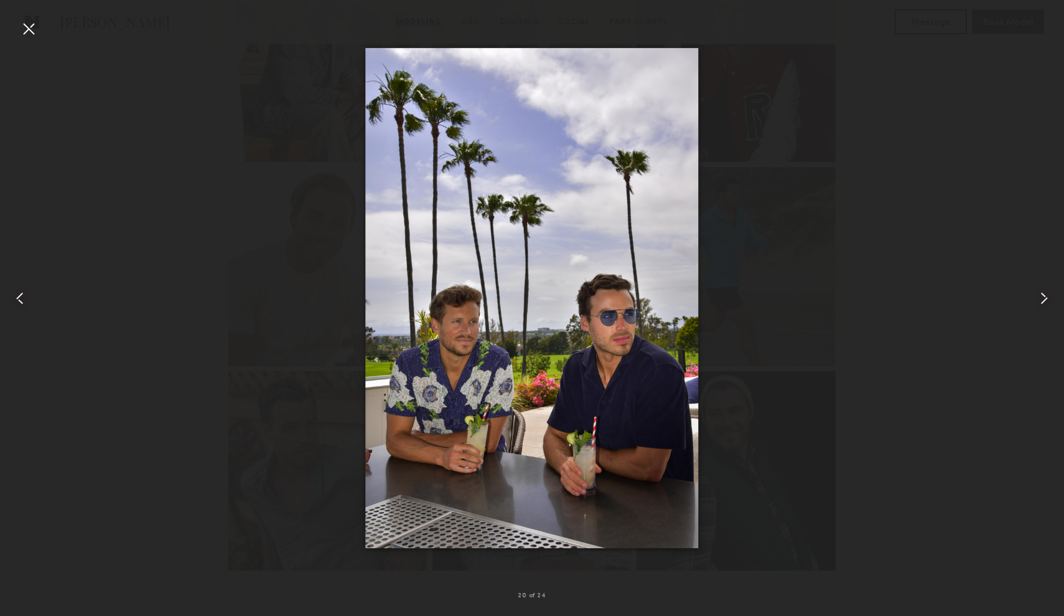
click at [31, 23] on div at bounding box center [29, 29] width 20 height 20
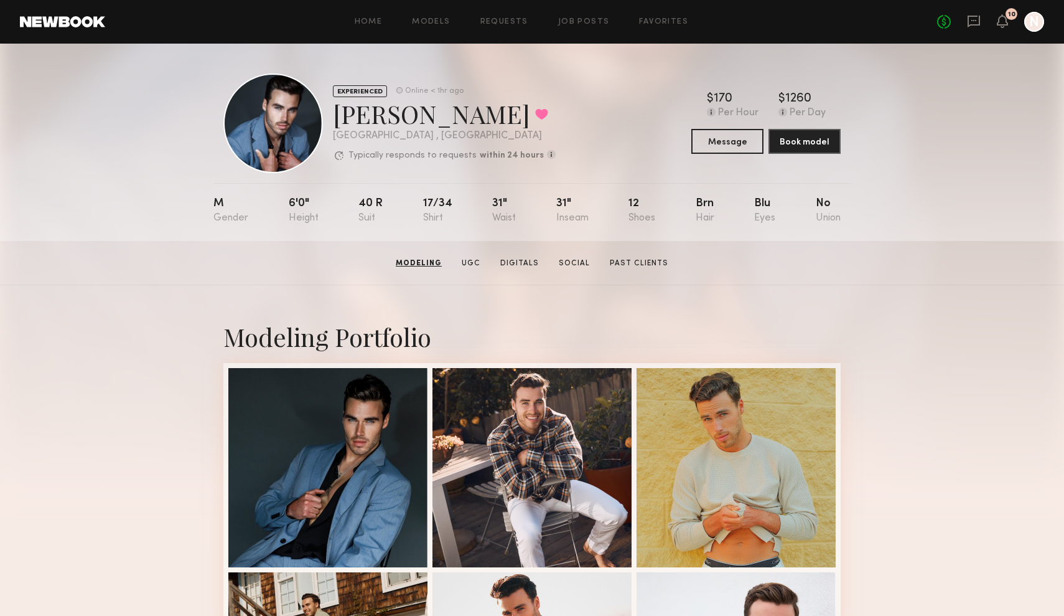
scroll to position [0, 0]
click at [479, 265] on link "UGC" at bounding box center [470, 263] width 29 height 11
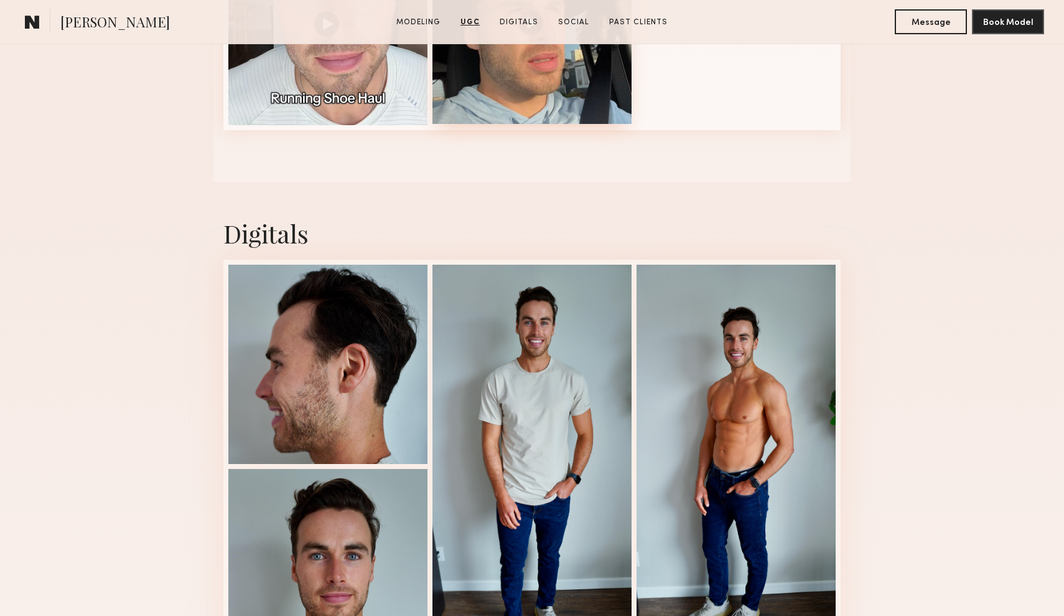
scroll to position [2344, 0]
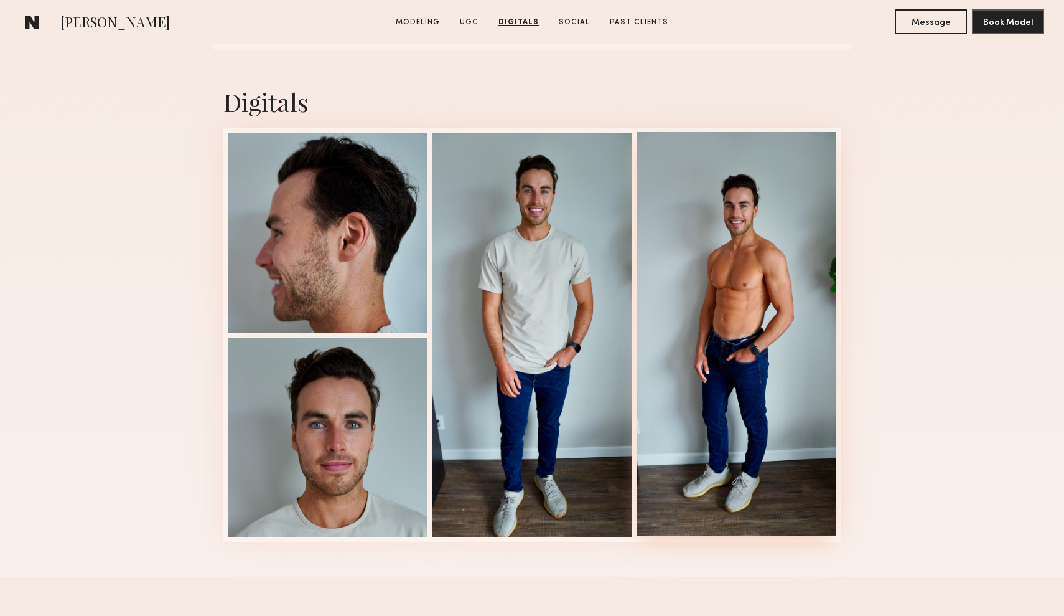
click at [730, 303] on div at bounding box center [736, 333] width 199 height 403
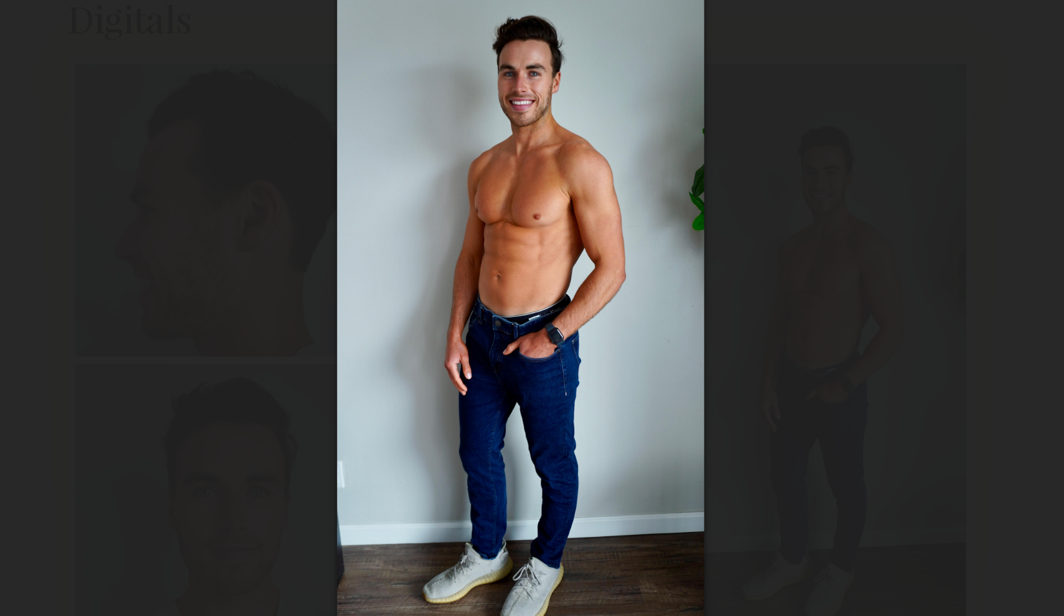
click at [609, 211] on div at bounding box center [532, 298] width 1064 height 556
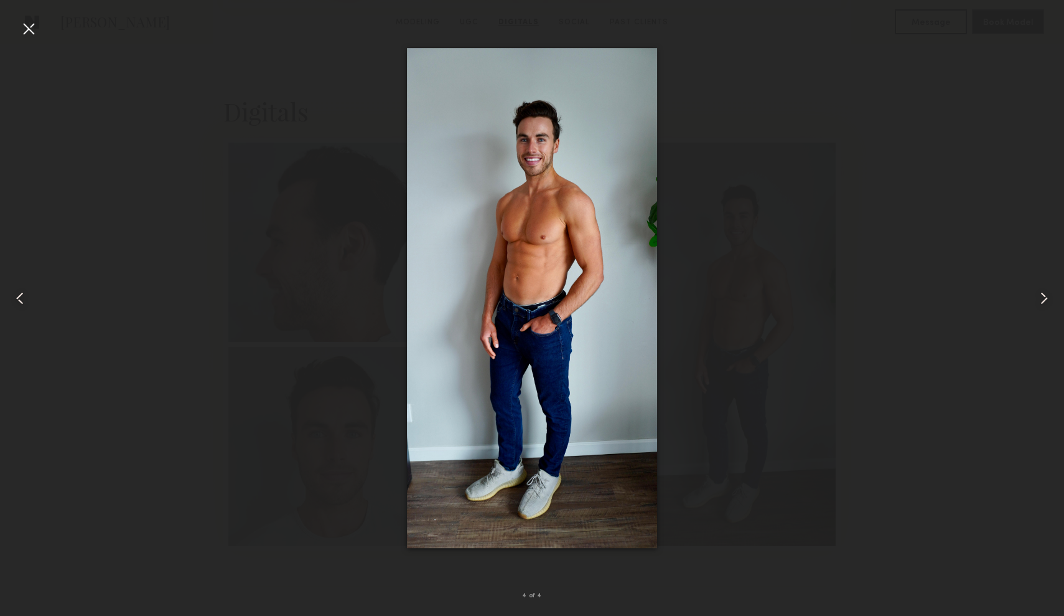
click at [29, 32] on div at bounding box center [29, 29] width 20 height 20
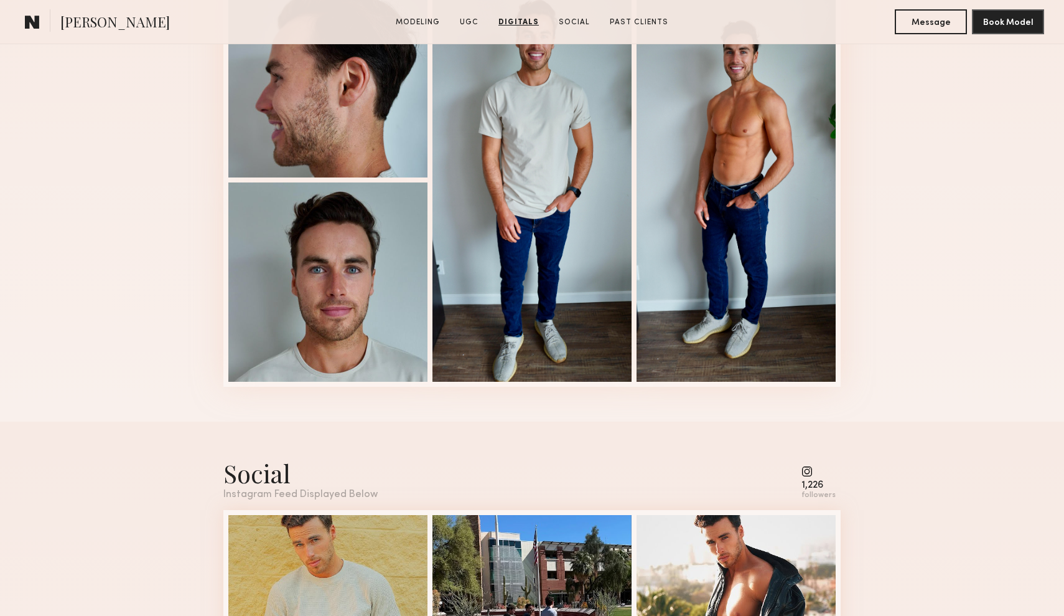
scroll to position [2339, 0]
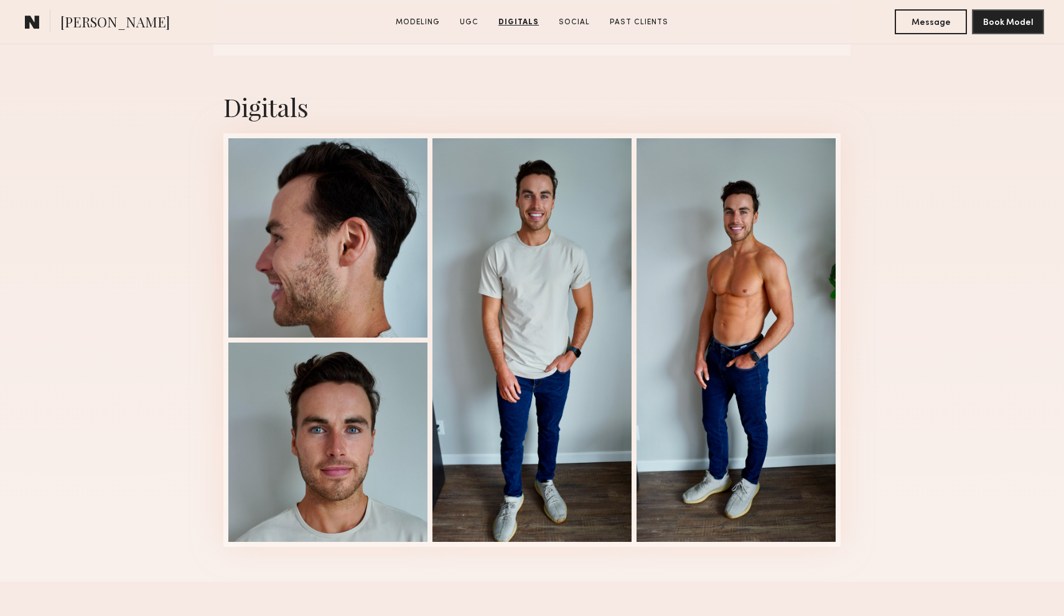
click at [856, 263] on div "Digitals 4 of 4" at bounding box center [532, 318] width 1064 height 526
click at [954, 126] on div "Digitals 4 of 4" at bounding box center [532, 318] width 1064 height 526
